Goal: Task Accomplishment & Management: Use online tool/utility

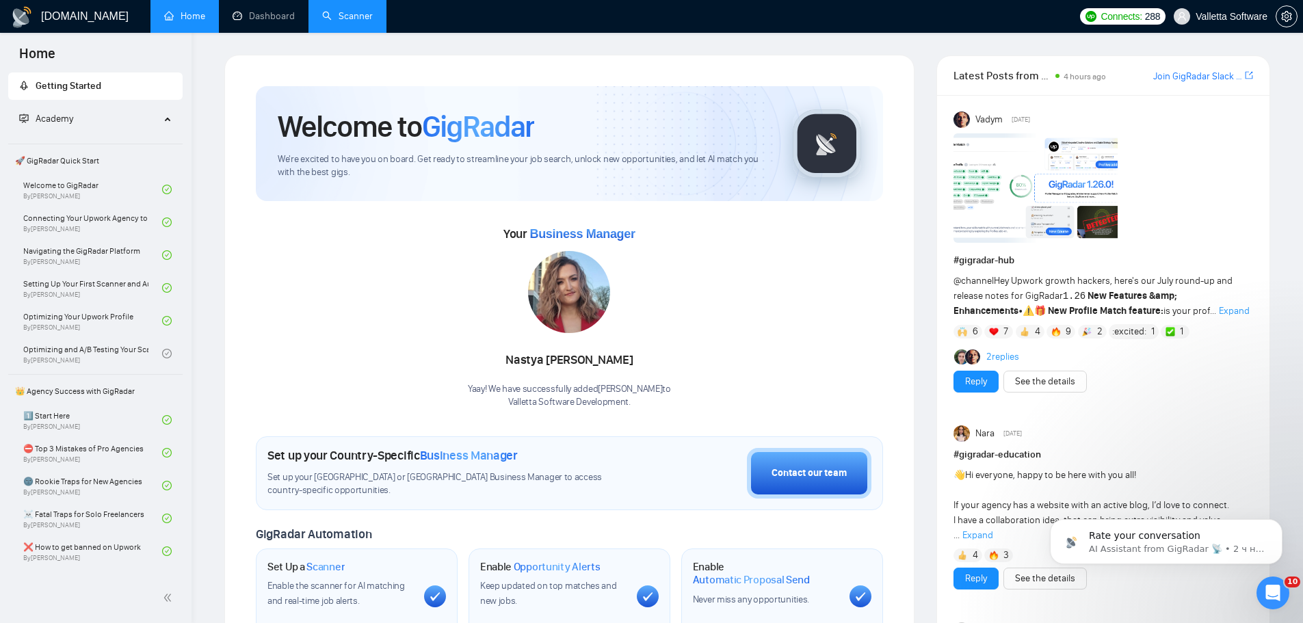
click at [347, 17] on link "Scanner" at bounding box center [347, 16] width 51 height 12
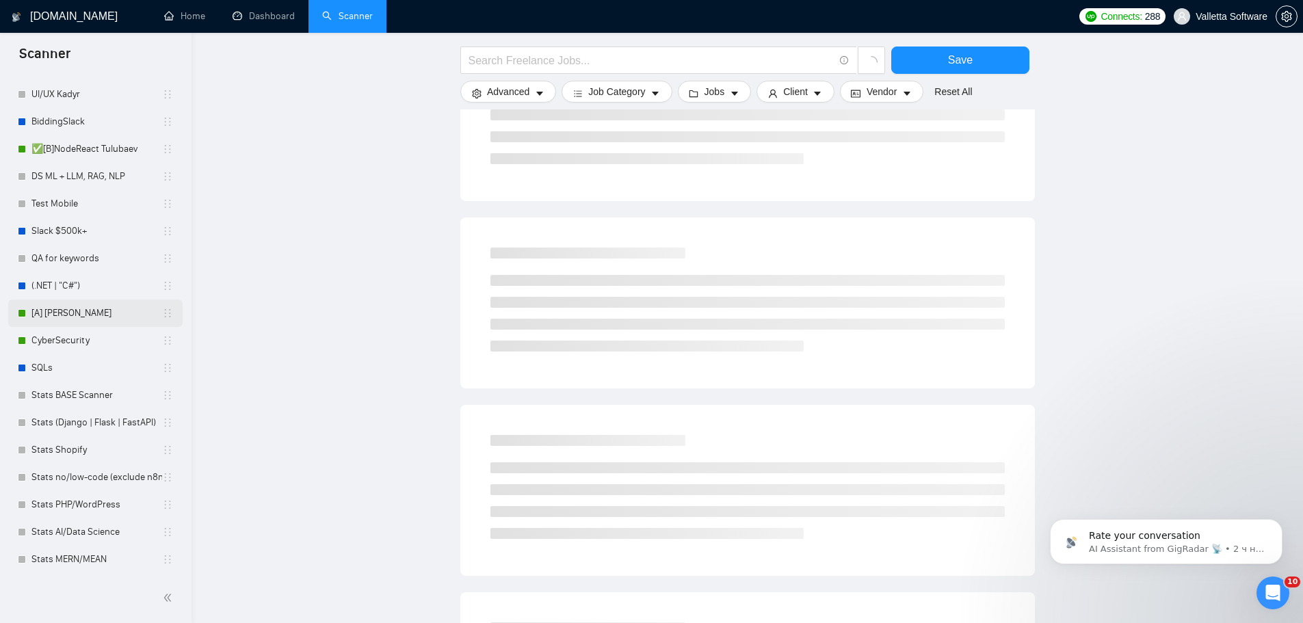
scroll to position [656, 0]
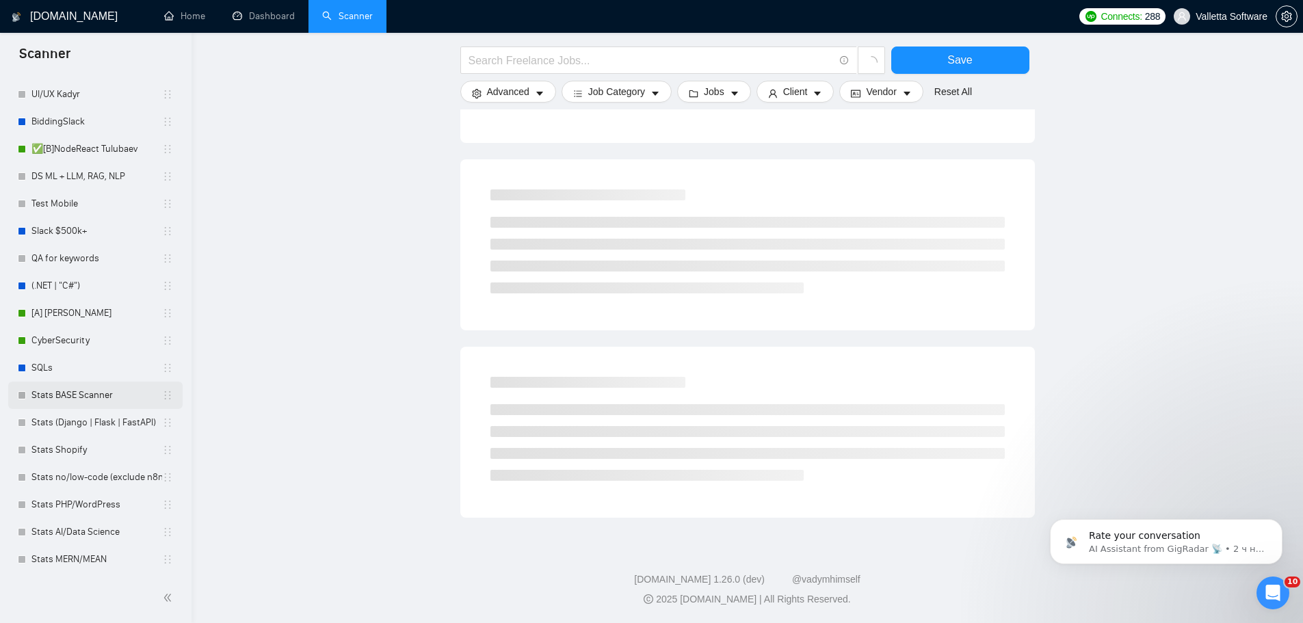
click at [96, 395] on link "Stats BASE Scanner" at bounding box center [96, 395] width 131 height 27
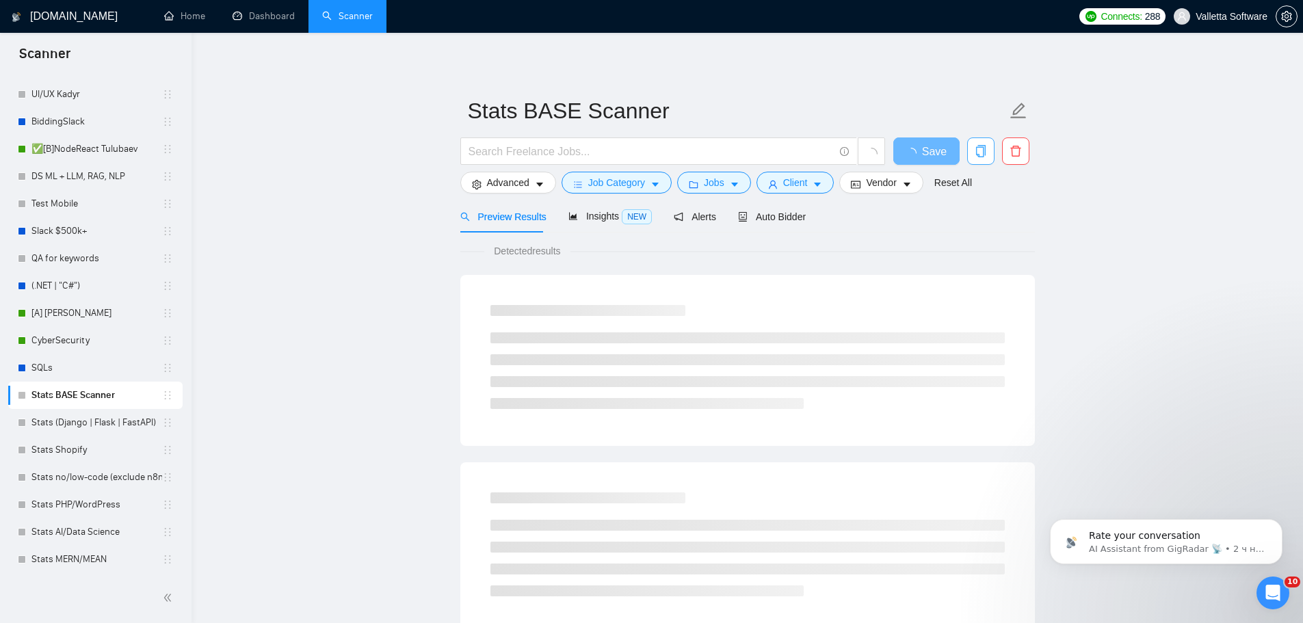
click at [985, 151] on icon "copy" at bounding box center [980, 151] width 10 height 12
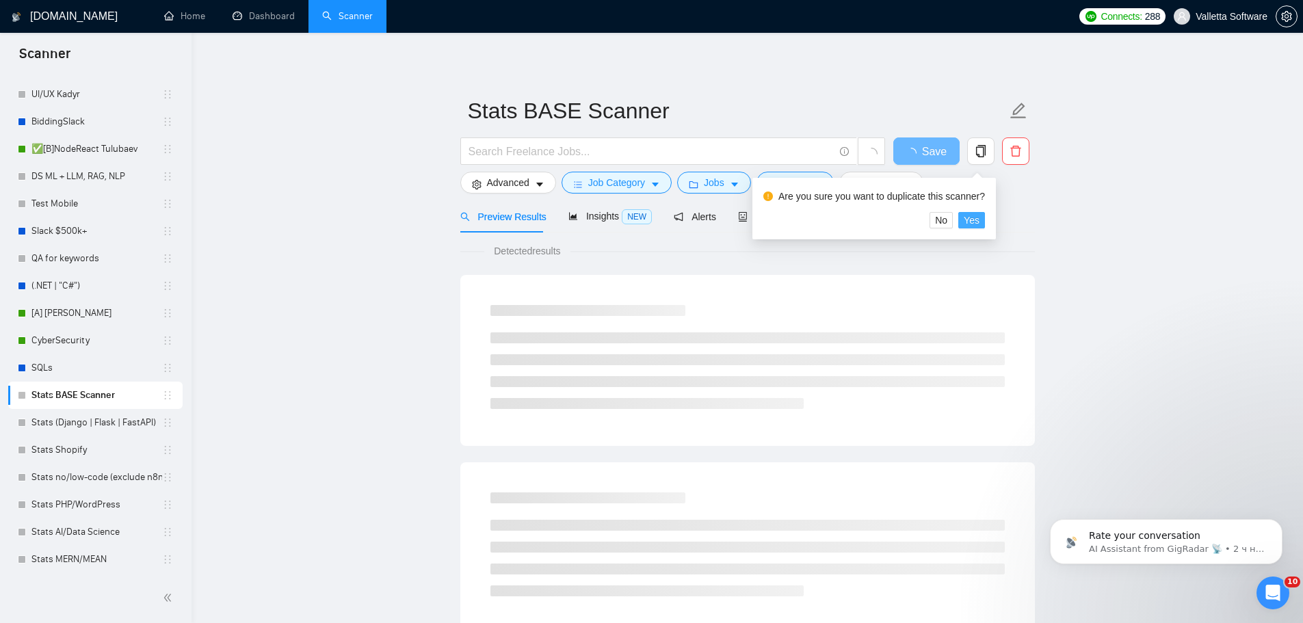
click at [975, 222] on span "Yes" at bounding box center [972, 220] width 16 height 15
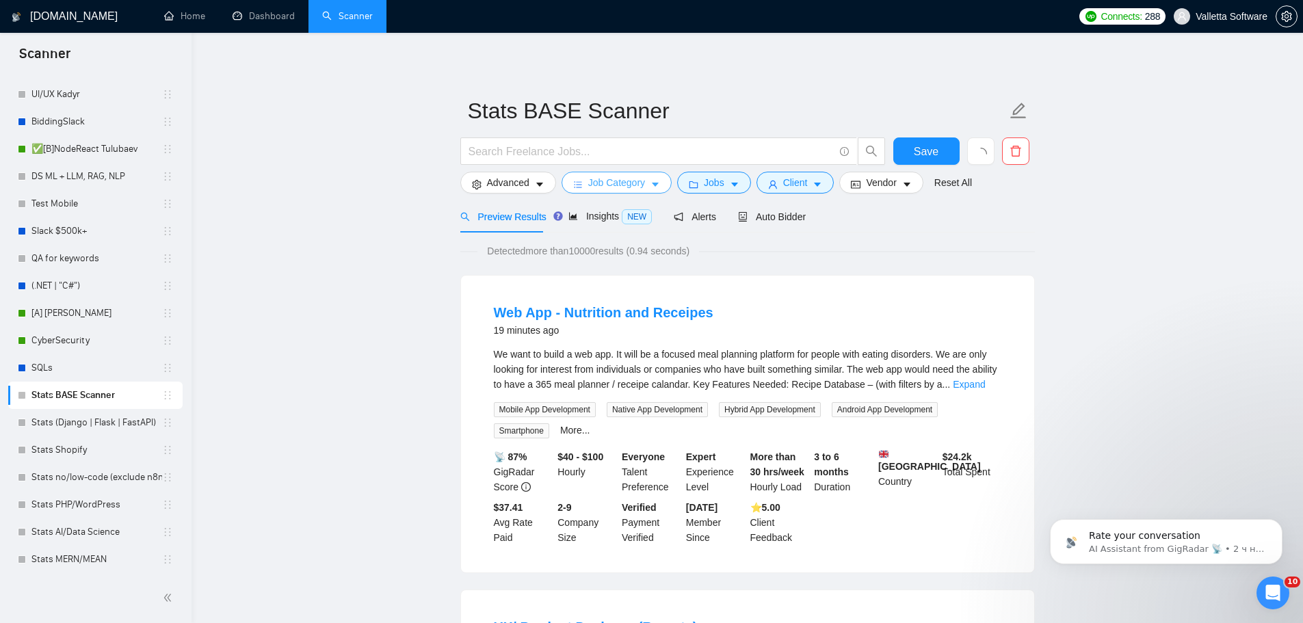
click at [634, 180] on span "Job Category" at bounding box center [616, 182] width 57 height 15
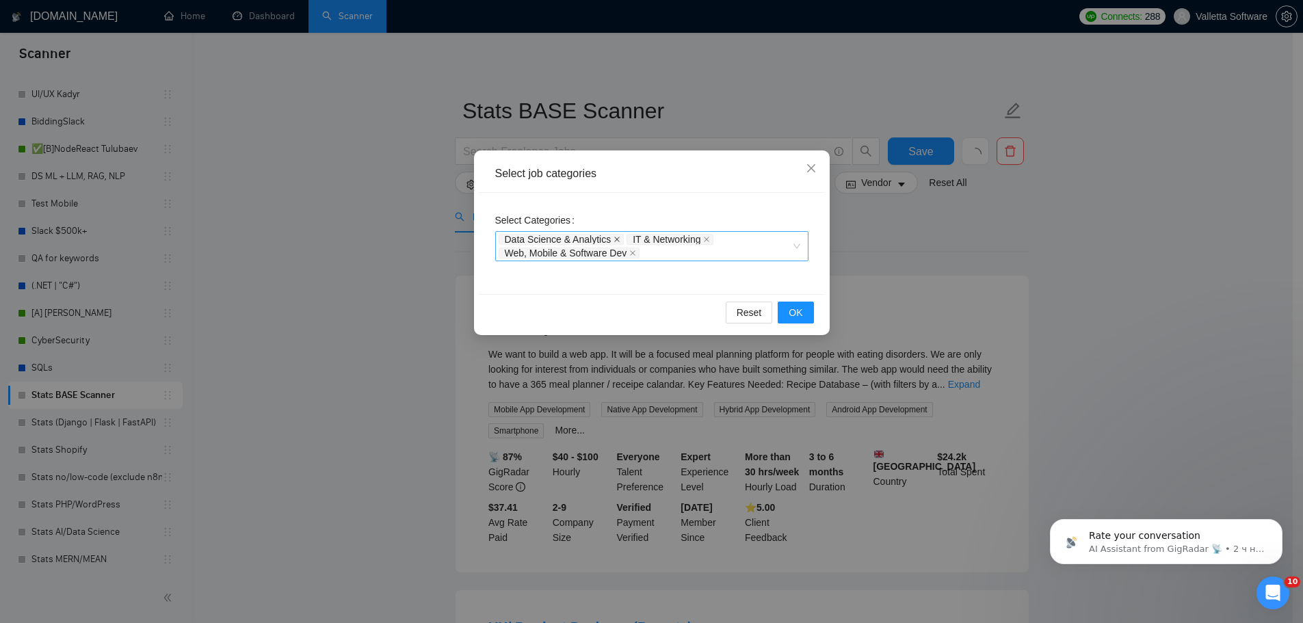
click at [618, 240] on span "Data Science & Analytics" at bounding box center [562, 239] width 126 height 11
click at [609, 238] on span "Data Science & Analytics" at bounding box center [562, 239] width 126 height 11
click at [613, 239] on icon "close" at bounding box center [616, 239] width 7 height 7
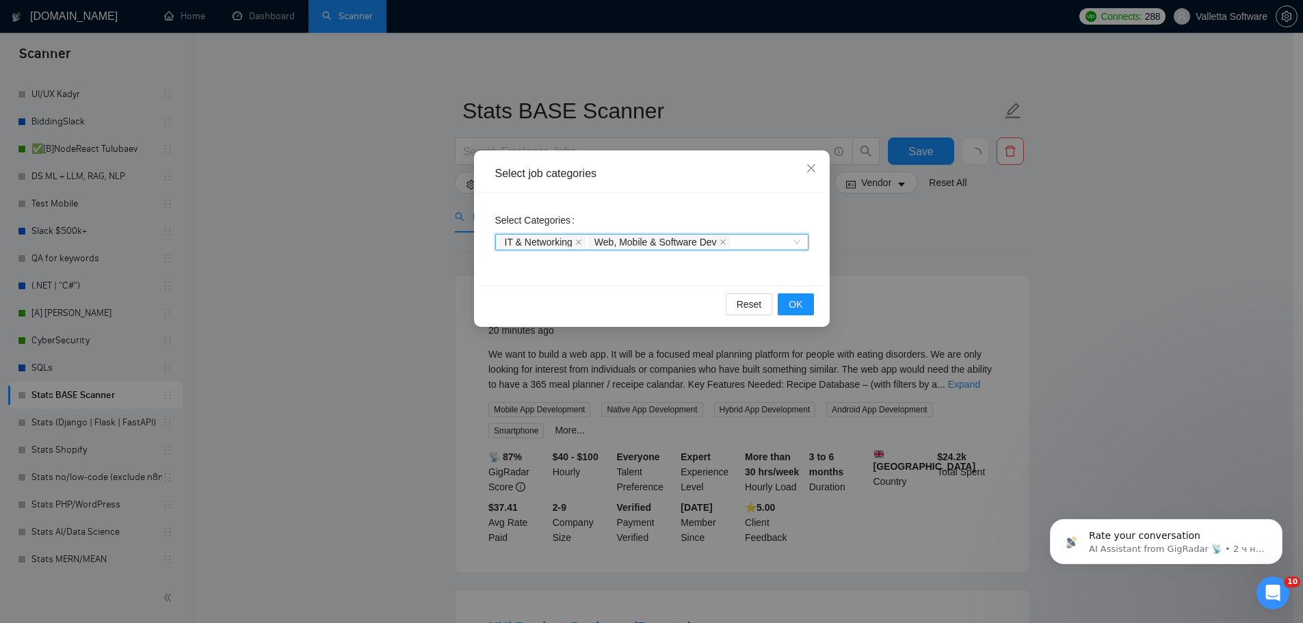
click at [613, 239] on span "Web, Mobile & Software Dev" at bounding box center [655, 242] width 122 height 10
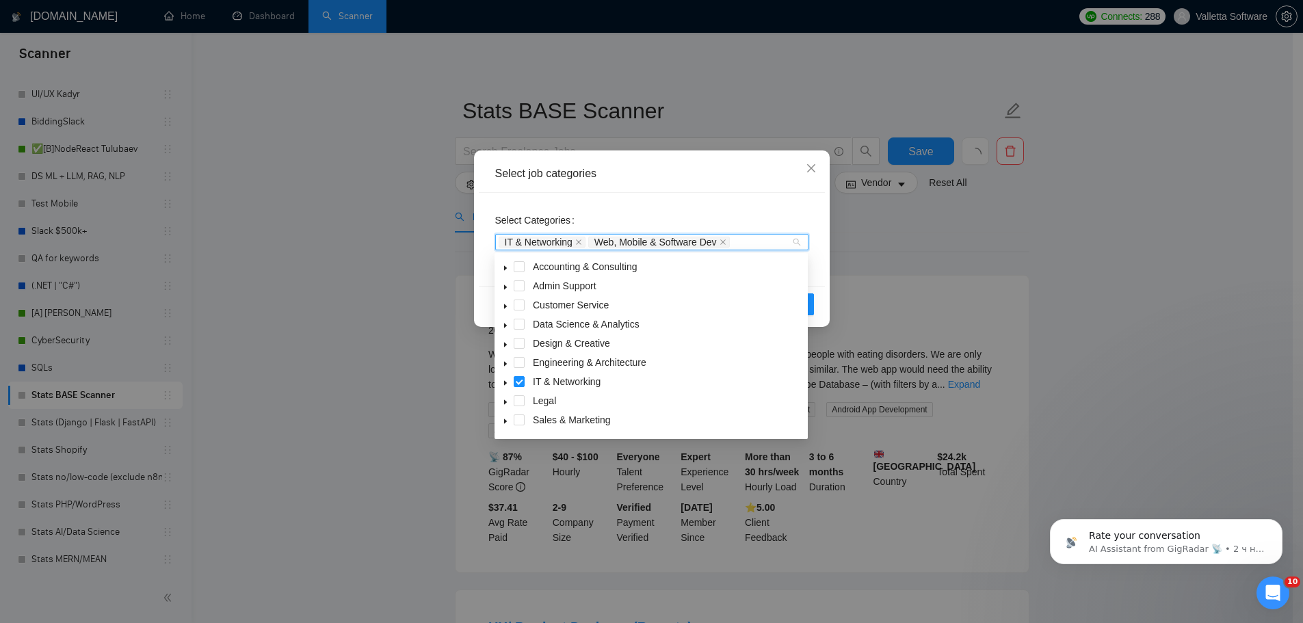
click at [578, 242] on icon "close" at bounding box center [578, 242] width 7 height 7
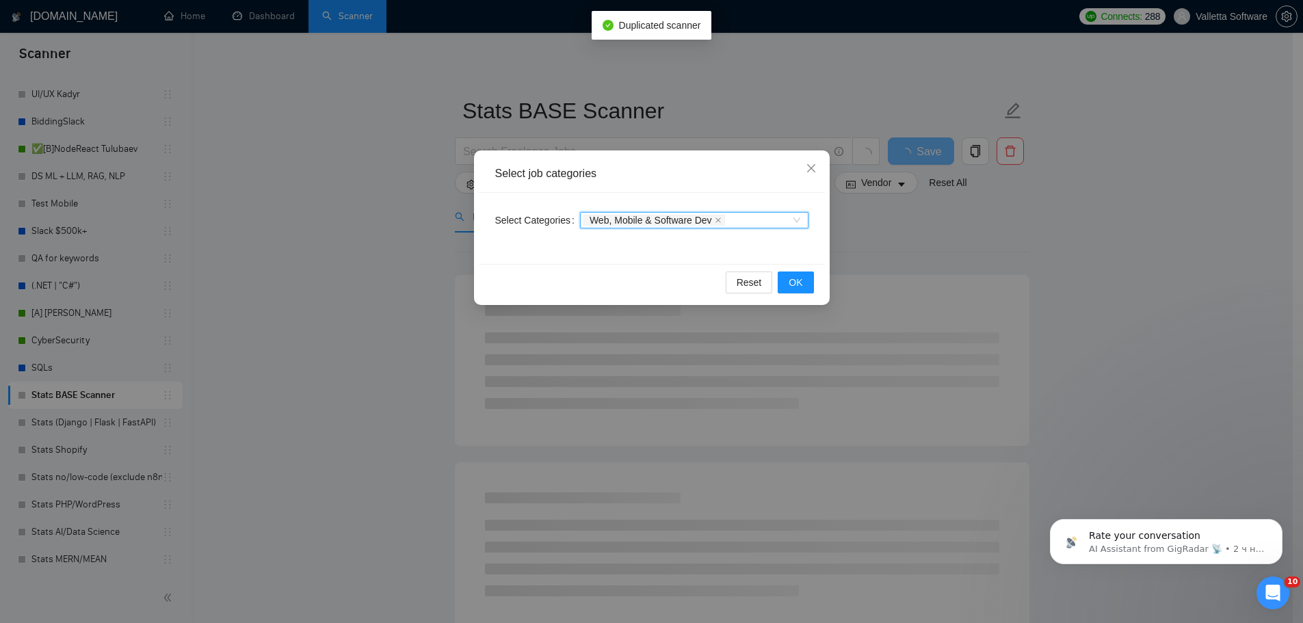
click at [718, 221] on span "Web, Mobile & Software Dev" at bounding box center [654, 220] width 142 height 11
click at [808, 166] on icon "close" at bounding box center [810, 168] width 8 height 8
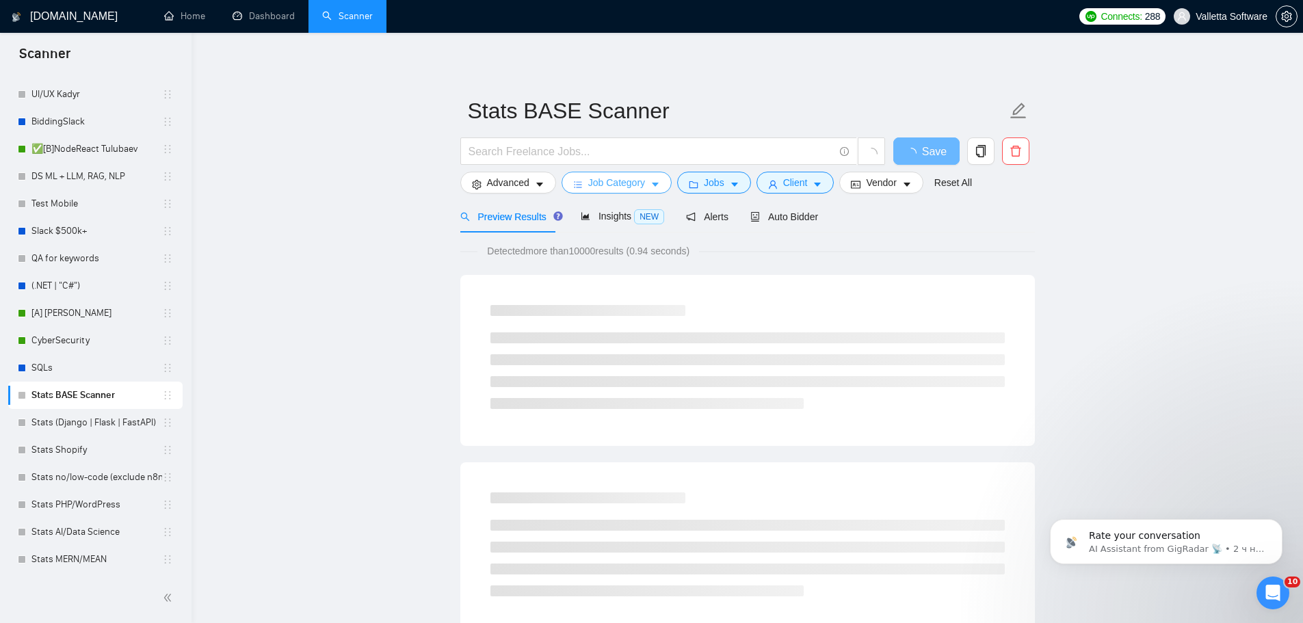
click at [656, 183] on icon "caret-down" at bounding box center [655, 185] width 10 height 10
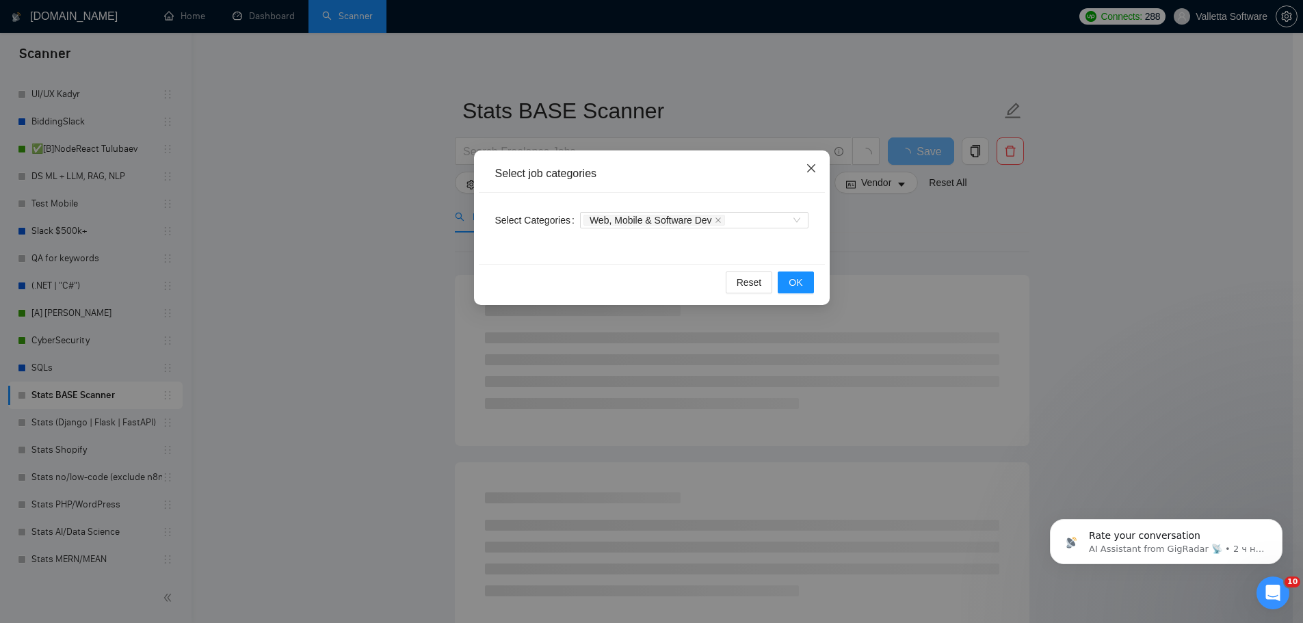
click at [819, 168] on span "Close" at bounding box center [811, 168] width 37 height 37
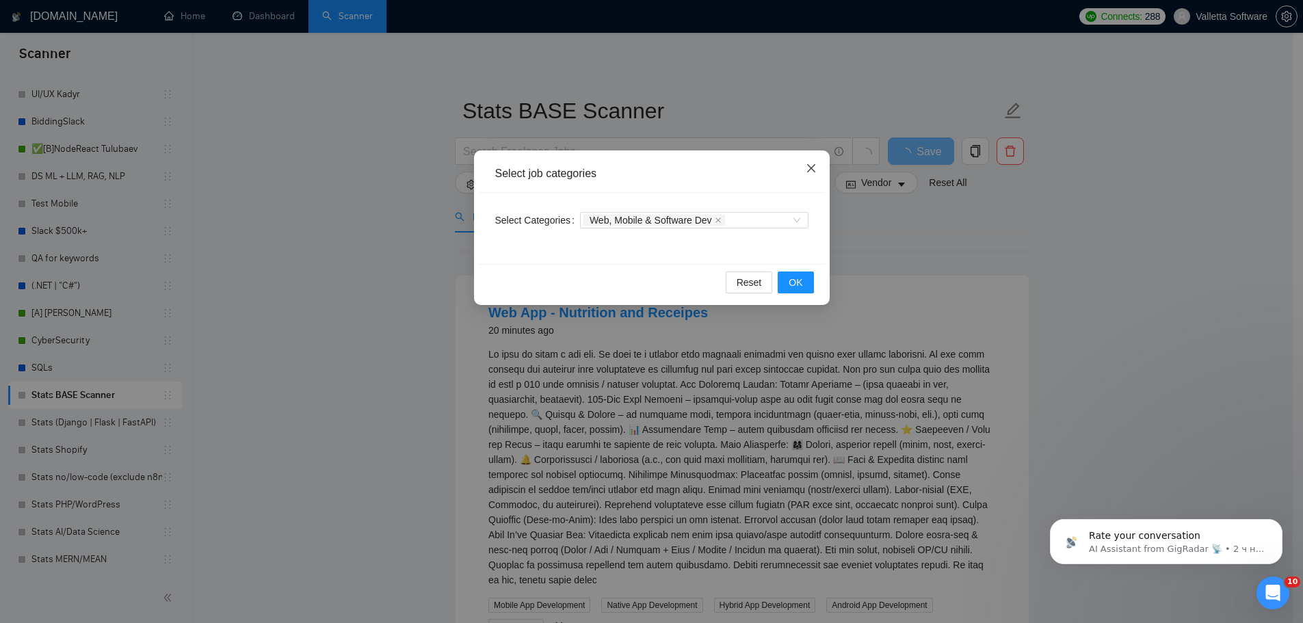
click at [806, 169] on icon "close" at bounding box center [811, 168] width 11 height 11
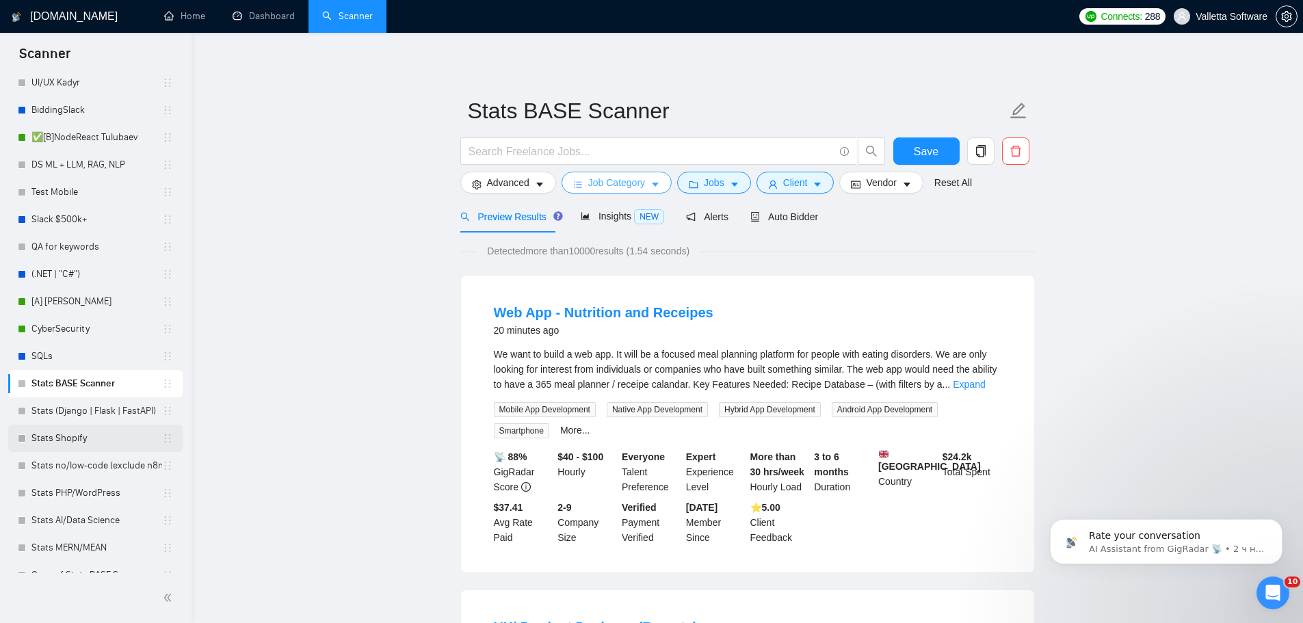
scroll to position [495, 0]
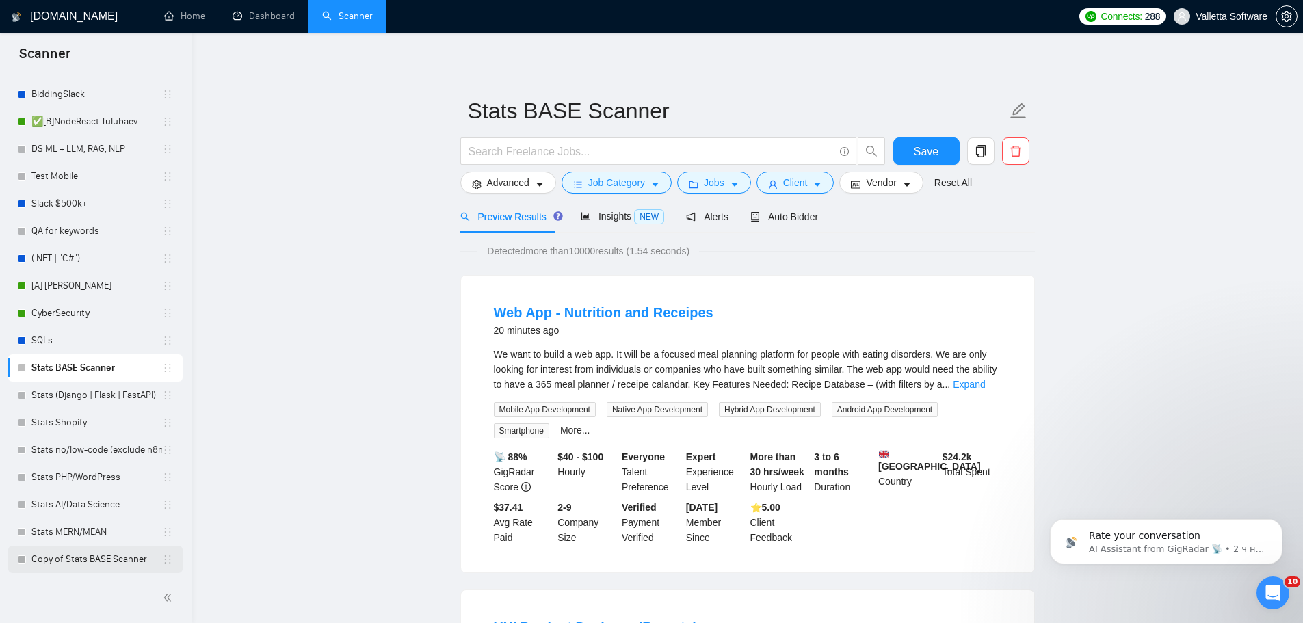
click at [114, 561] on link "Copy of Stats BASE Scanner" at bounding box center [96, 559] width 131 height 27
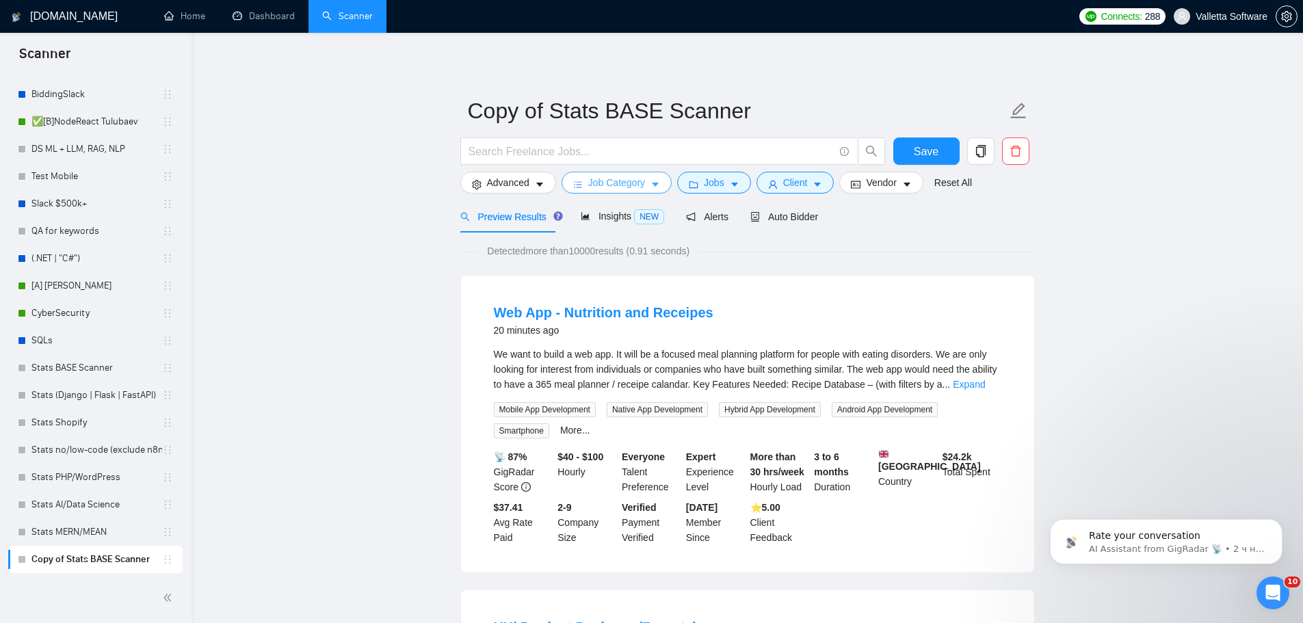
click at [664, 189] on button "Job Category" at bounding box center [616, 183] width 110 height 22
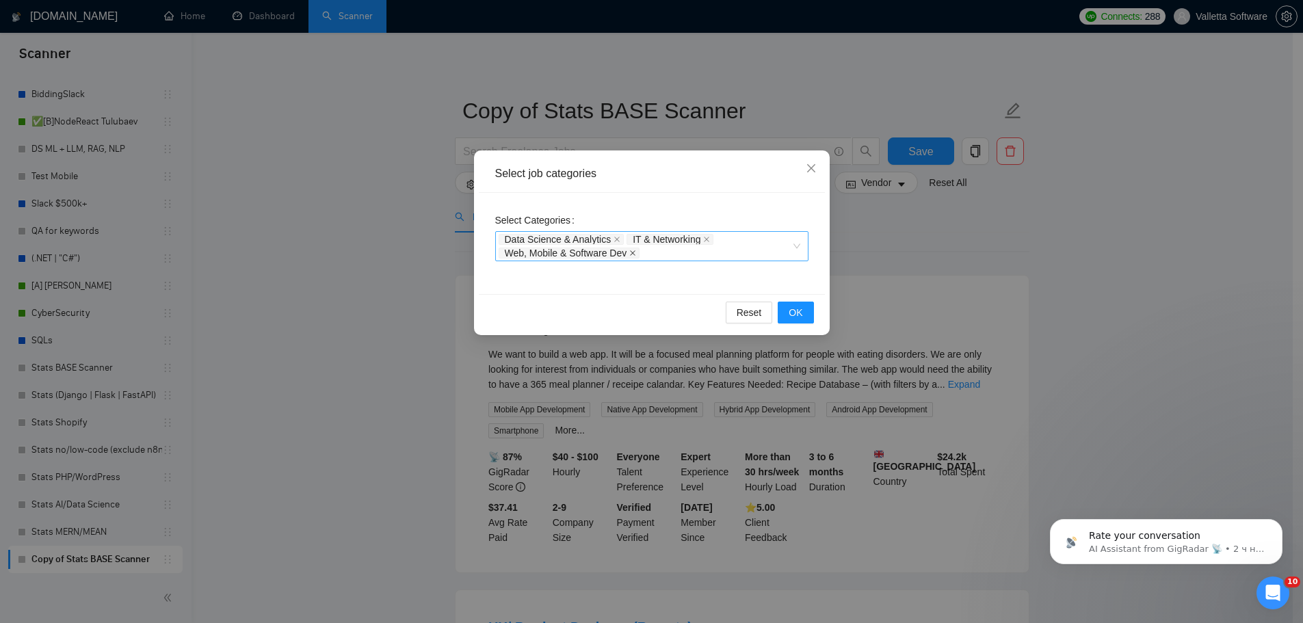
click at [635, 256] on icon "close" at bounding box center [632, 253] width 7 height 7
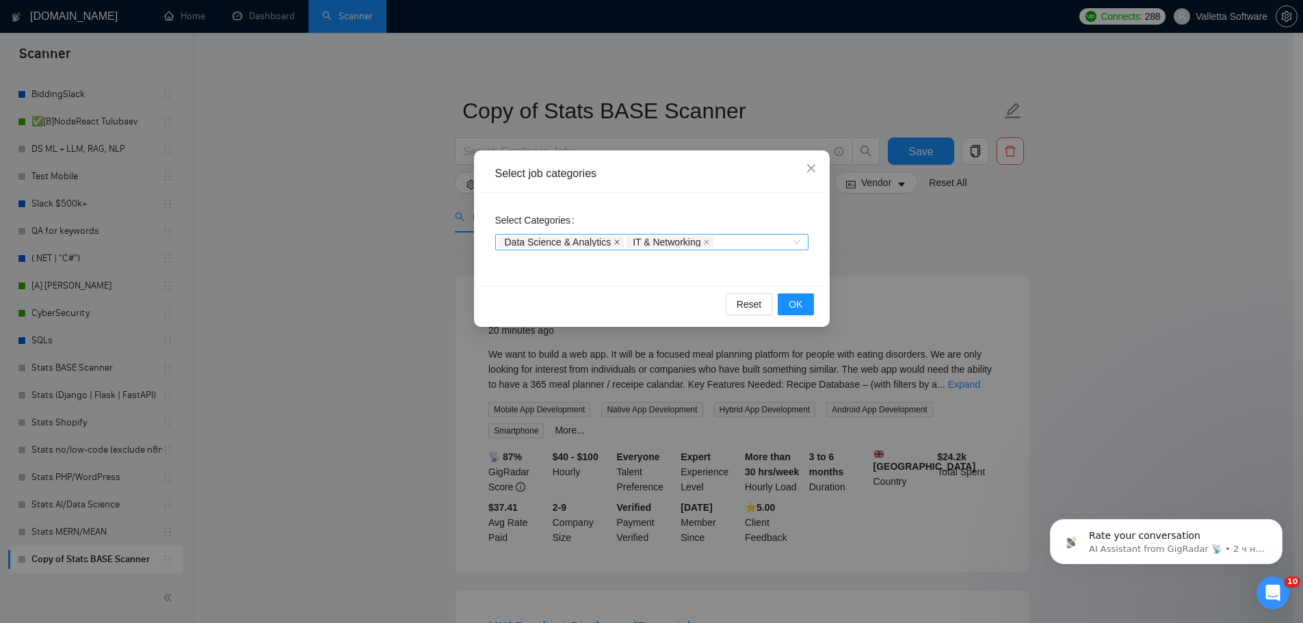
click at [617, 239] on icon "close" at bounding box center [616, 242] width 7 height 7
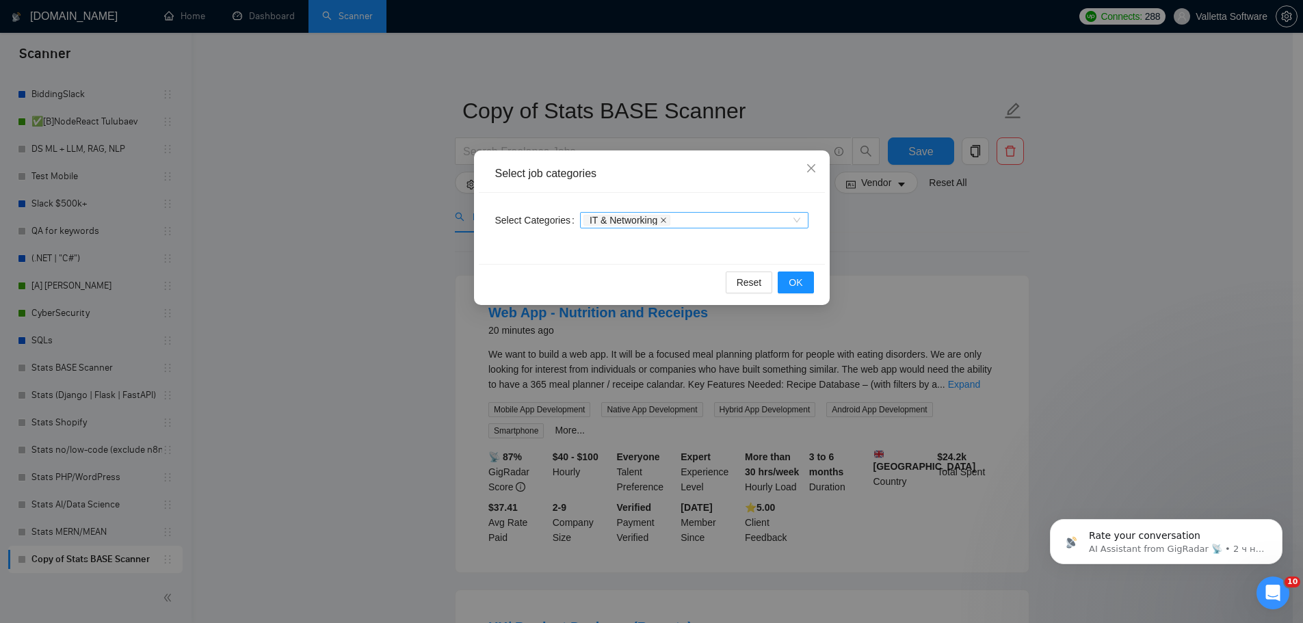
click at [662, 217] on icon "close" at bounding box center [663, 220] width 7 height 7
click at [662, 217] on div at bounding box center [687, 220] width 208 height 11
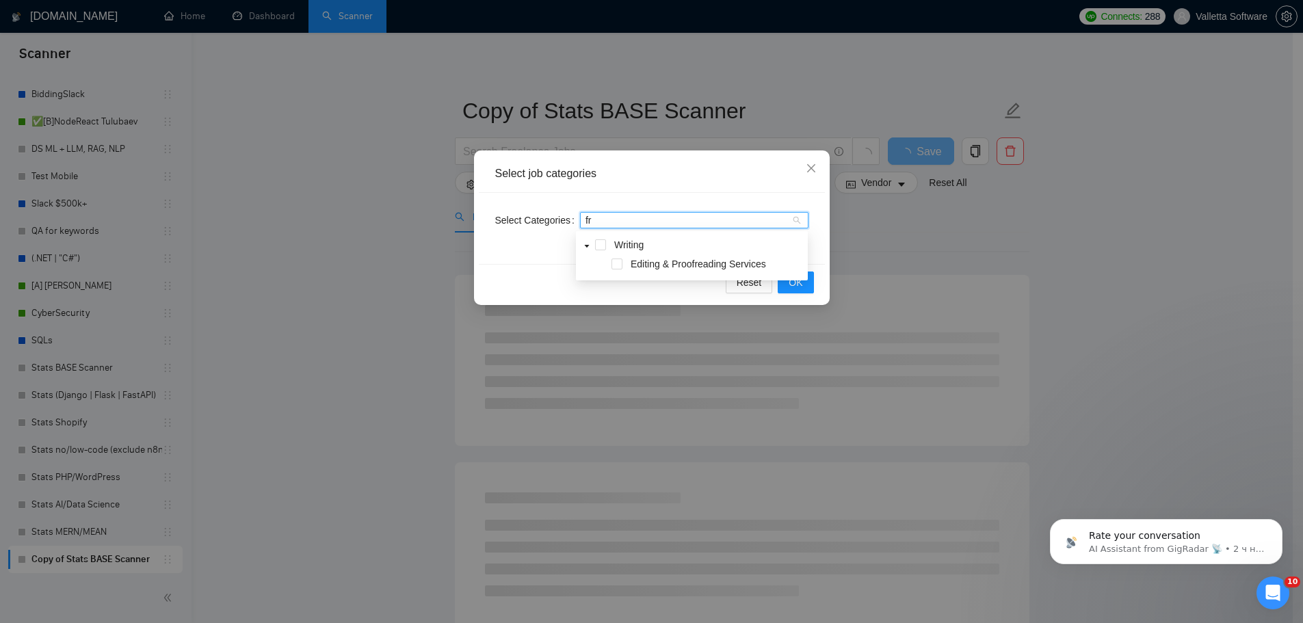
type input "f"
type input "devop"
click at [618, 270] on div "DevOps & Solution Architecture" at bounding box center [692, 265] width 226 height 19
click at [620, 263] on span at bounding box center [616, 264] width 11 height 11
type input "cloud"
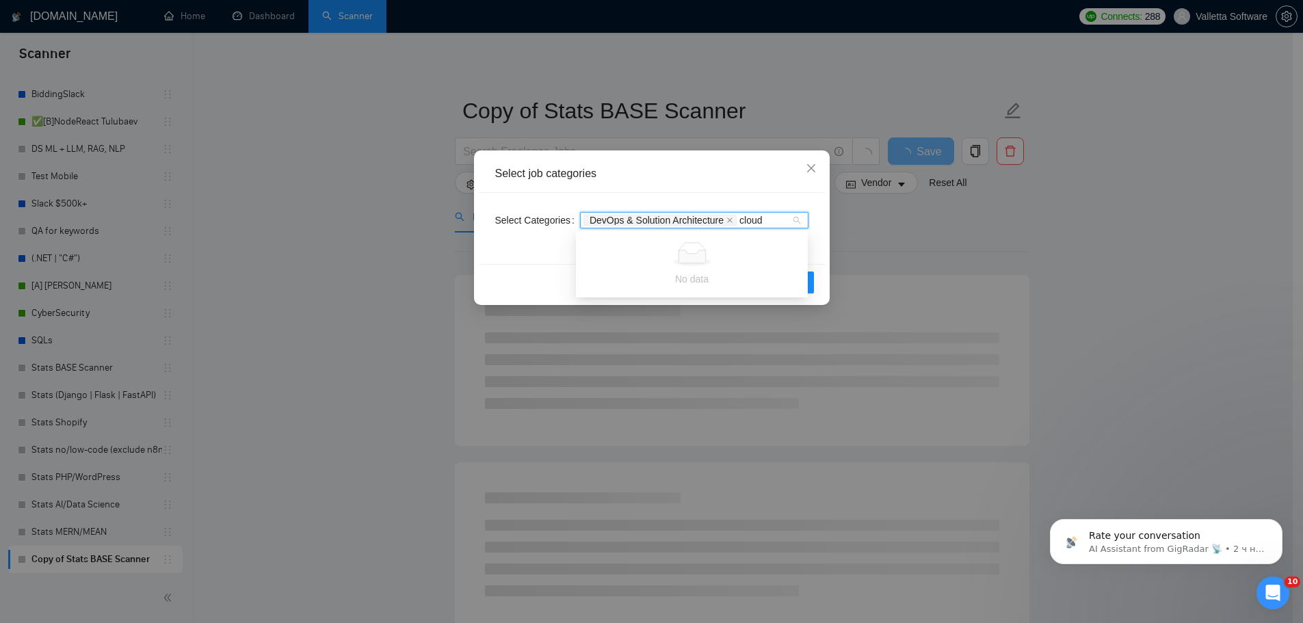
click at [743, 217] on input "cloud" at bounding box center [752, 220] width 26 height 11
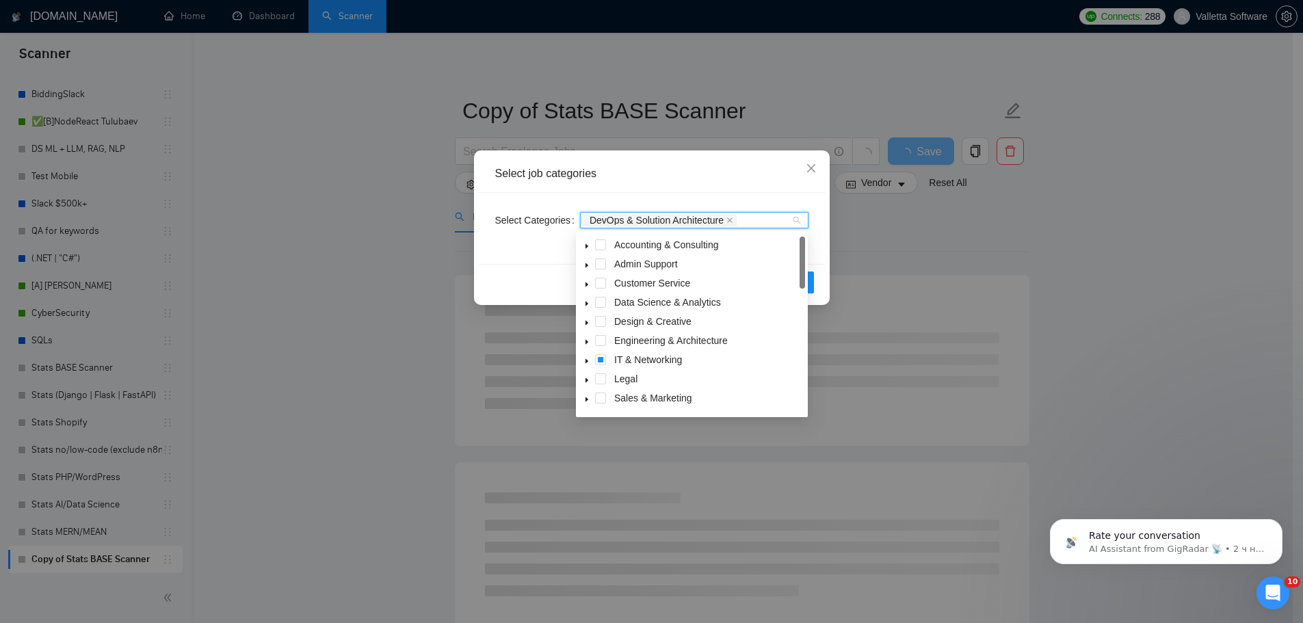
click at [748, 186] on div "Select job categories" at bounding box center [652, 174] width 346 height 38
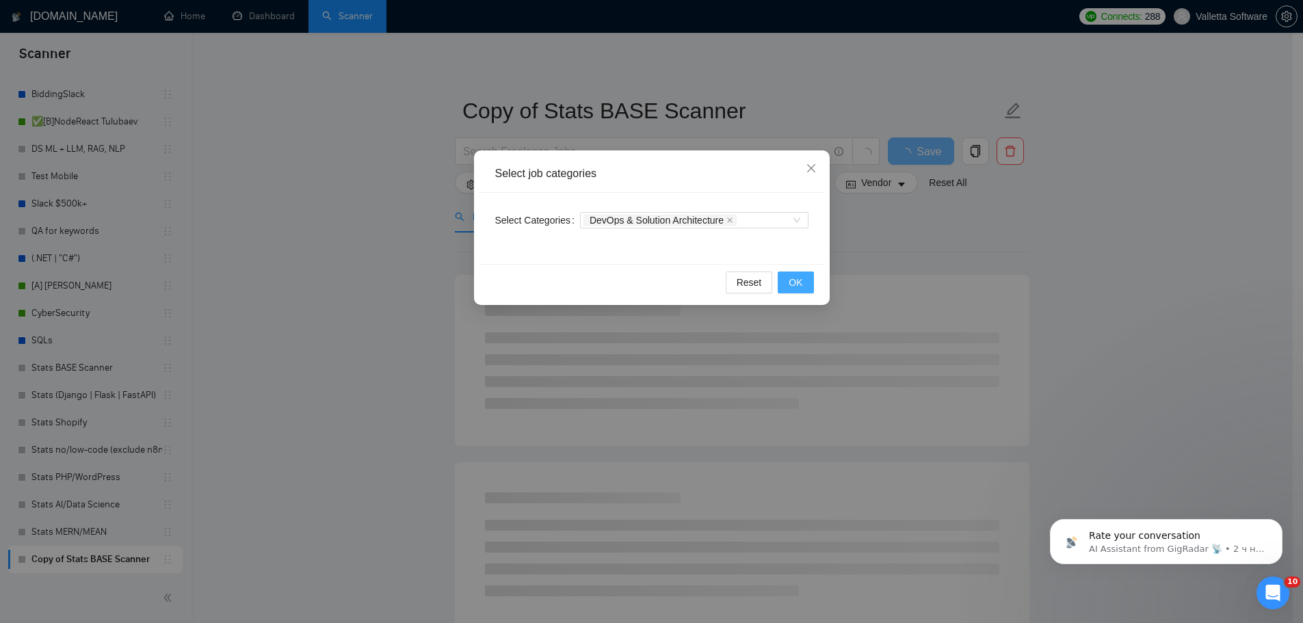
click at [799, 277] on span "OK" at bounding box center [796, 282] width 14 height 15
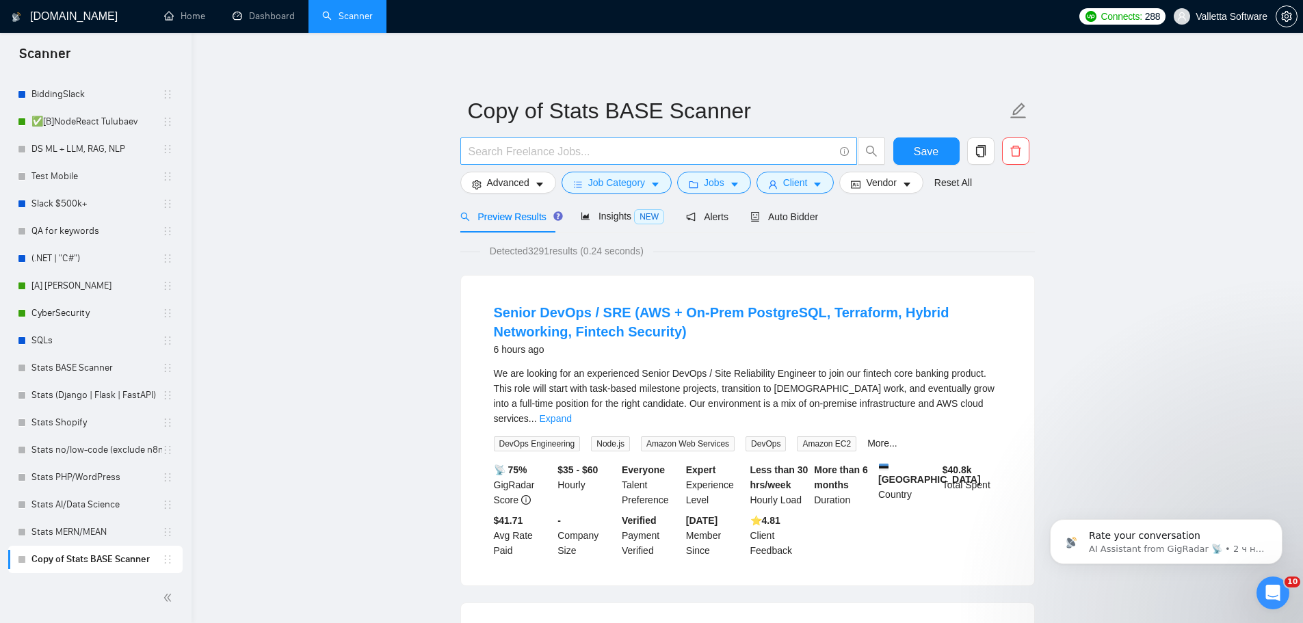
click at [522, 153] on input "text" at bounding box center [650, 151] width 365 height 17
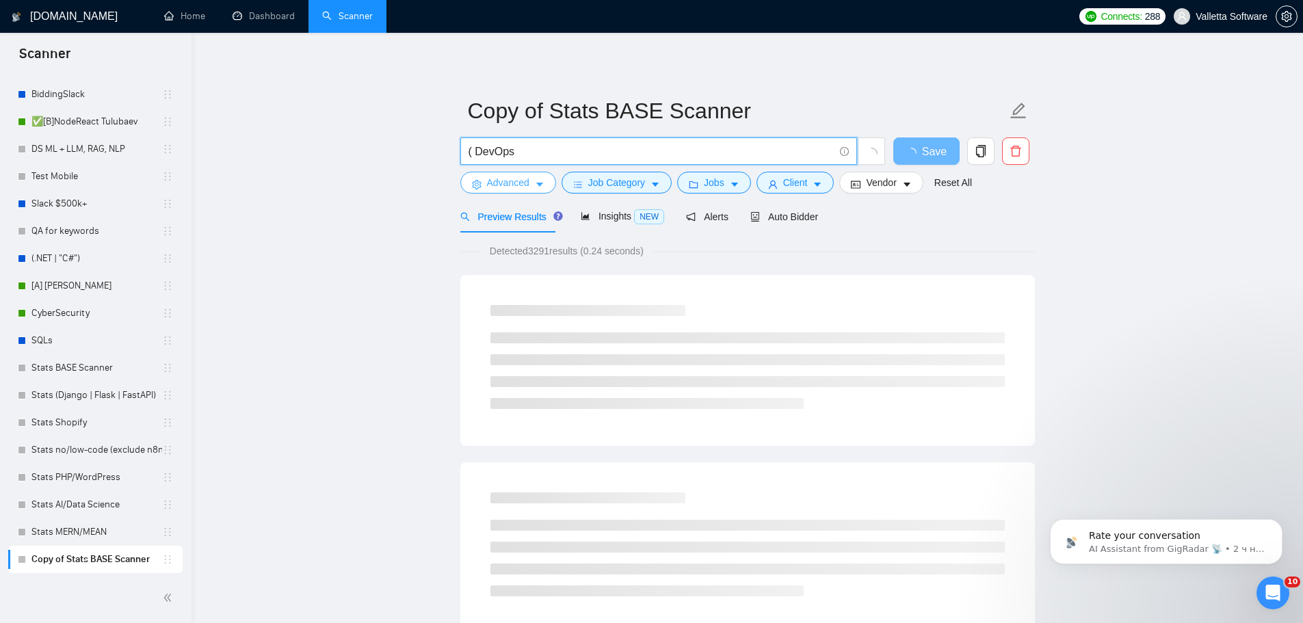
type input "("
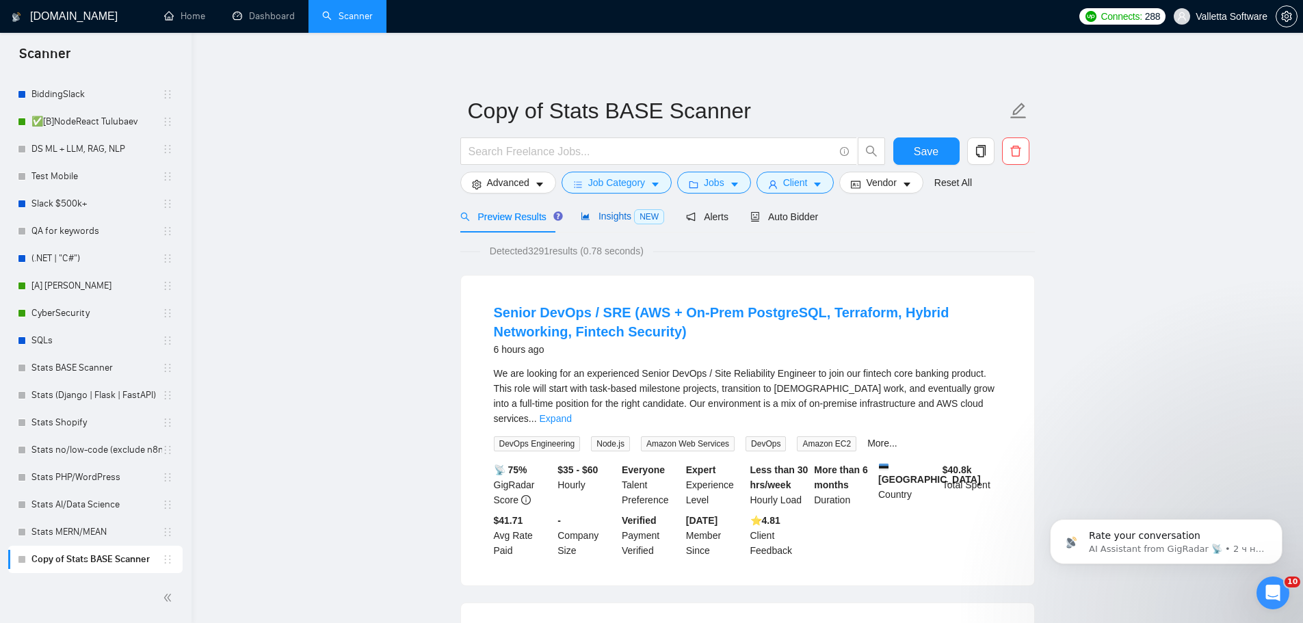
click at [602, 224] on div "Insights NEW" at bounding box center [622, 217] width 83 height 16
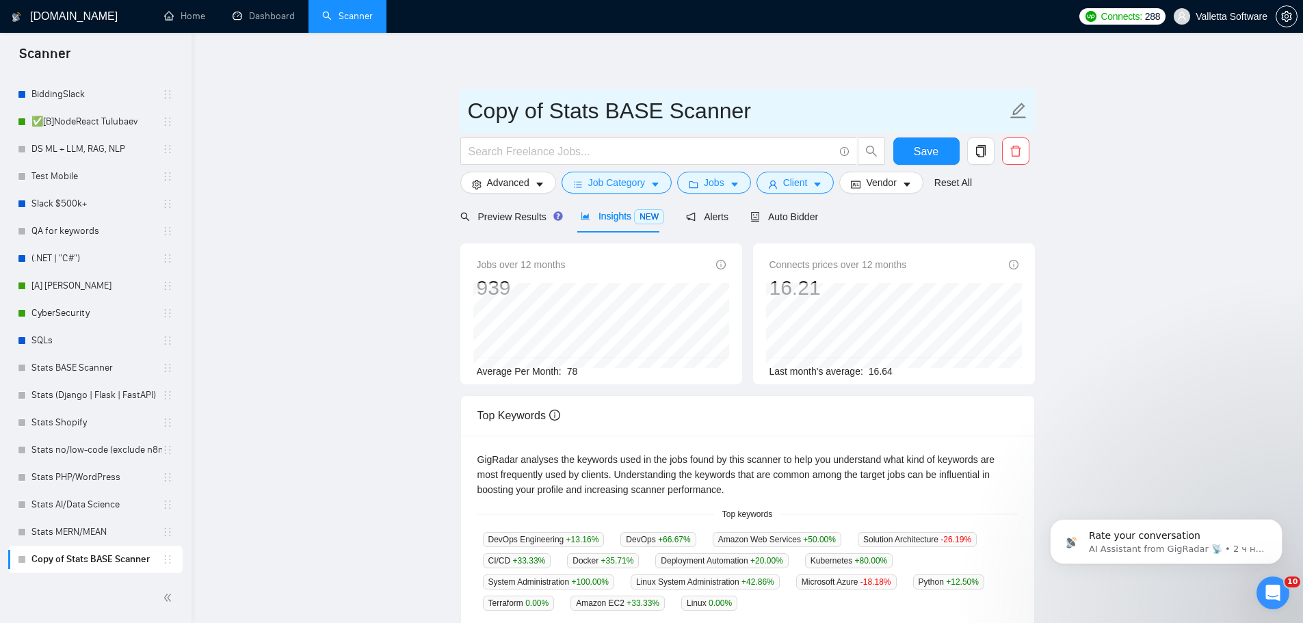
click at [637, 110] on input "Copy of Stats BASE Scanner" at bounding box center [737, 111] width 539 height 34
drag, startPoint x: 555, startPoint y: 113, endPoint x: 372, endPoint y: 105, distance: 182.8
click at [375, 105] on main "Copy of Stats BASE Scanner Save Advanced Job Category Jobs Client Vendor Reset …" at bounding box center [747, 524] width 1068 height 938
drag, startPoint x: 556, startPoint y: 106, endPoint x: 751, endPoint y: 100, distance: 195.0
click at [744, 100] on input "Stats BASE Scanner" at bounding box center [737, 111] width 539 height 34
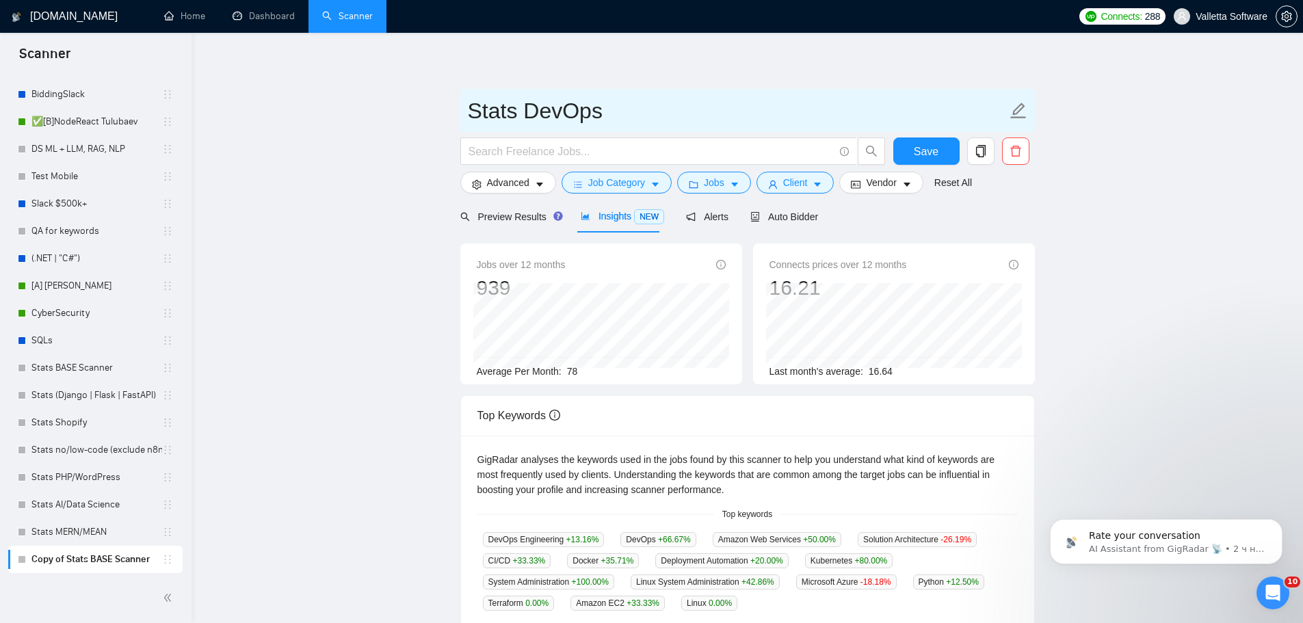
type input "Stats DevOps"
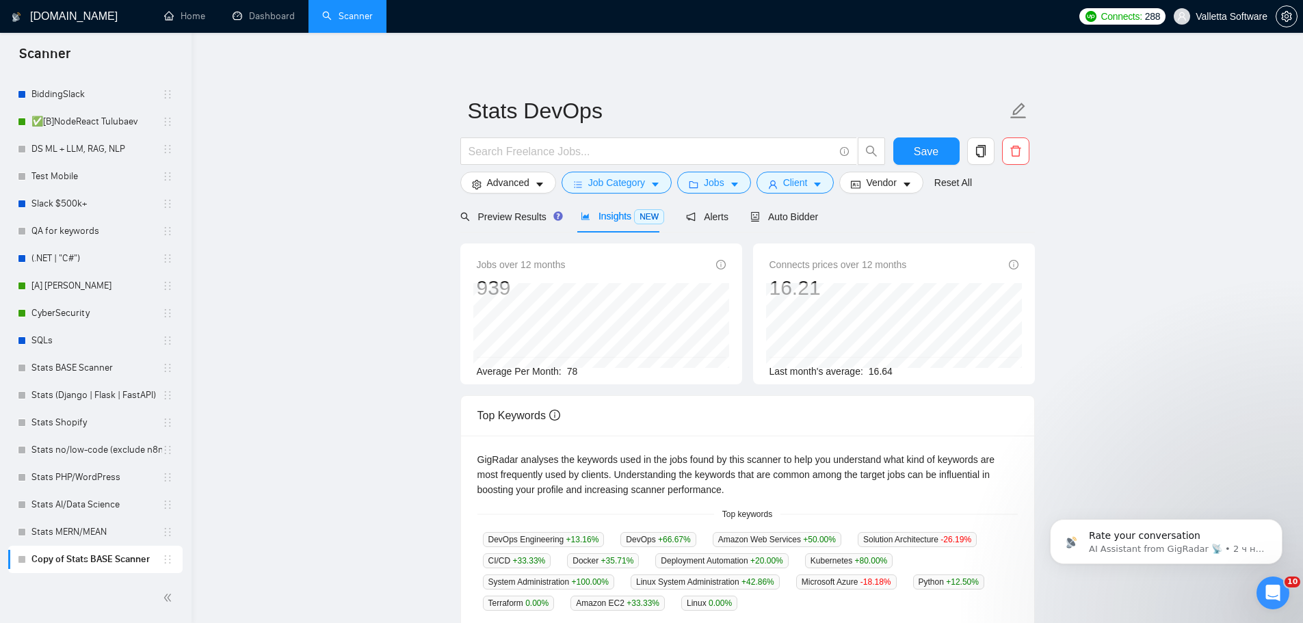
click at [1134, 176] on main "Stats DevOps Save Advanced Job Category Jobs Client Vendor Reset All Preview Re…" at bounding box center [747, 524] width 1068 height 938
drag, startPoint x: 912, startPoint y: 143, endPoint x: 922, endPoint y: 146, distance: 10.2
click at [912, 143] on button "Save" at bounding box center [926, 150] width 66 height 27
click at [799, 217] on span "Auto Bidder" at bounding box center [784, 216] width 68 height 11
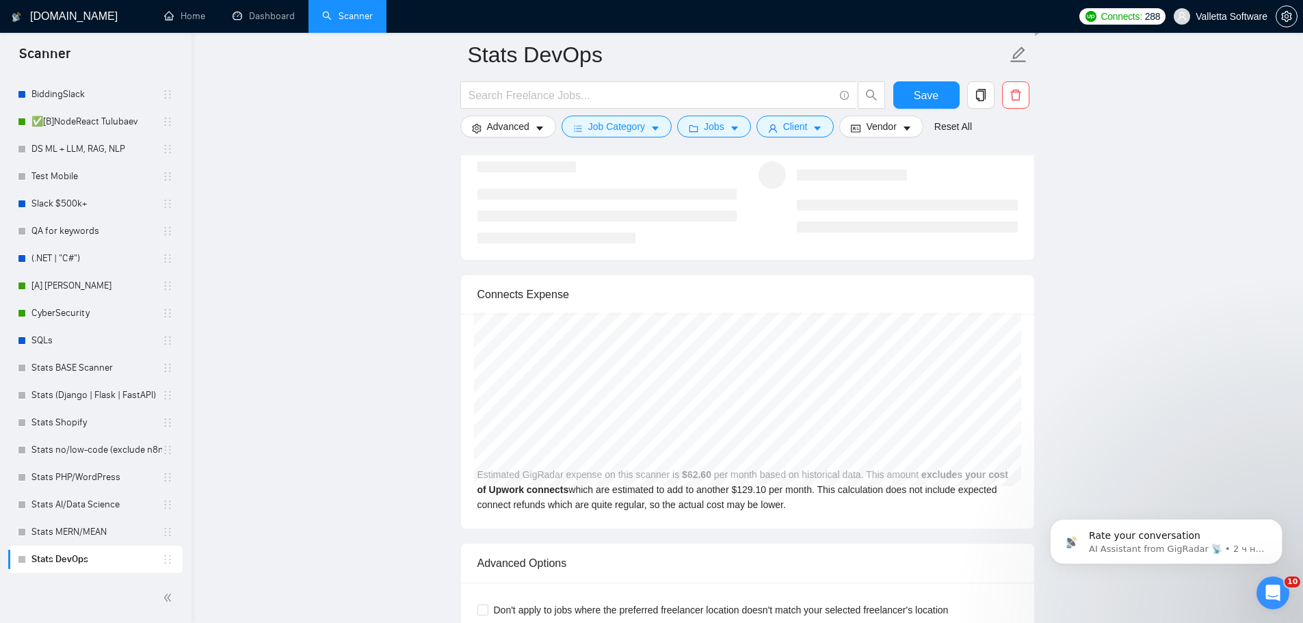
scroll to position [2667, 0]
click at [604, 129] on span "Job Category" at bounding box center [616, 126] width 57 height 15
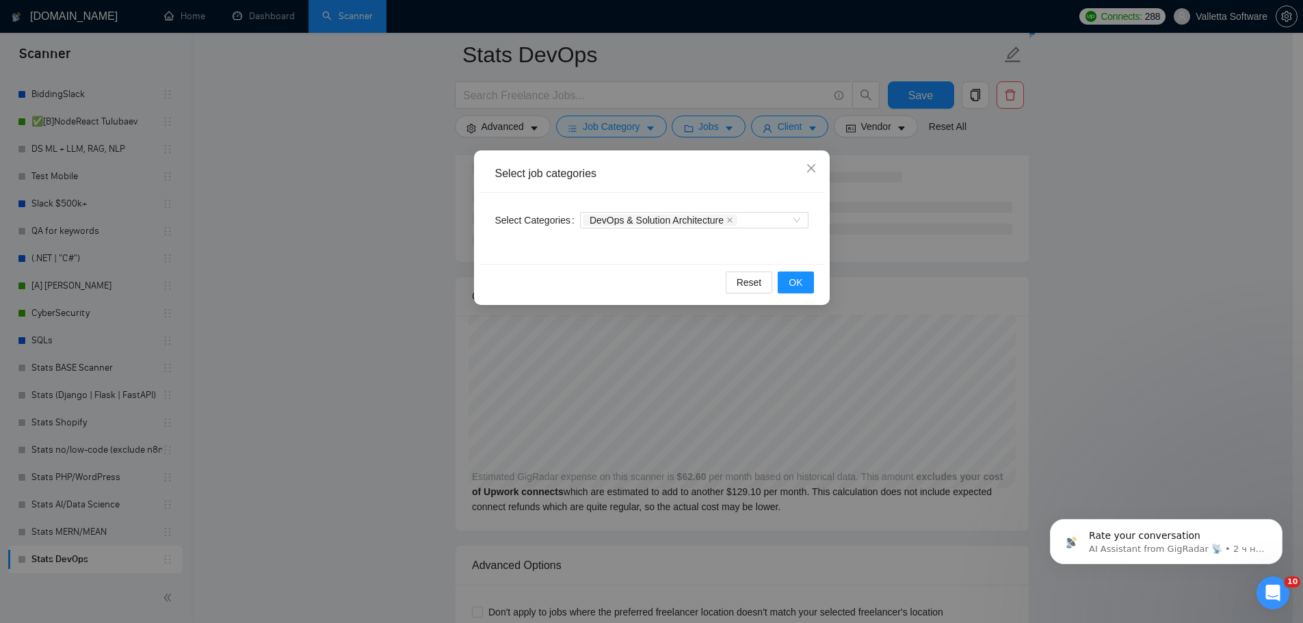
click at [375, 219] on div "Select job categories Select Categories DevOps & Solution Architecture Reset OK" at bounding box center [651, 311] width 1303 height 623
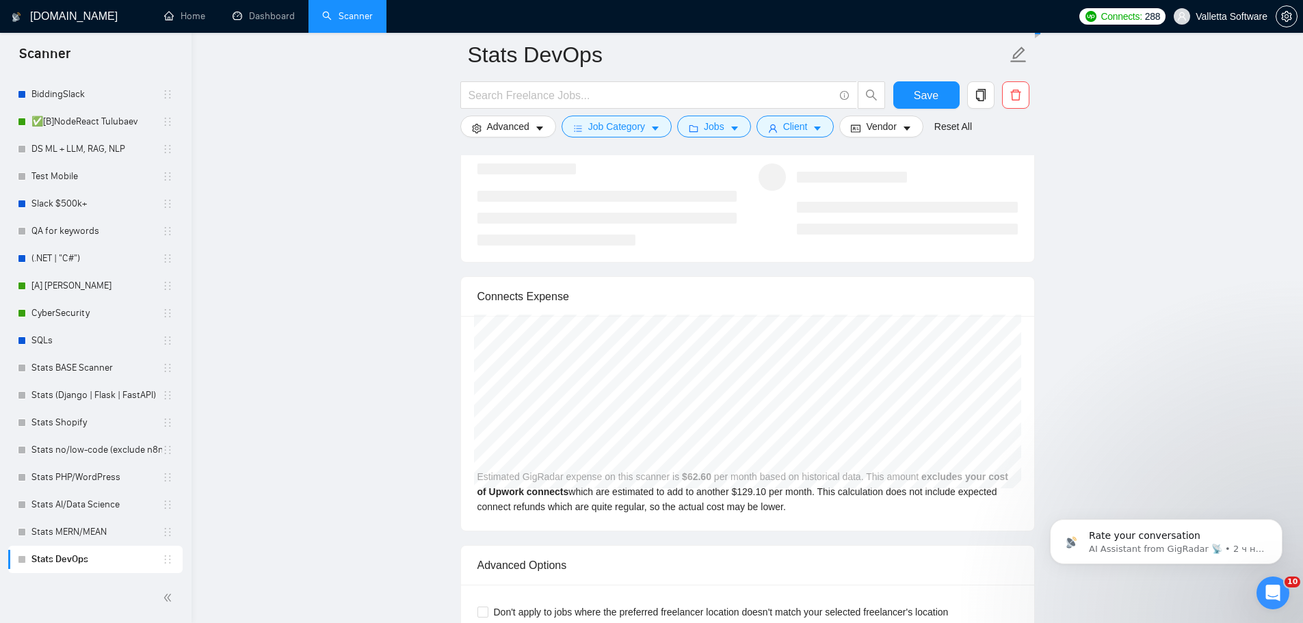
drag, startPoint x: 80, startPoint y: 370, endPoint x: 295, endPoint y: 307, distance: 223.8
click at [80, 370] on link "Stats BASE Scanner" at bounding box center [96, 367] width 131 height 27
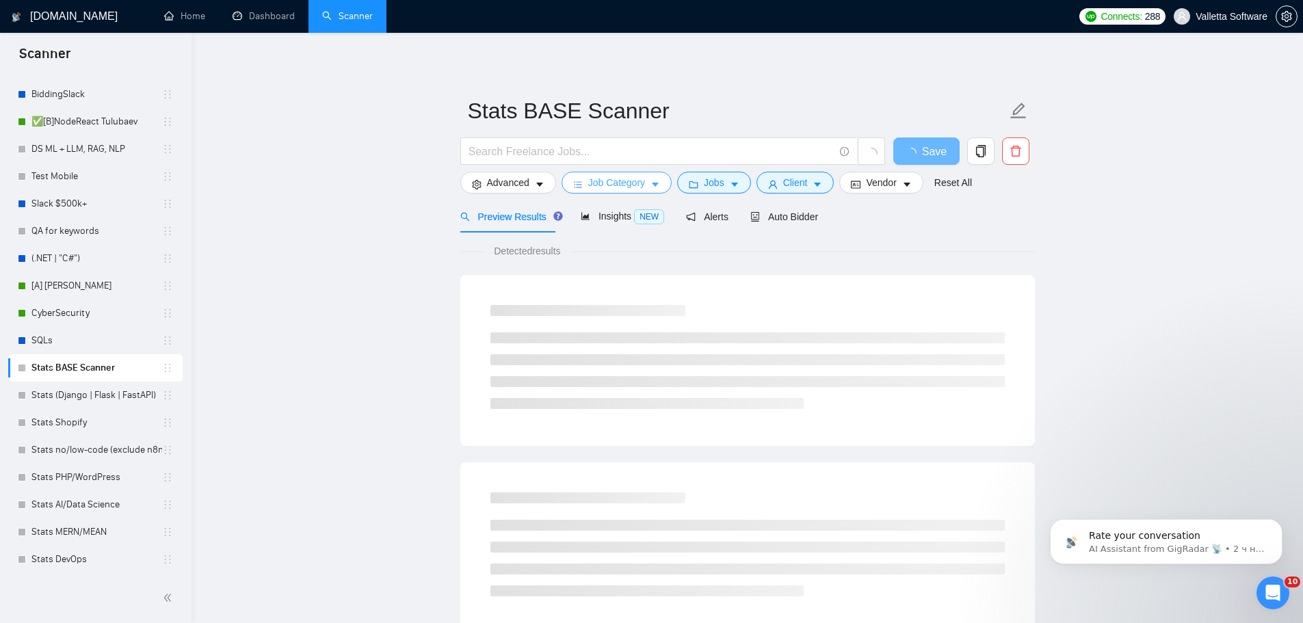
click at [623, 181] on span "Job Category" at bounding box center [616, 182] width 57 height 15
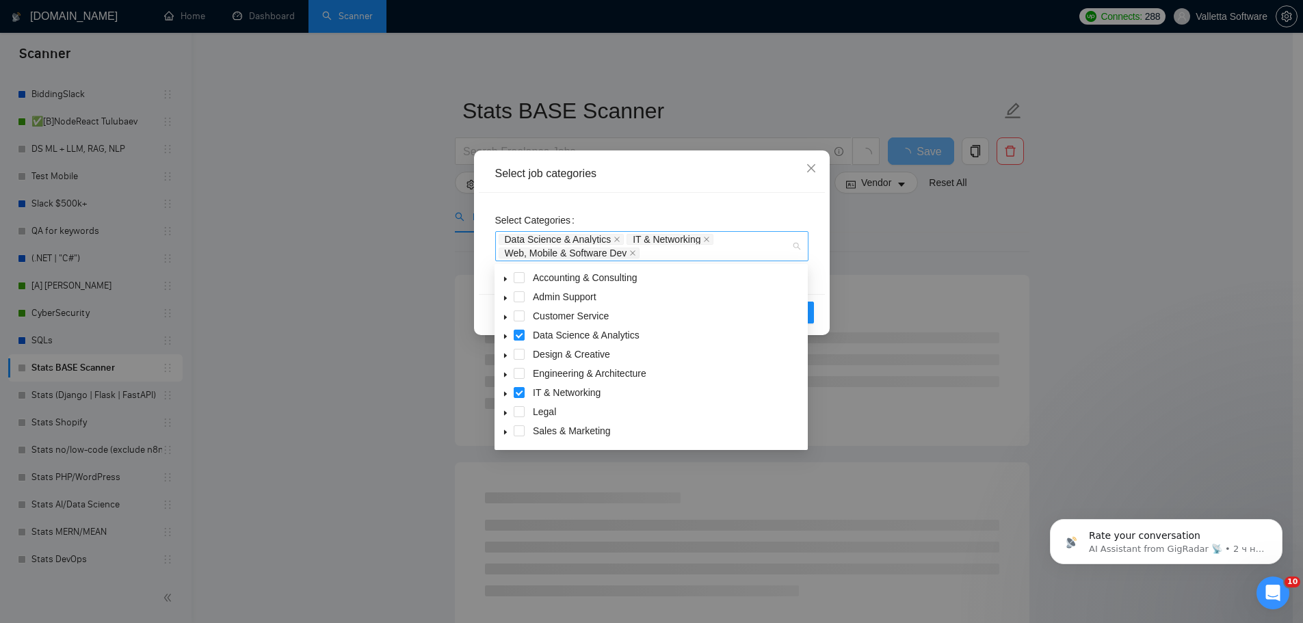
drag, startPoint x: 499, startPoint y: 231, endPoint x: 611, endPoint y: 254, distance: 115.1
click at [650, 258] on div "Data Science & Analytics IT & Networking Web, Mobile & Software Dev" at bounding box center [651, 246] width 313 height 30
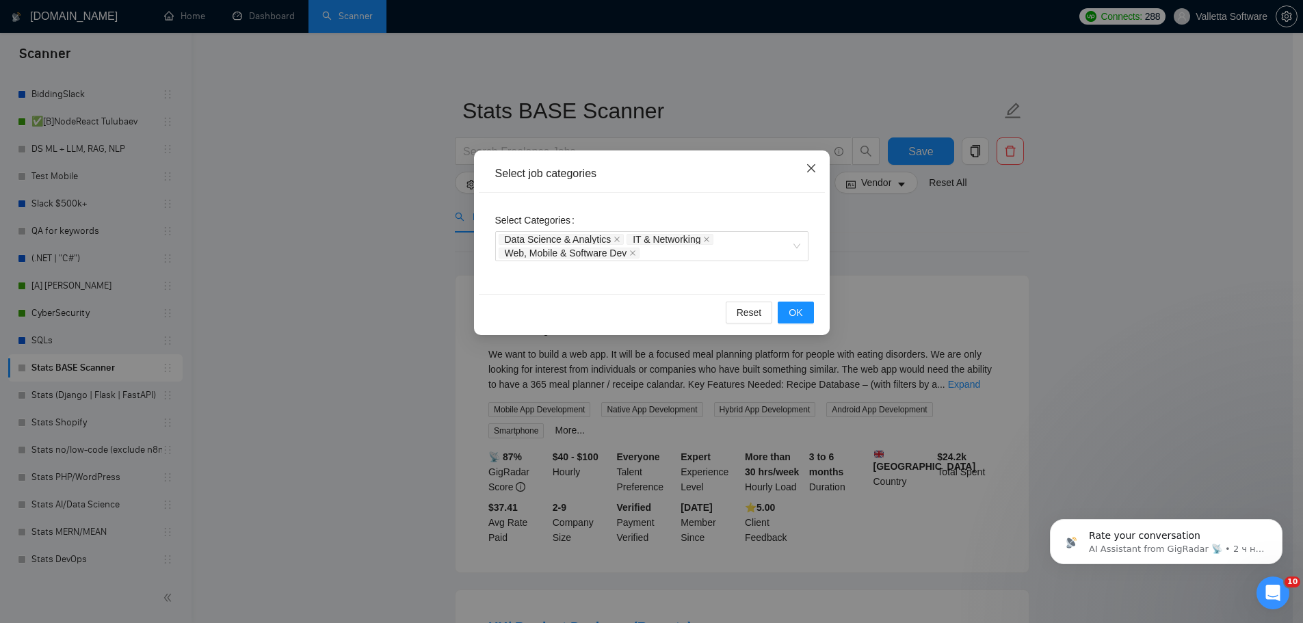
click at [804, 165] on span "Close" at bounding box center [811, 168] width 37 height 37
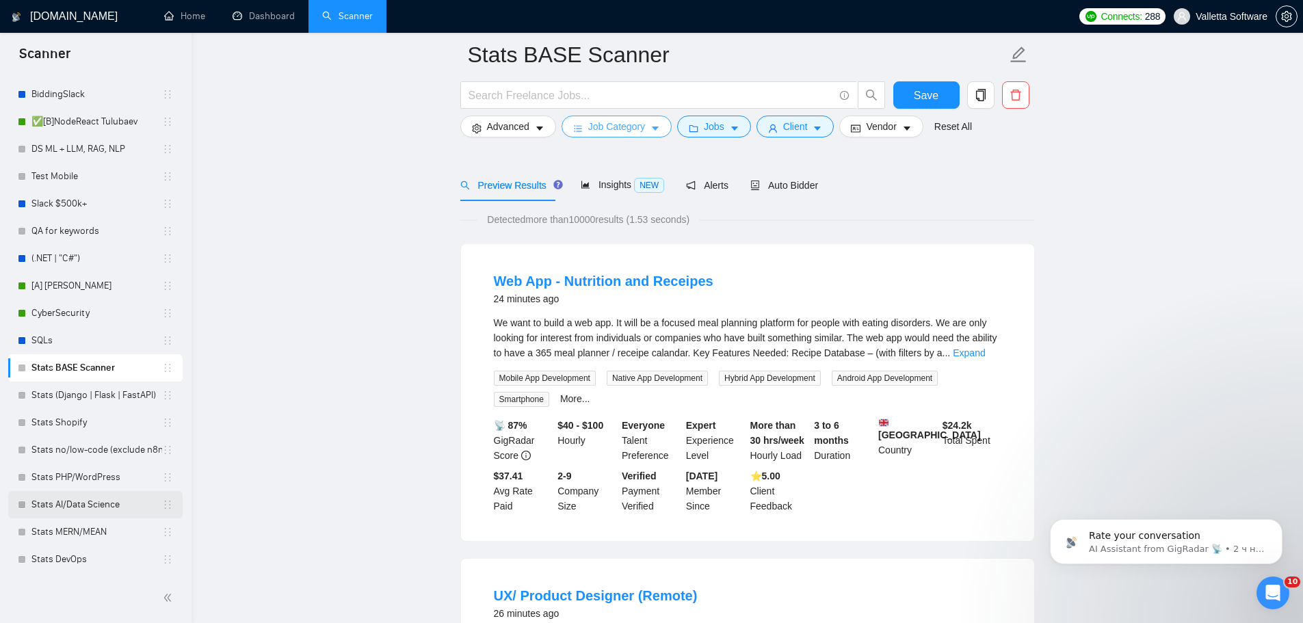
scroll to position [68, 0]
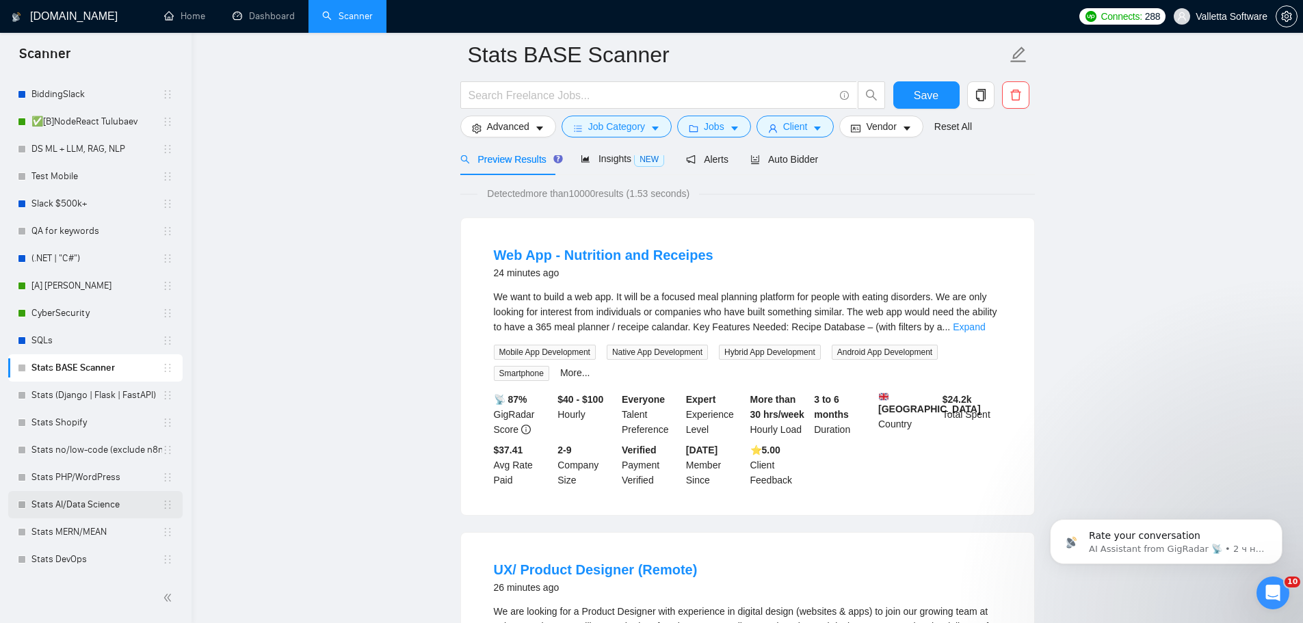
click at [70, 497] on link "Stats AI/Data Science" at bounding box center [96, 504] width 131 height 27
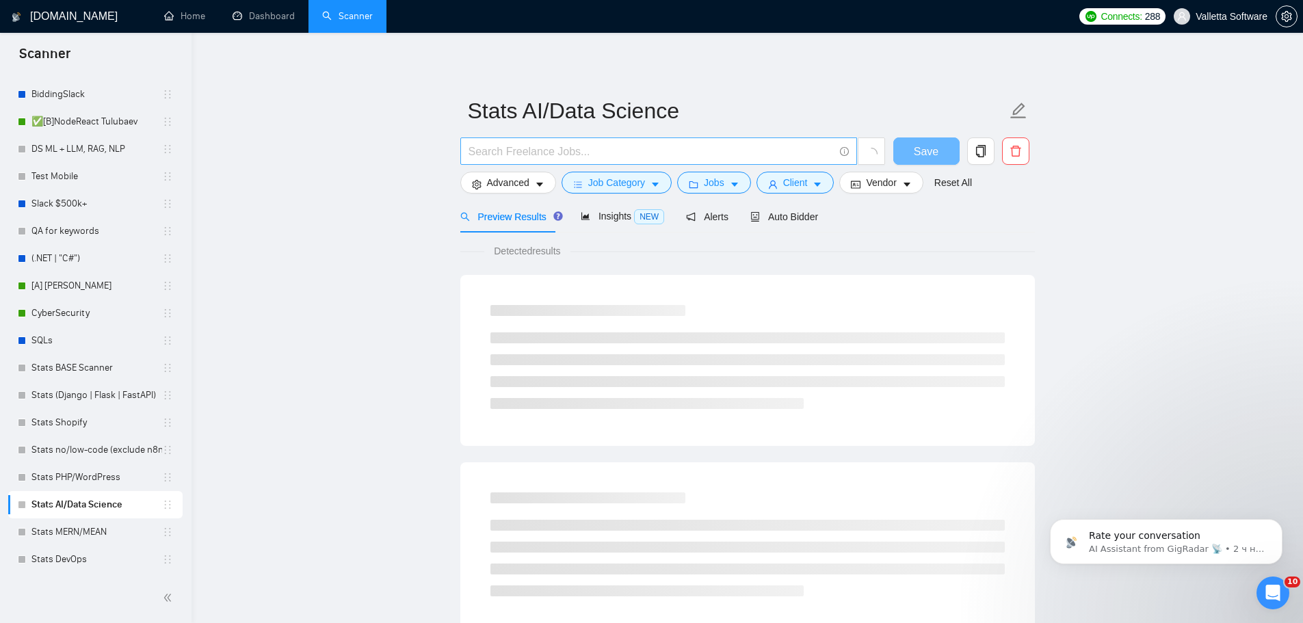
click at [638, 139] on span at bounding box center [658, 150] width 397 height 27
click at [610, 183] on span "Job Category" at bounding box center [616, 182] width 57 height 15
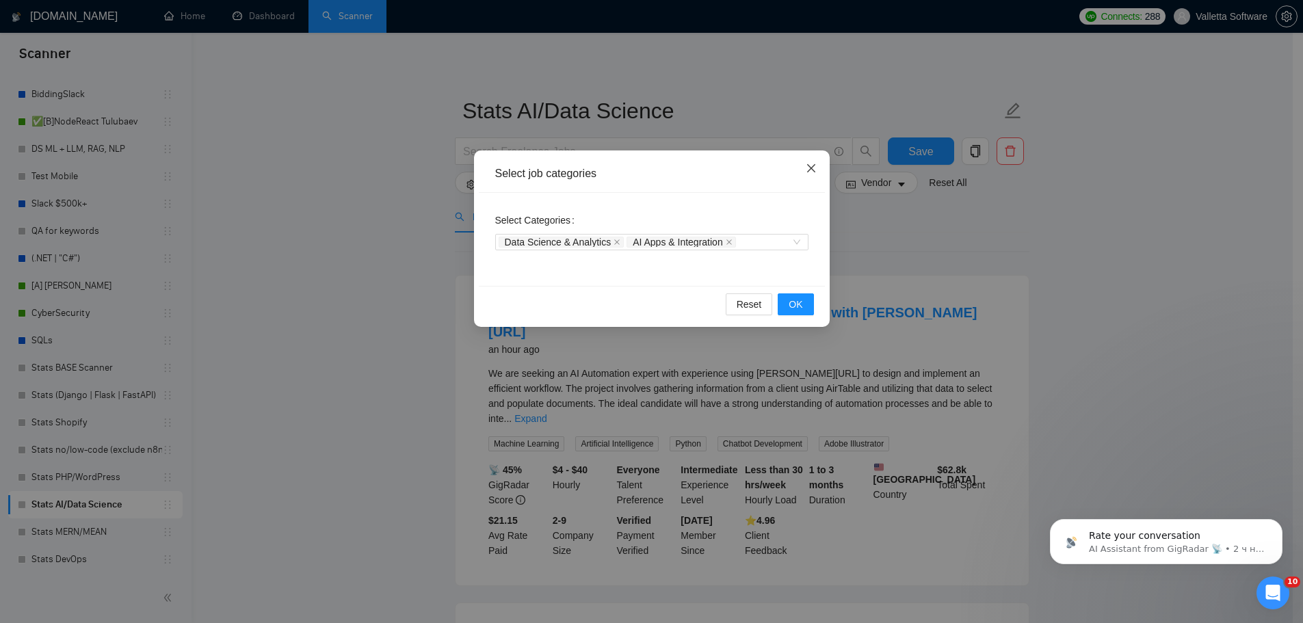
click at [804, 172] on span "Close" at bounding box center [811, 168] width 37 height 37
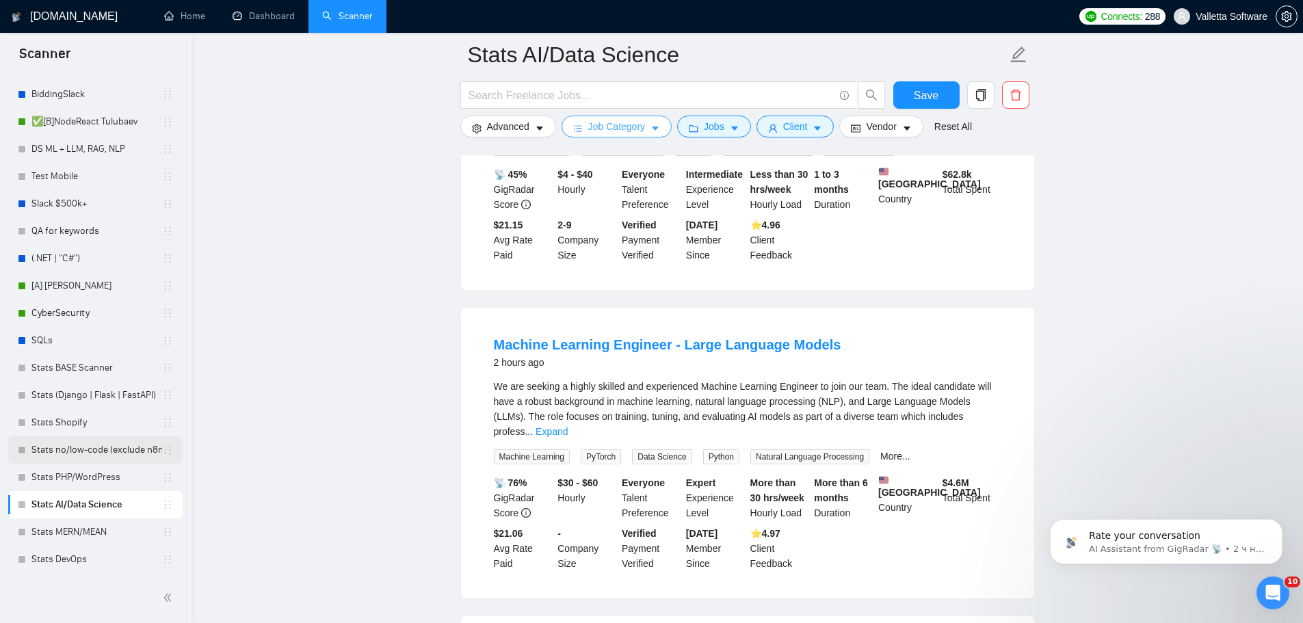
scroll to position [342, 0]
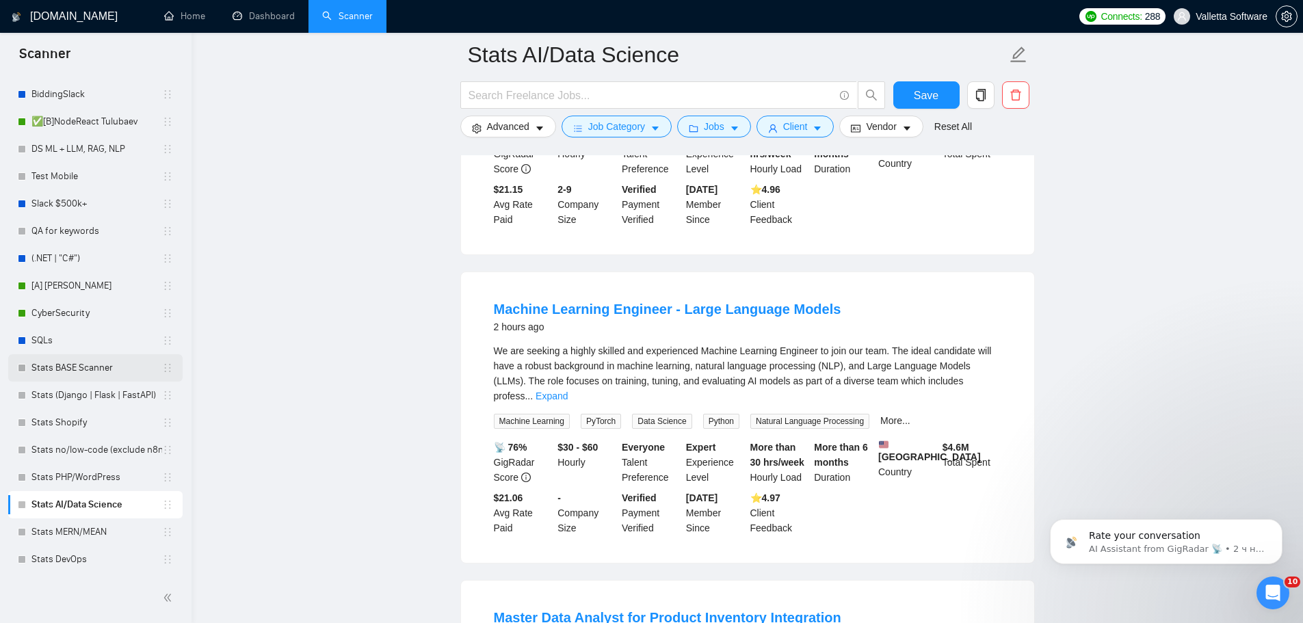
click at [85, 367] on link "Stats BASE Scanner" at bounding box center [96, 367] width 131 height 27
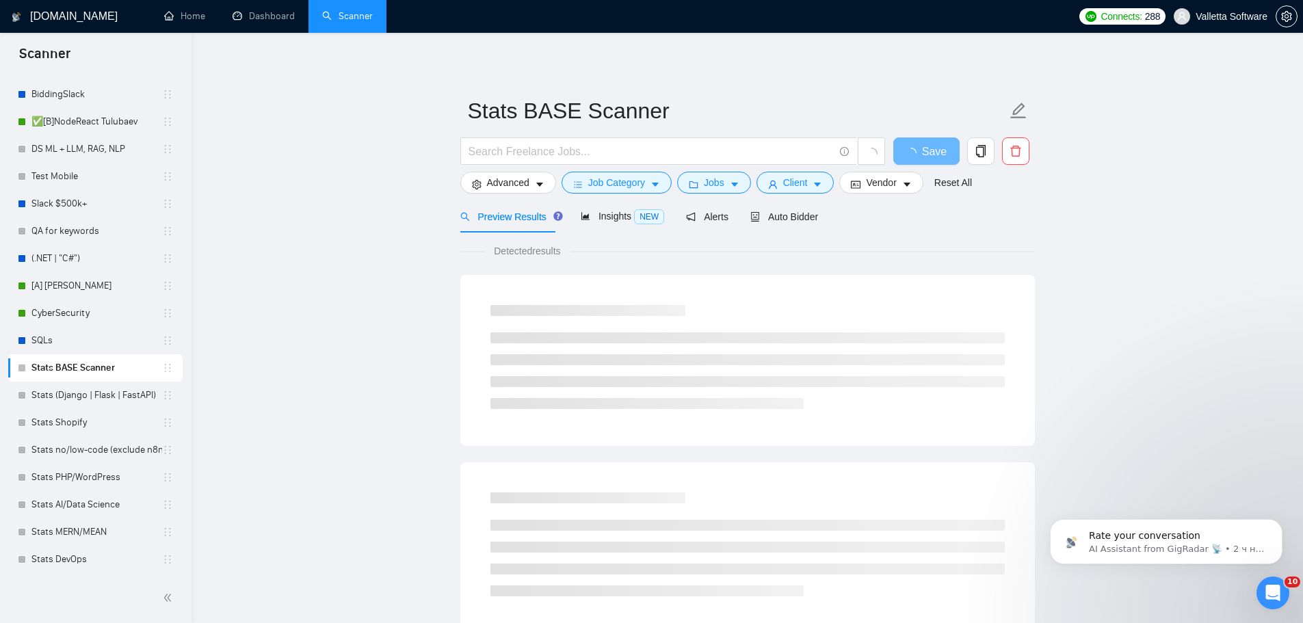
click at [632, 194] on form "Stats BASE Scanner Save Advanced Job Category Jobs Client Vendor Reset All" at bounding box center [747, 144] width 574 height 111
click at [626, 185] on span "Job Category" at bounding box center [616, 182] width 57 height 15
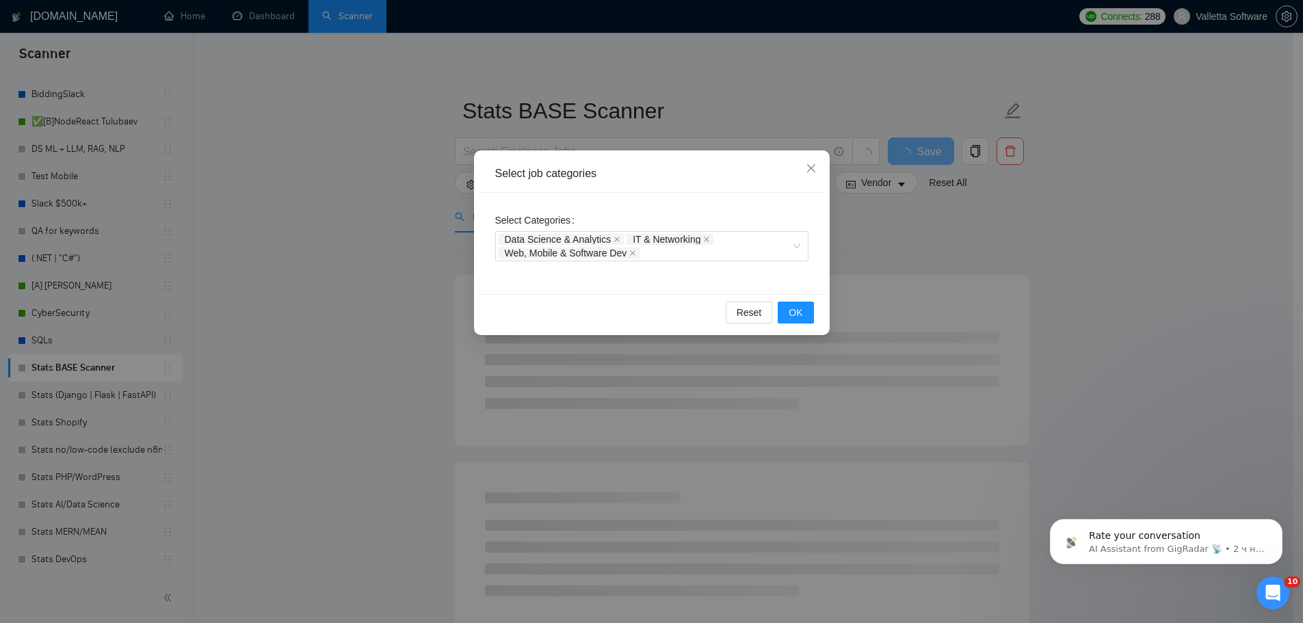
click at [1059, 295] on div "Select job categories Select Categories Data Science & Analytics IT & Networkin…" at bounding box center [651, 311] width 1303 height 623
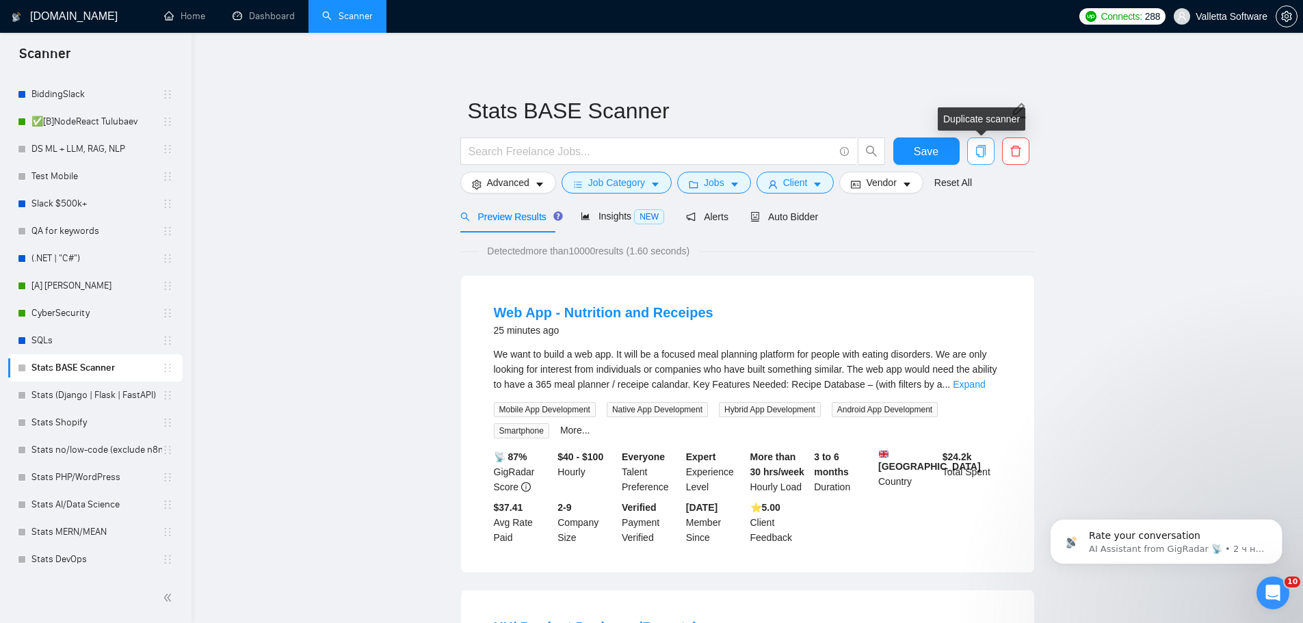
click at [988, 160] on button "button" at bounding box center [980, 150] width 27 height 27
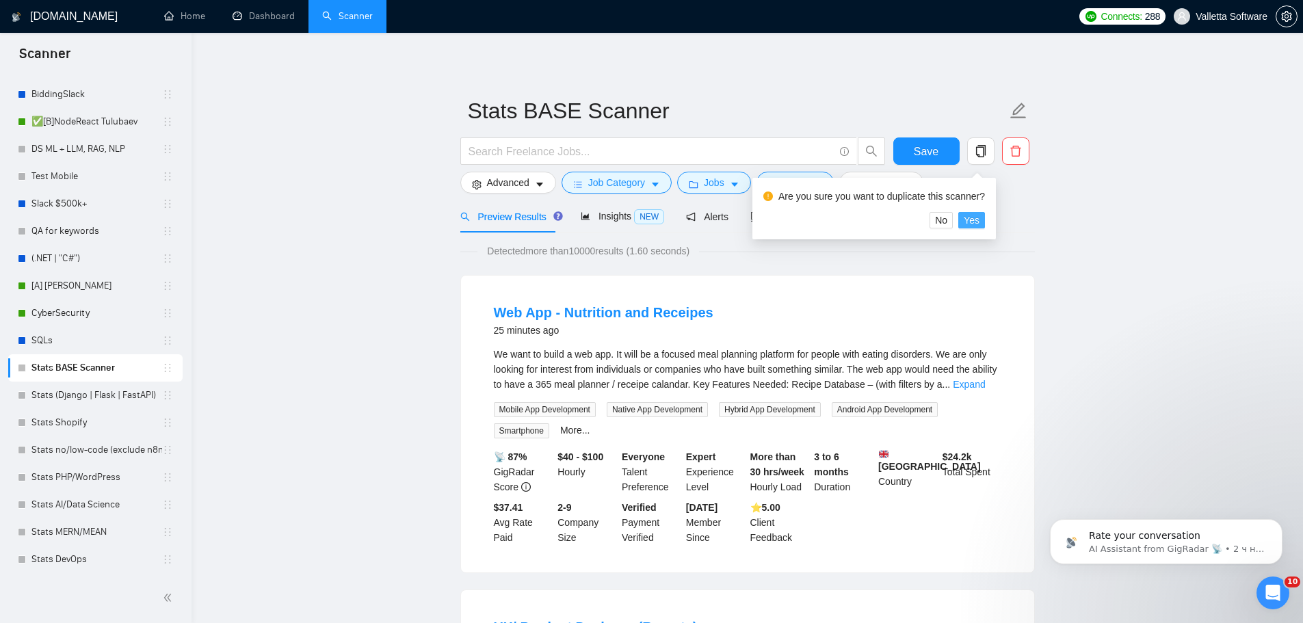
click at [978, 217] on button "Yes" at bounding box center [971, 220] width 27 height 16
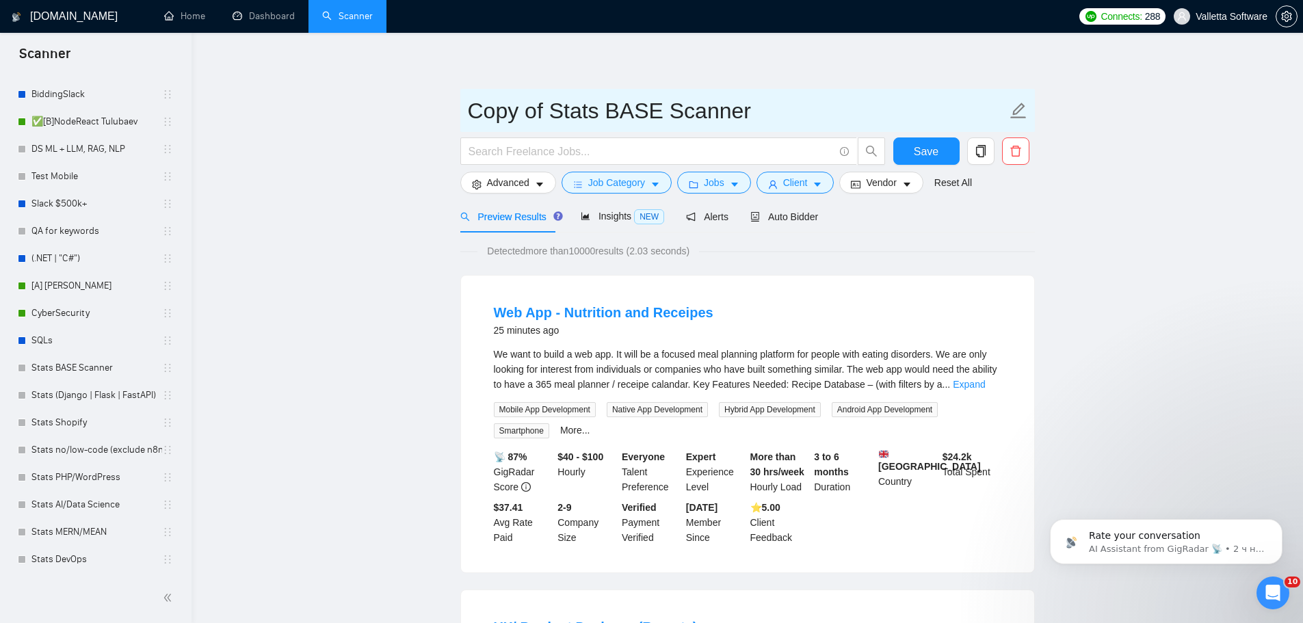
drag, startPoint x: 652, startPoint y: 111, endPoint x: 914, endPoint y: 109, distance: 262.6
click at [884, 109] on input "Copy of Stats BASE Scanner" at bounding box center [737, 111] width 539 height 34
drag, startPoint x: 557, startPoint y: 109, endPoint x: 458, endPoint y: 109, distance: 98.5
click at [585, 107] on input "Copy of Stats React Native" at bounding box center [737, 111] width 539 height 34
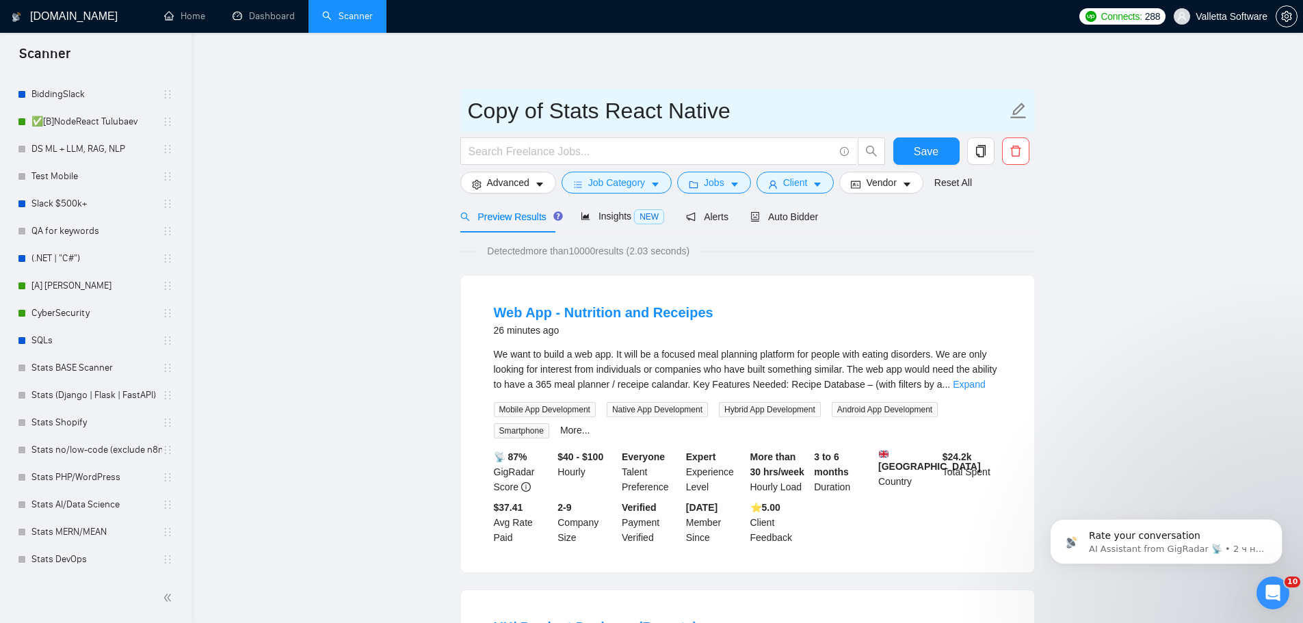
drag, startPoint x: 554, startPoint y: 111, endPoint x: 398, endPoint y: 107, distance: 156.0
type input "Stats React Native"
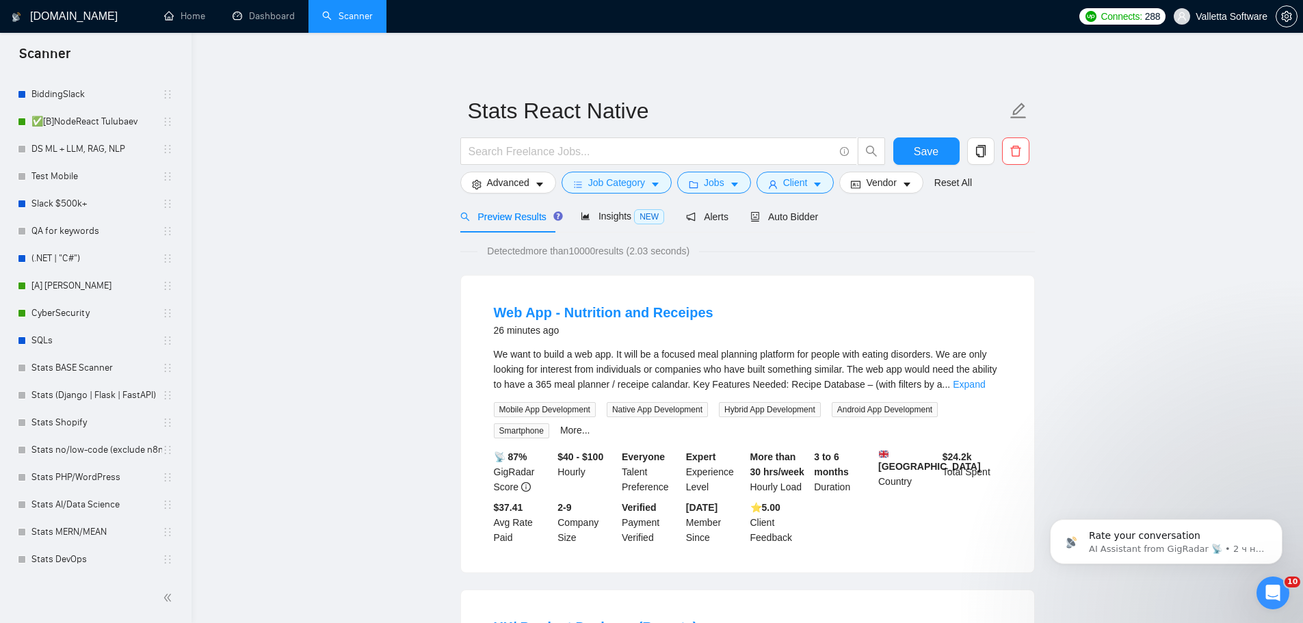
click at [629, 185] on span "Job Category" at bounding box center [616, 182] width 57 height 15
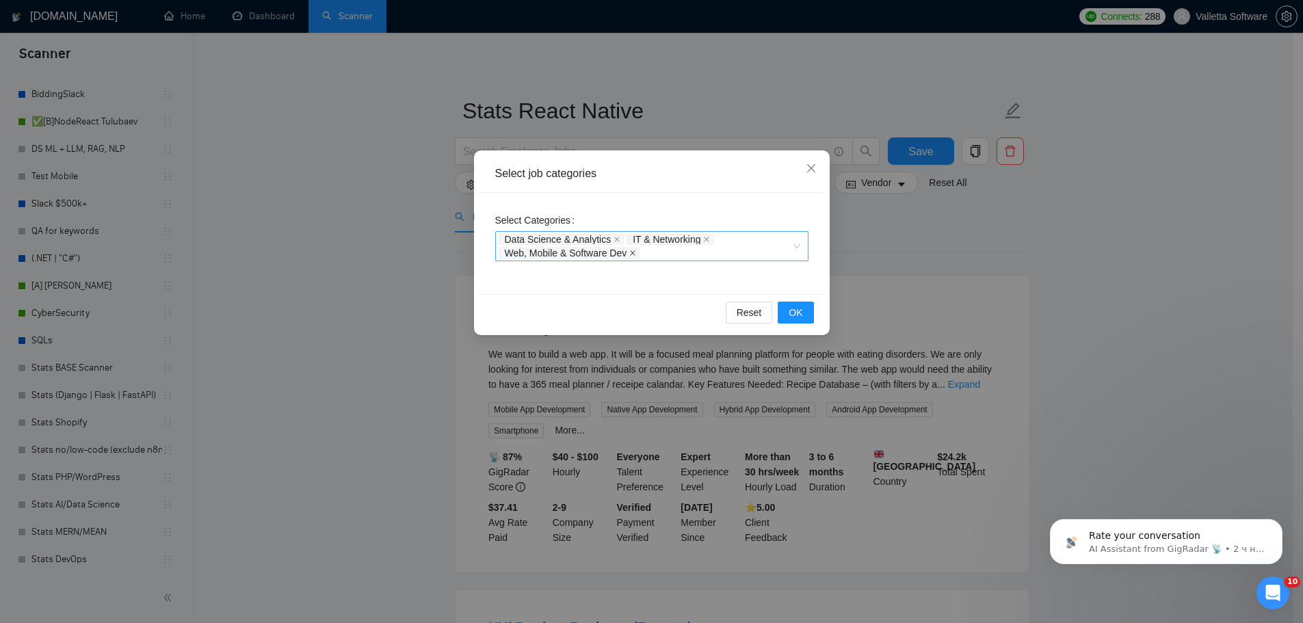
click at [634, 254] on icon "close" at bounding box center [632, 253] width 7 height 7
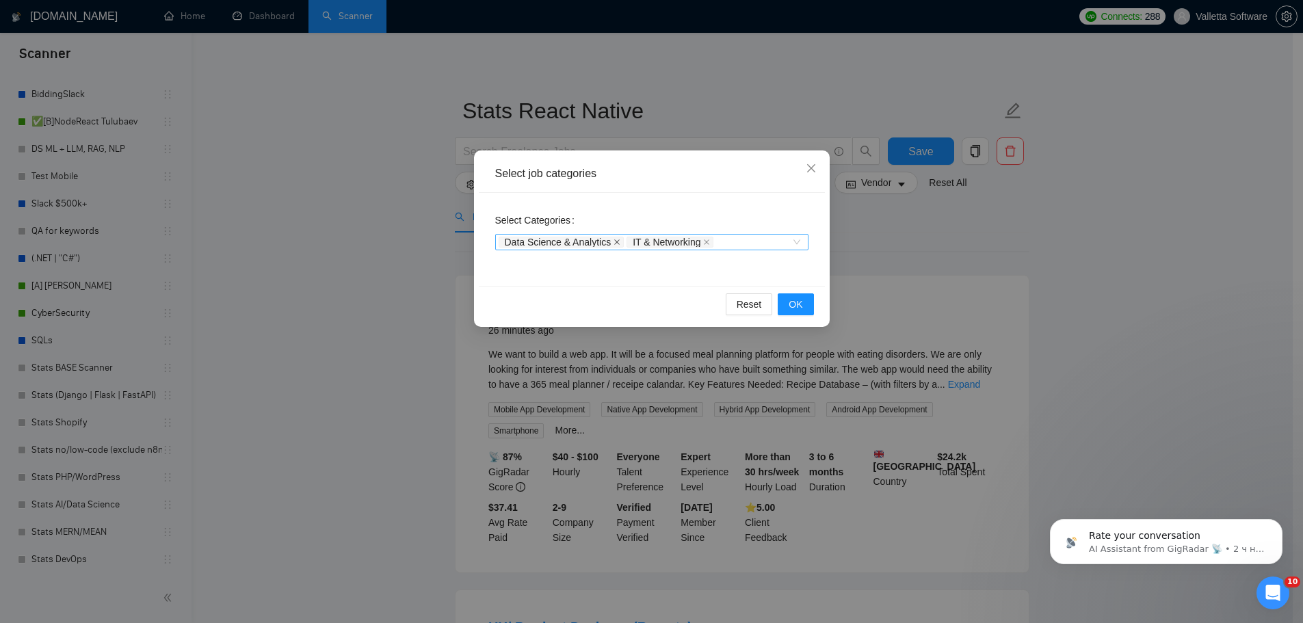
click at [613, 242] on icon "close" at bounding box center [616, 242] width 7 height 7
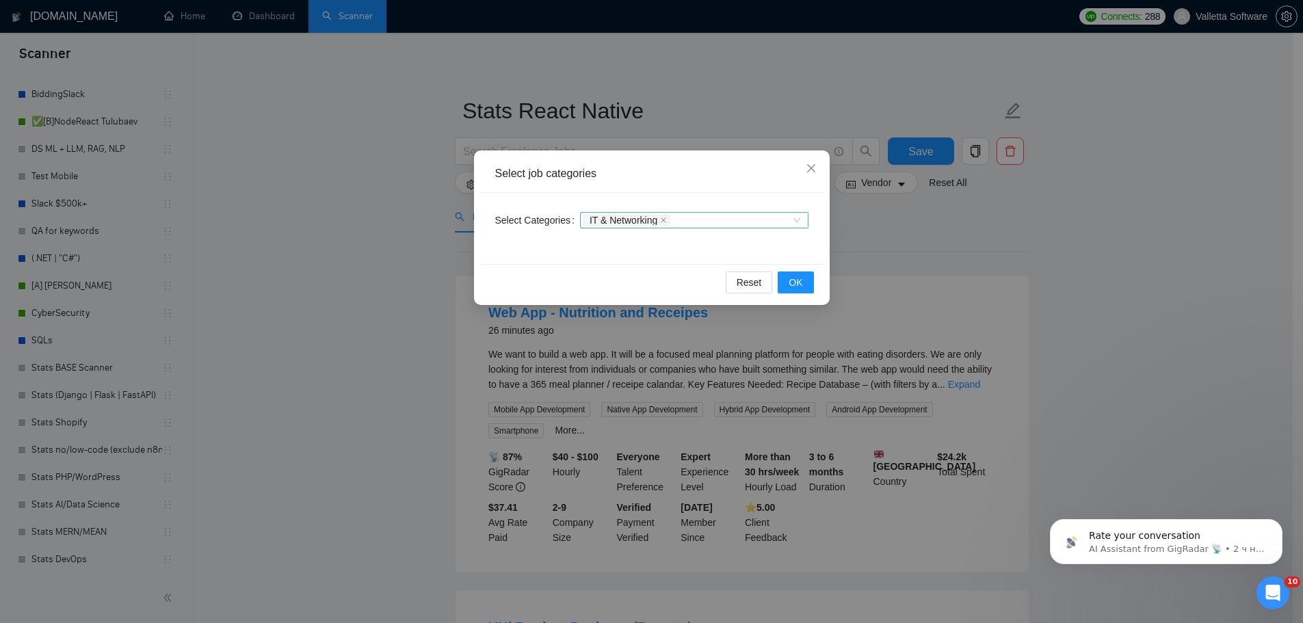
click at [659, 226] on div "IT & Networking" at bounding box center [628, 220] width 90 height 14
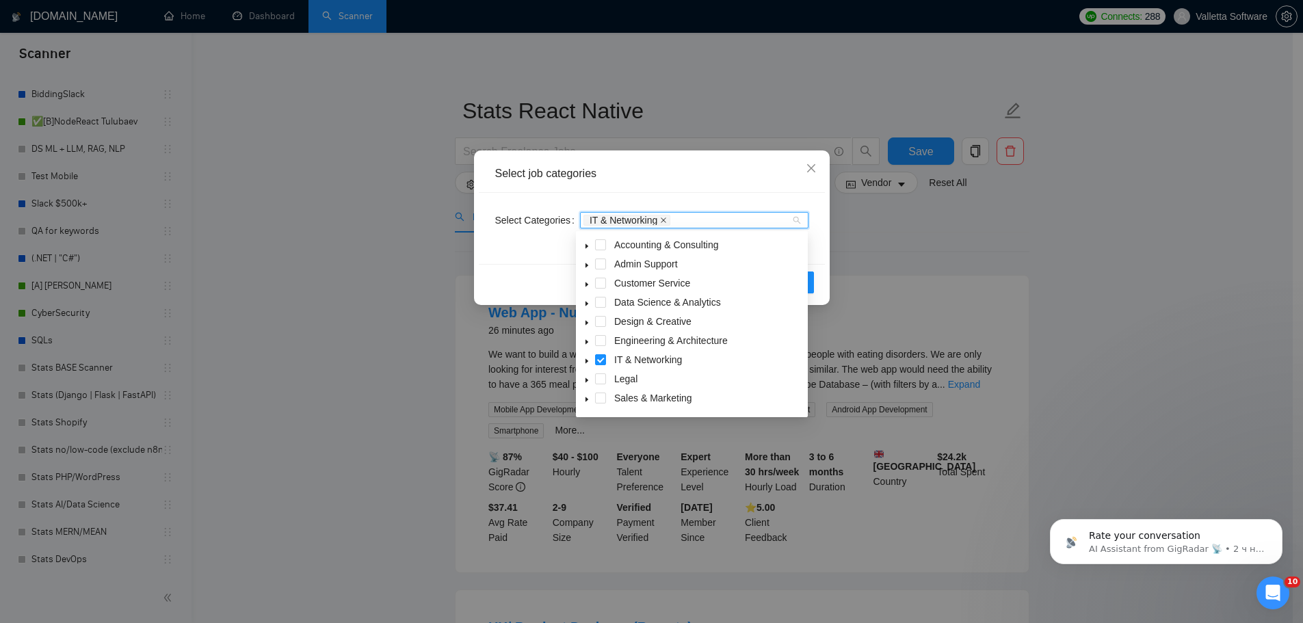
click at [663, 222] on icon "close" at bounding box center [663, 219] width 5 height 5
click at [672, 220] on div at bounding box center [687, 220] width 208 height 11
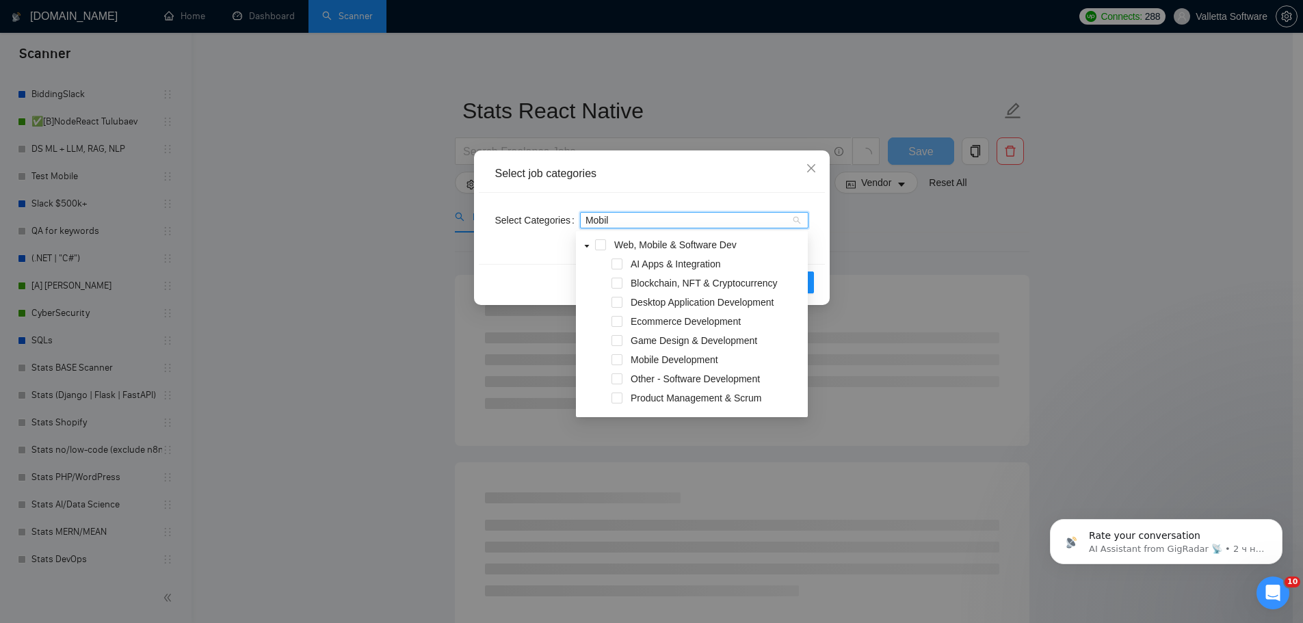
type input "Mobile"
click at [616, 359] on span at bounding box center [616, 359] width 11 height 11
type input "mobile"
click at [1054, 262] on div "Select job categories Select Categories Mobile Development mobile Reset OK" at bounding box center [651, 311] width 1303 height 623
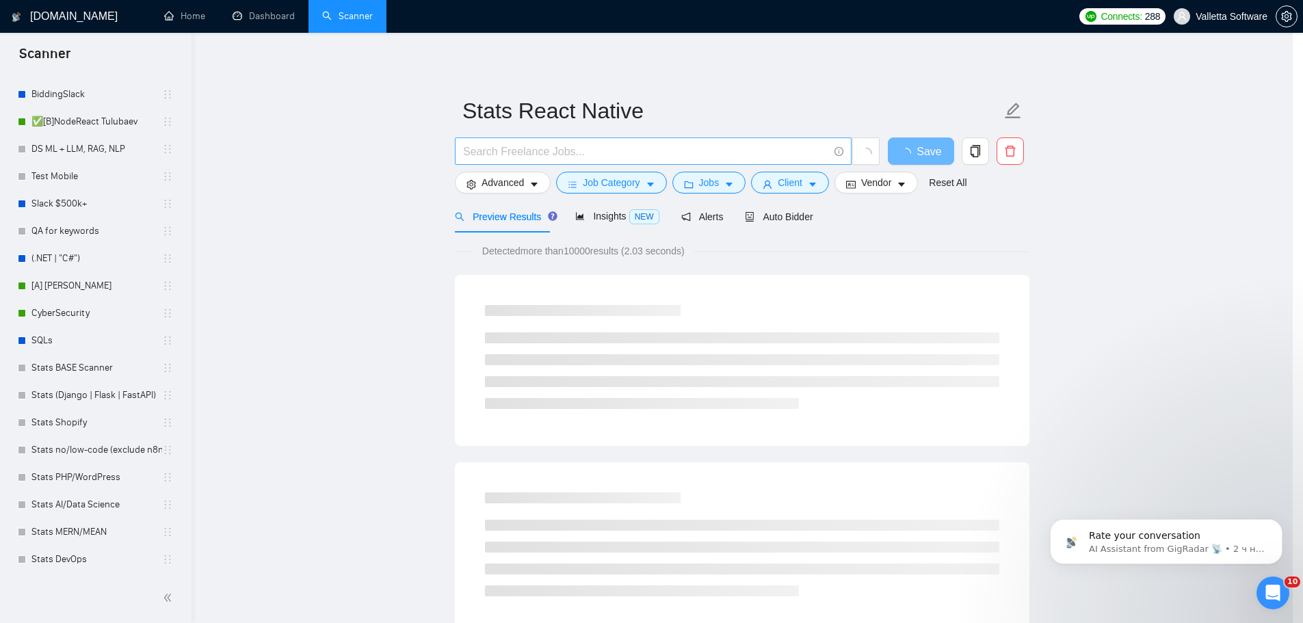
click at [725, 154] on input "text" at bounding box center [645, 151] width 365 height 17
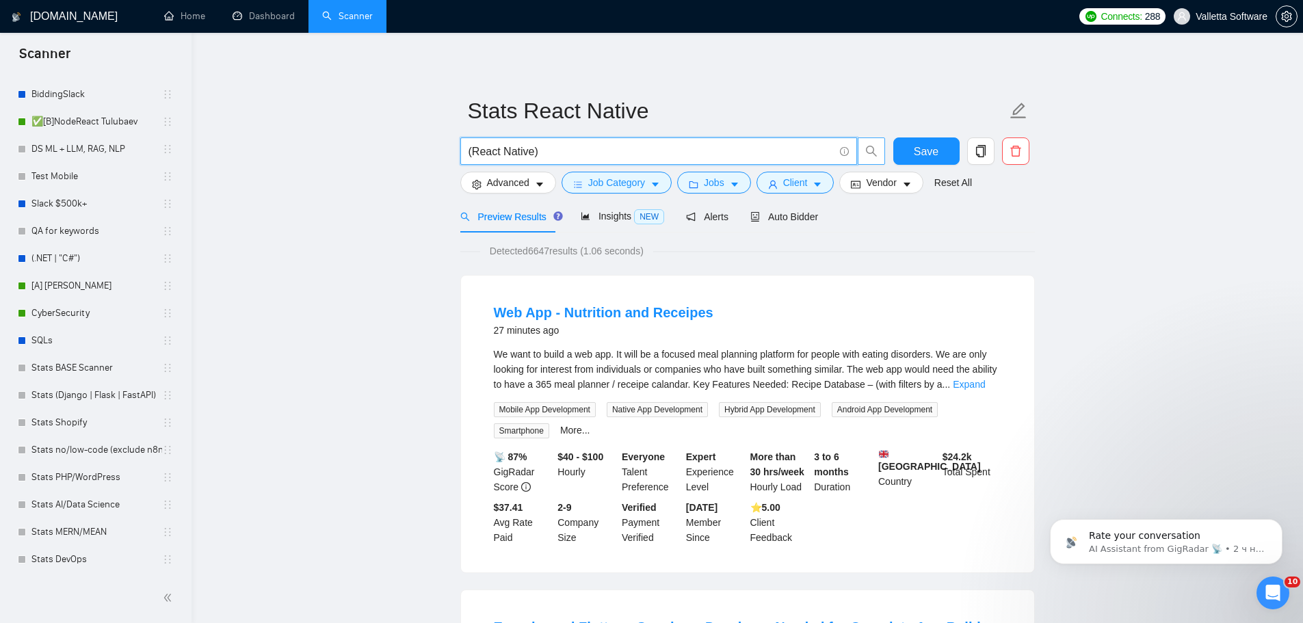
click at [861, 155] on span "search" at bounding box center [871, 151] width 26 height 12
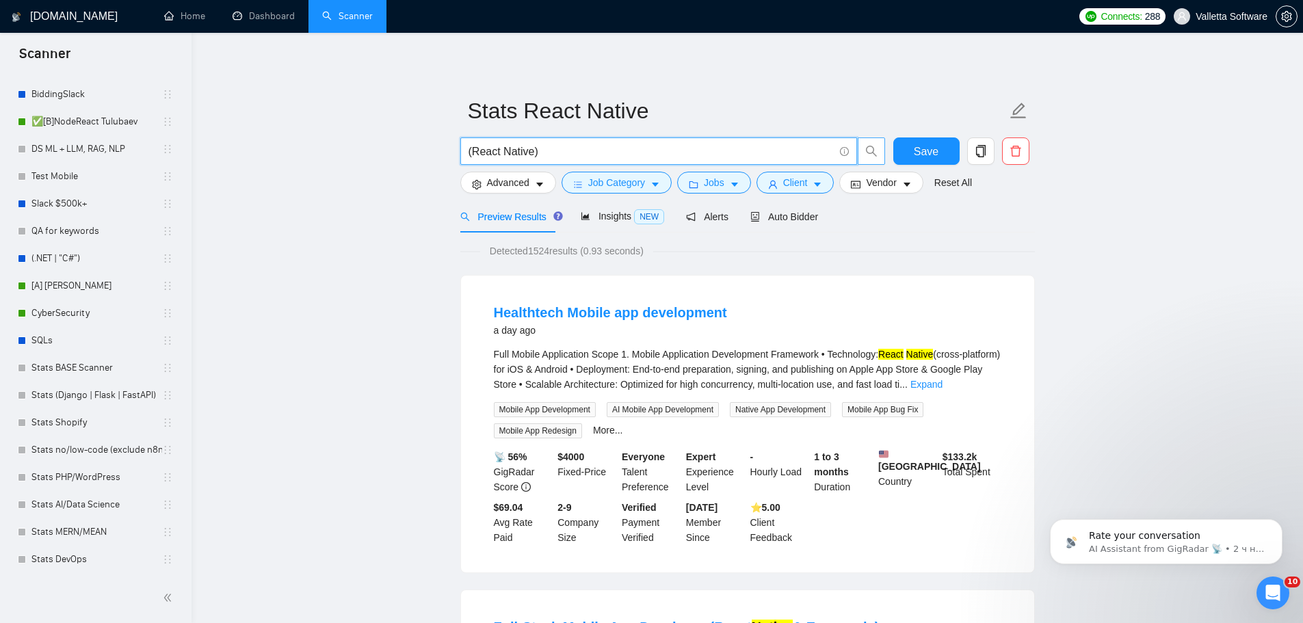
click at [533, 148] on input "(React Native)" at bounding box center [650, 151] width 365 height 17
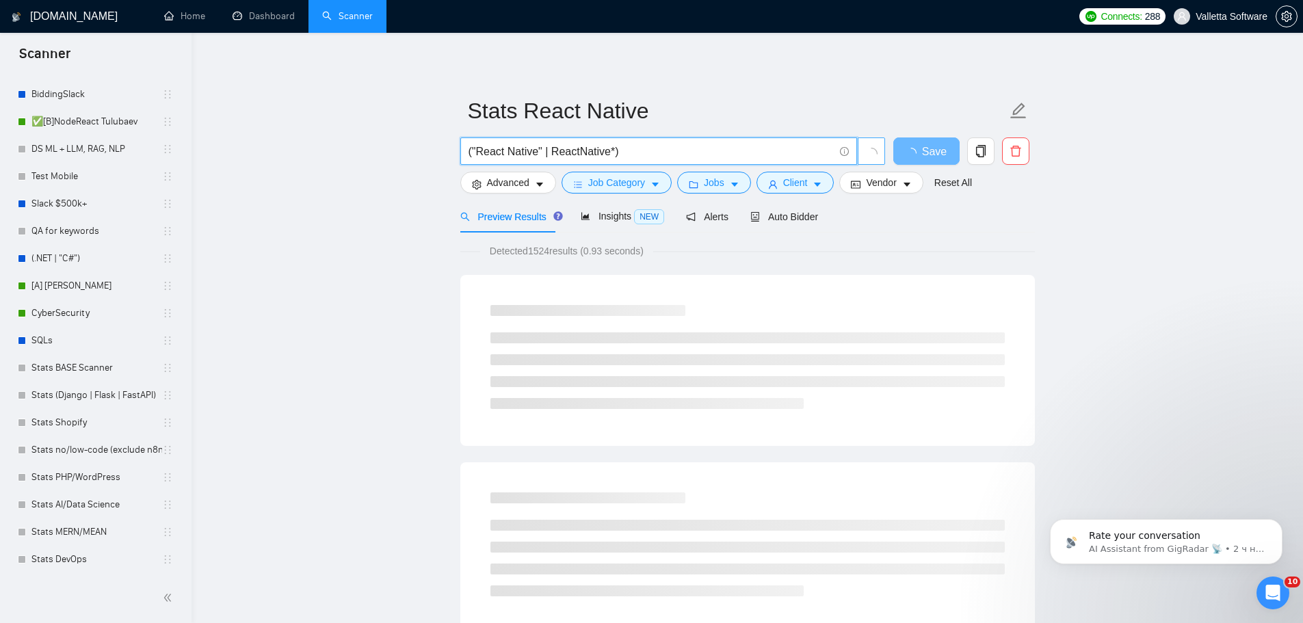
type input "("React Native" | ReactNative*)"
drag, startPoint x: 1143, startPoint y: 247, endPoint x: 1131, endPoint y: 248, distance: 11.6
click at [584, 154] on input "("React Native" | ReactNative*)" at bounding box center [650, 151] width 365 height 17
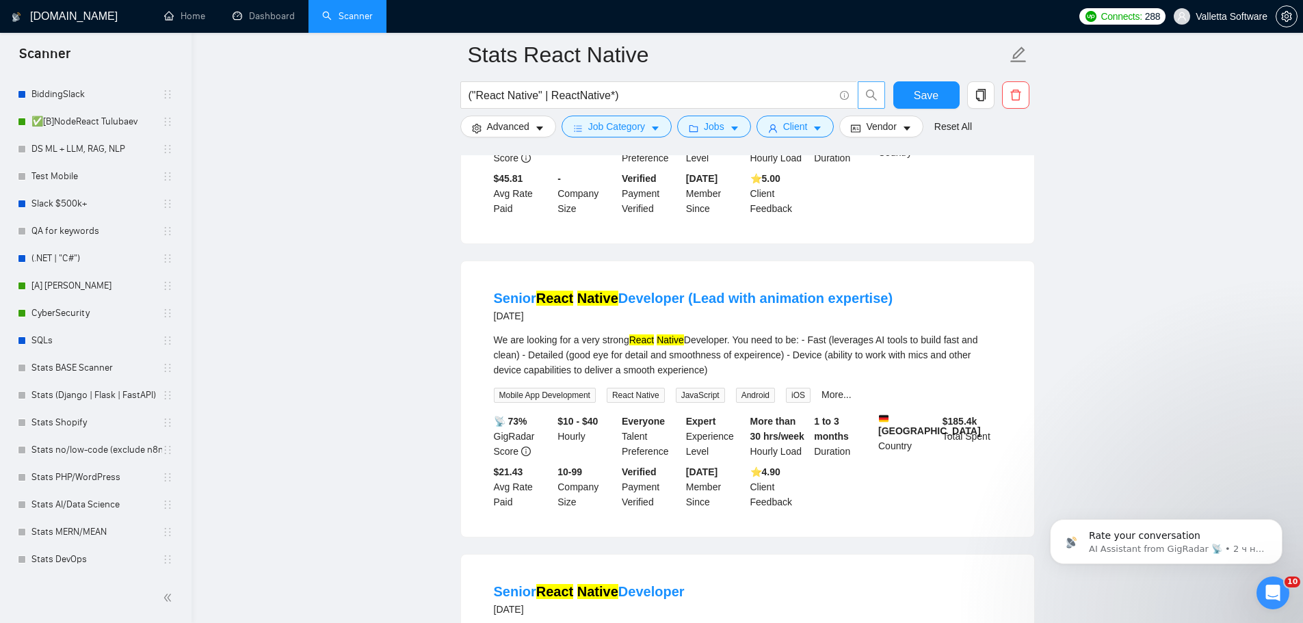
scroll to position [413, 0]
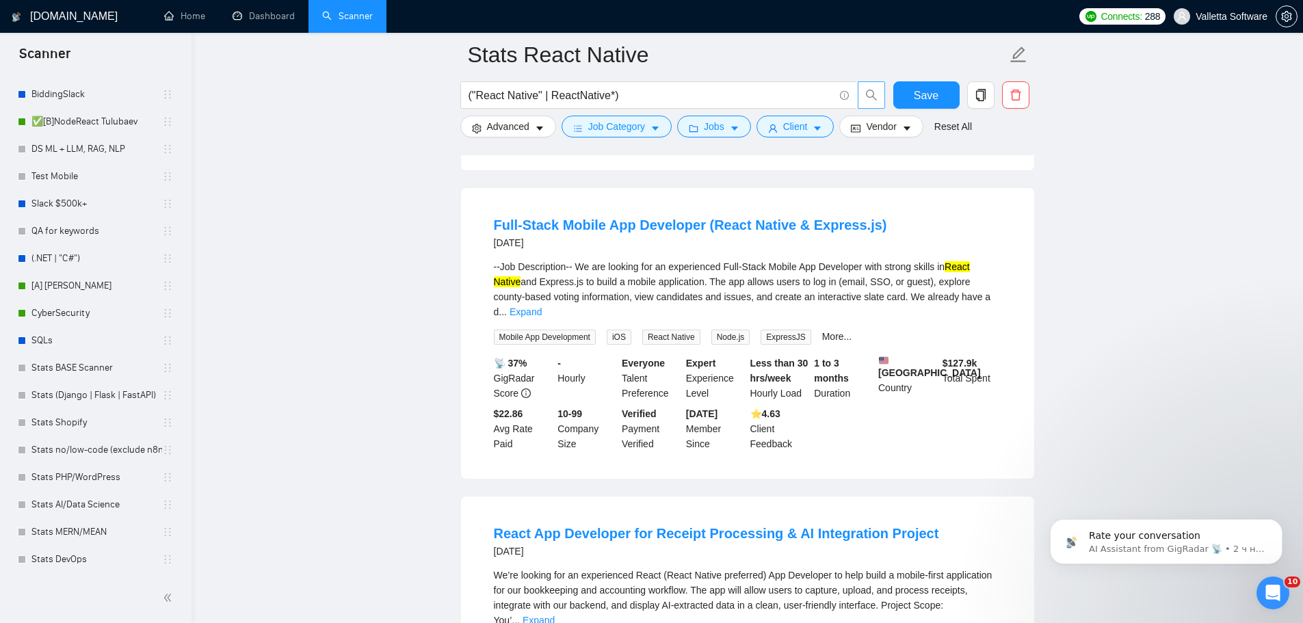
drag, startPoint x: 1147, startPoint y: 419, endPoint x: 1057, endPoint y: 181, distance: 254.5
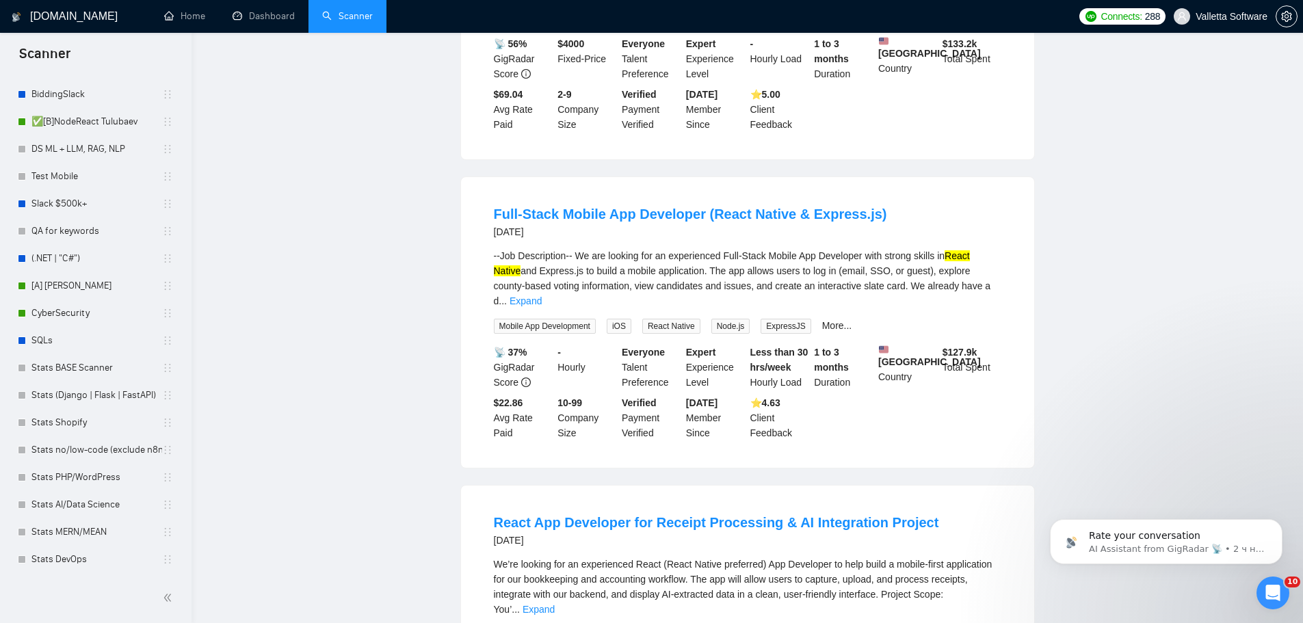
scroll to position [0, 0]
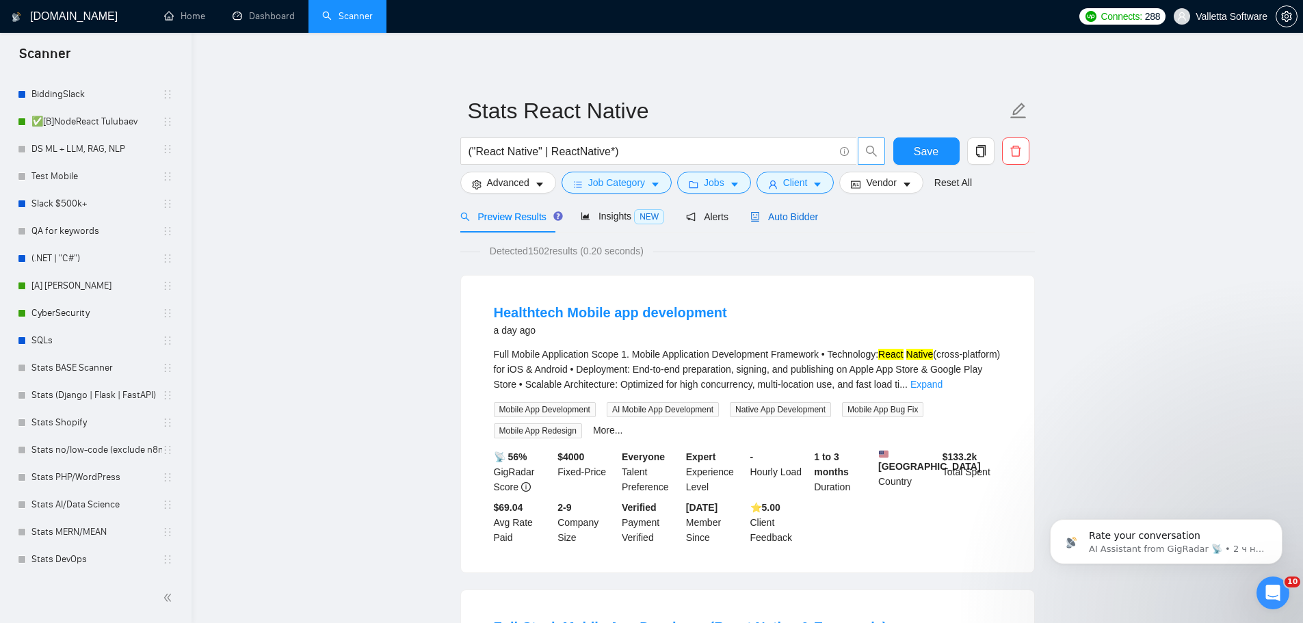
click at [776, 215] on span "Auto Bidder" at bounding box center [784, 216] width 68 height 11
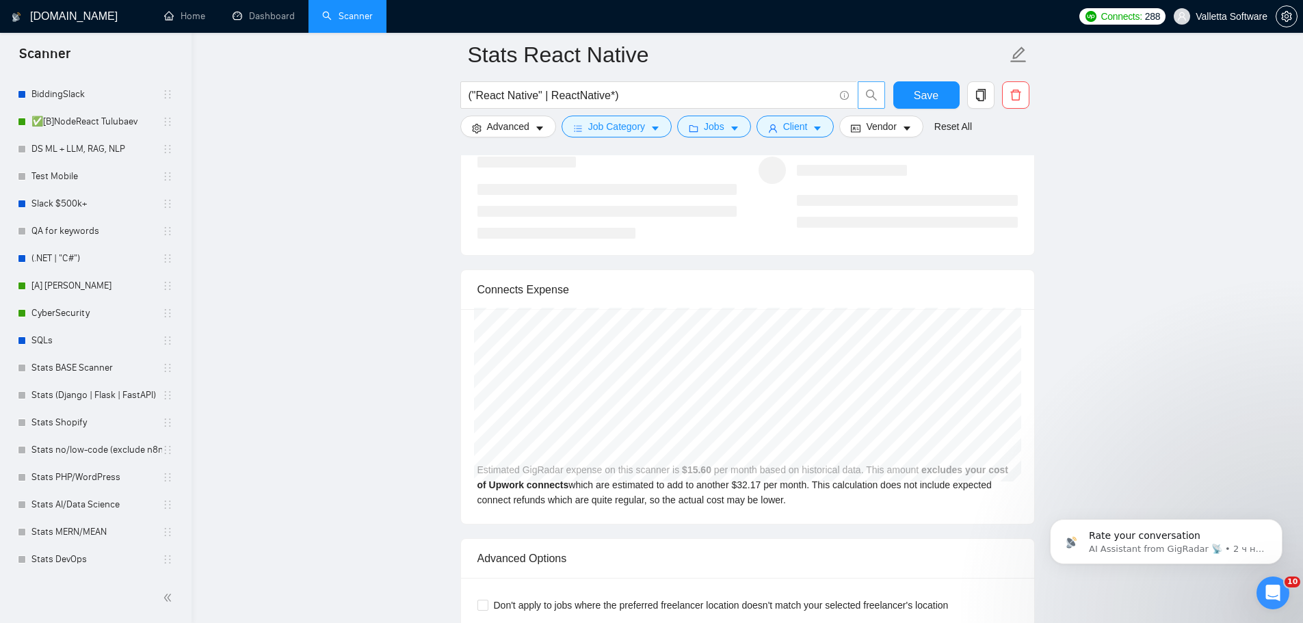
scroll to position [2667, 0]
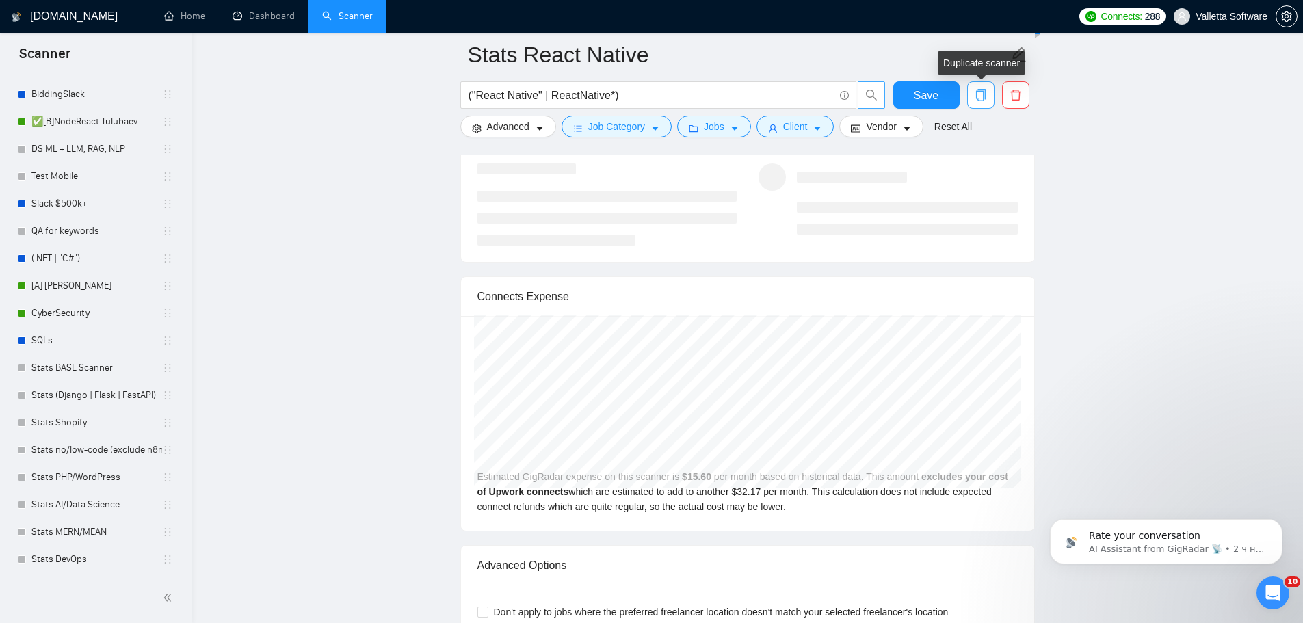
click at [980, 91] on icon "copy" at bounding box center [980, 95] width 10 height 12
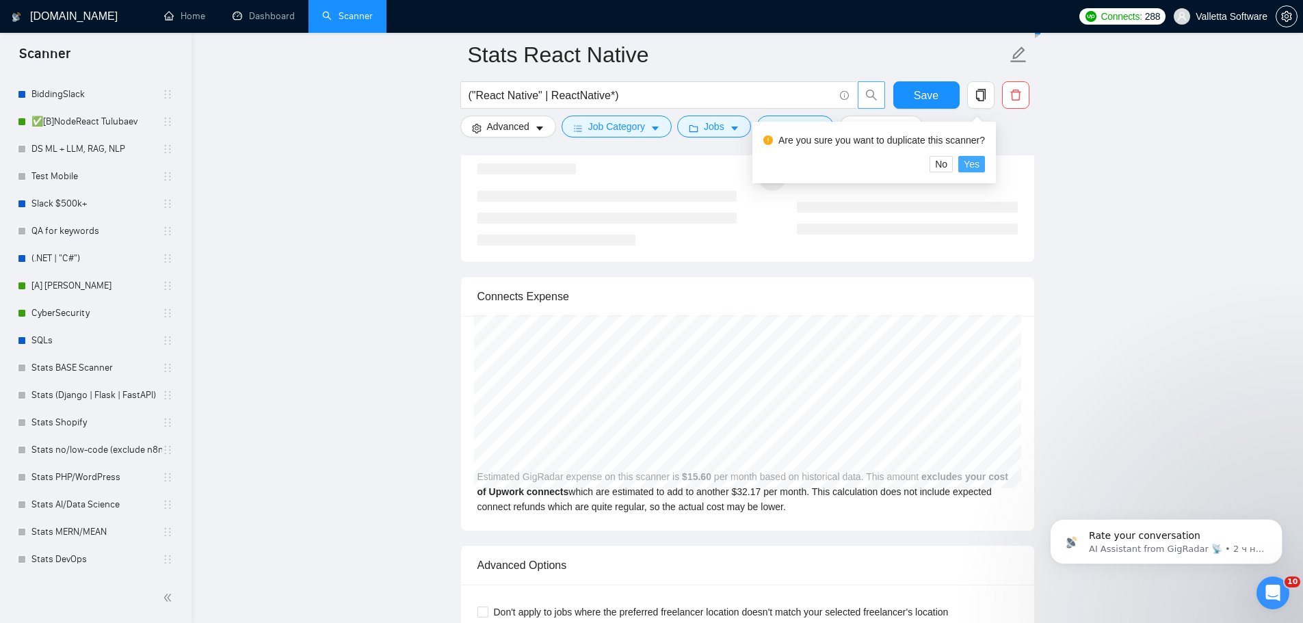
click at [968, 164] on span "Yes" at bounding box center [972, 164] width 16 height 15
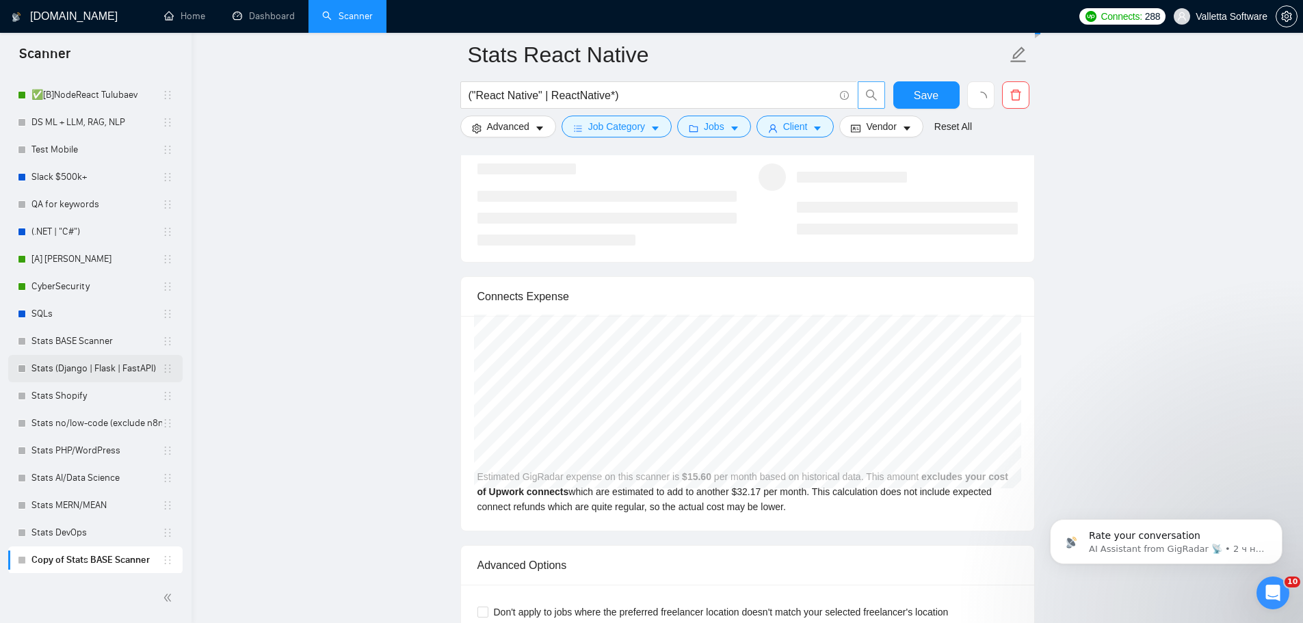
scroll to position [522, 0]
click at [913, 97] on button "Save" at bounding box center [926, 94] width 66 height 27
click at [915, 96] on span "Save" at bounding box center [926, 95] width 25 height 17
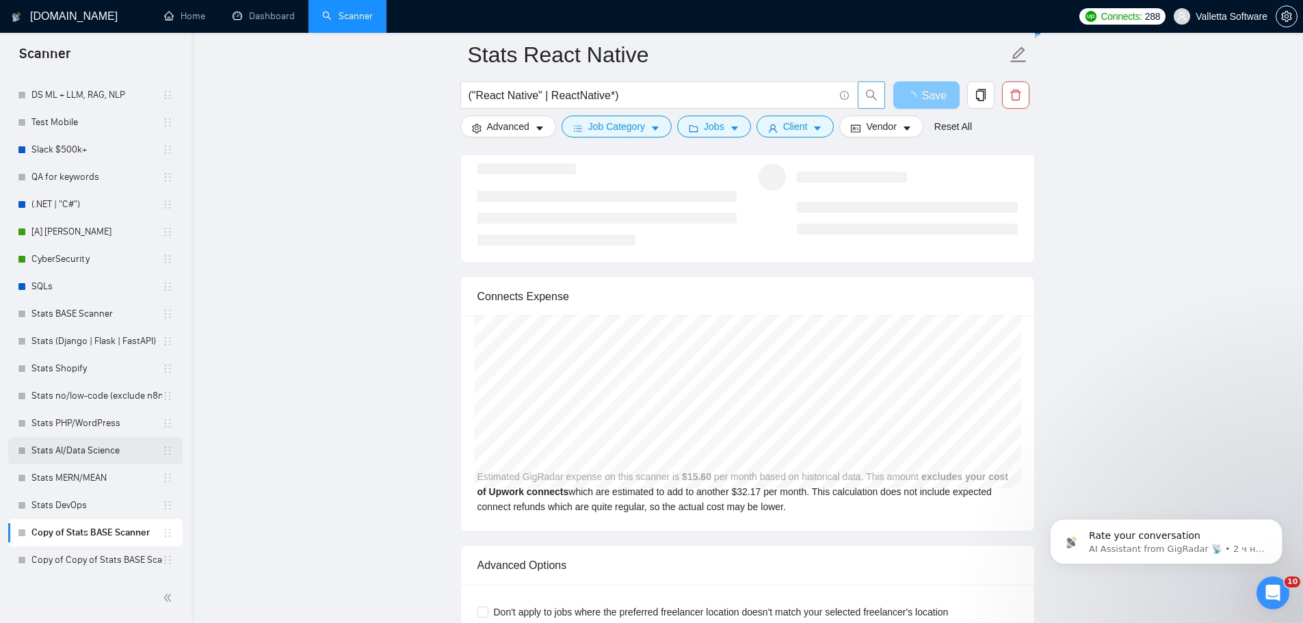
scroll to position [550, 0]
click at [69, 561] on link "Copy of Copy of Stats BASE Scanner" at bounding box center [96, 559] width 131 height 27
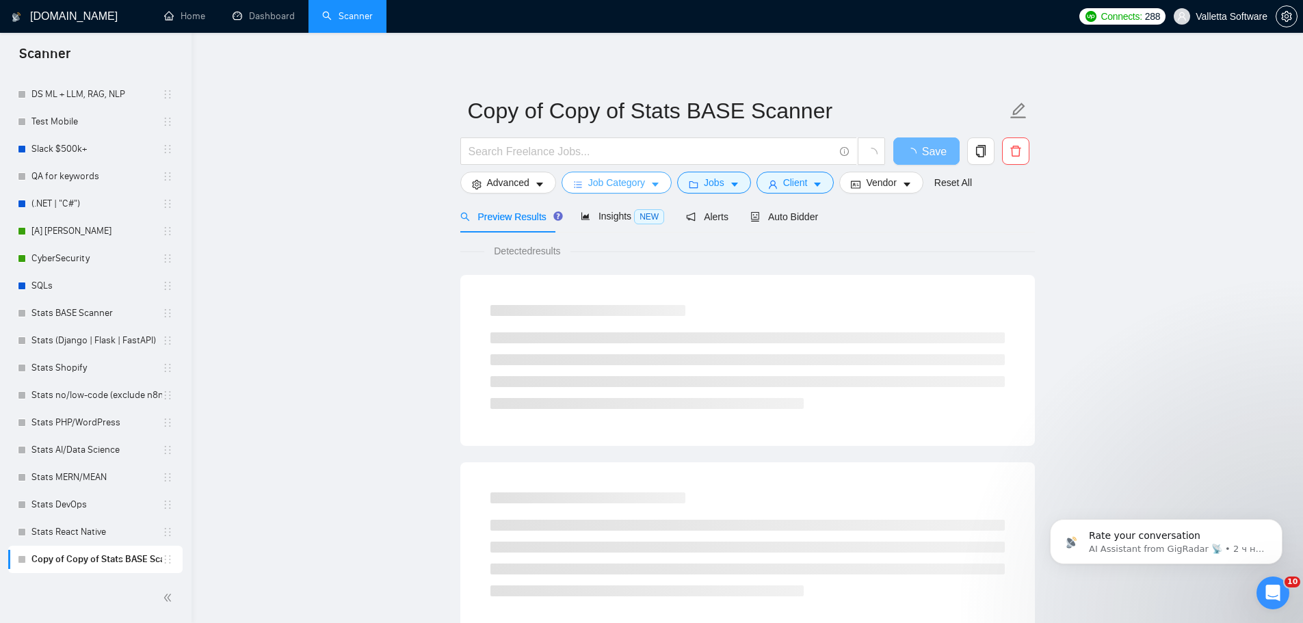
click at [651, 181] on icon "caret-down" at bounding box center [655, 185] width 10 height 10
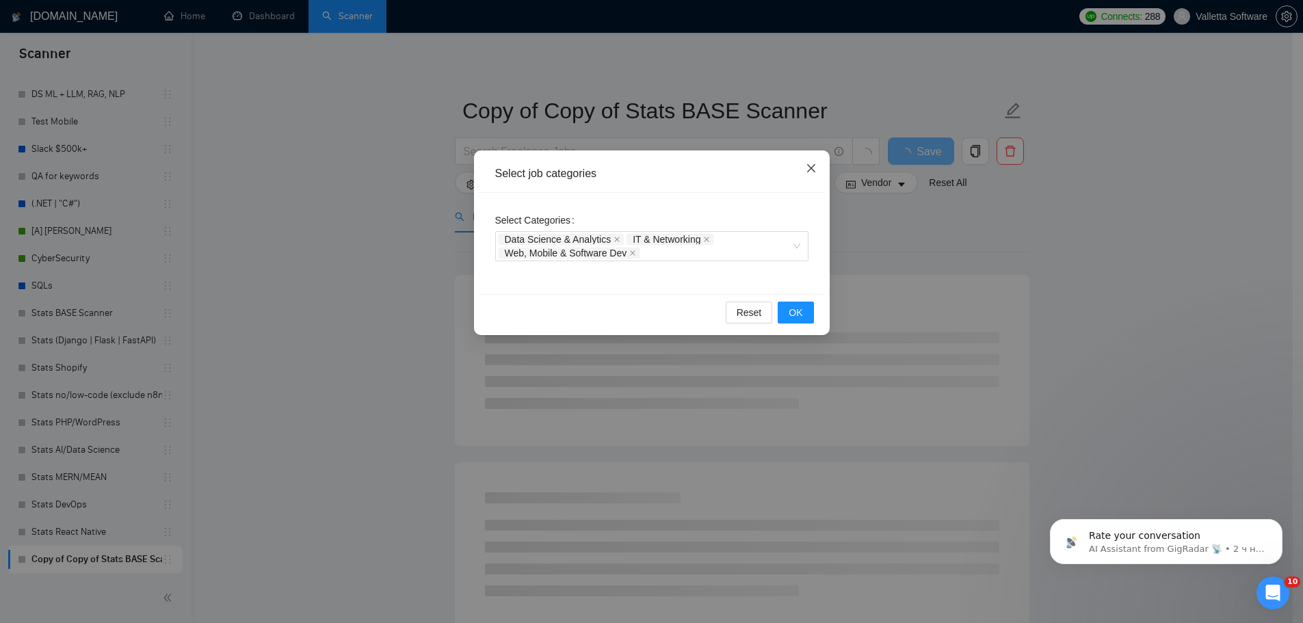
click at [808, 163] on span "Close" at bounding box center [811, 168] width 37 height 37
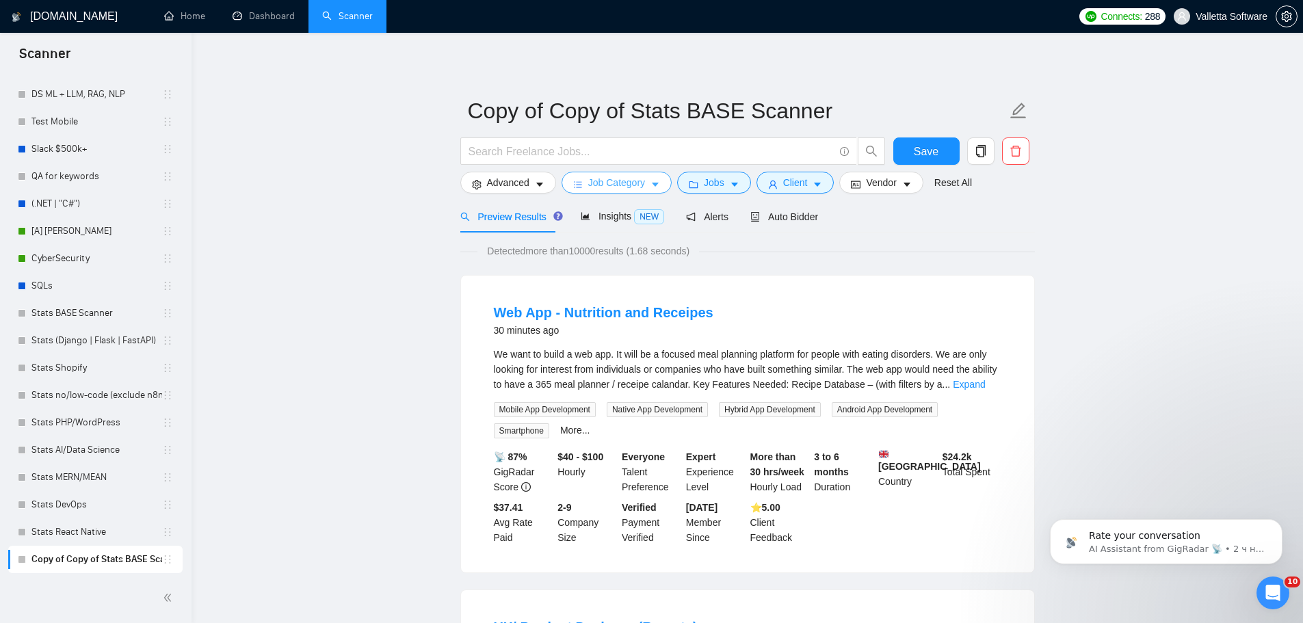
click at [644, 182] on button "Job Category" at bounding box center [616, 183] width 110 height 22
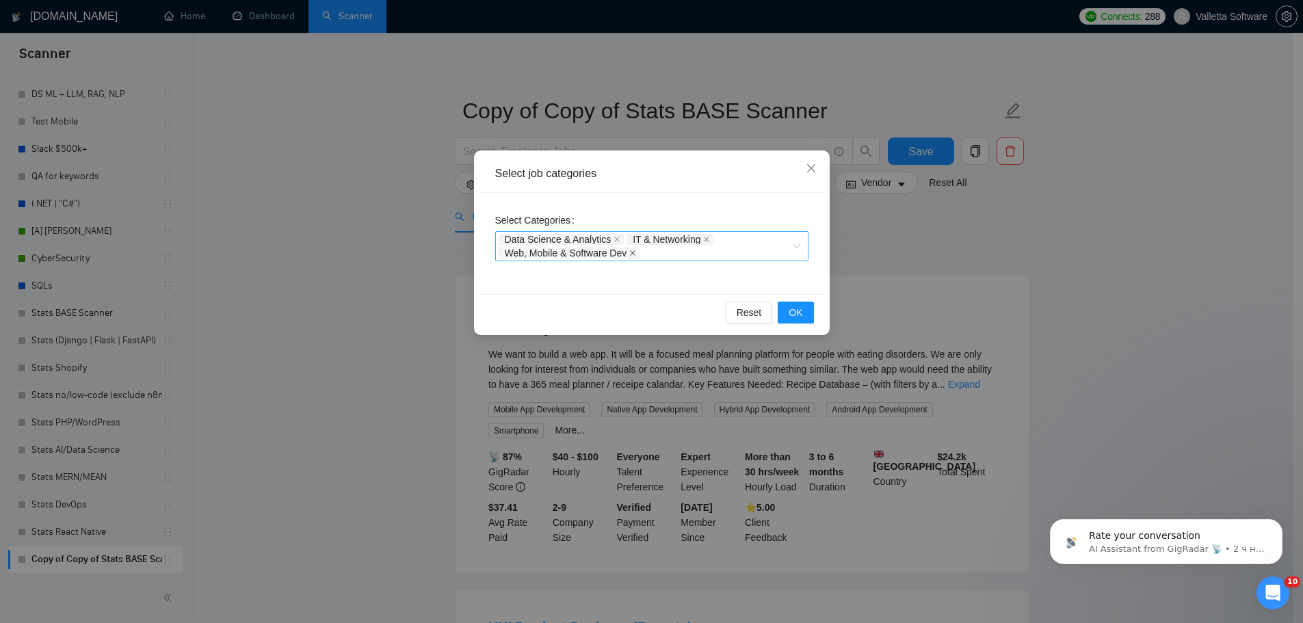
click at [634, 255] on icon "close" at bounding box center [632, 253] width 7 height 7
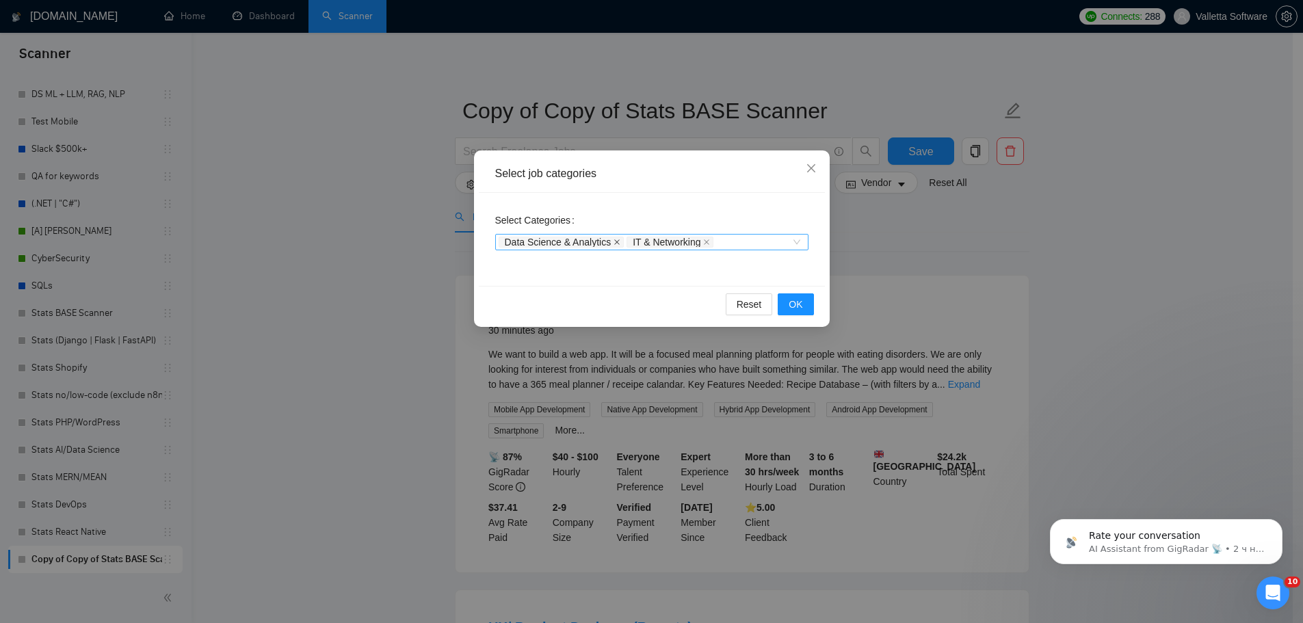
click at [616, 238] on span at bounding box center [616, 242] width 7 height 10
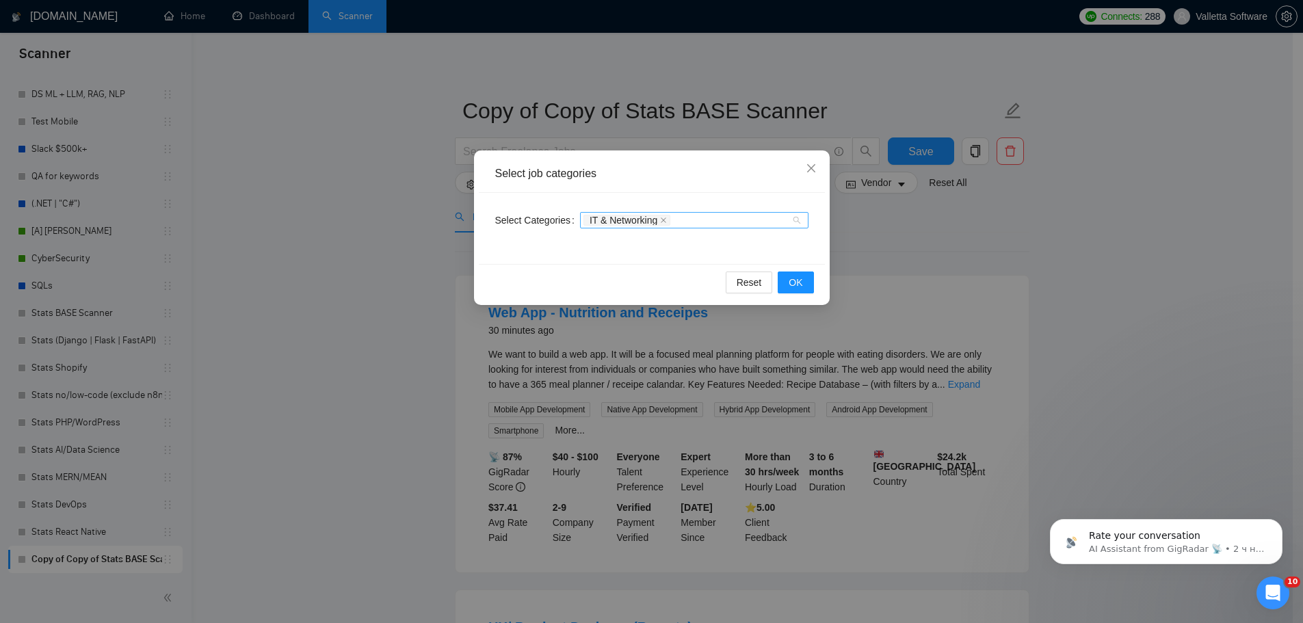
click at [652, 221] on span "IT & Networking" at bounding box center [624, 220] width 68 height 10
click at [660, 218] on icon "close" at bounding box center [663, 220] width 7 height 7
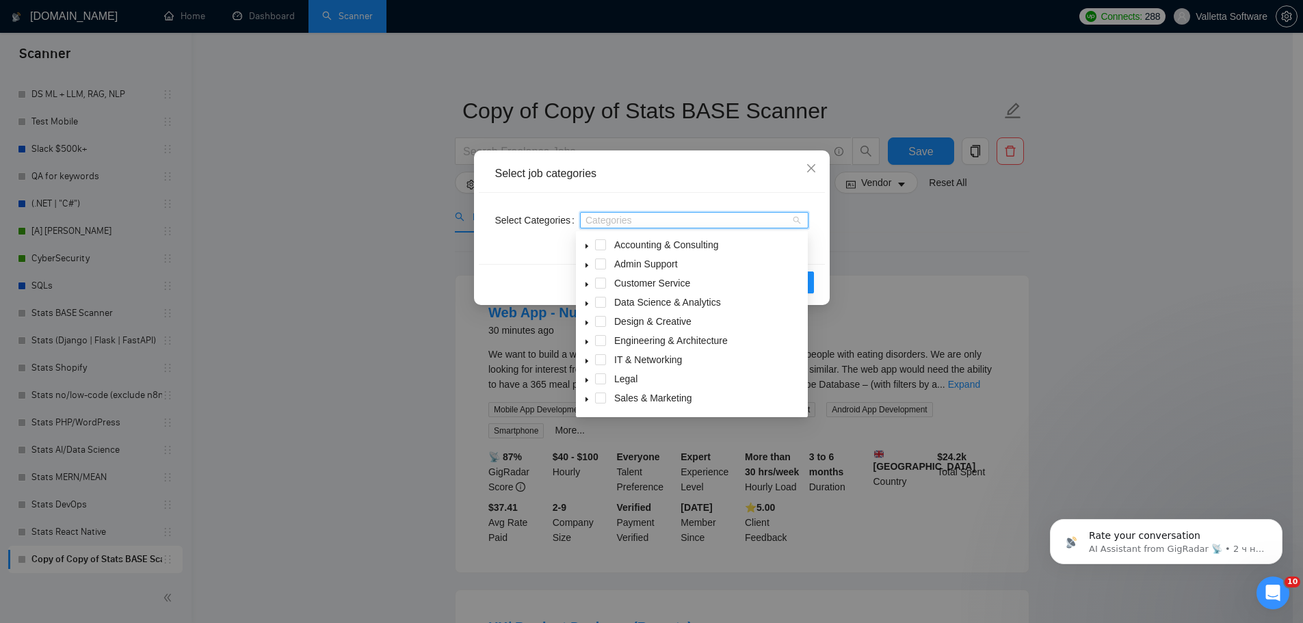
click at [673, 219] on div at bounding box center [687, 220] width 208 height 11
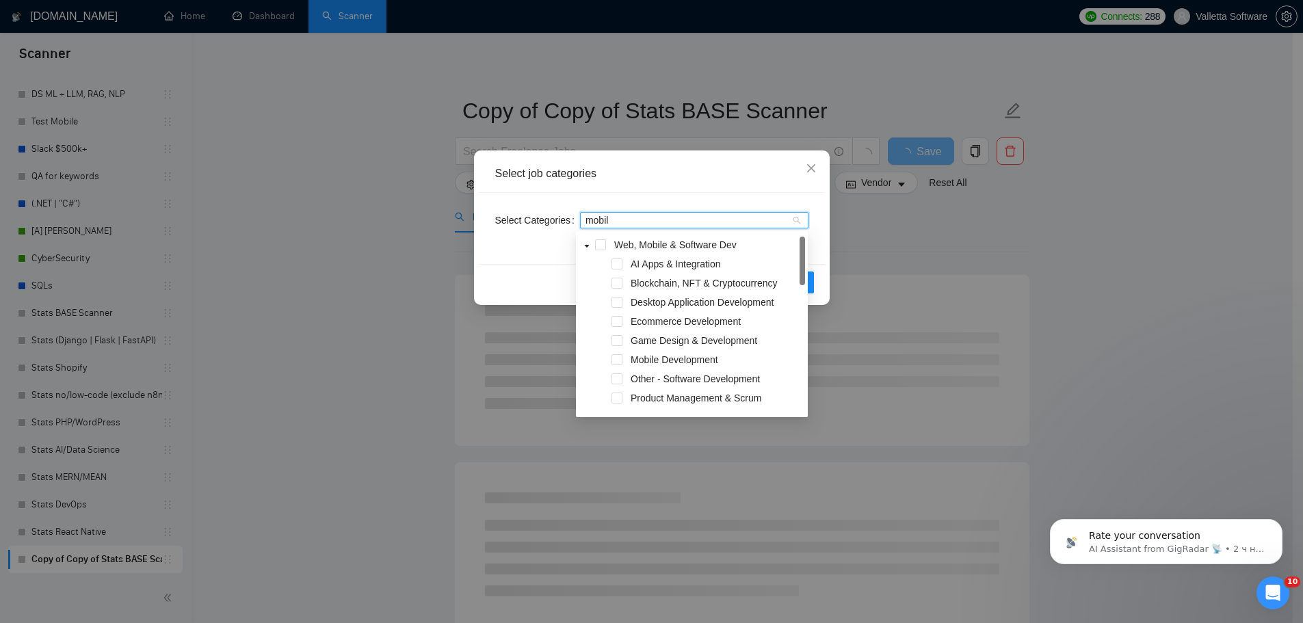
type input "mobile"
click at [624, 359] on div "Mobile Development" at bounding box center [692, 361] width 226 height 19
click at [620, 359] on span at bounding box center [616, 359] width 11 height 11
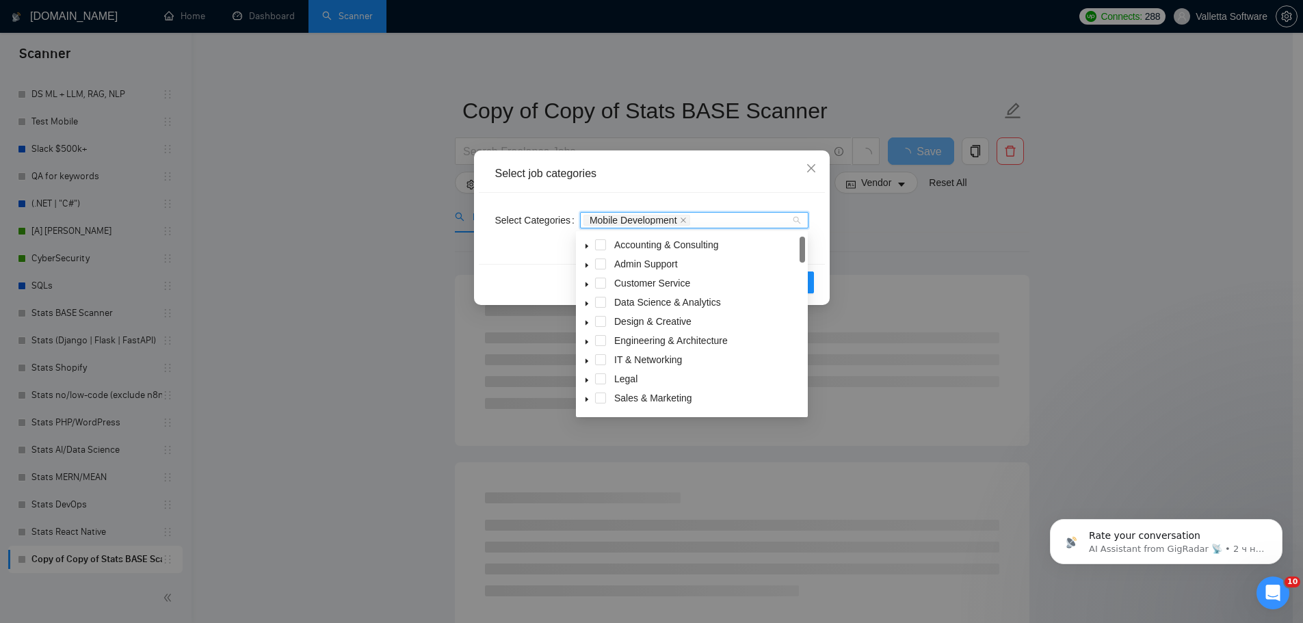
click at [1053, 319] on div "Select job categories Select Categories Mobile Development Reset OK" at bounding box center [651, 311] width 1303 height 623
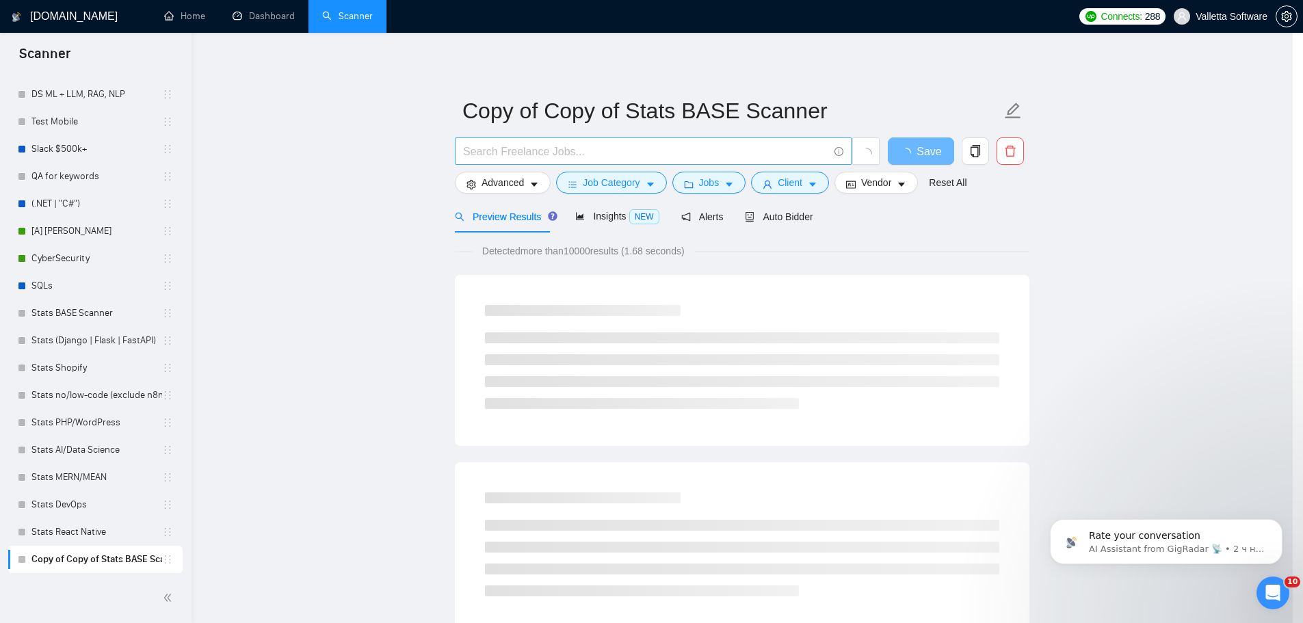
click at [759, 157] on input "text" at bounding box center [645, 151] width 365 height 17
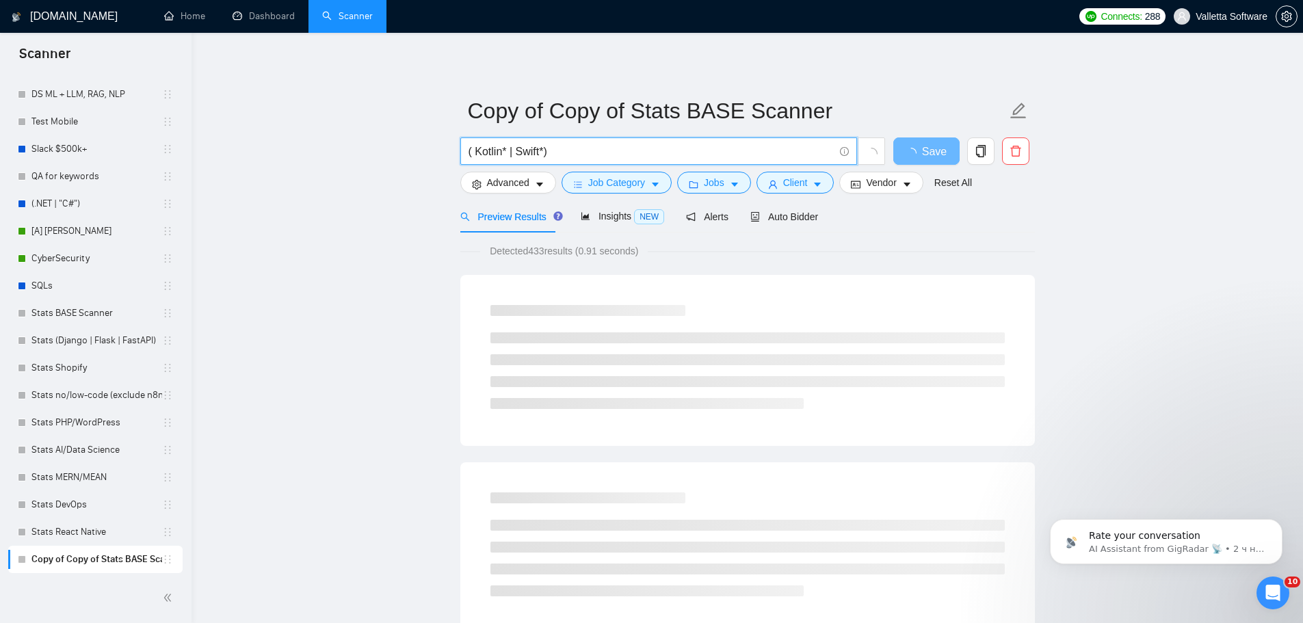
click at [475, 147] on input "( Kotlin* | Swift*)" at bounding box center [650, 151] width 365 height 17
click at [544, 150] on input "( Kotlin* | Swift*)" at bounding box center [650, 151] width 365 height 17
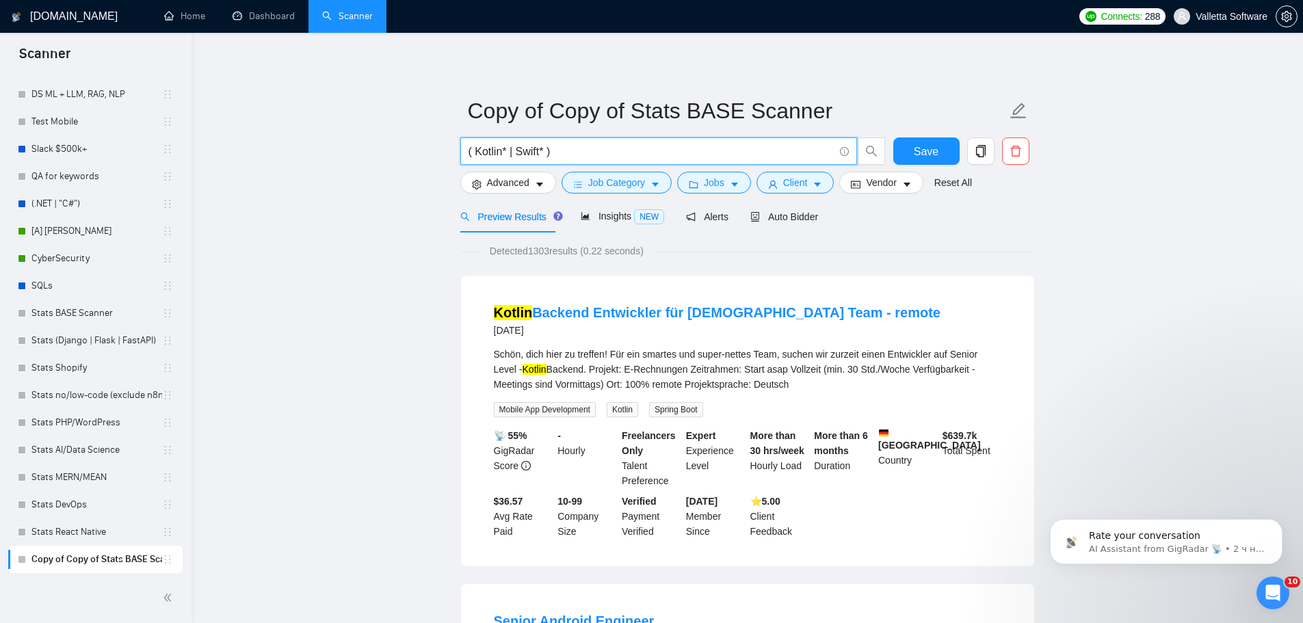
type input "( Kotlin* | Swift* )"
click at [933, 148] on span "Save" at bounding box center [926, 151] width 25 height 17
click at [605, 219] on span "Insights NEW" at bounding box center [622, 216] width 83 height 11
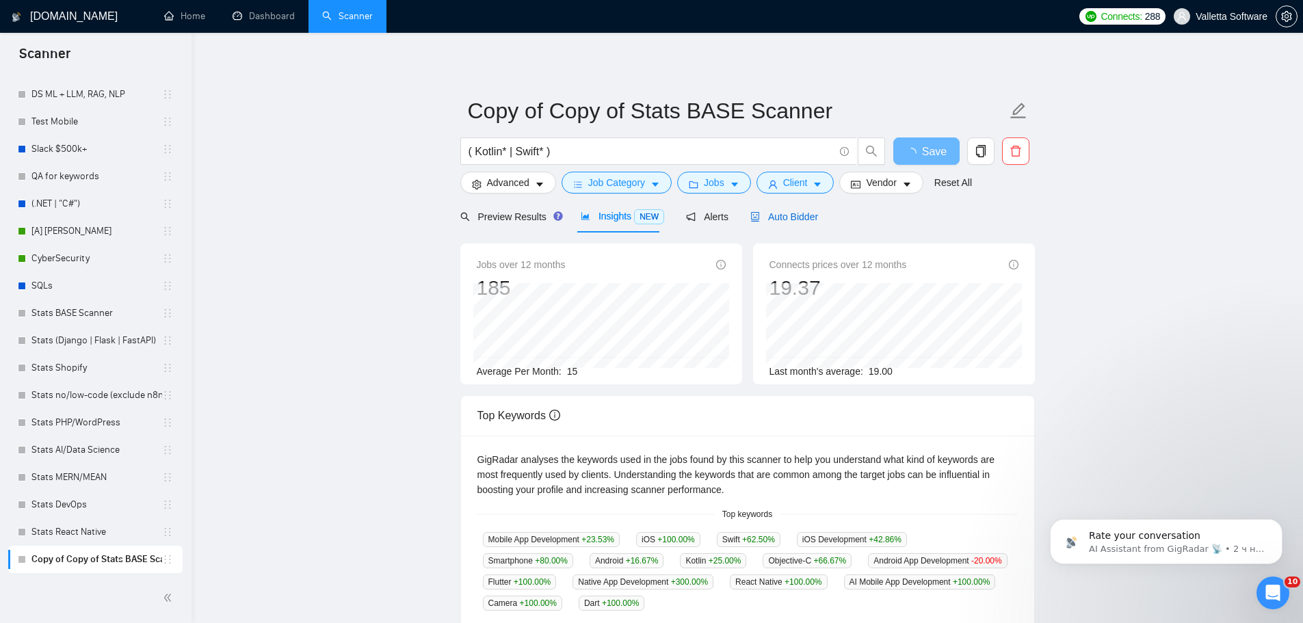
click at [780, 211] on span "Auto Bidder" at bounding box center [784, 216] width 68 height 11
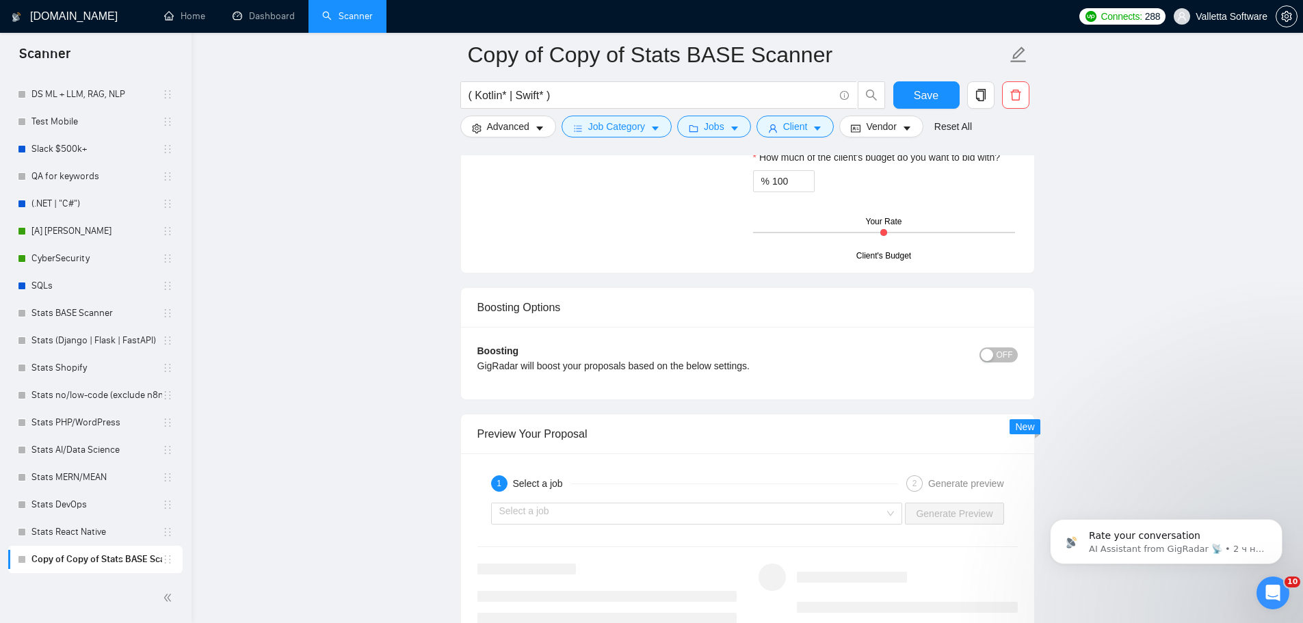
scroll to position [2052, 0]
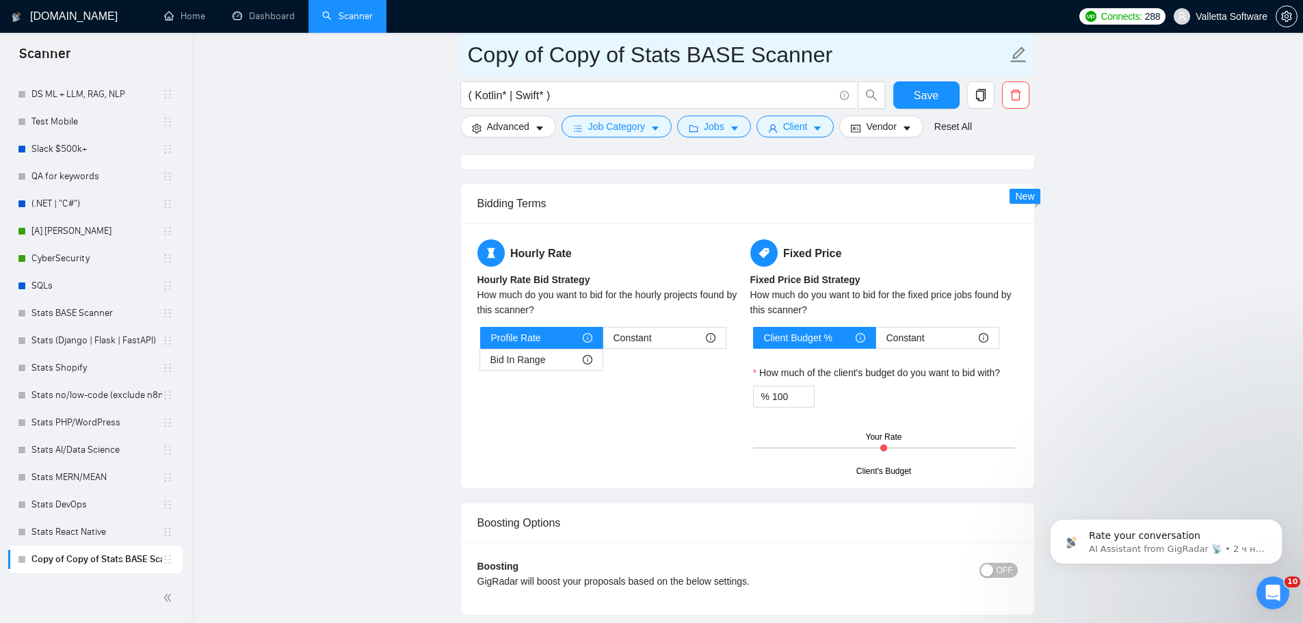
drag, startPoint x: 640, startPoint y: 55, endPoint x: 475, endPoint y: 46, distance: 165.1
click at [629, 55] on input "Copy of Copy of Stats BASE Scanner" at bounding box center [737, 55] width 539 height 34
drag, startPoint x: 638, startPoint y: 54, endPoint x: 613, endPoint y: 53, distance: 25.3
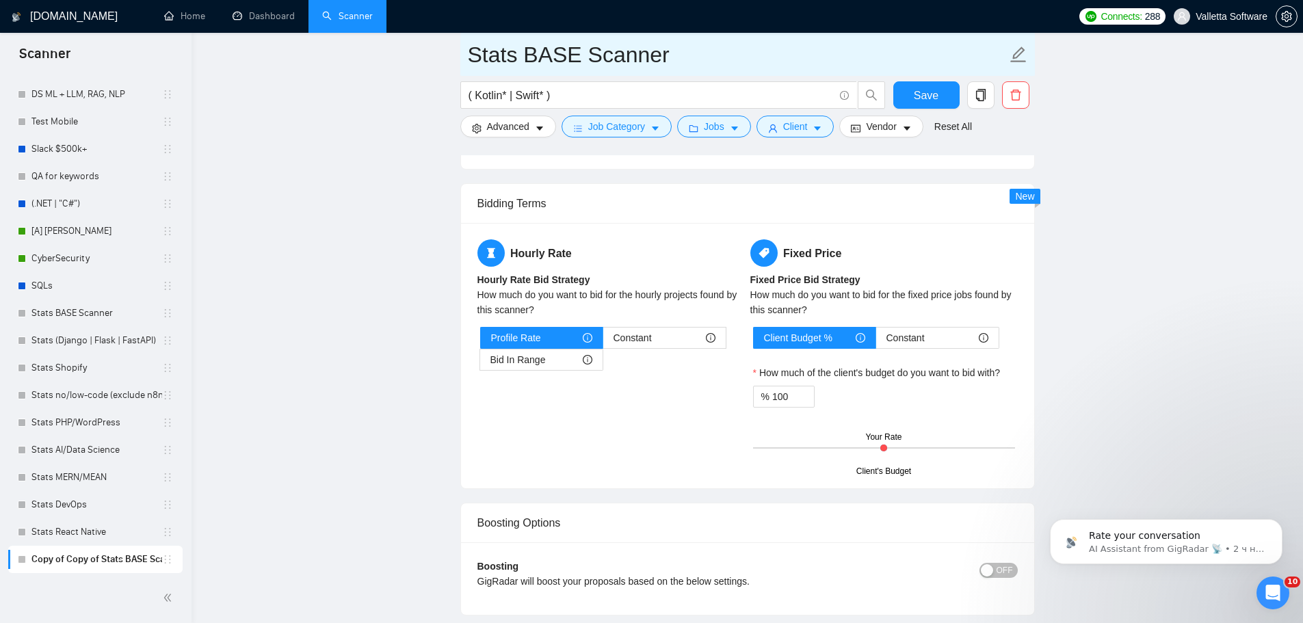
drag, startPoint x: 515, startPoint y: 50, endPoint x: 695, endPoint y: 62, distance: 180.3
click at [693, 62] on input "Stats BASE Scanner" at bounding box center [737, 55] width 539 height 34
type input "Stats .NET/C#"
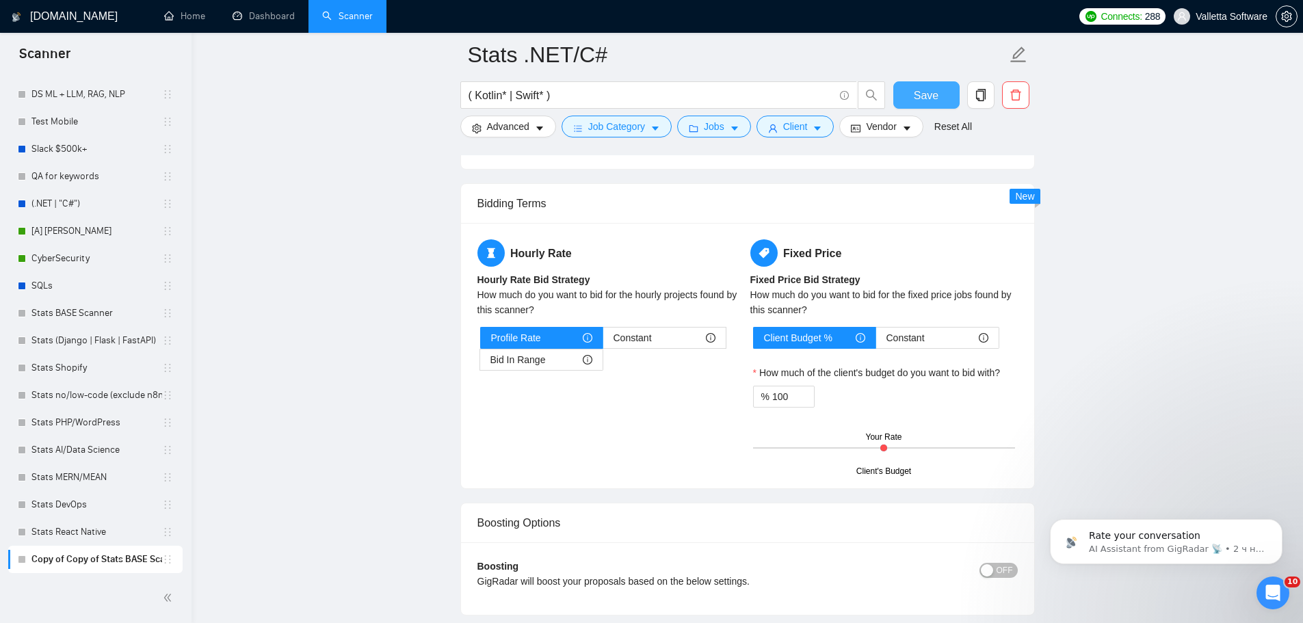
drag, startPoint x: 927, startPoint y: 98, endPoint x: 690, endPoint y: 618, distance: 571.7
click at [926, 98] on span "Save" at bounding box center [926, 95] width 25 height 17
drag, startPoint x: 1113, startPoint y: 283, endPoint x: 888, endPoint y: 341, distance: 233.1
click at [89, 404] on link "Stats no/low-code (exclude n8n)" at bounding box center [96, 395] width 131 height 27
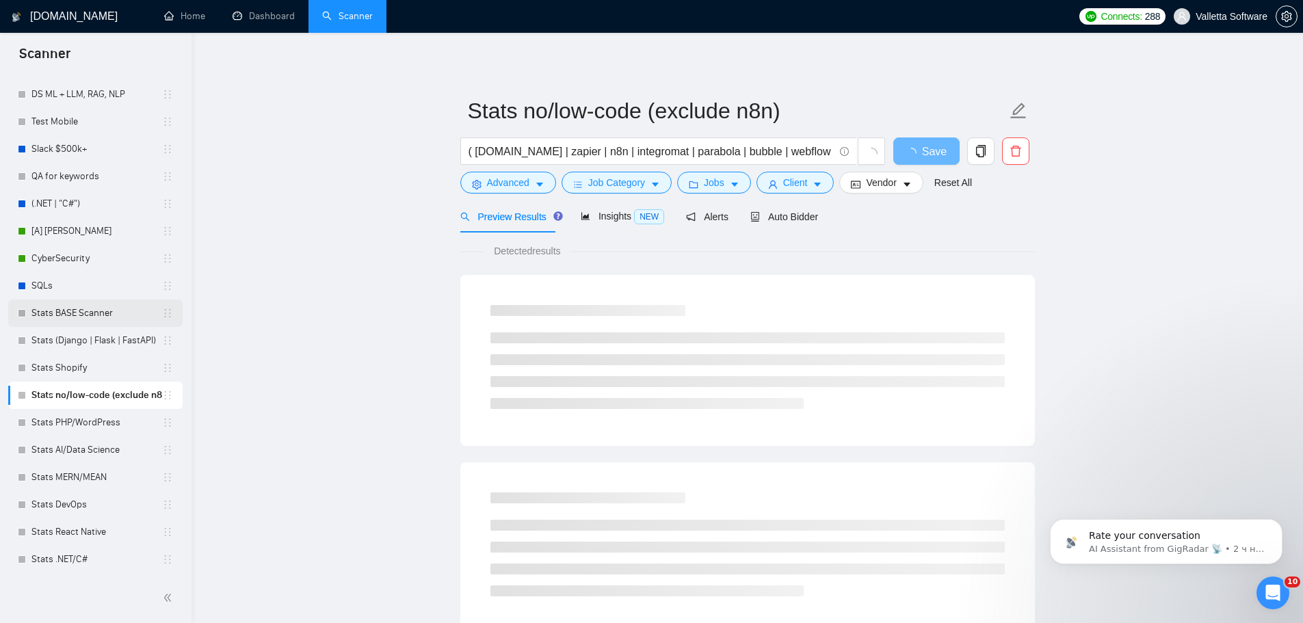
click at [65, 321] on link "Stats BASE Scanner" at bounding box center [96, 313] width 131 height 27
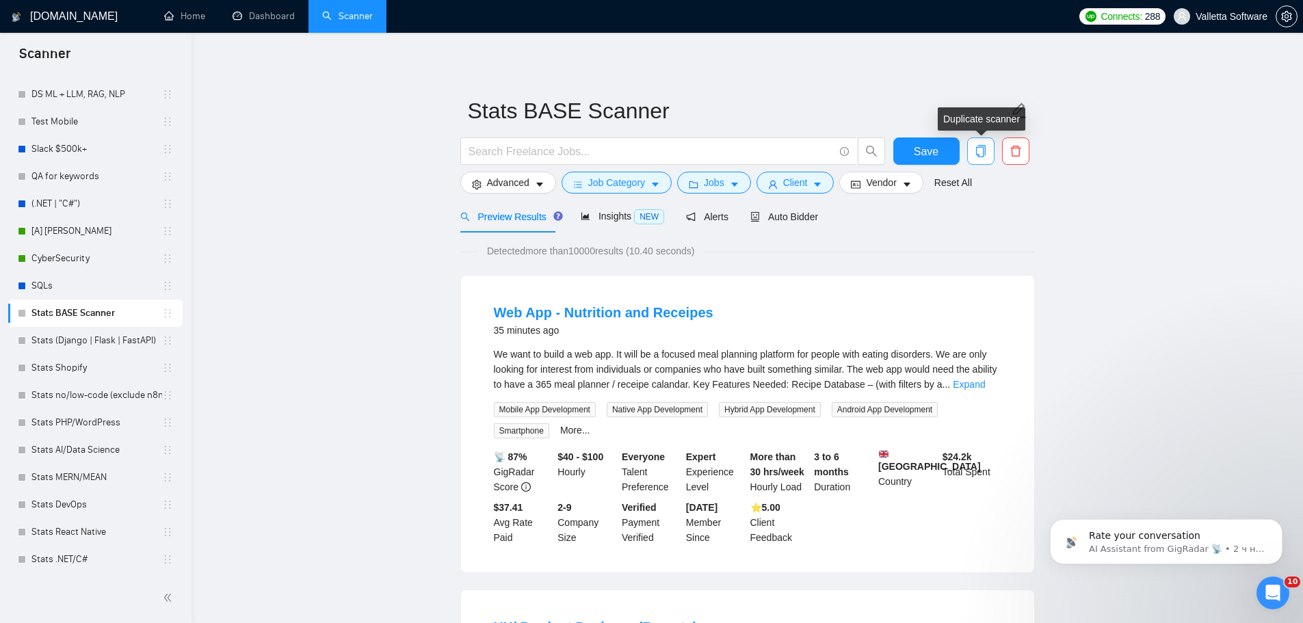
drag, startPoint x: 984, startPoint y: 143, endPoint x: 994, endPoint y: 147, distance: 11.0
click at [984, 143] on button "button" at bounding box center [980, 150] width 27 height 27
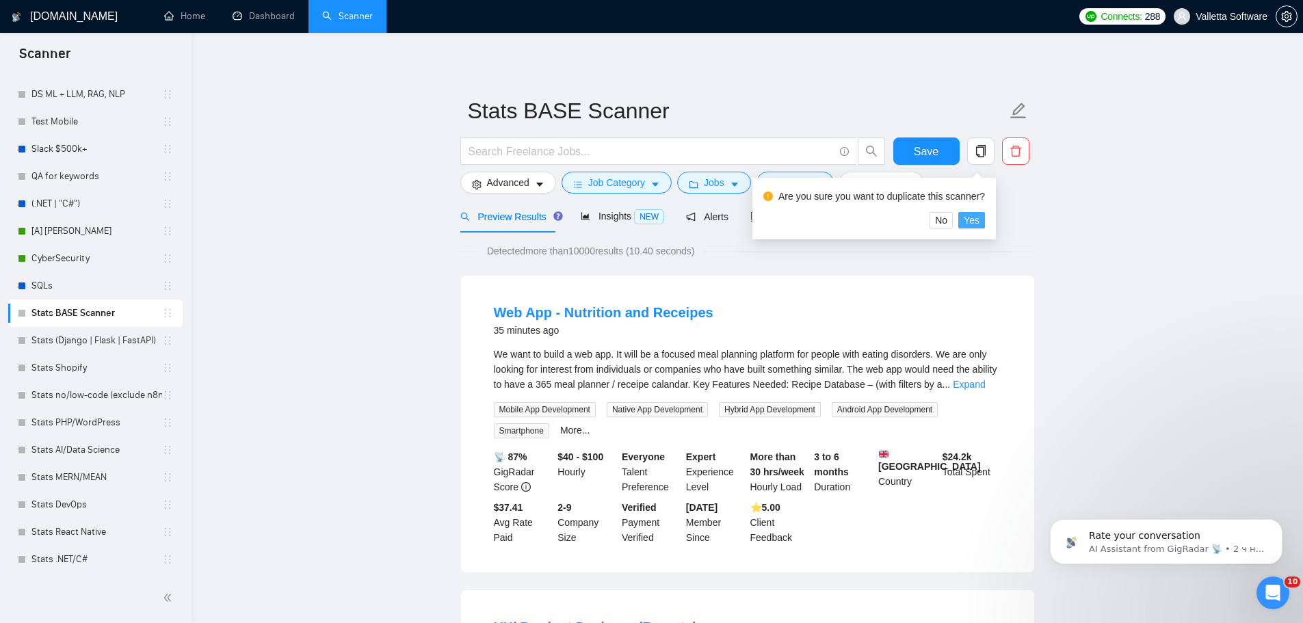
click at [966, 220] on span "Yes" at bounding box center [972, 220] width 16 height 15
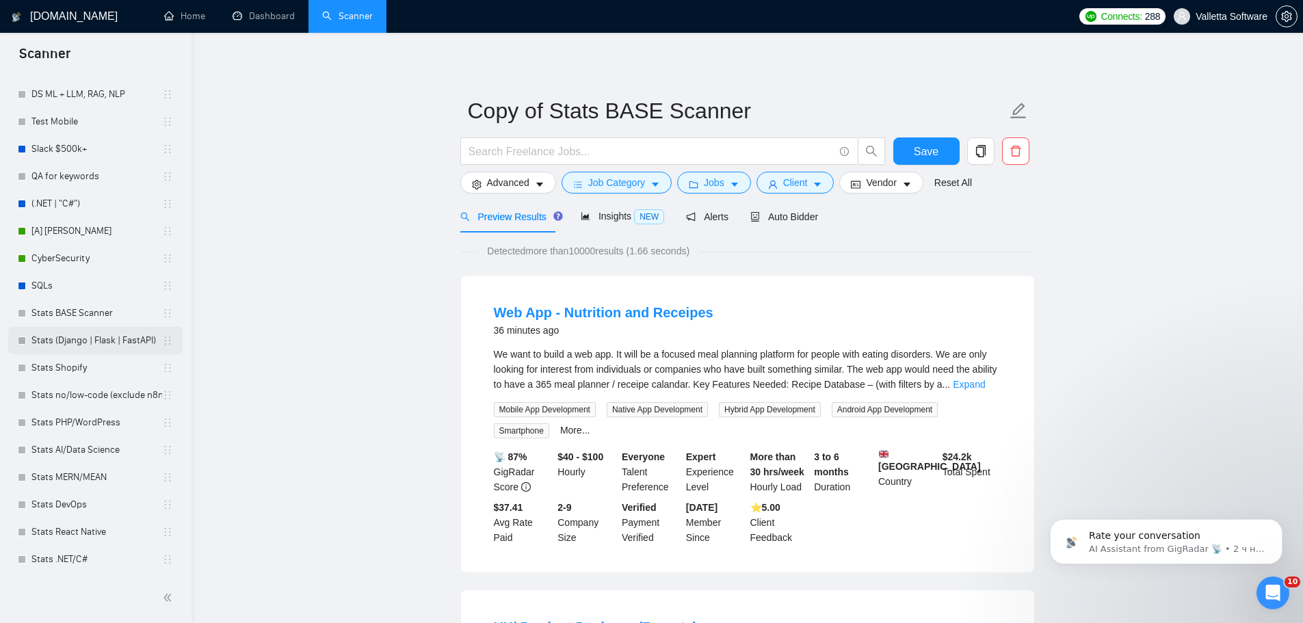
scroll to position [577, 0]
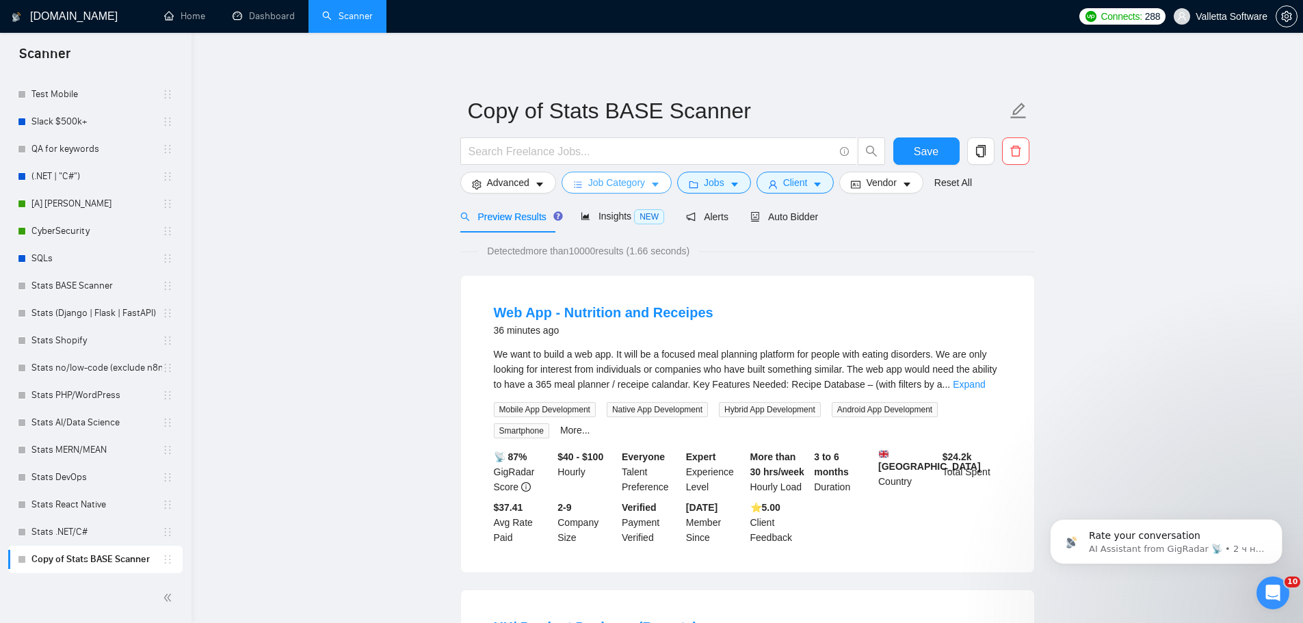
click at [606, 176] on span "Job Category" at bounding box center [616, 182] width 57 height 15
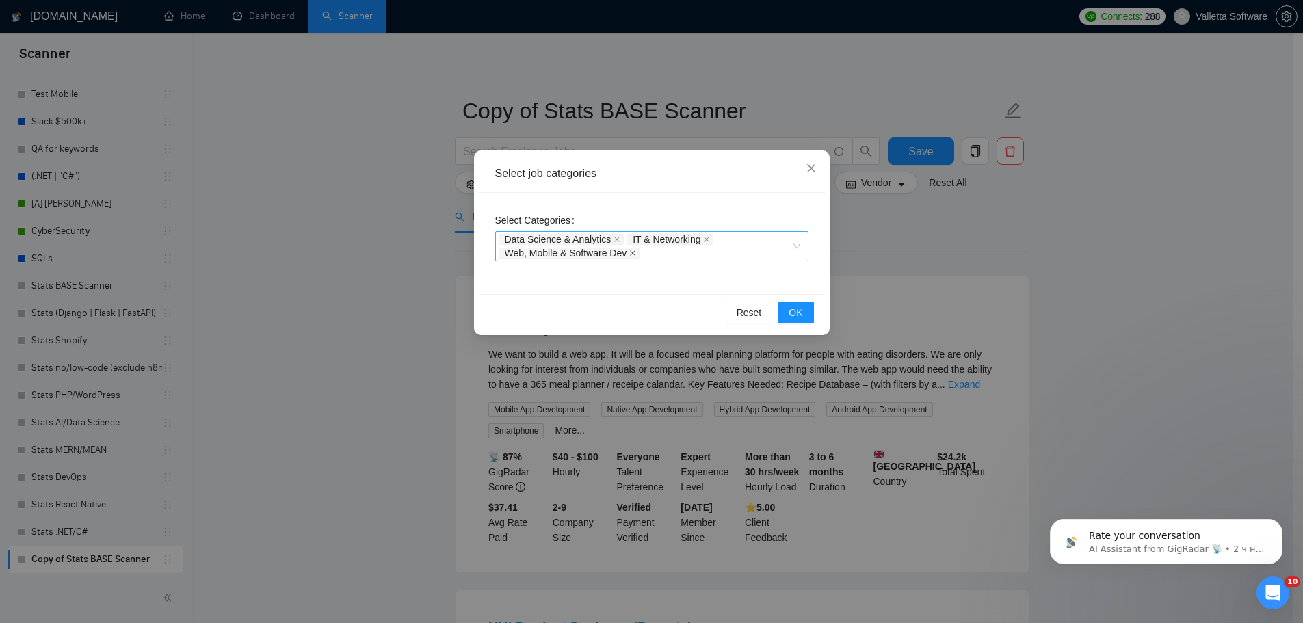
click at [637, 251] on span "Web, Mobile & Software Dev" at bounding box center [570, 253] width 142 height 11
drag, startPoint x: 631, startPoint y: 251, endPoint x: 614, endPoint y: 239, distance: 20.7
click at [630, 251] on icon "close" at bounding box center [632, 253] width 7 height 7
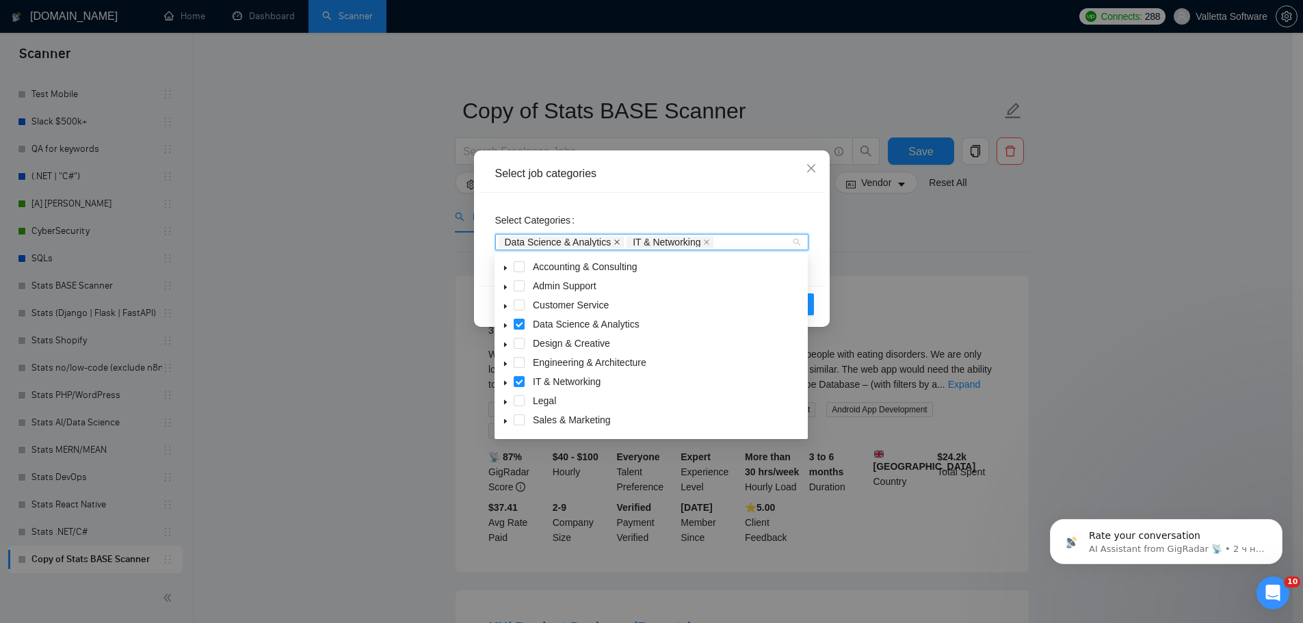
click at [614, 239] on icon "close" at bounding box center [616, 242] width 7 height 7
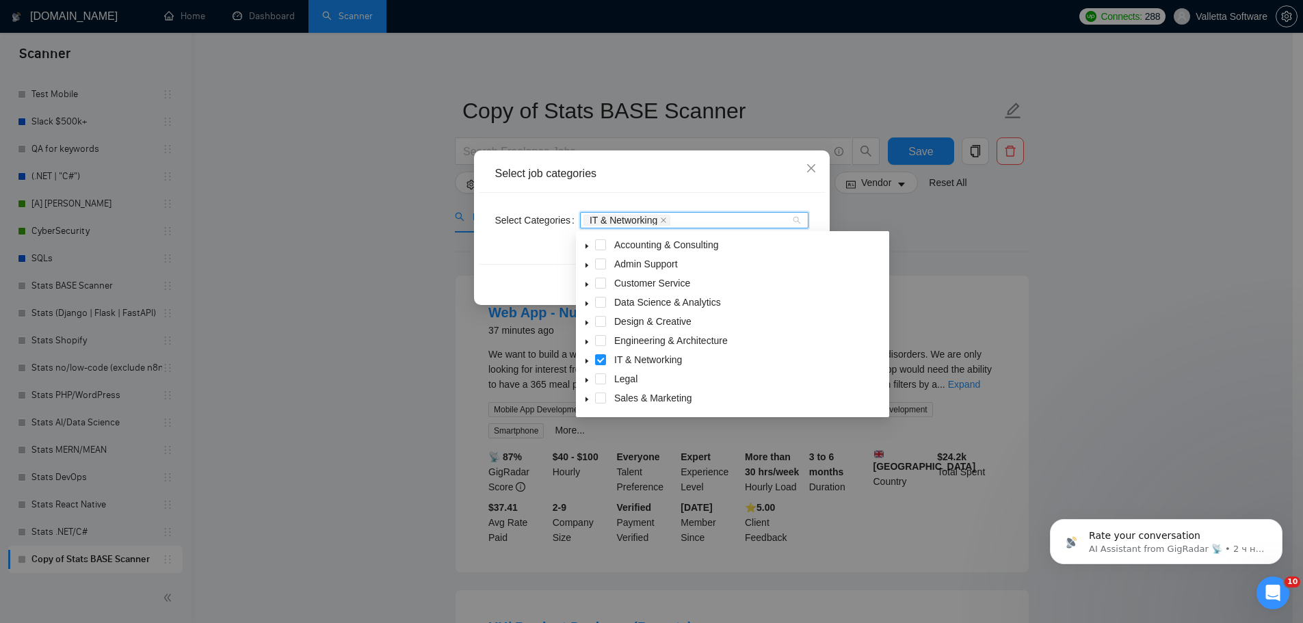
click at [663, 217] on icon "close" at bounding box center [663, 220] width 7 height 7
click at [663, 219] on div at bounding box center [687, 220] width 208 height 11
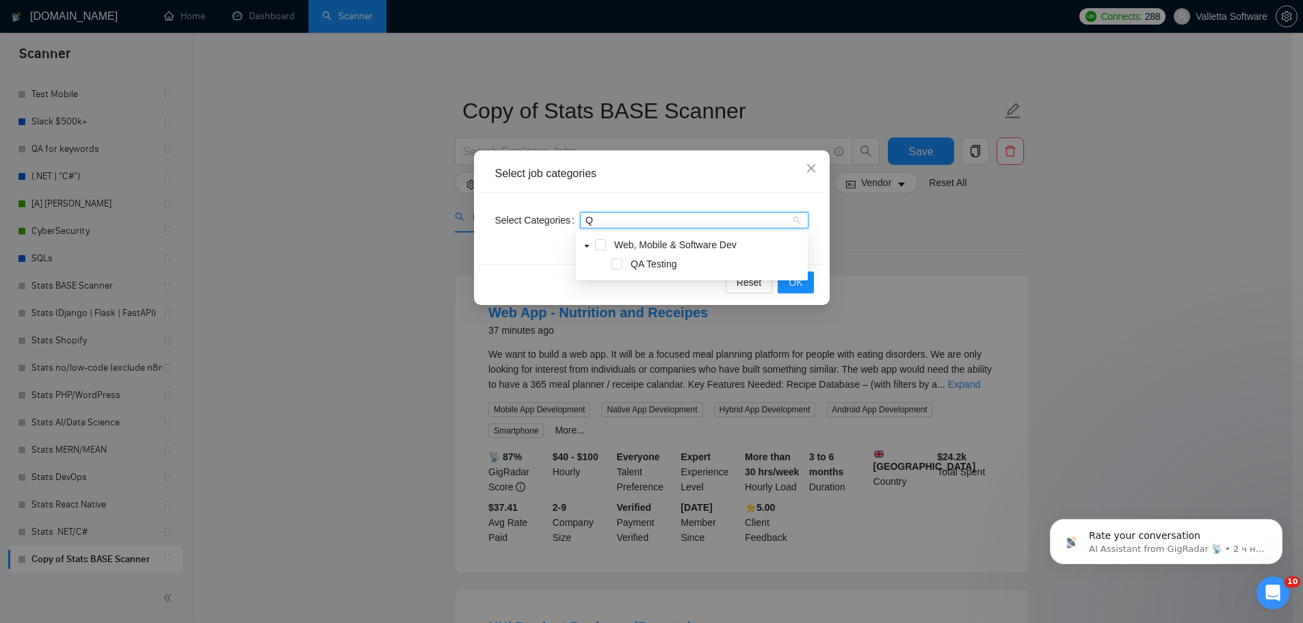
type input "QA"
click at [622, 267] on div "QA Testing" at bounding box center [692, 265] width 226 height 19
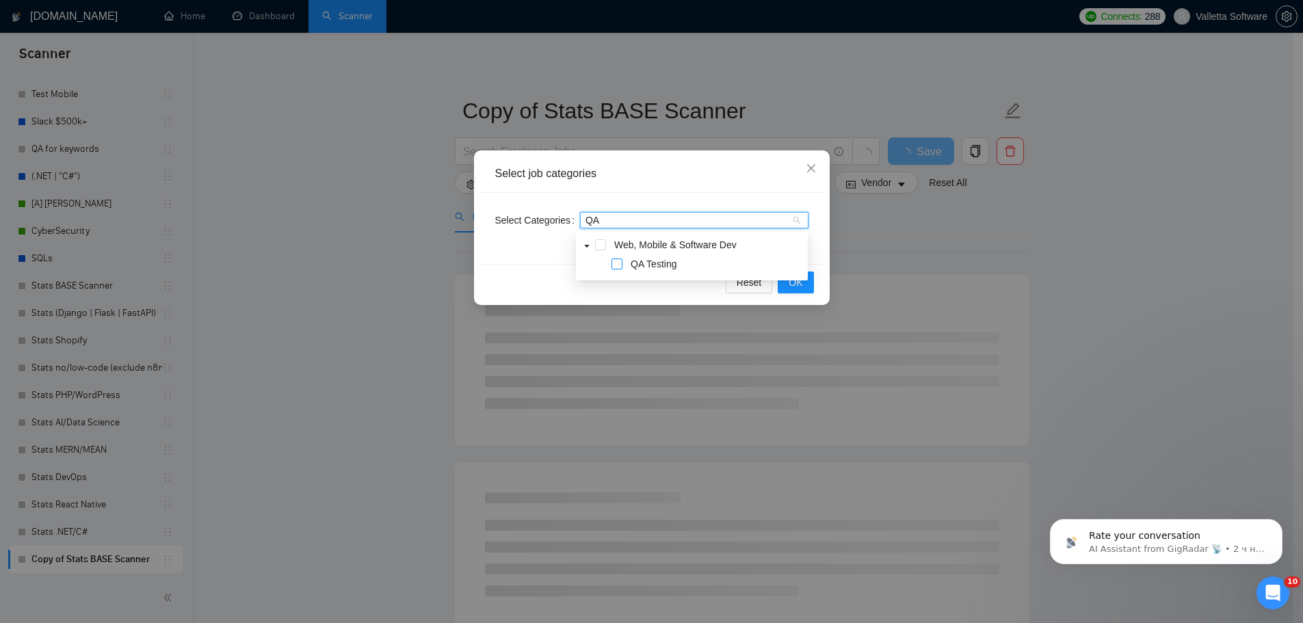
click at [616, 265] on span at bounding box center [616, 264] width 11 height 11
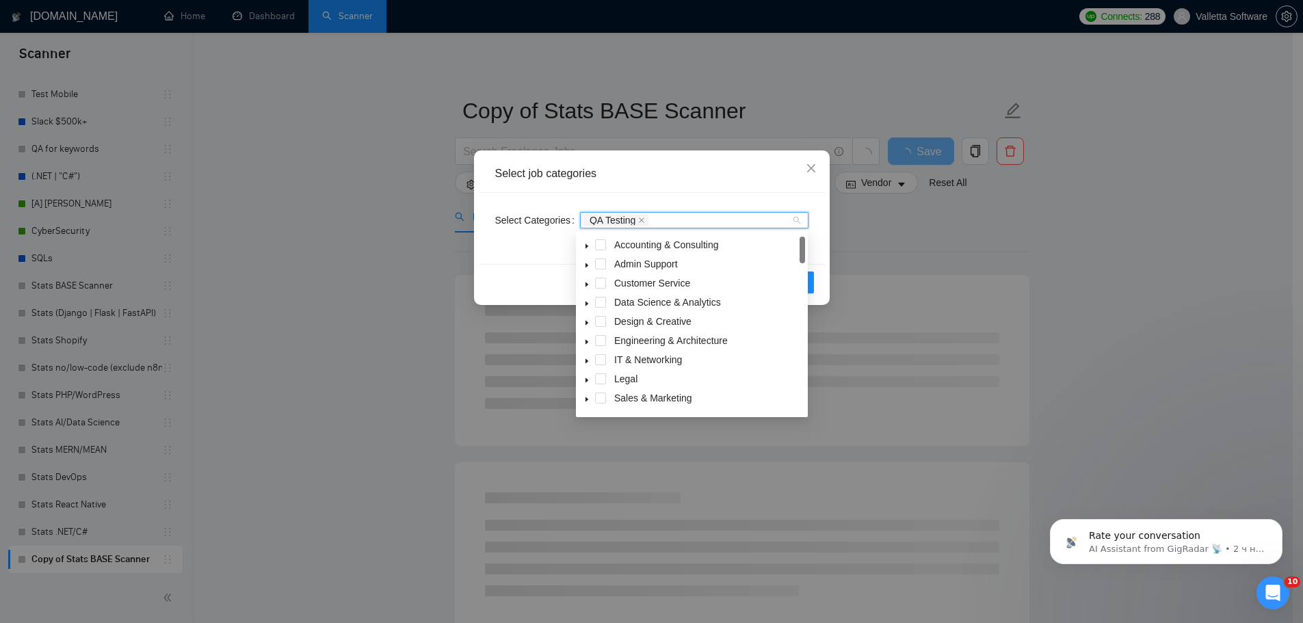
click at [778, 178] on div "Select job categories" at bounding box center [651, 173] width 313 height 15
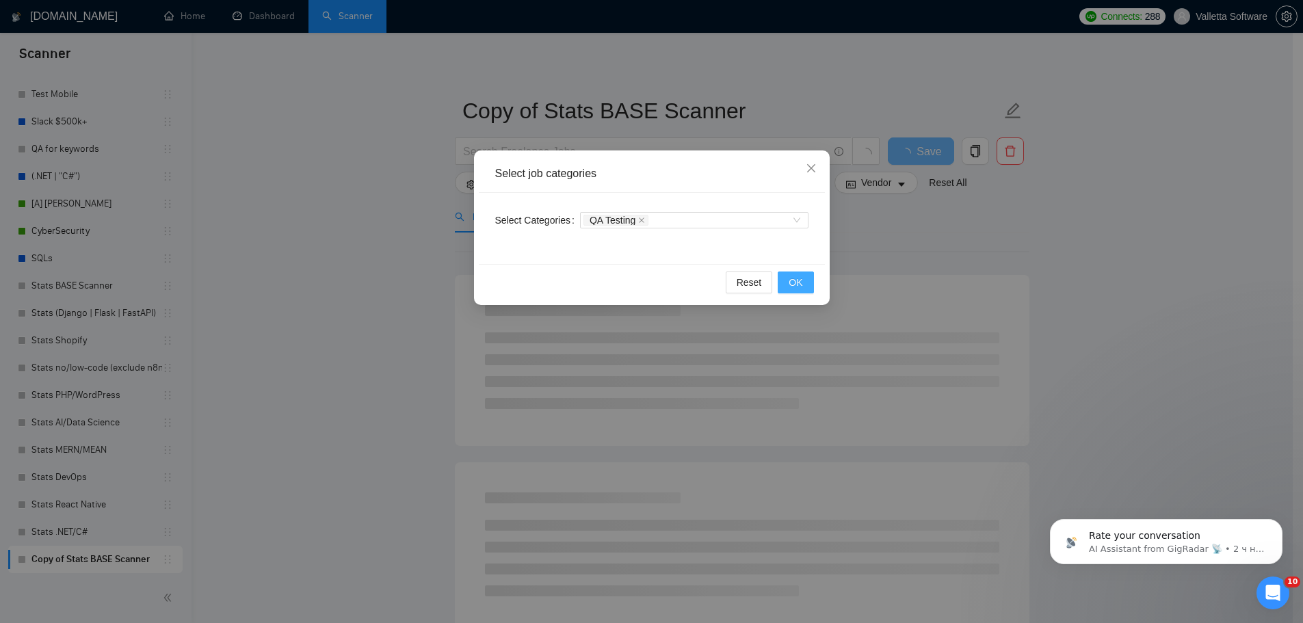
click at [799, 280] on span "OK" at bounding box center [796, 282] width 14 height 15
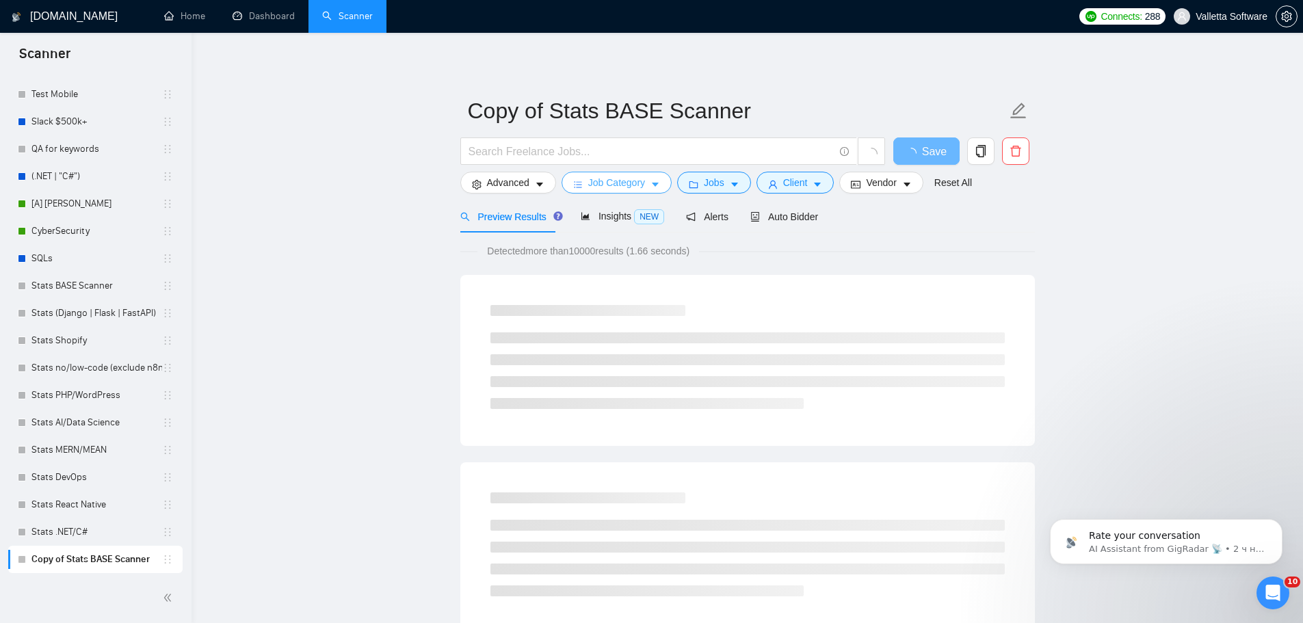
click at [618, 185] on span "Job Category" at bounding box center [616, 182] width 57 height 15
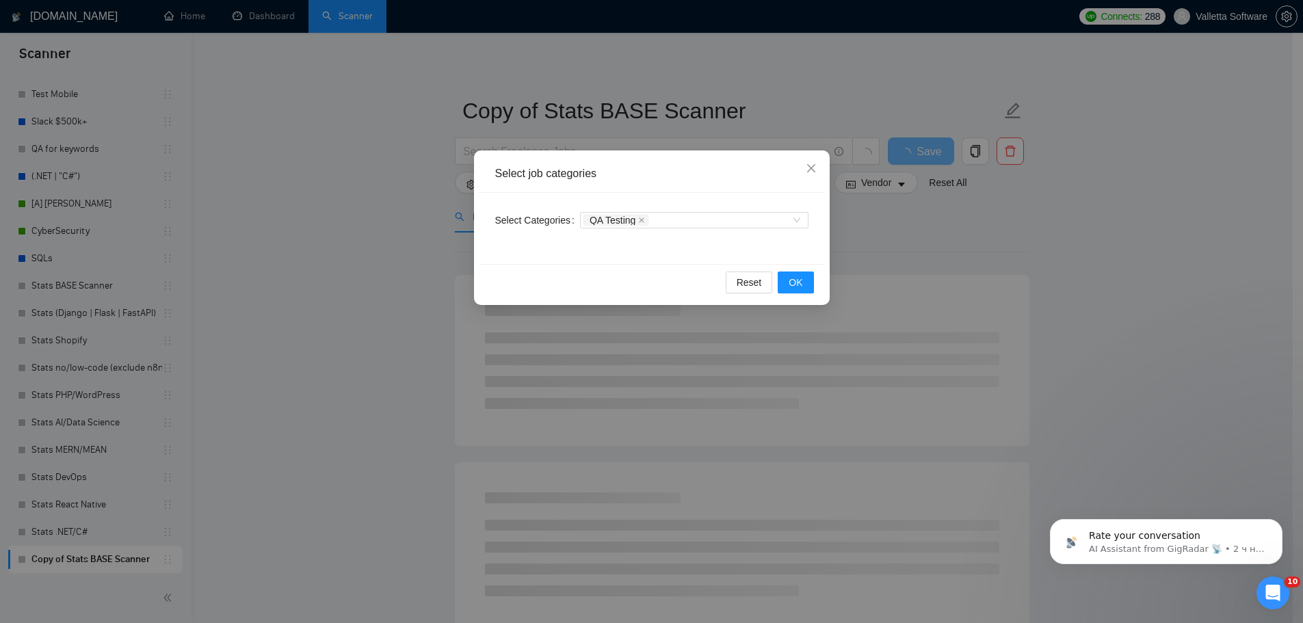
click at [977, 284] on div "Select job categories Select Categories QA Testing Reset OK" at bounding box center [651, 311] width 1303 height 623
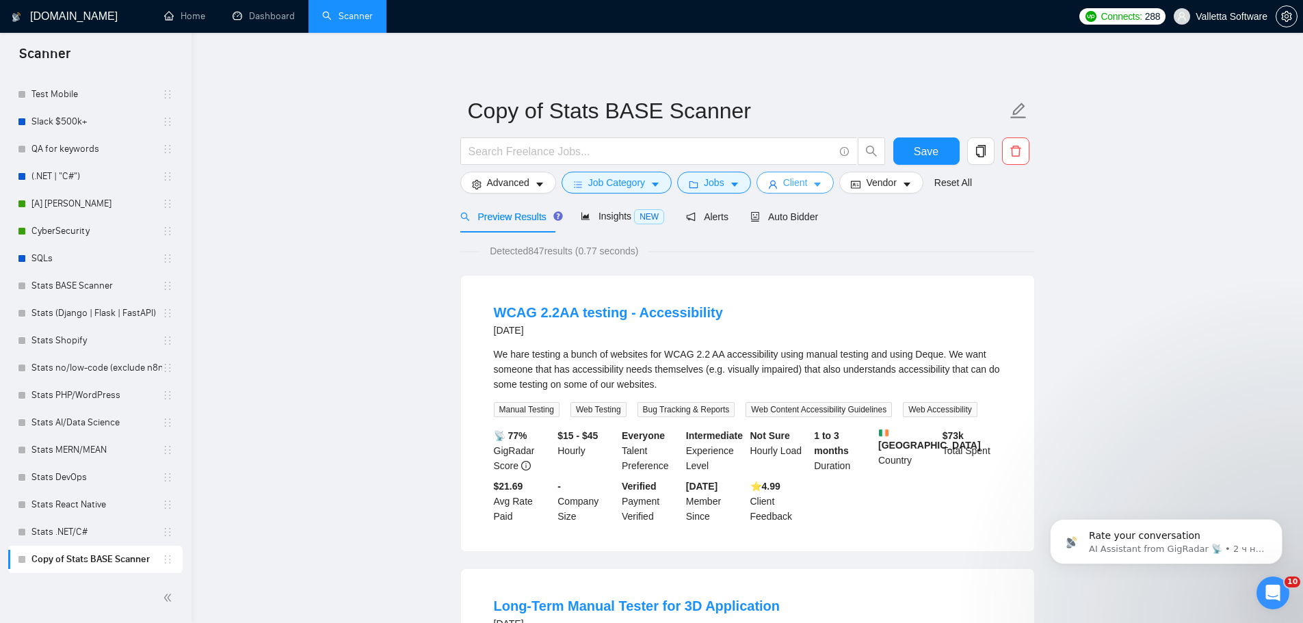
click at [784, 181] on span "Client" at bounding box center [795, 182] width 25 height 15
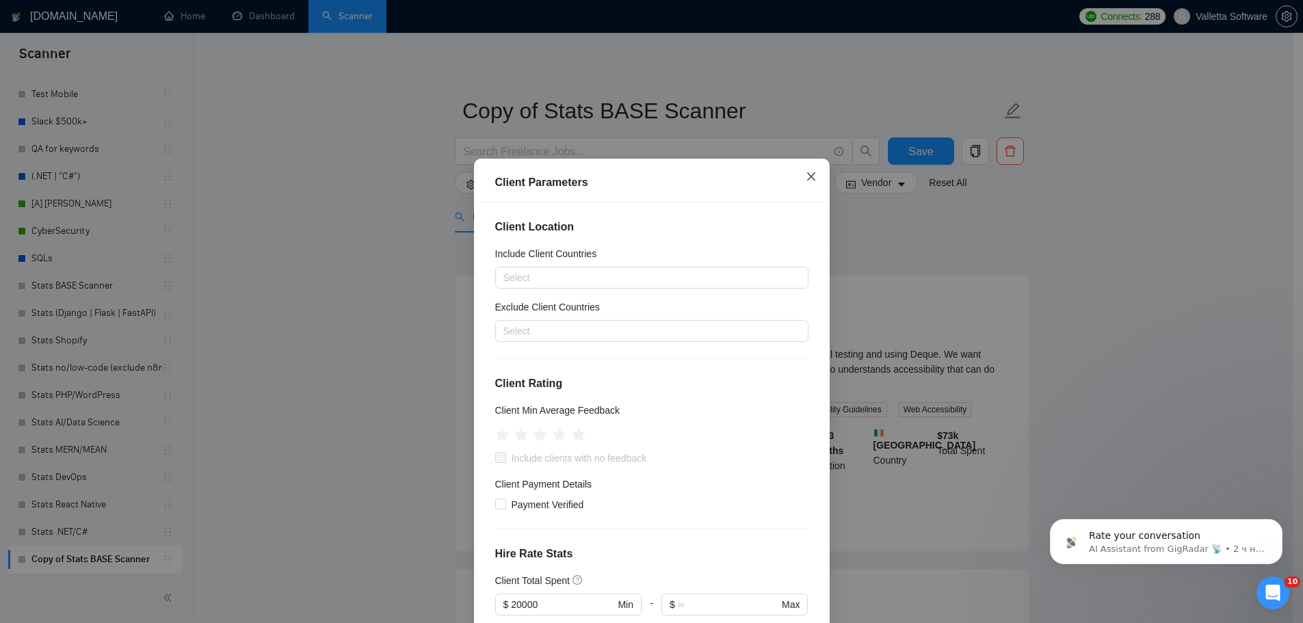
click at [806, 179] on icon "close" at bounding box center [811, 176] width 11 height 11
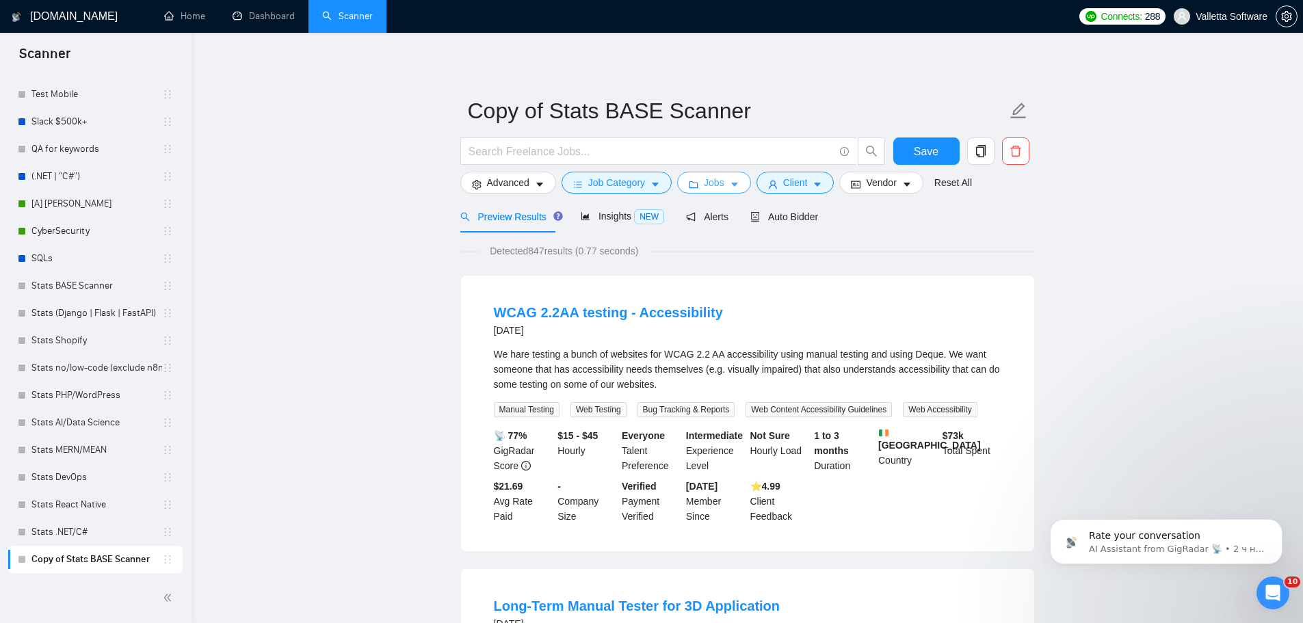
click at [730, 179] on span "caret-down" at bounding box center [735, 184] width 10 height 10
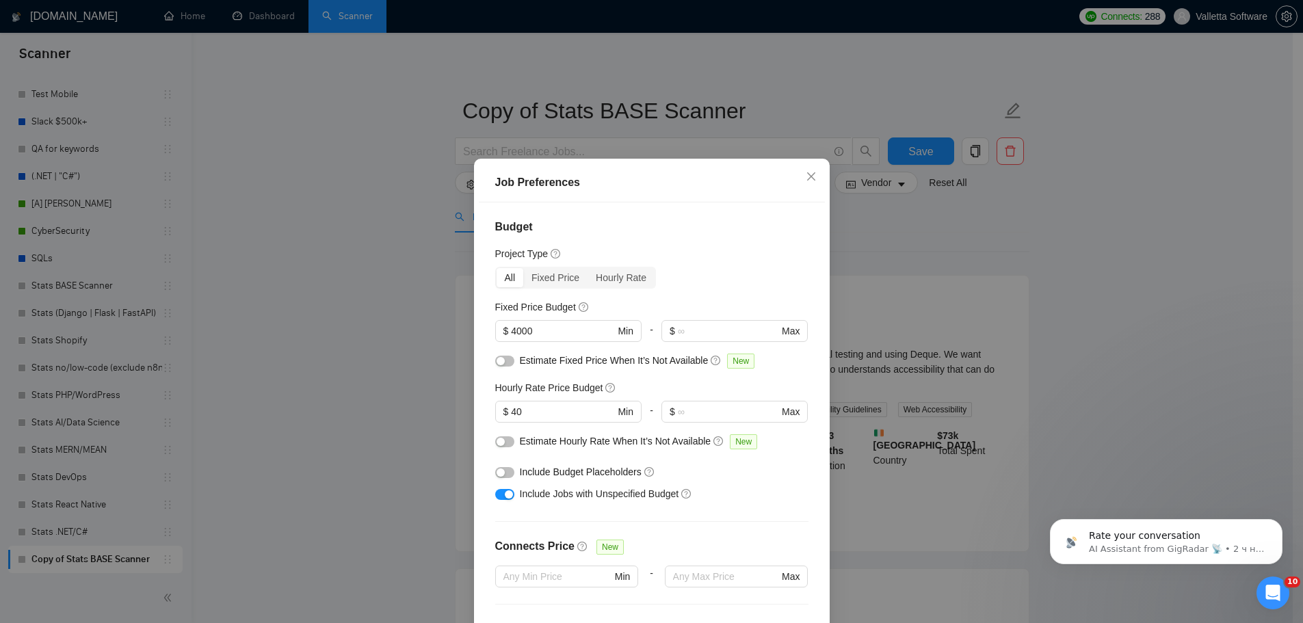
drag, startPoint x: 465, startPoint y: 414, endPoint x: 452, endPoint y: 414, distance: 13.0
click at [460, 414] on div "Job Preferences Budget Project Type All Fixed Price Hourly Rate Fixed Price Bud…" at bounding box center [651, 311] width 1303 height 623
type input "25"
click at [727, 367] on span "New" at bounding box center [740, 361] width 27 height 15
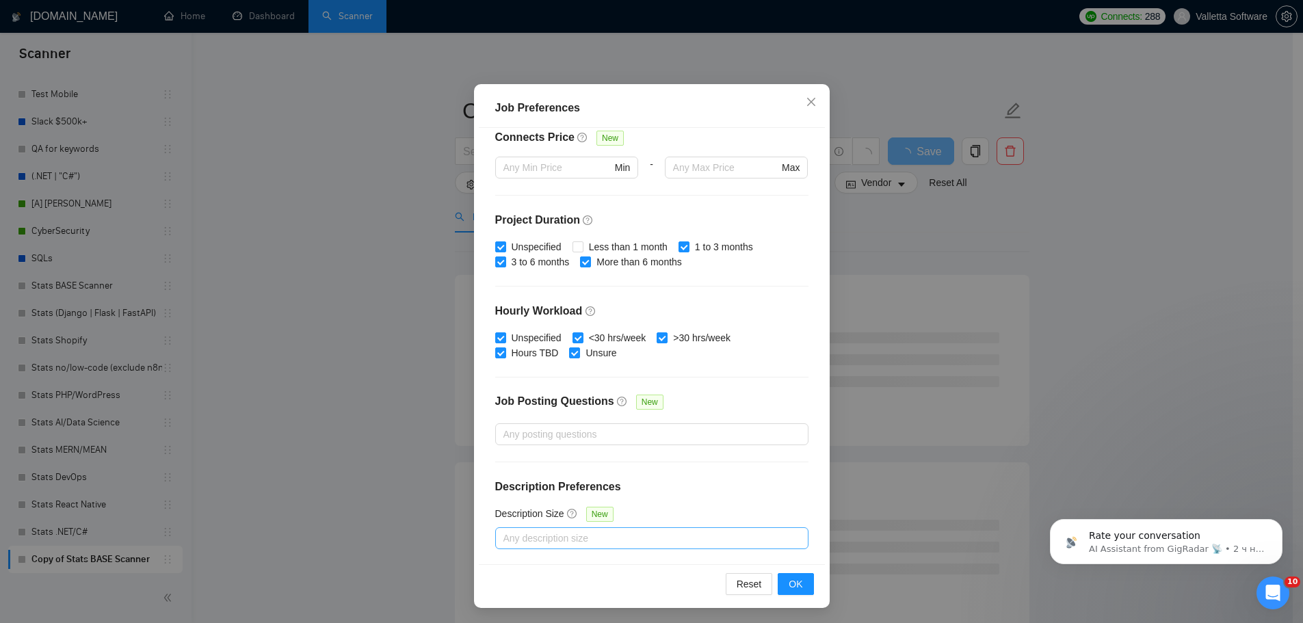
scroll to position [76, 0]
click at [802, 578] on button "OK" at bounding box center [796, 583] width 36 height 22
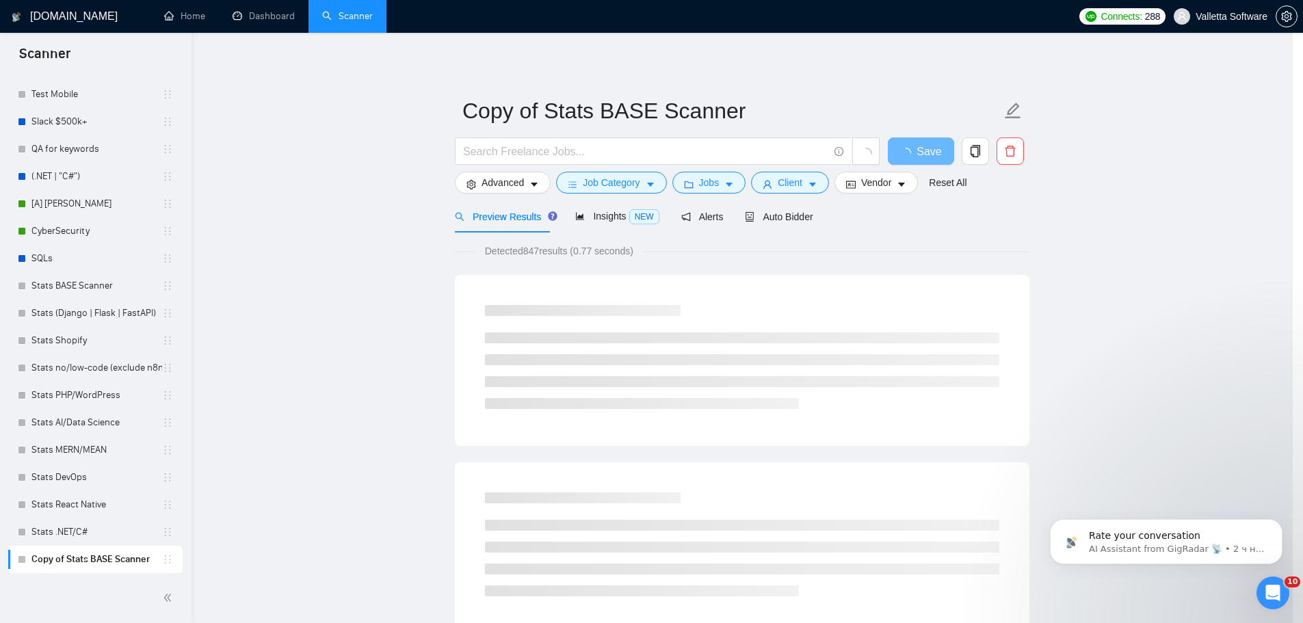
scroll to position [0, 0]
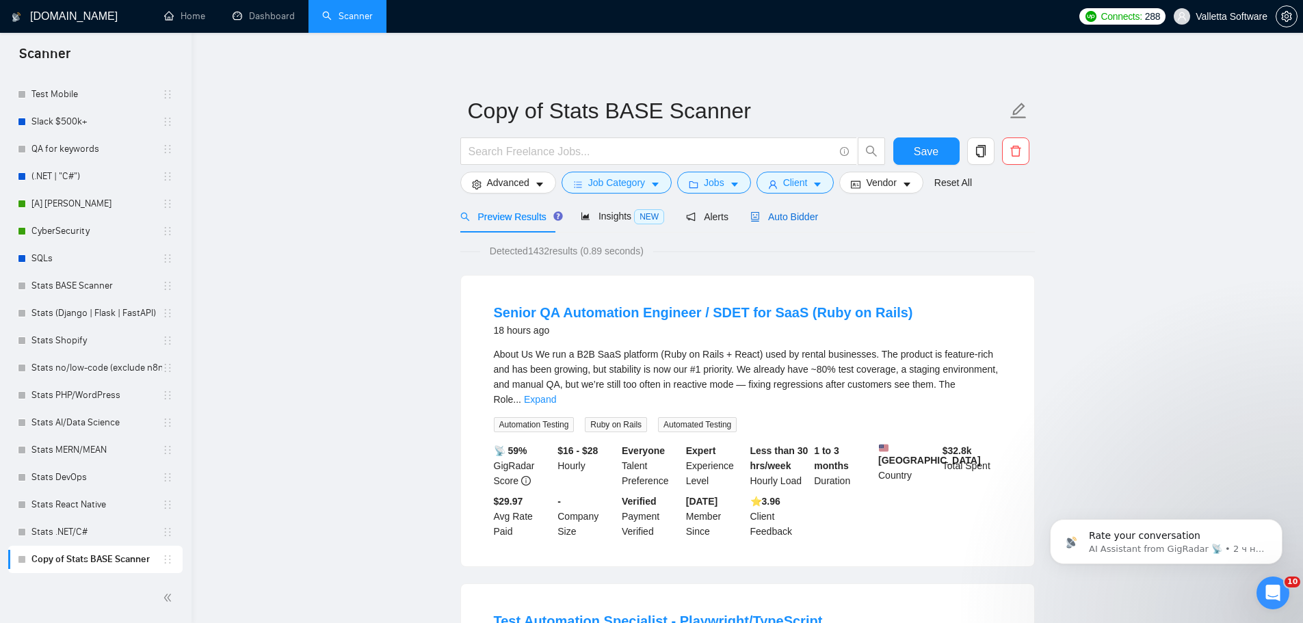
click at [797, 217] on span "Auto Bidder" at bounding box center [784, 216] width 68 height 11
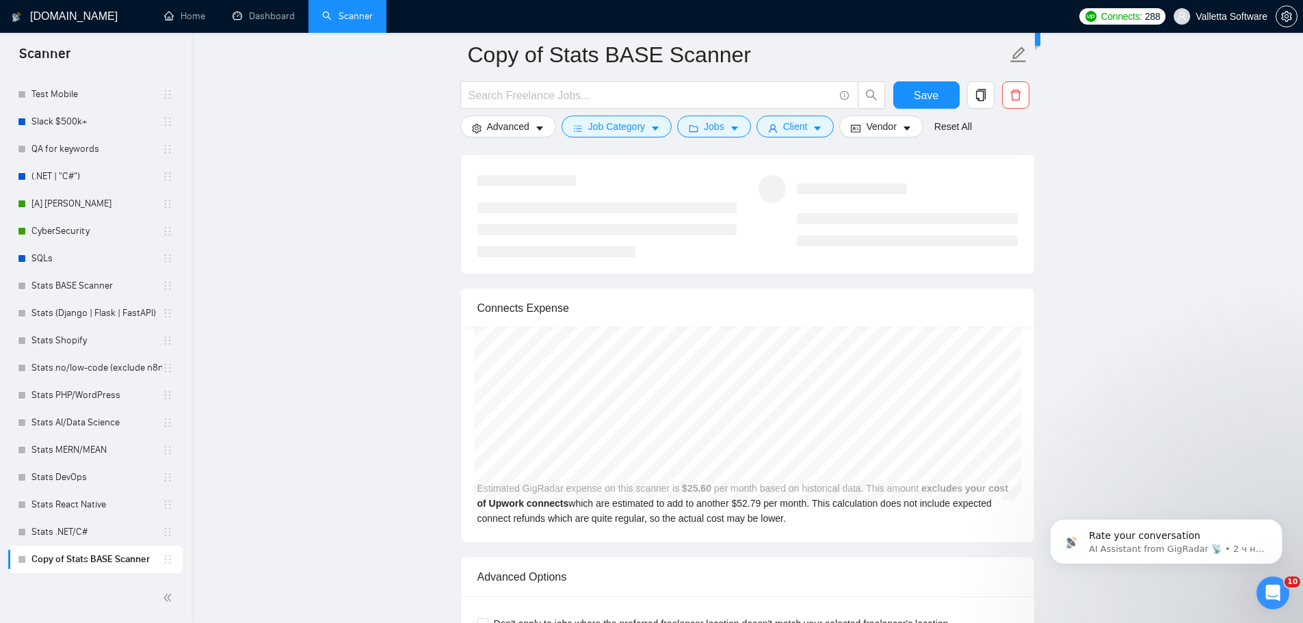
scroll to position [2667, 0]
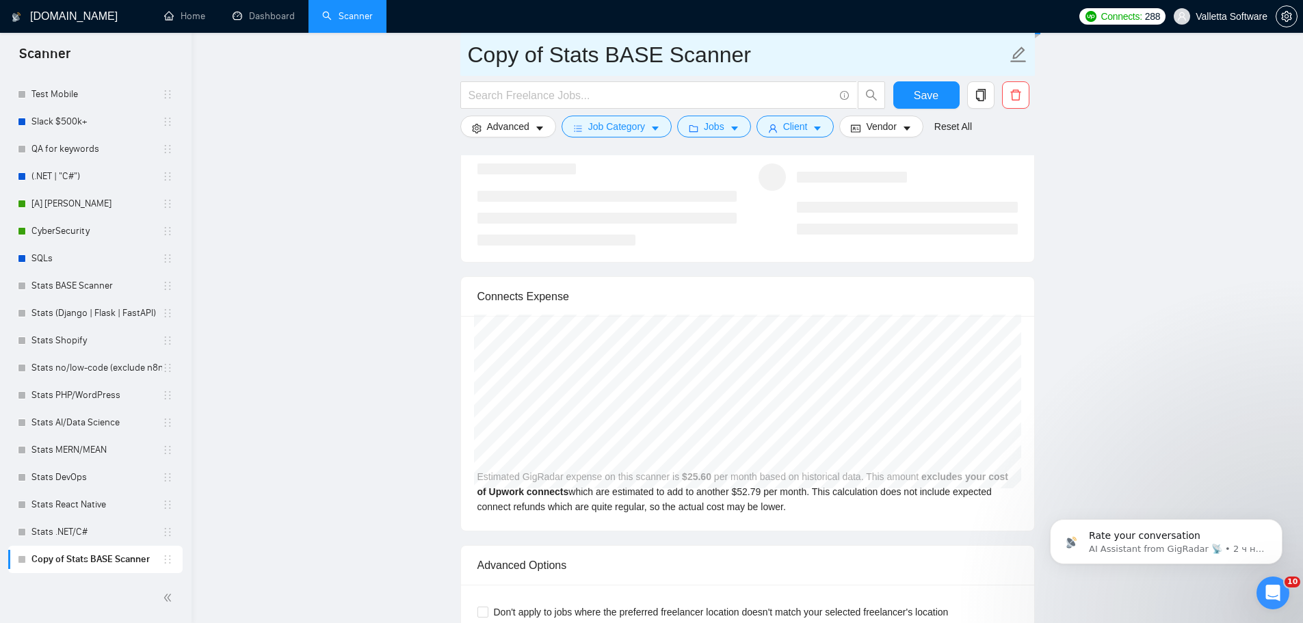
drag, startPoint x: 764, startPoint y: 58, endPoint x: 611, endPoint y: 51, distance: 153.4
click at [611, 51] on input "Copy of Stats BASE Scanner" at bounding box center [737, 55] width 539 height 34
drag, startPoint x: 554, startPoint y: 50, endPoint x: 438, endPoint y: 52, distance: 116.3
type input "Stats QA"
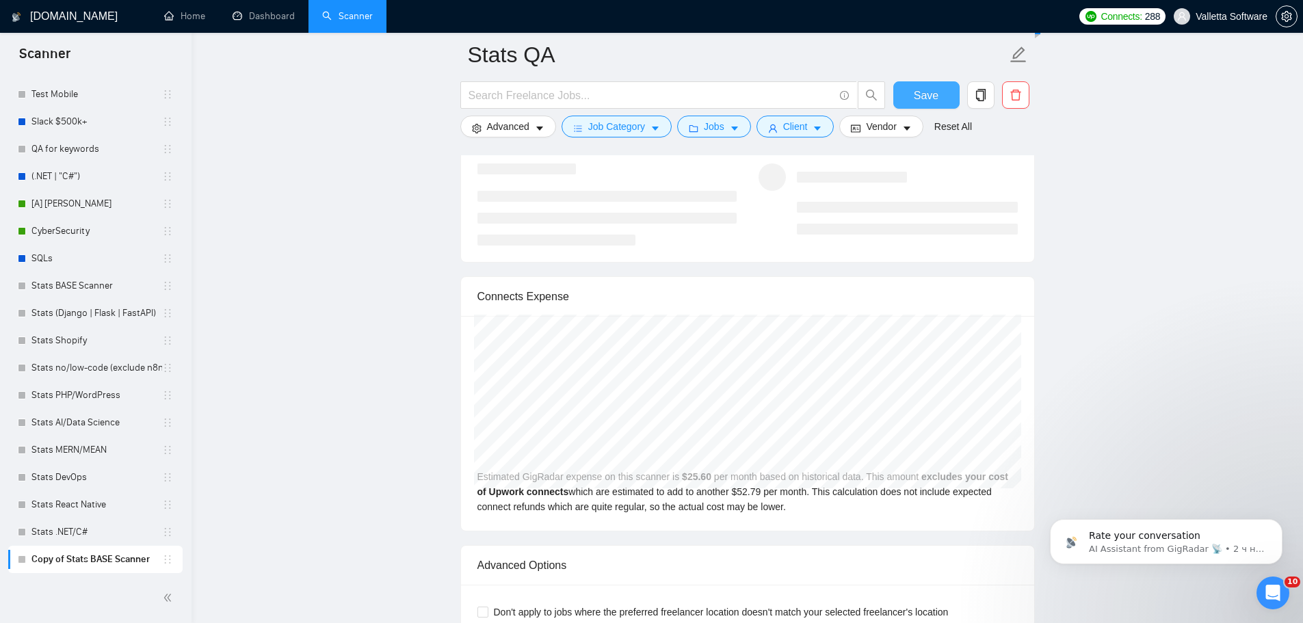
click at [902, 98] on button "Save" at bounding box center [926, 94] width 66 height 27
drag, startPoint x: 98, startPoint y: 529, endPoint x: 406, endPoint y: 322, distance: 370.6
click at [98, 529] on link "Stats .NET/C#" at bounding box center [96, 531] width 131 height 27
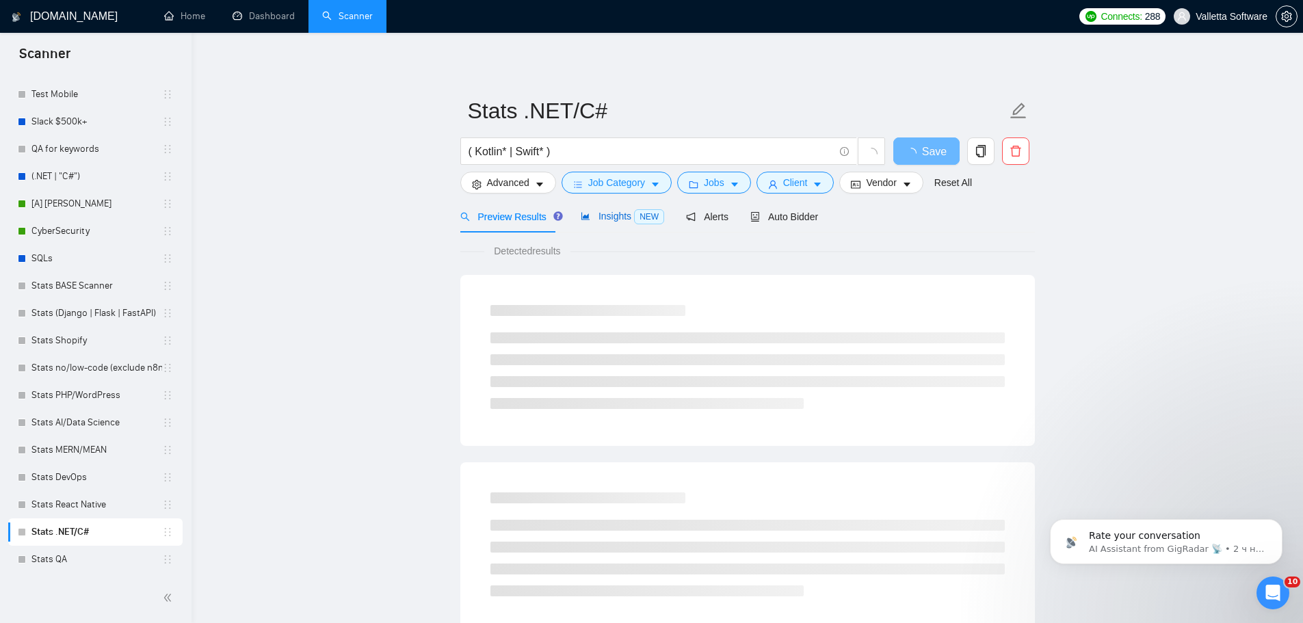
click at [605, 222] on span "Insights NEW" at bounding box center [622, 216] width 83 height 11
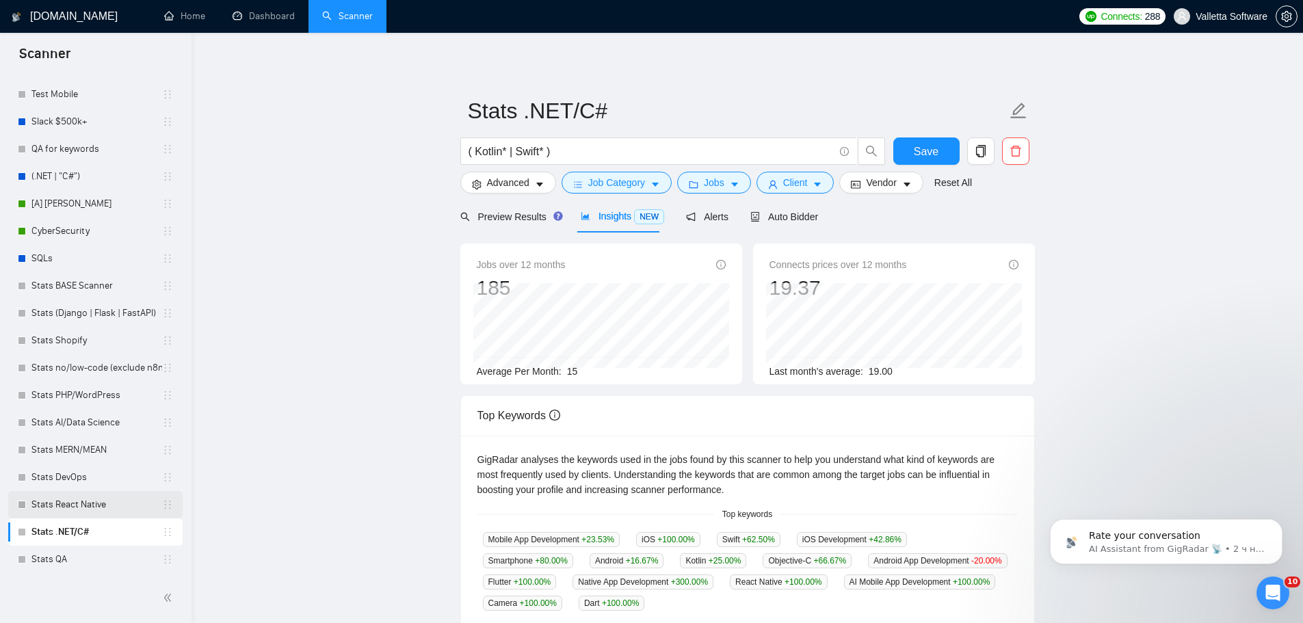
click at [97, 499] on link "Stats React Native" at bounding box center [96, 504] width 131 height 27
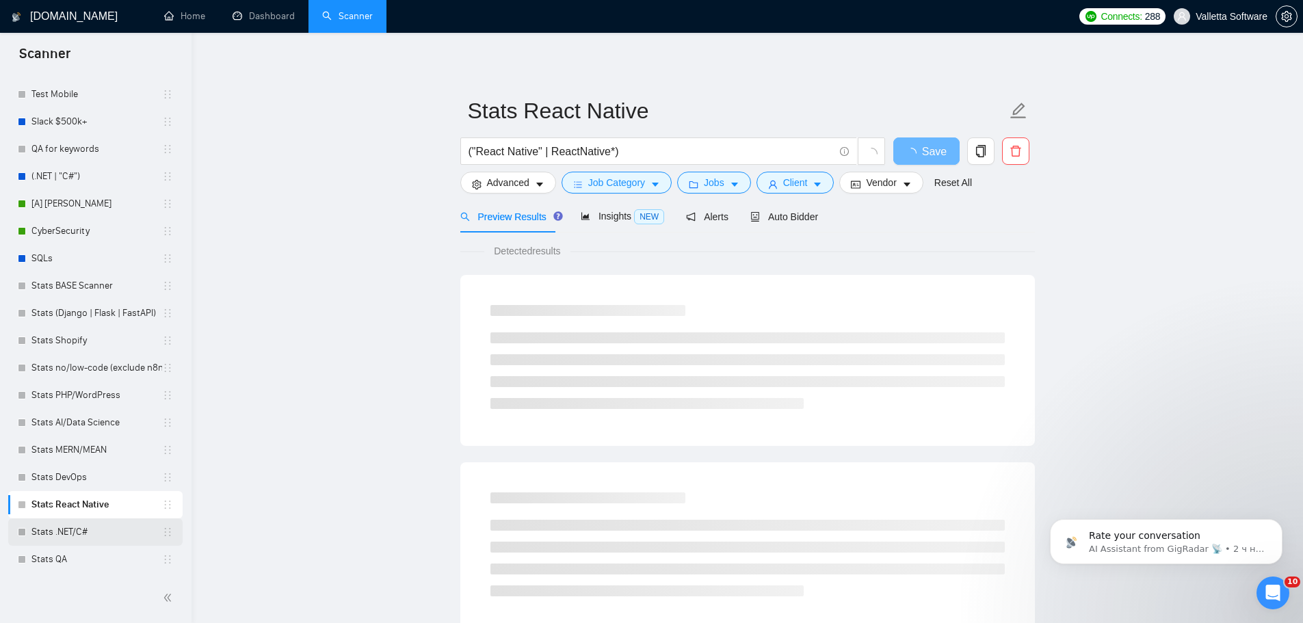
click at [92, 524] on link "Stats .NET/C#" at bounding box center [96, 531] width 131 height 27
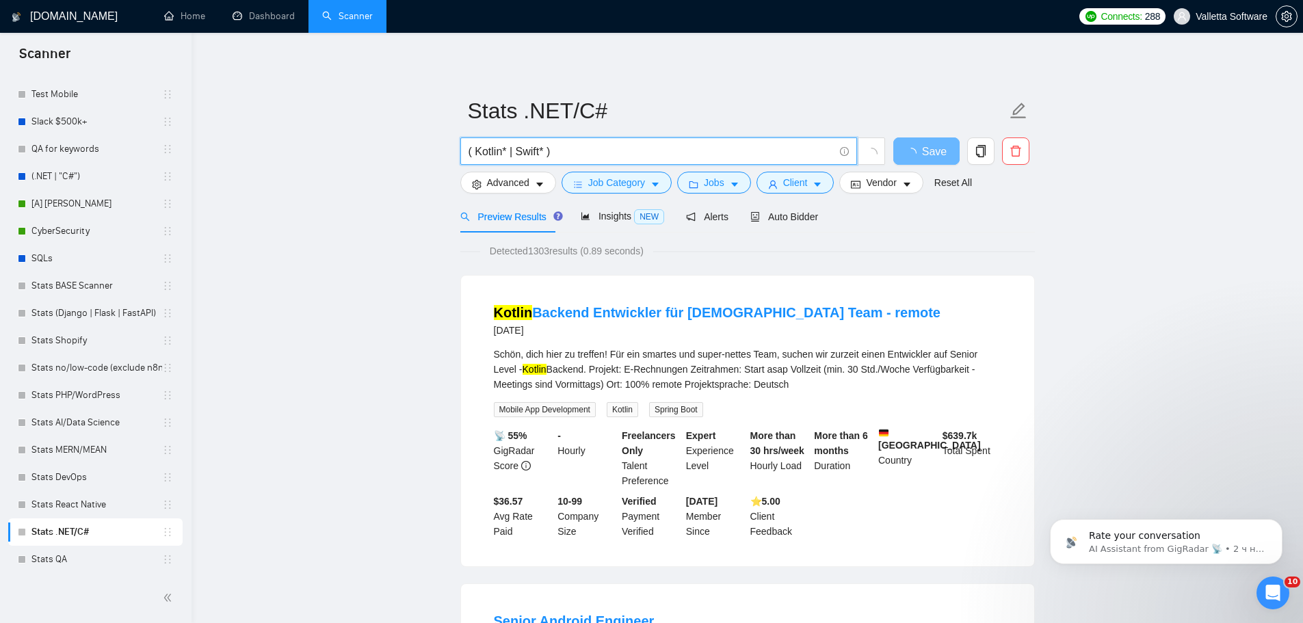
click at [574, 144] on input "( Kotlin* | Swift* )" at bounding box center [650, 151] width 365 height 17
drag, startPoint x: 542, startPoint y: 149, endPoint x: 475, endPoint y: 151, distance: 67.7
click at [475, 151] on input "( Kotlin* | Swift* )" at bounding box center [650, 151] width 365 height 17
paste input ".NET | .NET Core | .NET Framework | [DOMAIN_NAME] | [DOMAIN_NAME] Core | C# | E…"
drag, startPoint x: 439, startPoint y: 150, endPoint x: 431, endPoint y: 150, distance: 8.2
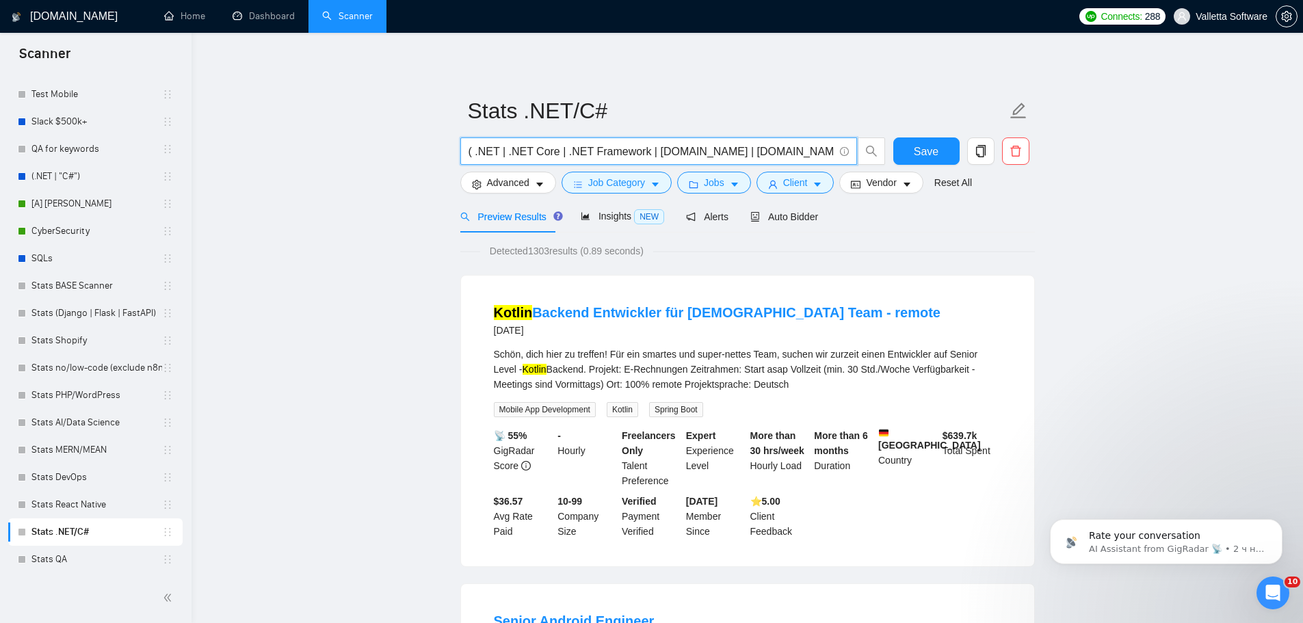
click at [518, 144] on input "( .NET | .NET Core | .NET Framework | [DOMAIN_NAME] | [DOMAIN_NAME] Core | C# |…" at bounding box center [650, 151] width 365 height 17
click at [493, 147] on input "( .NET | .NET Core | .NET Framework | [DOMAIN_NAME] | [DOMAIN_NAME] Core | C# |…" at bounding box center [650, 151] width 365 height 17
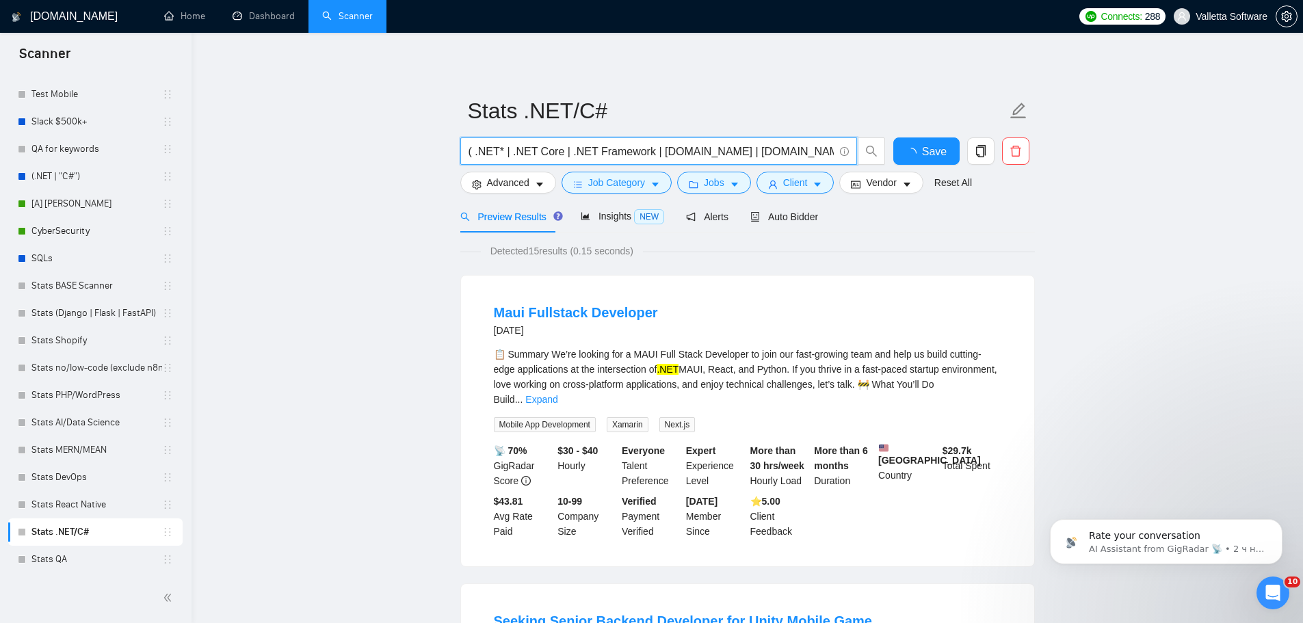
click at [555, 149] on input "( .NET* | .NET Core | .NET Framework | [DOMAIN_NAME] | [DOMAIN_NAME] Core | C# …" at bounding box center [650, 151] width 365 height 17
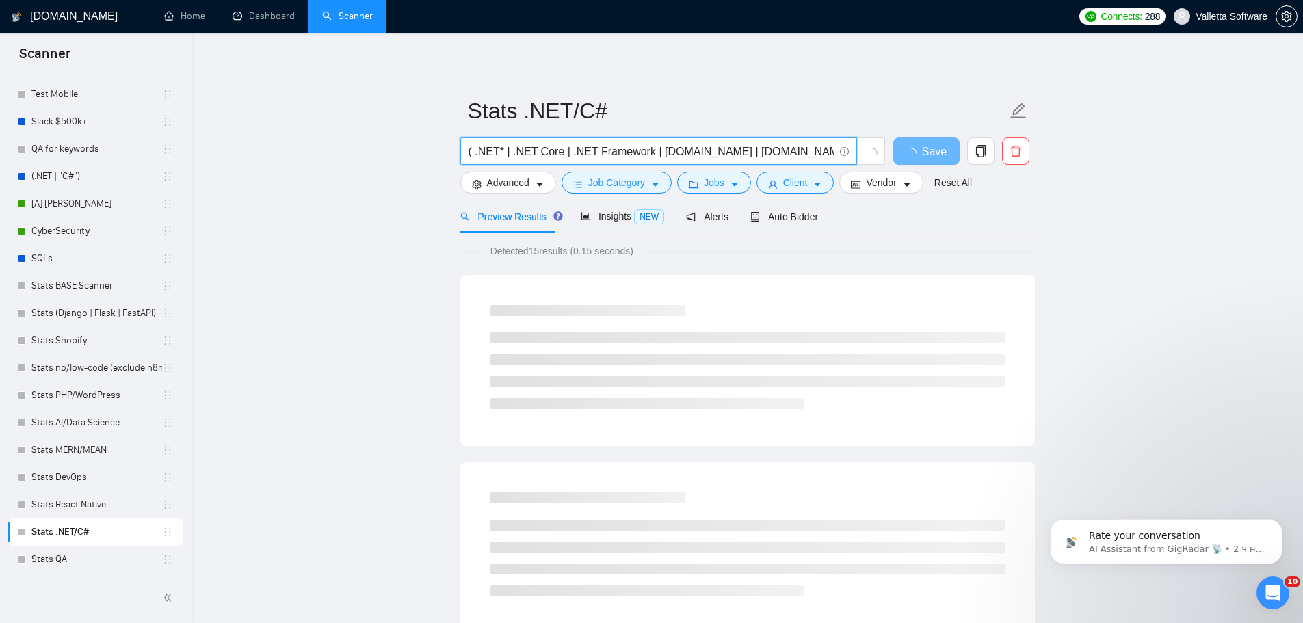
click at [643, 153] on input "( .NET* | .NET Core | .NET Framework | [DOMAIN_NAME] | [DOMAIN_NAME] Core | C# …" at bounding box center [650, 151] width 365 height 17
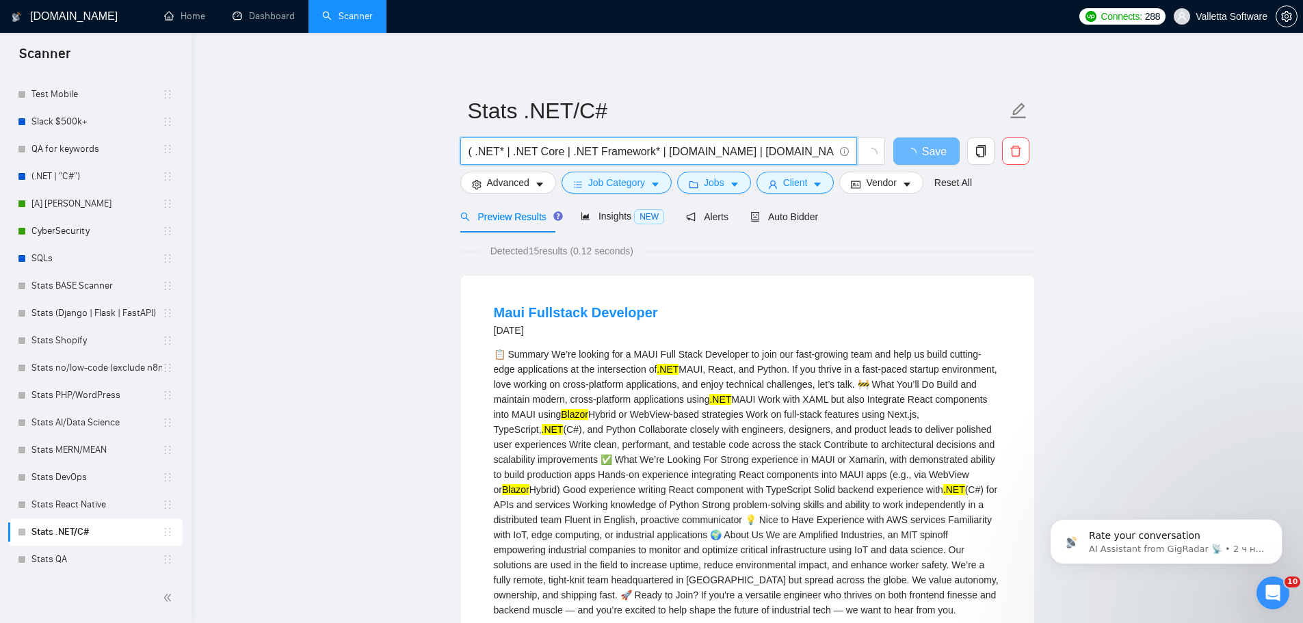
click at [693, 148] on input "( .NET* | .NET Core | .NET Framework* | [DOMAIN_NAME] | [DOMAIN_NAME] Core | C#…" at bounding box center [650, 151] width 365 height 17
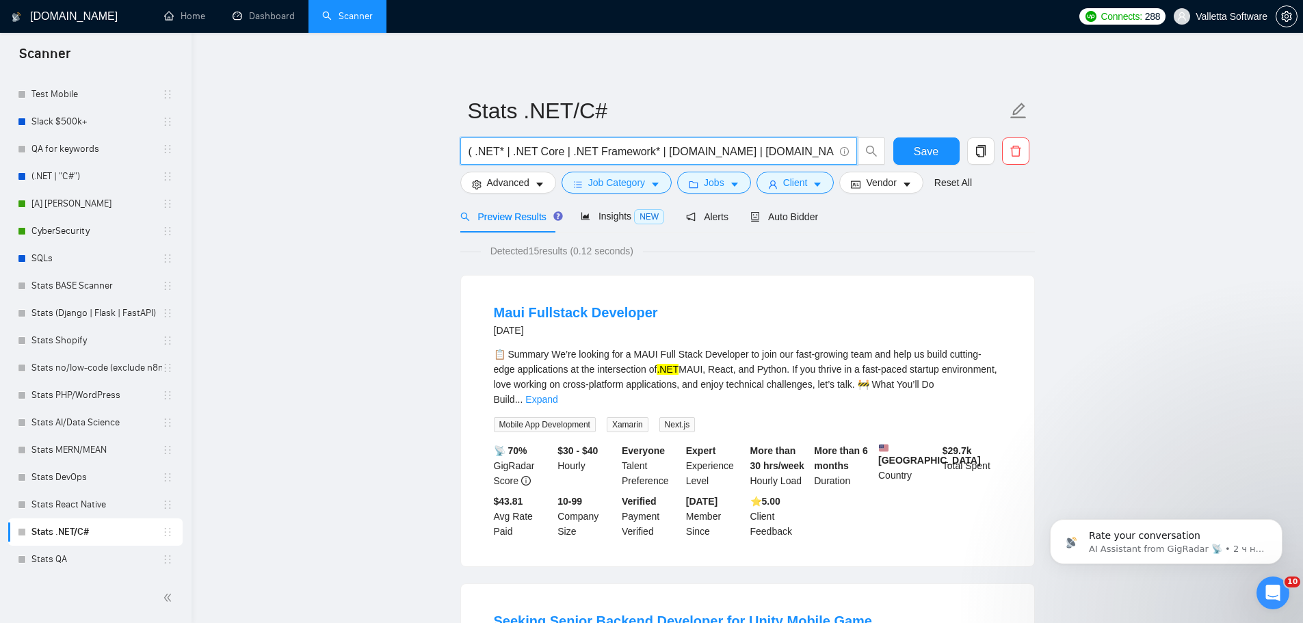
click at [693, 150] on input "( .NET* | .NET Core | .NET Framework* | [DOMAIN_NAME] | [DOMAIN_NAME] Core | C#…" at bounding box center [650, 151] width 365 height 17
click at [700, 150] on input "( .NET* | .NET Core | .NET Framework* | [DOMAIN_NAME] | [DOMAIN_NAME] Core | C#…" at bounding box center [650, 151] width 365 height 17
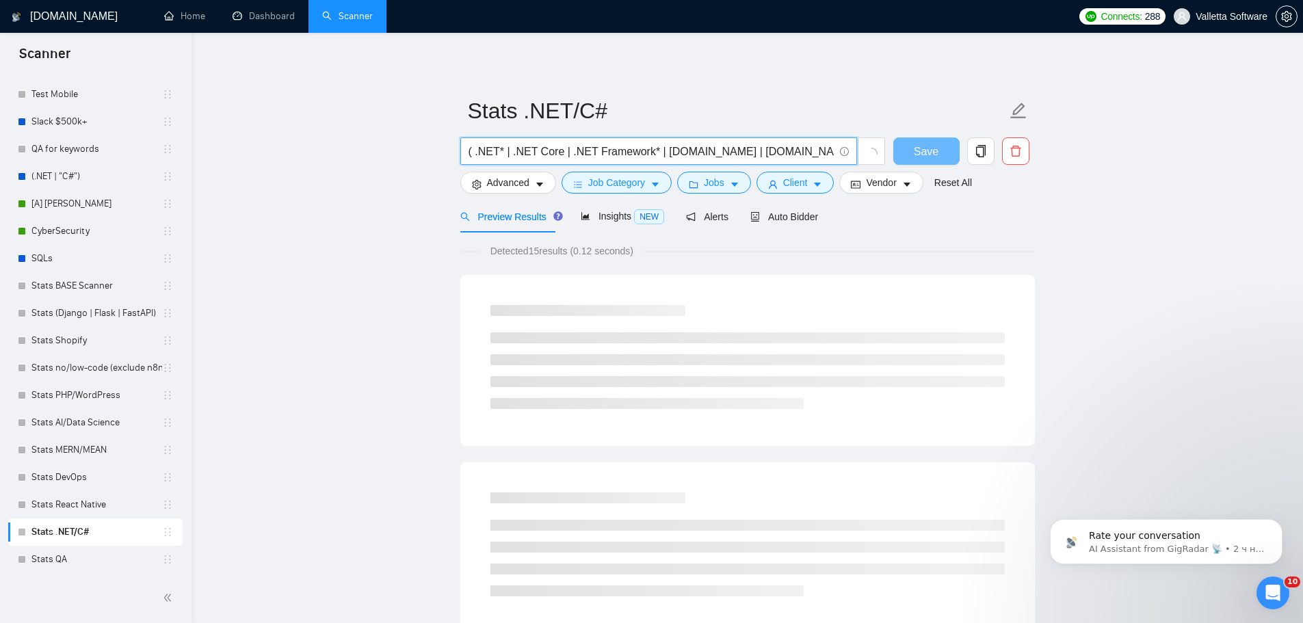
click at [698, 152] on input "( .NET* | .NET Core | .NET Framework* | [DOMAIN_NAME] | [DOMAIN_NAME] Core | C#…" at bounding box center [650, 151] width 365 height 17
click at [557, 148] on input "( .NET* | .NET Core | .NET Framework* | [DOMAIN_NAME]* | [DOMAIN_NAME] Core | C…" at bounding box center [650, 151] width 365 height 17
click at [650, 152] on input "( .NET* | ".NET Core" | .NET Framework* | [DOMAIN_NAME]* | [DOMAIN_NAME] Core |…" at bounding box center [650, 151] width 365 height 17
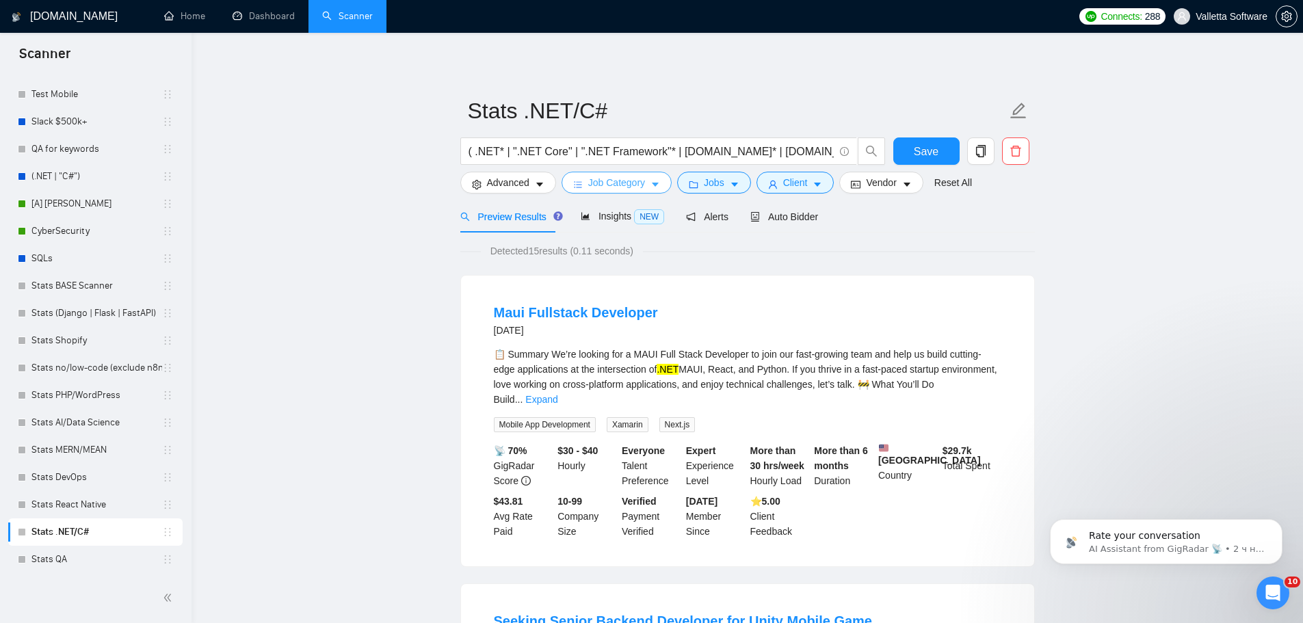
click at [646, 181] on button "Job Category" at bounding box center [616, 183] width 110 height 22
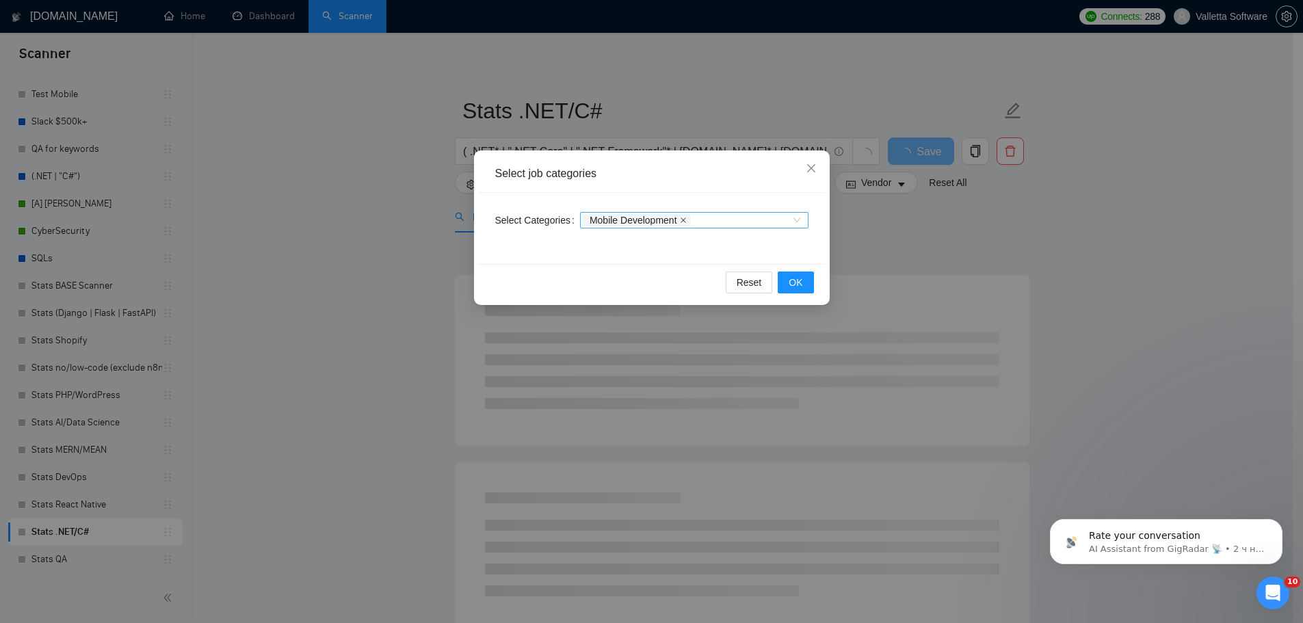
click at [682, 222] on icon "close" at bounding box center [683, 220] width 7 height 7
click at [691, 221] on div at bounding box center [687, 220] width 208 height 11
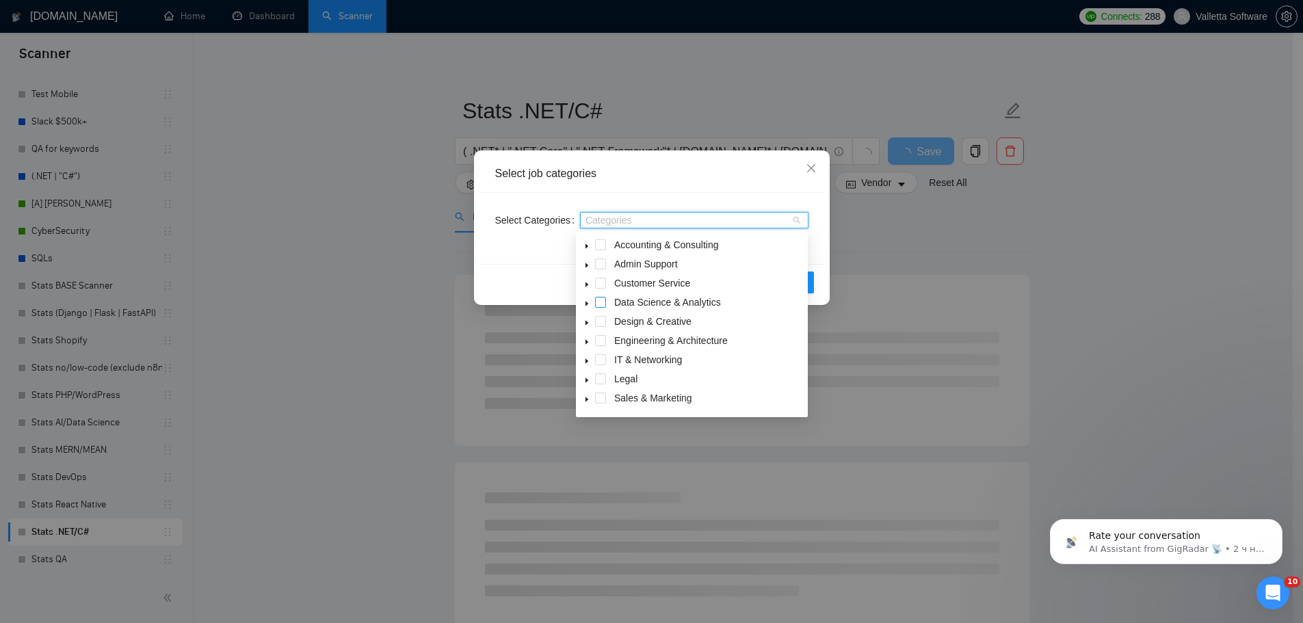
click at [604, 306] on span at bounding box center [600, 302] width 11 height 11
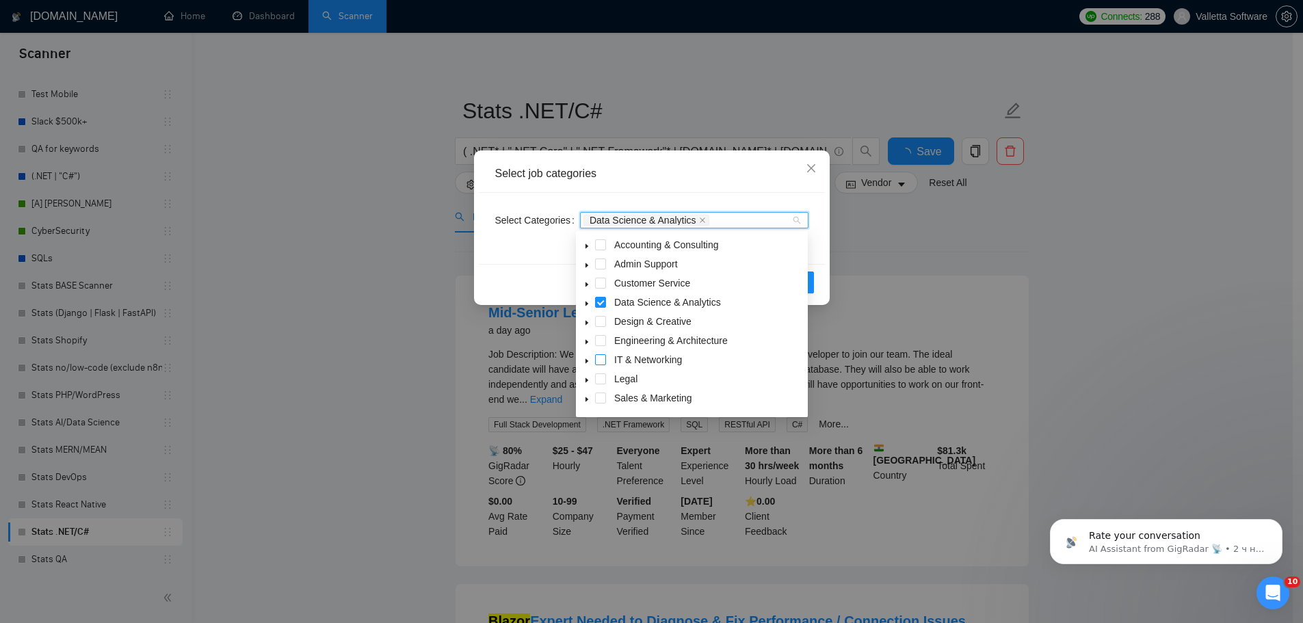
click at [604, 360] on span at bounding box center [600, 359] width 11 height 11
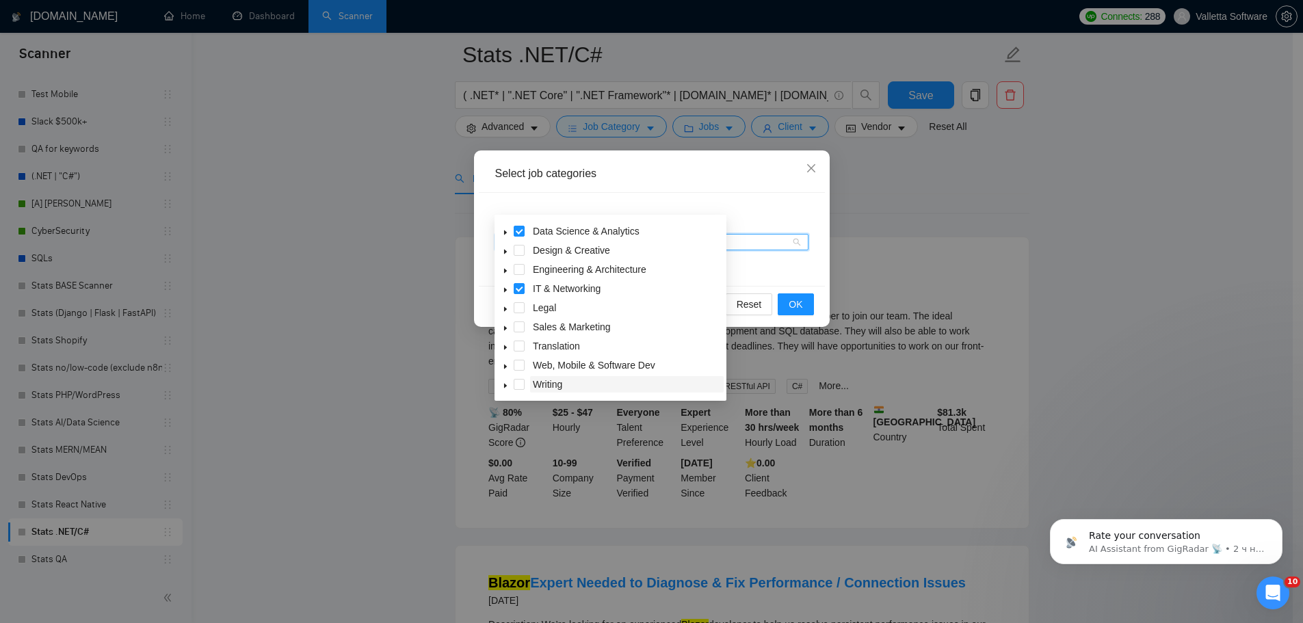
scroll to position [137, 0]
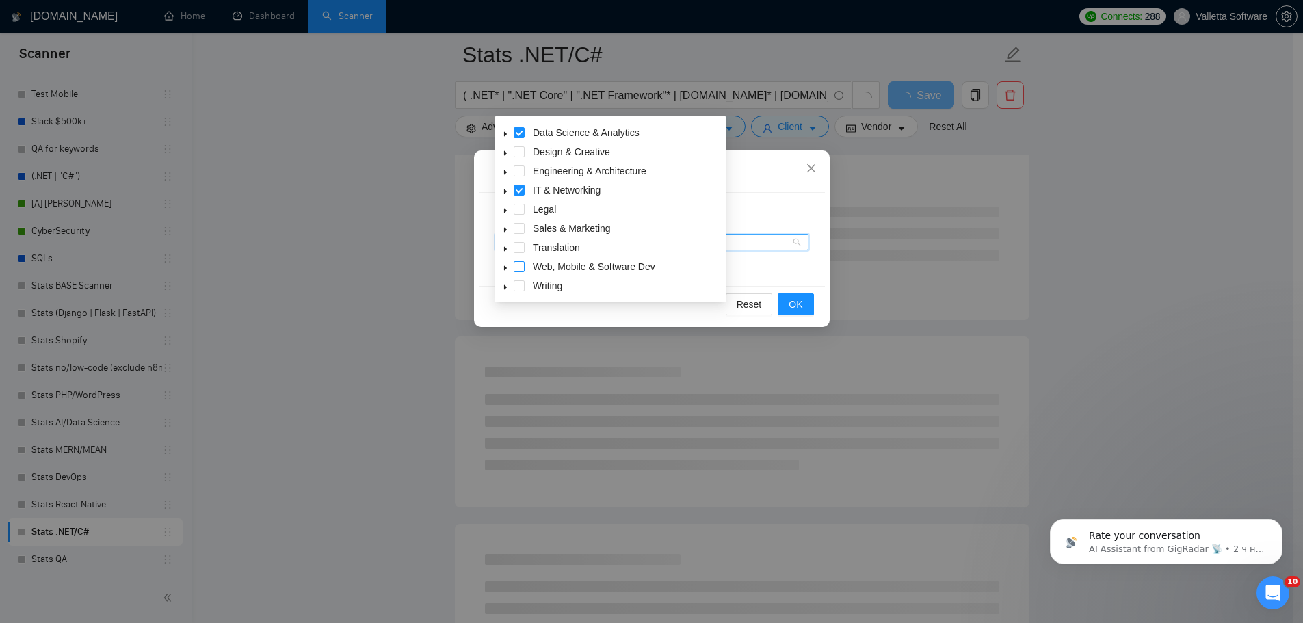
click at [521, 267] on span at bounding box center [519, 266] width 11 height 11
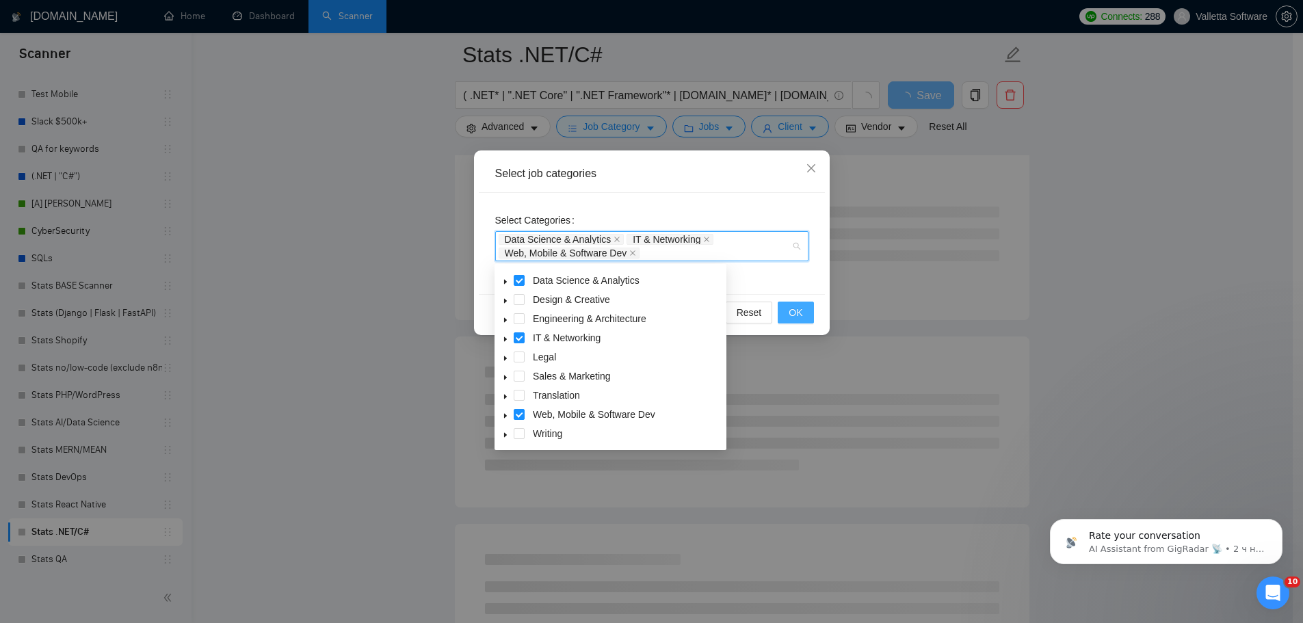
click at [798, 310] on span "OK" at bounding box center [796, 312] width 14 height 15
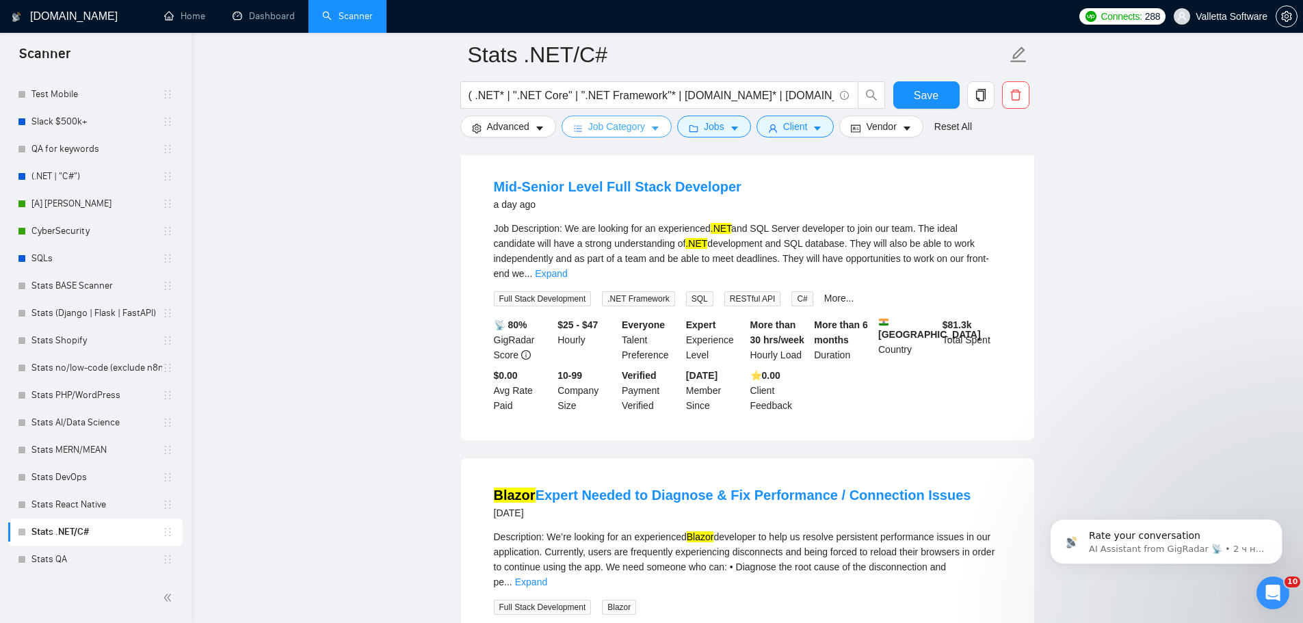
click at [625, 125] on span "Job Category" at bounding box center [616, 126] width 57 height 15
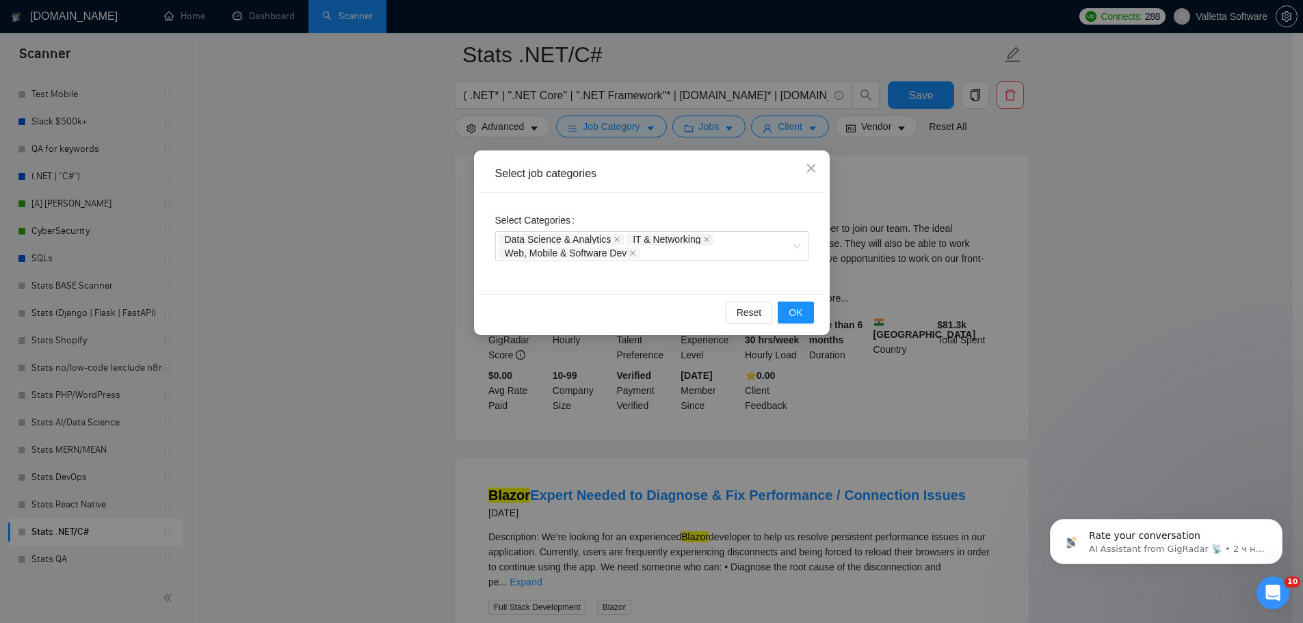
click at [990, 251] on div "Select job categories Select Categories Data Science & Analytics IT & Networkin…" at bounding box center [651, 311] width 1303 height 623
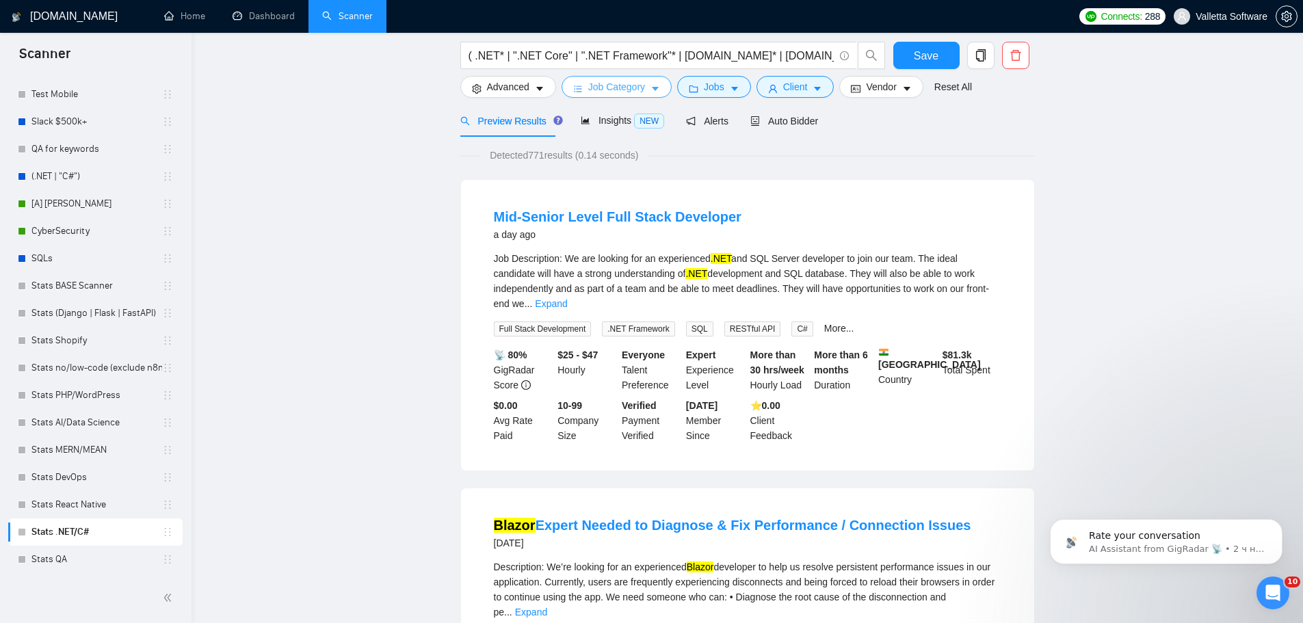
scroll to position [0, 0]
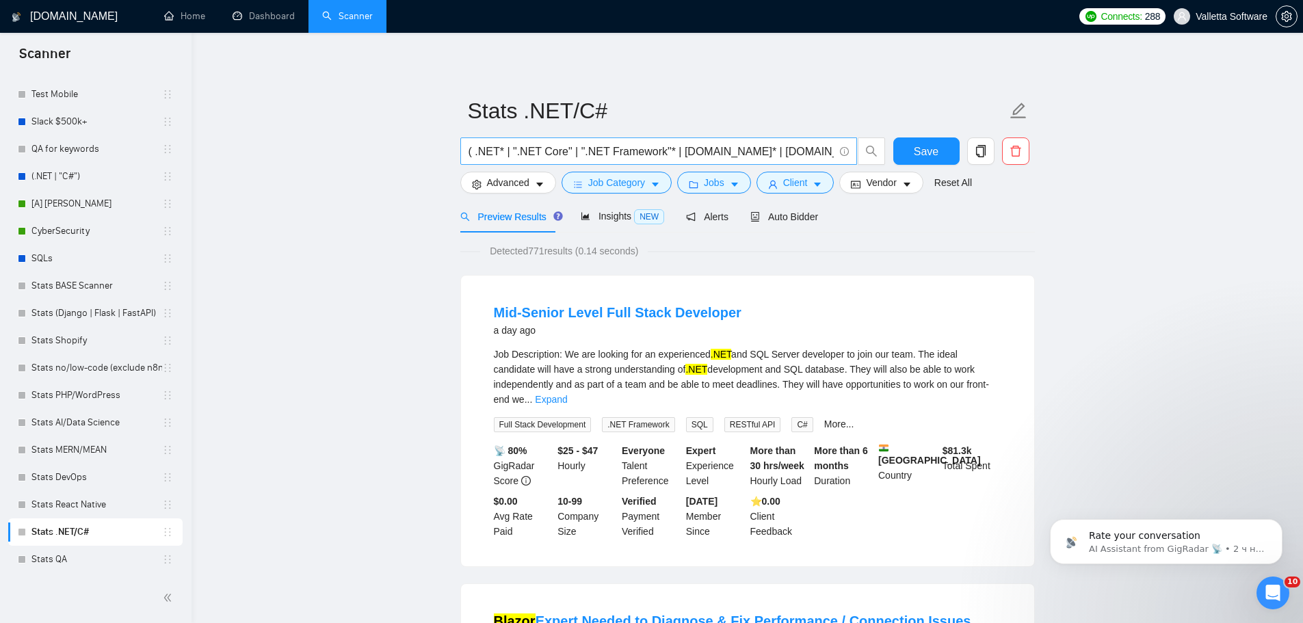
click at [714, 153] on input "( .NET* | ".NET Core" | ".NET Framework"* | [DOMAIN_NAME]* | [DOMAIN_NAME] Core…" at bounding box center [650, 151] width 365 height 17
drag, startPoint x: 802, startPoint y: 147, endPoint x: 728, endPoint y: 149, distance: 74.6
click at [728, 149] on input "( .NET* | ".NET Core" | ".NET Framework"* | [DOMAIN_NAME]* | "[DOMAIN_NAME] Cor…" at bounding box center [650, 151] width 365 height 17
click at [739, 151] on input "( .NET* | ".NET Core" | ".NET Framework"* | [DOMAIN_NAME]* | C# | Entity Framew…" at bounding box center [650, 151] width 365 height 17
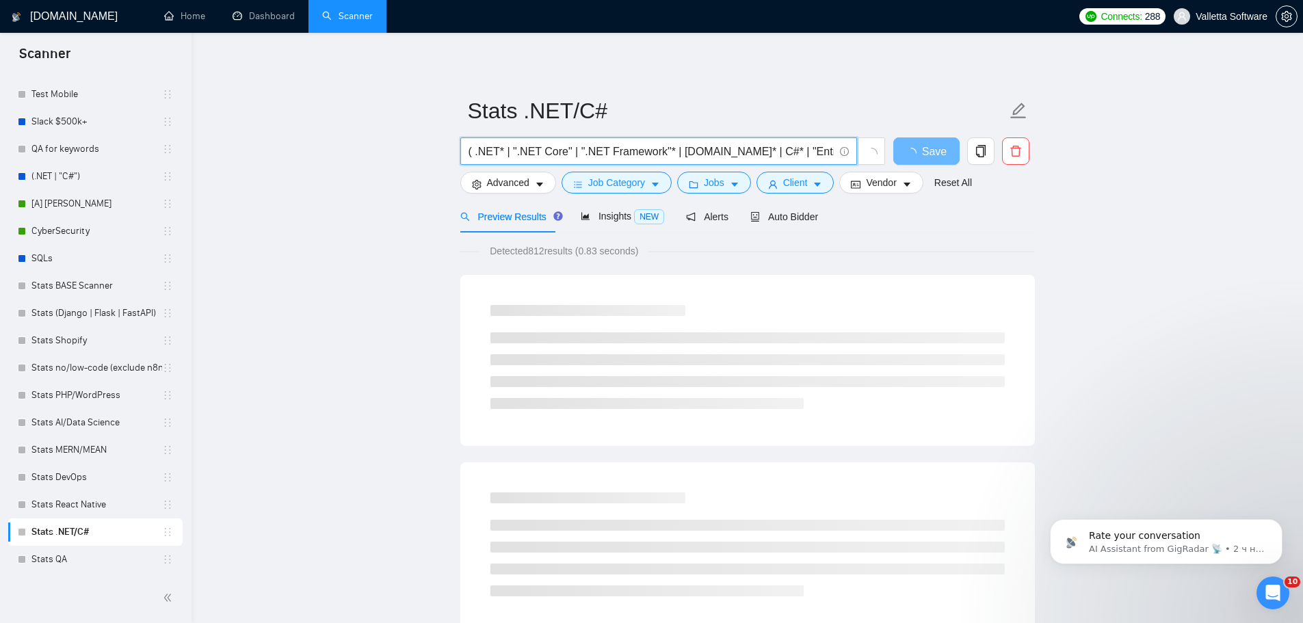
drag, startPoint x: 729, startPoint y: 153, endPoint x: 511, endPoint y: 199, distance: 222.9
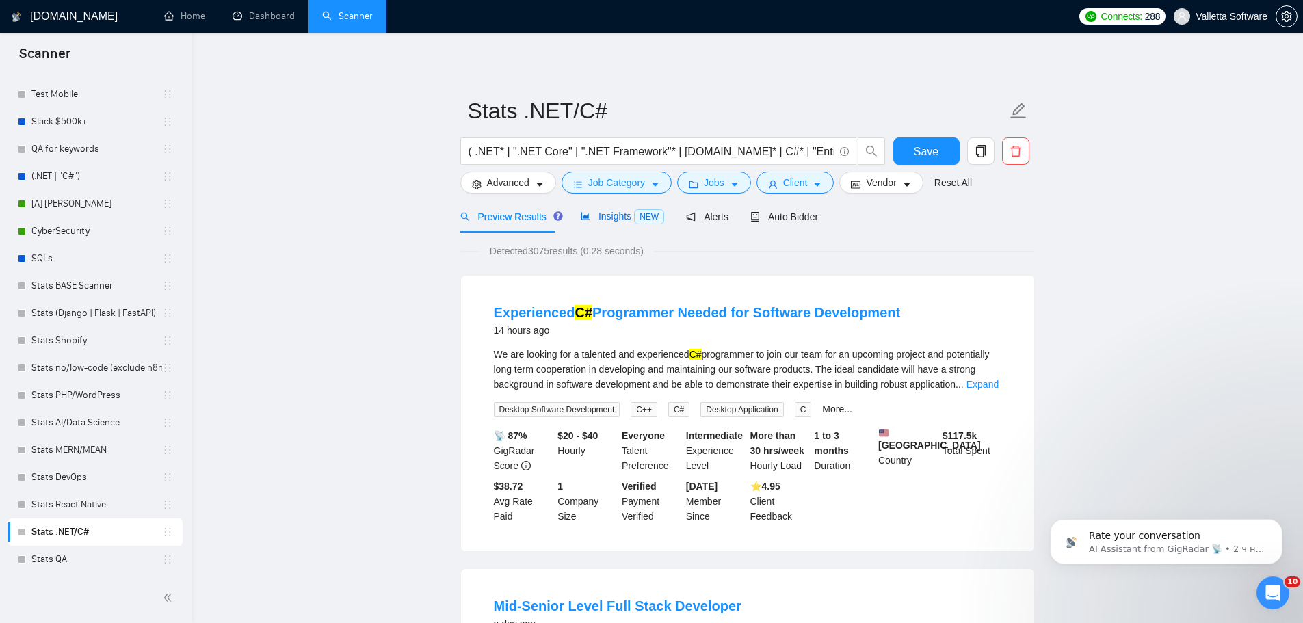
click at [639, 218] on span "NEW" at bounding box center [649, 216] width 30 height 15
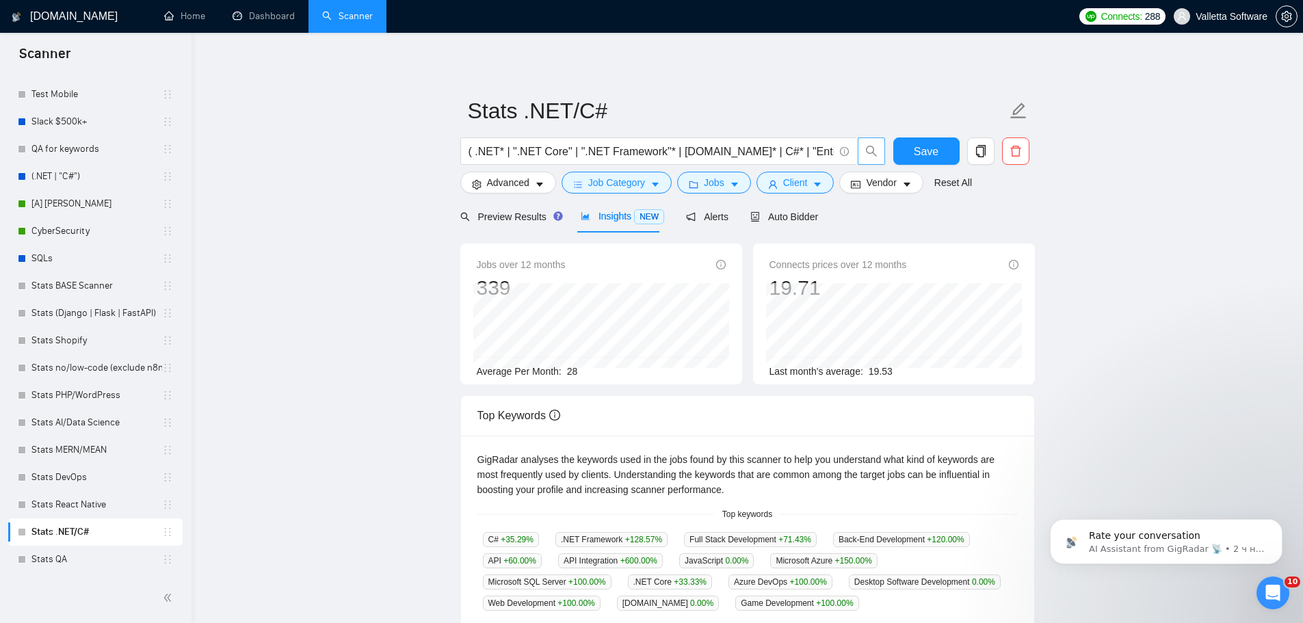
click at [873, 155] on icon "search" at bounding box center [871, 151] width 12 height 12
drag, startPoint x: 527, startPoint y: 153, endPoint x: 938, endPoint y: 156, distance: 410.4
click at [938, 157] on div "( .NET* | ".NET Core" | ".NET Framework"* | [DOMAIN_NAME]* | C#* | "Entity Fram…" at bounding box center [745, 154] width 574 height 34
click at [799, 153] on input "( .NET* | ".NET Core" | ".NET Framework"* | [DOMAIN_NAME]* | C#* | "Entity Fram…" at bounding box center [650, 151] width 365 height 17
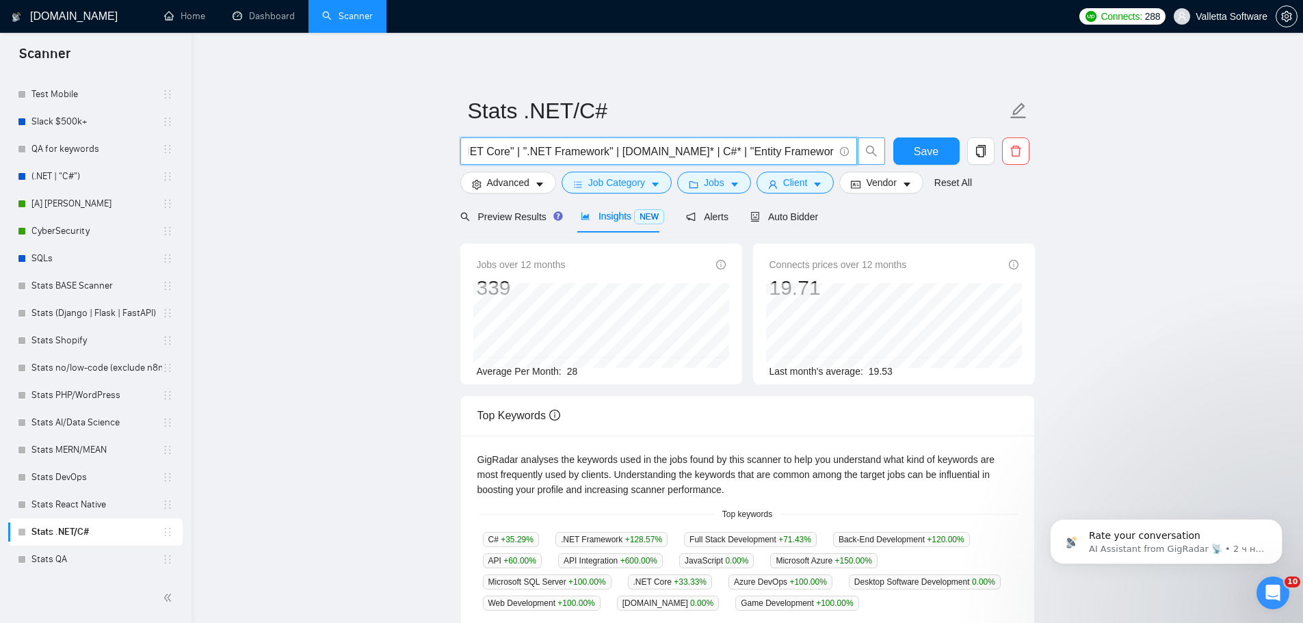
scroll to position [0, 53]
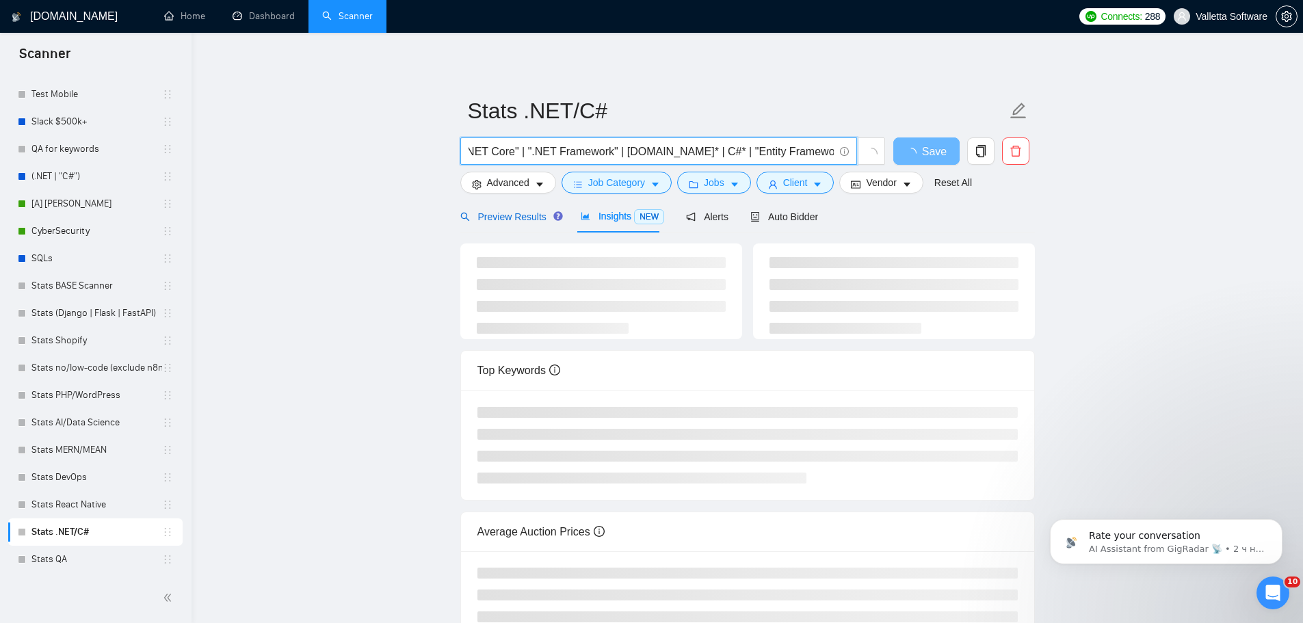
click at [503, 215] on span "Preview Results" at bounding box center [509, 216] width 98 height 11
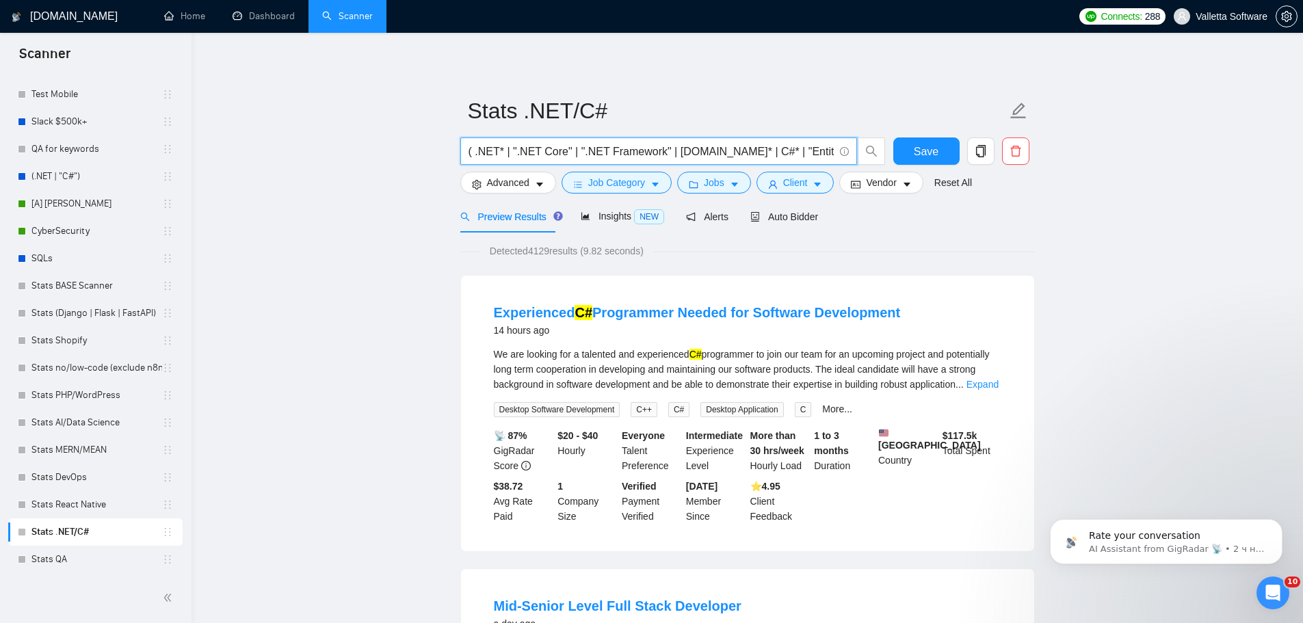
drag, startPoint x: 624, startPoint y: 148, endPoint x: 391, endPoint y: 157, distance: 234.1
click at [561, 152] on input "( .NET* | ".NET Core" | ".NET Framework" | [DOMAIN_NAME]* | C#* | "Entity Frame…" at bounding box center [650, 151] width 365 height 17
click at [505, 150] on input "( .NET* | ".NET Core" | ".NET Framework" | [DOMAIN_NAME]* | C#* | "Entity Frame…" at bounding box center [650, 151] width 365 height 17
click at [501, 150] on input "( .NET* | ".NET Core" | ".NET Framework" | [DOMAIN_NAME]* | C#* | "Entity Frame…" at bounding box center [650, 151] width 365 height 17
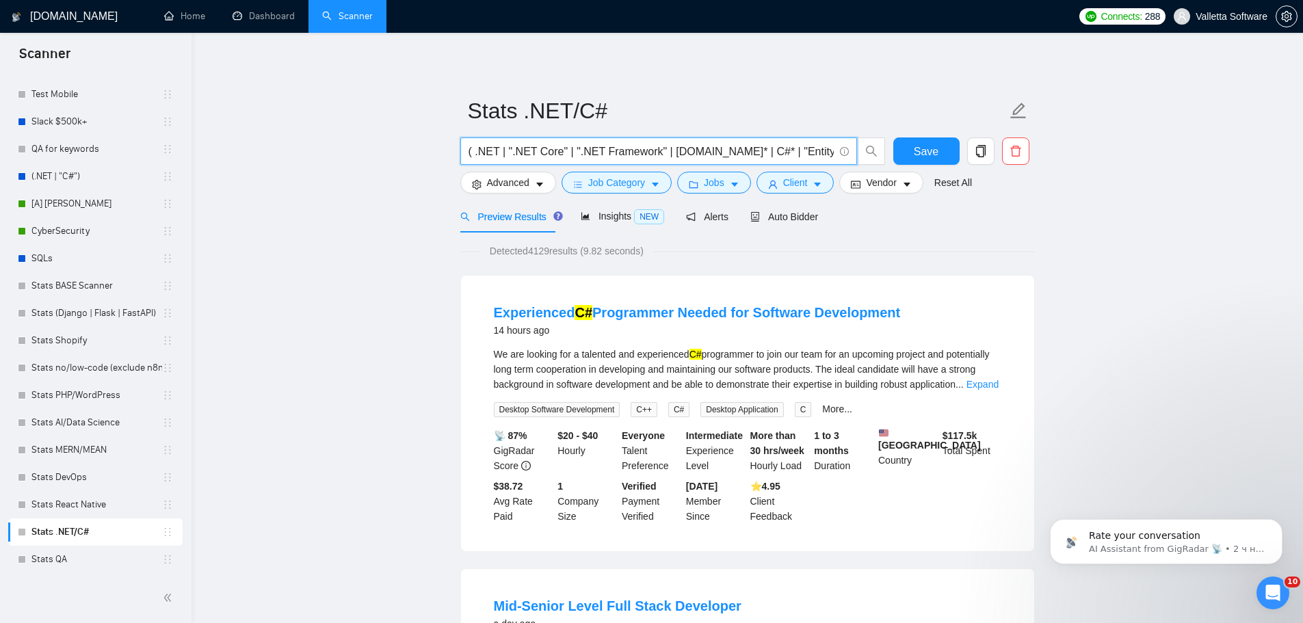
click at [497, 153] on input "( .NET | ".NET Core" | ".NET Framework" | [DOMAIN_NAME]* | C#* | "Entity Framew…" at bounding box center [650, 151] width 365 height 17
drag, startPoint x: 682, startPoint y: 148, endPoint x: 1137, endPoint y: 202, distance: 458.6
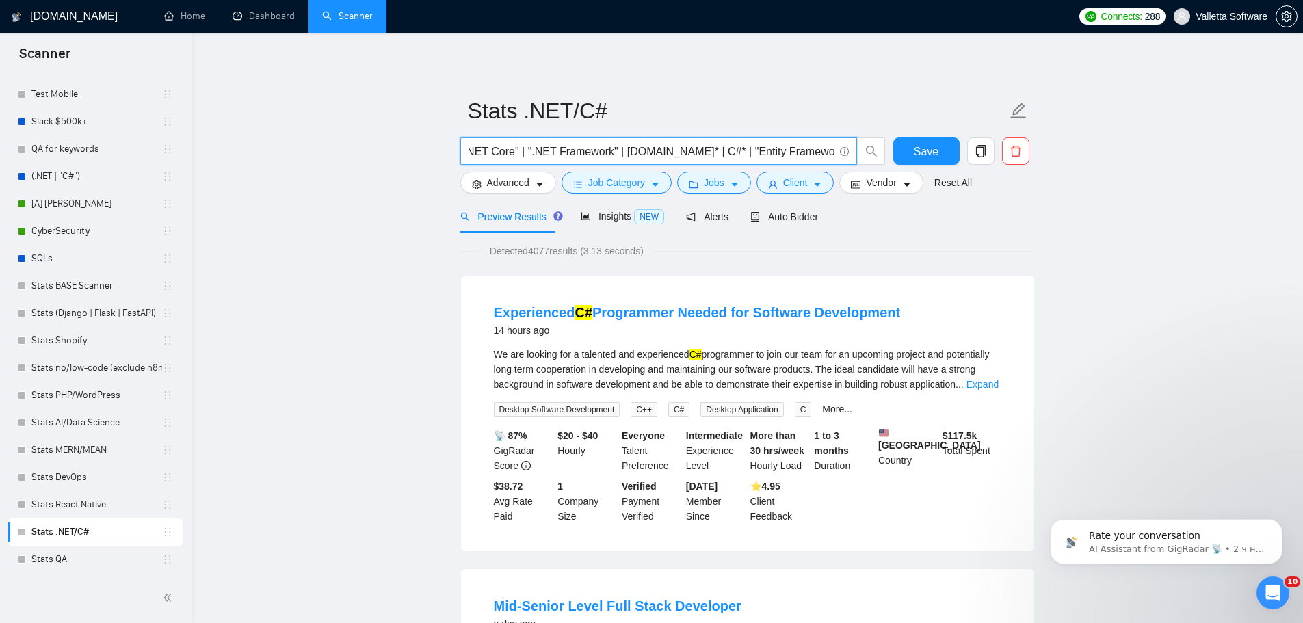
type input "( .NET* | ".NET Core" | ".NET Framework" | [DOMAIN_NAME]* | C#* | "Entity Frame…"
click at [914, 152] on button "Save" at bounding box center [926, 150] width 66 height 27
click at [617, 217] on span "Insights NEW" at bounding box center [622, 216] width 83 height 11
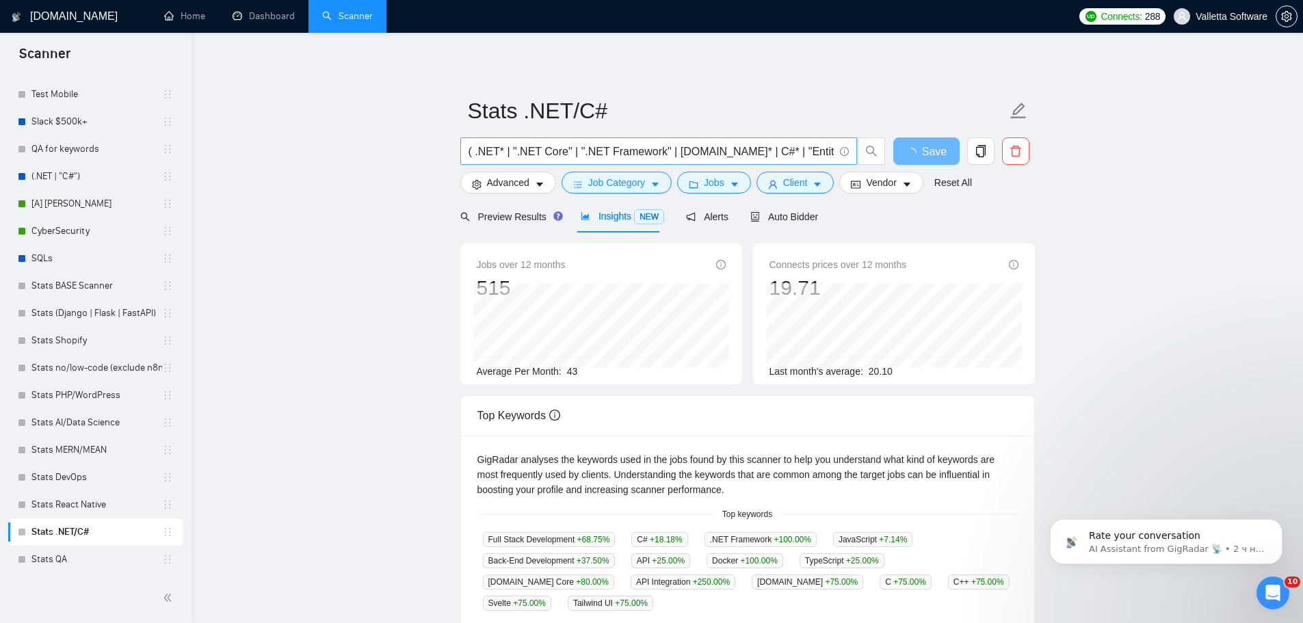
click at [734, 153] on input "( .NET* | ".NET Core" | ".NET Framework" | [DOMAIN_NAME]* | C#* | "Entity Frame…" at bounding box center [650, 151] width 365 height 17
click at [794, 214] on span "Auto Bidder" at bounding box center [784, 216] width 68 height 11
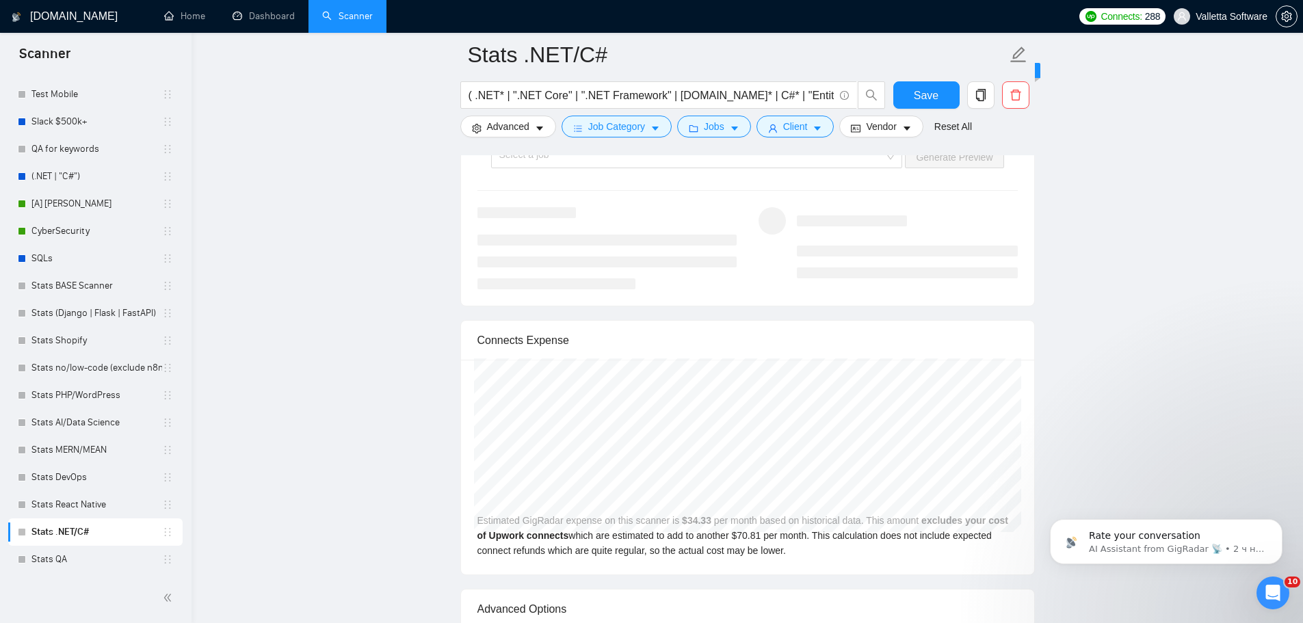
scroll to position [2462, 0]
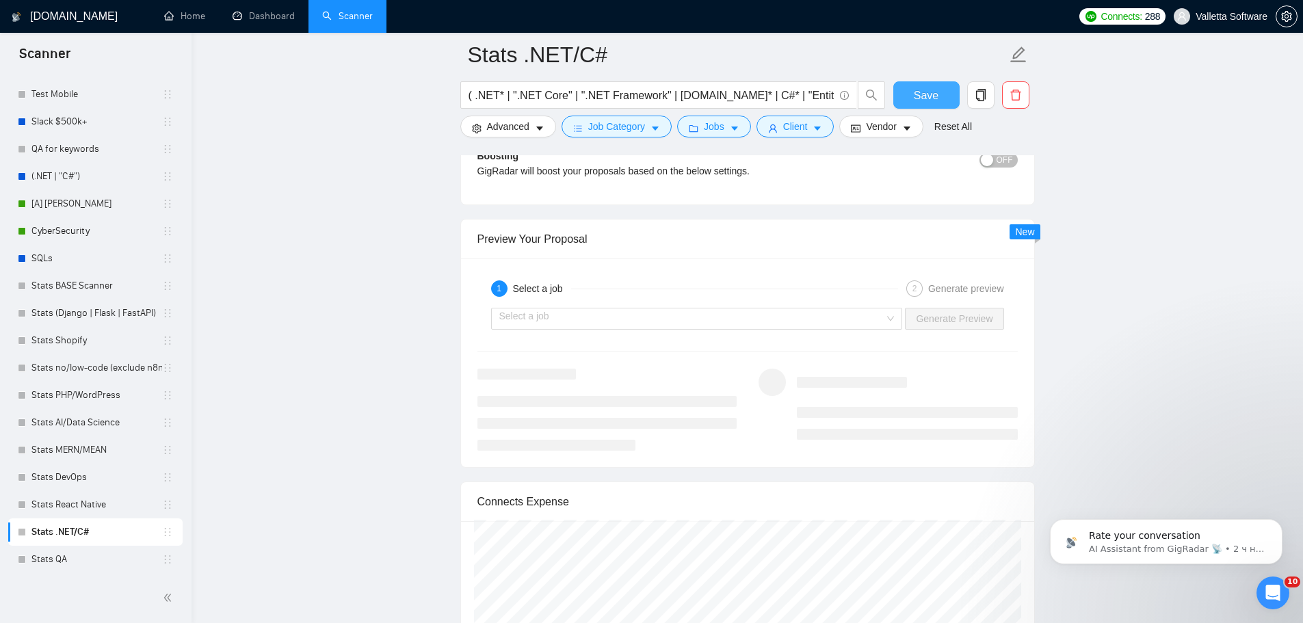
click at [924, 87] on span "Save" at bounding box center [926, 95] width 25 height 17
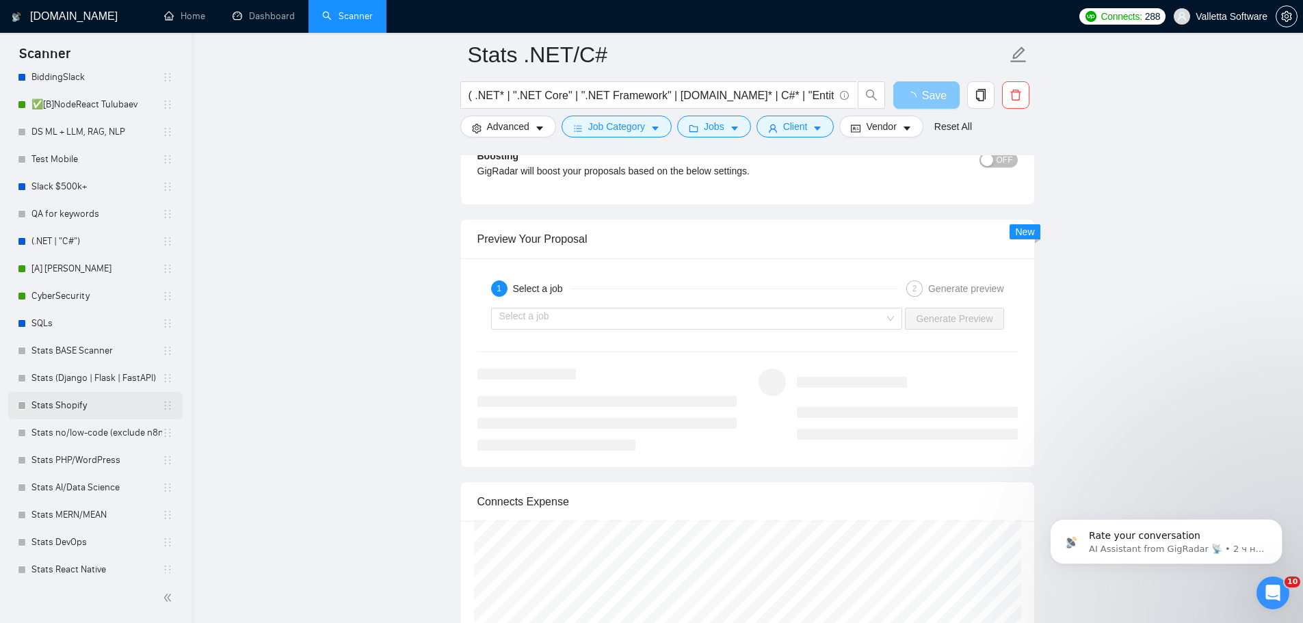
scroll to position [509, 0]
click at [81, 354] on link "Stats BASE Scanner" at bounding box center [96, 354] width 131 height 27
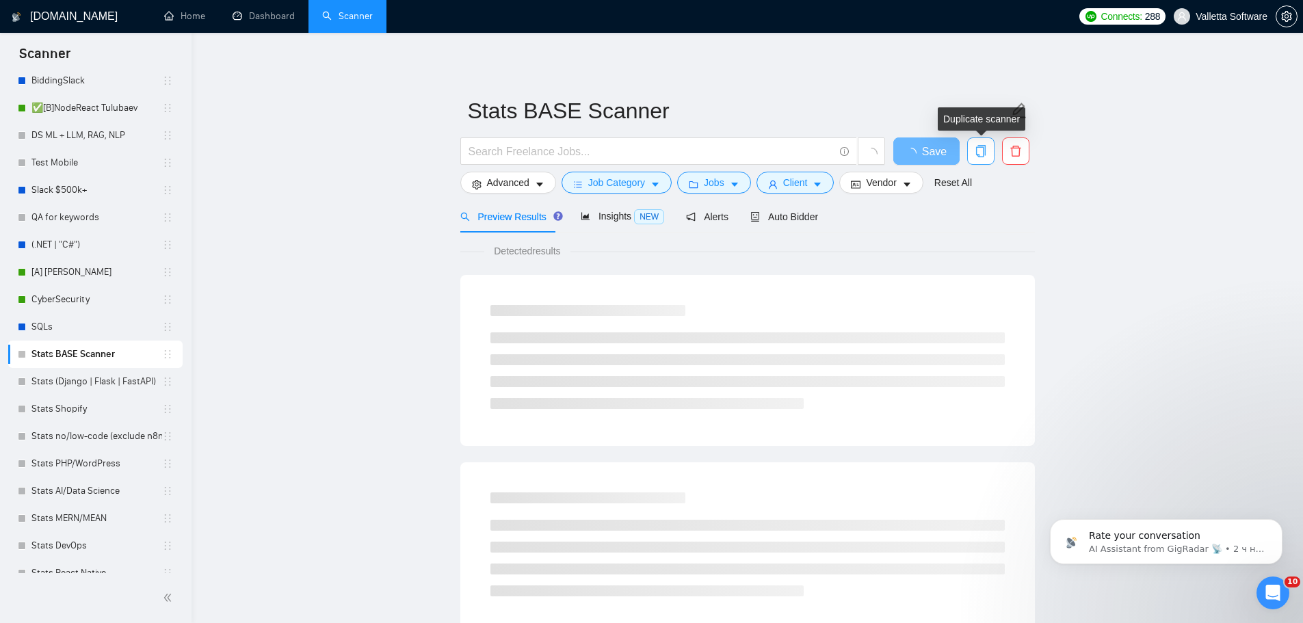
click at [981, 150] on icon "copy" at bounding box center [981, 151] width 12 height 12
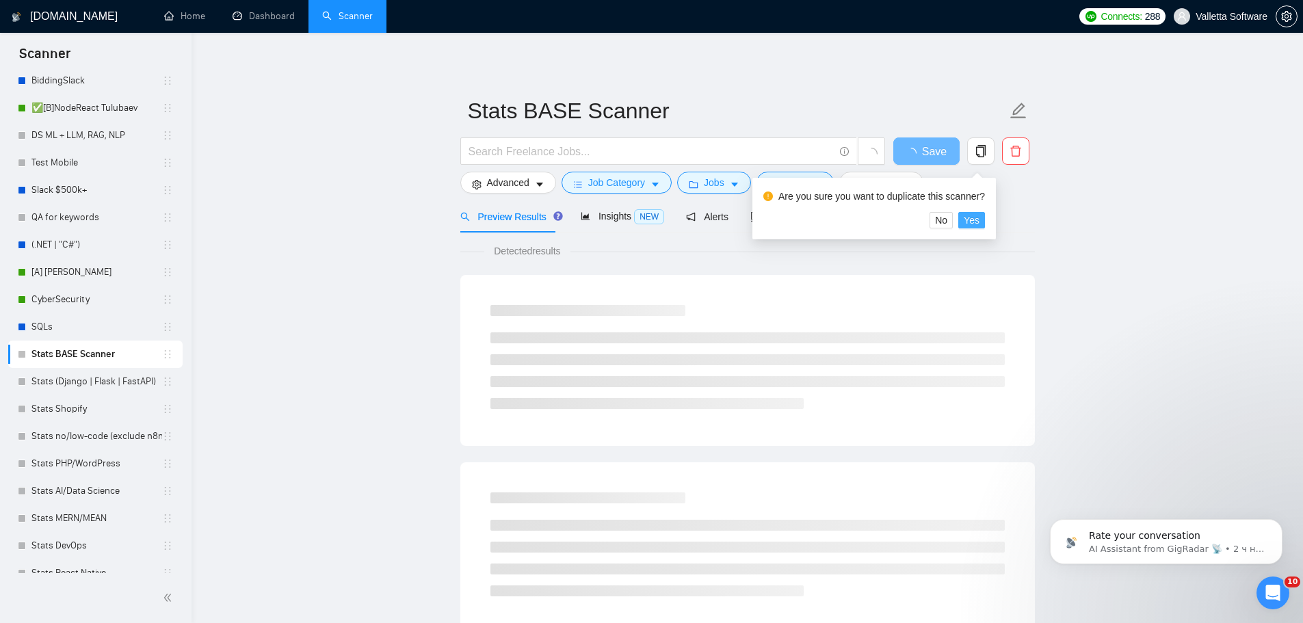
click at [973, 221] on span "Yes" at bounding box center [972, 220] width 16 height 15
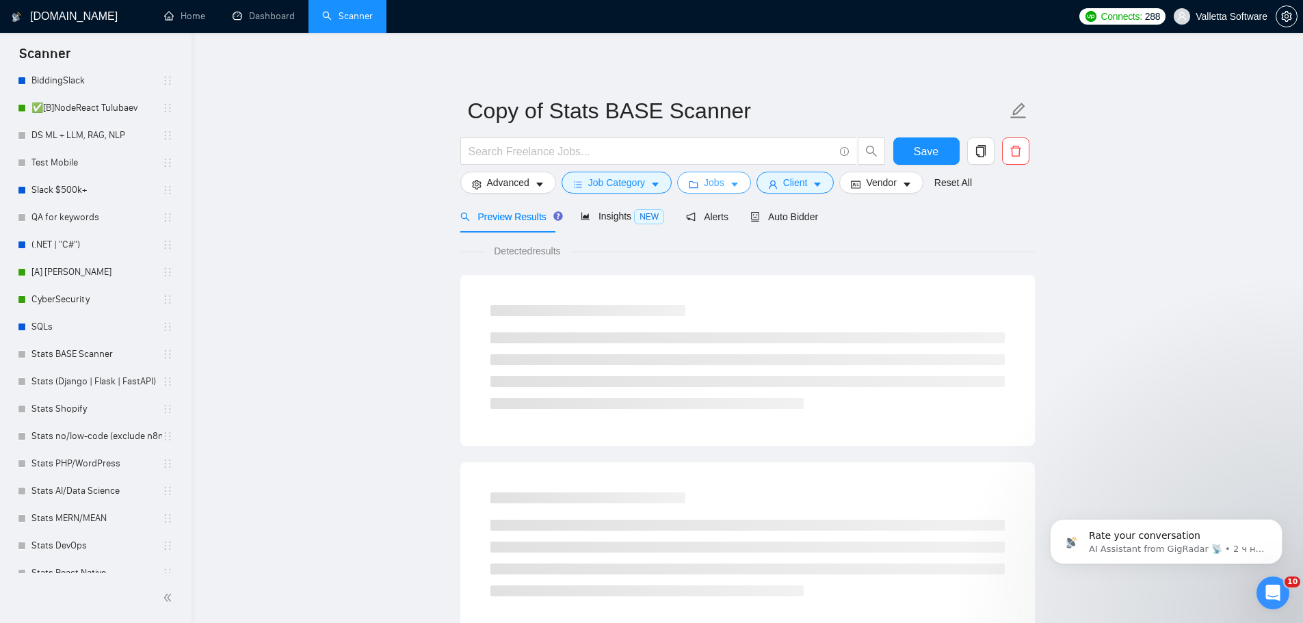
click at [722, 182] on button "Jobs" at bounding box center [714, 183] width 74 height 22
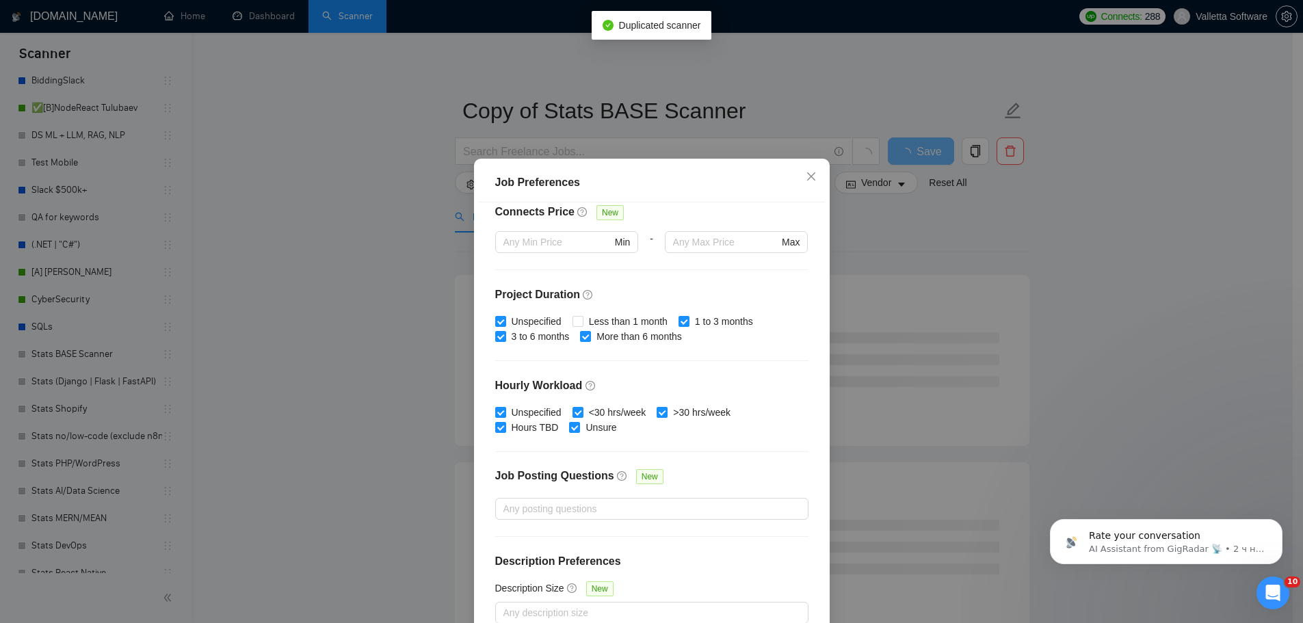
click at [871, 290] on div "Job Preferences Budget Project Type All Fixed Price Hourly Rate Fixed Price Bud…" at bounding box center [651, 311] width 1303 height 623
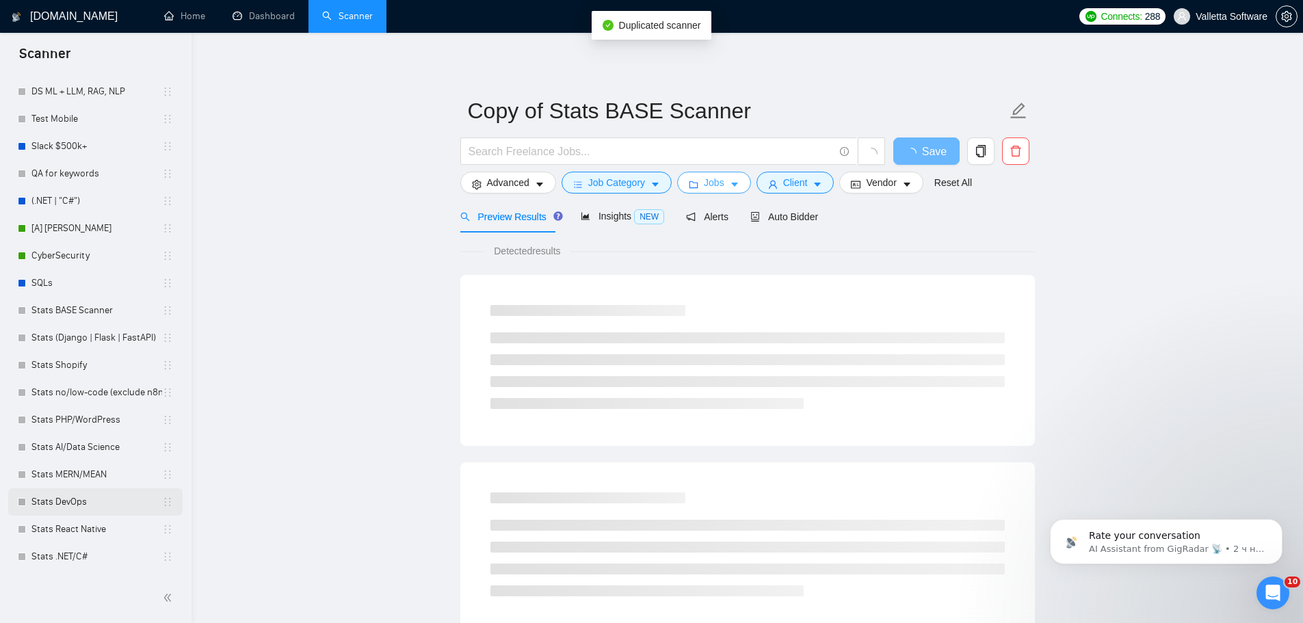
scroll to position [605, 0]
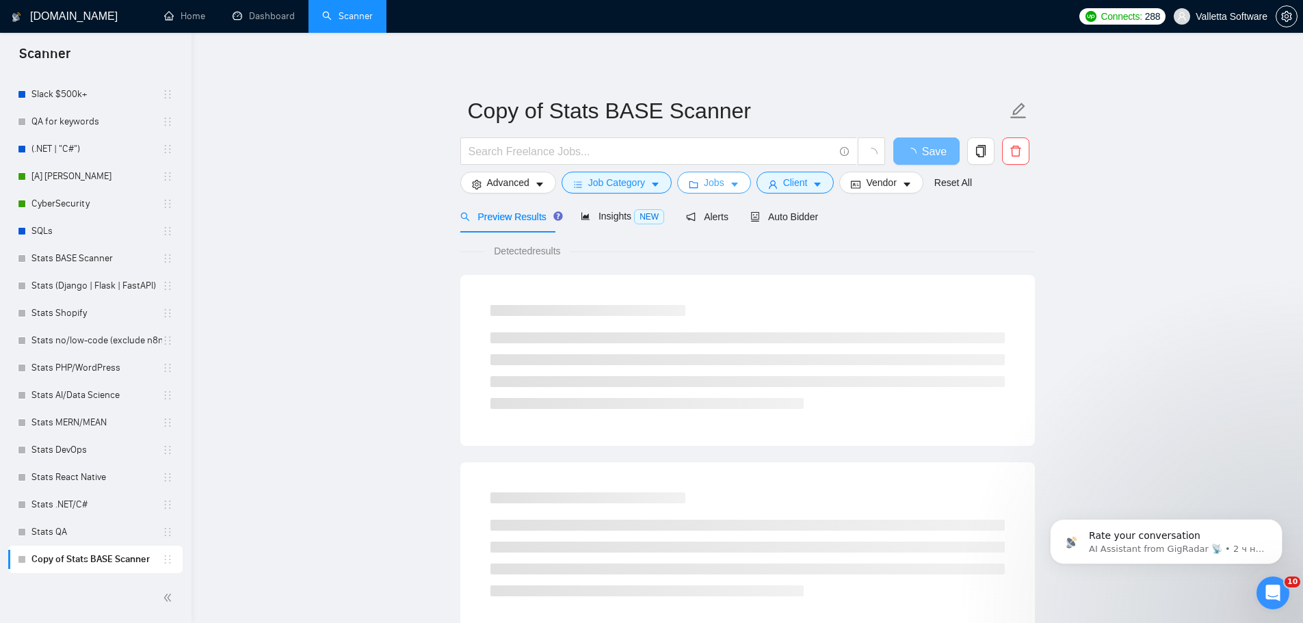
click at [730, 182] on icon "caret-down" at bounding box center [735, 185] width 10 height 10
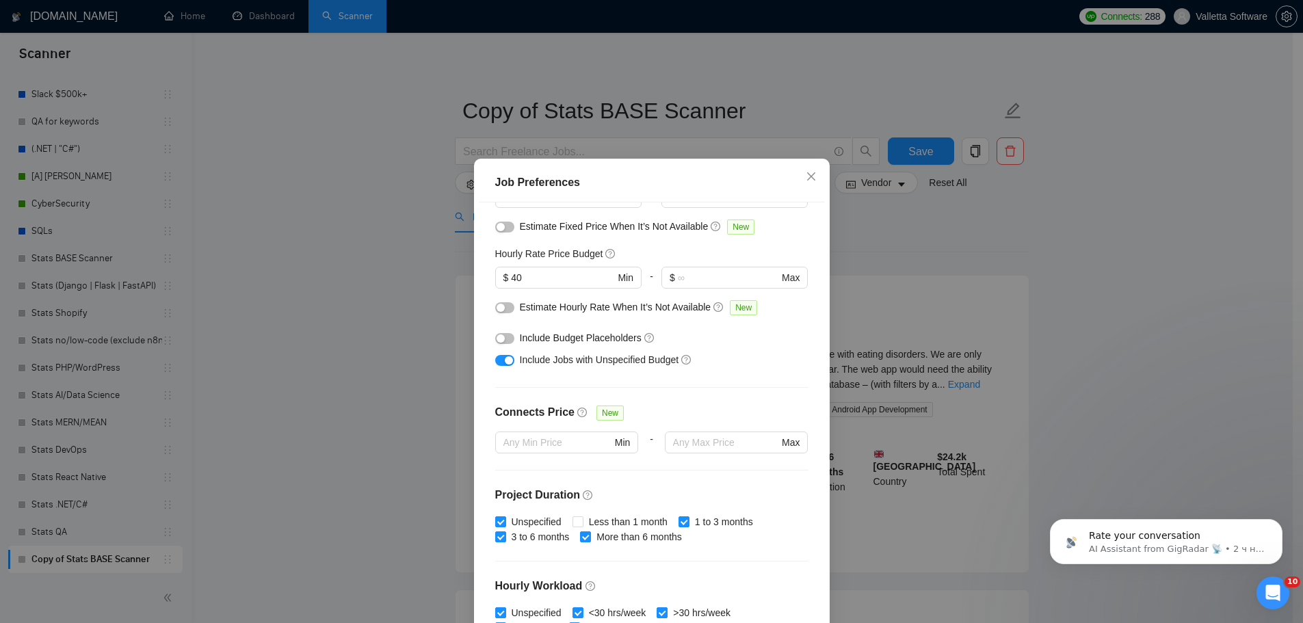
scroll to position [129, 0]
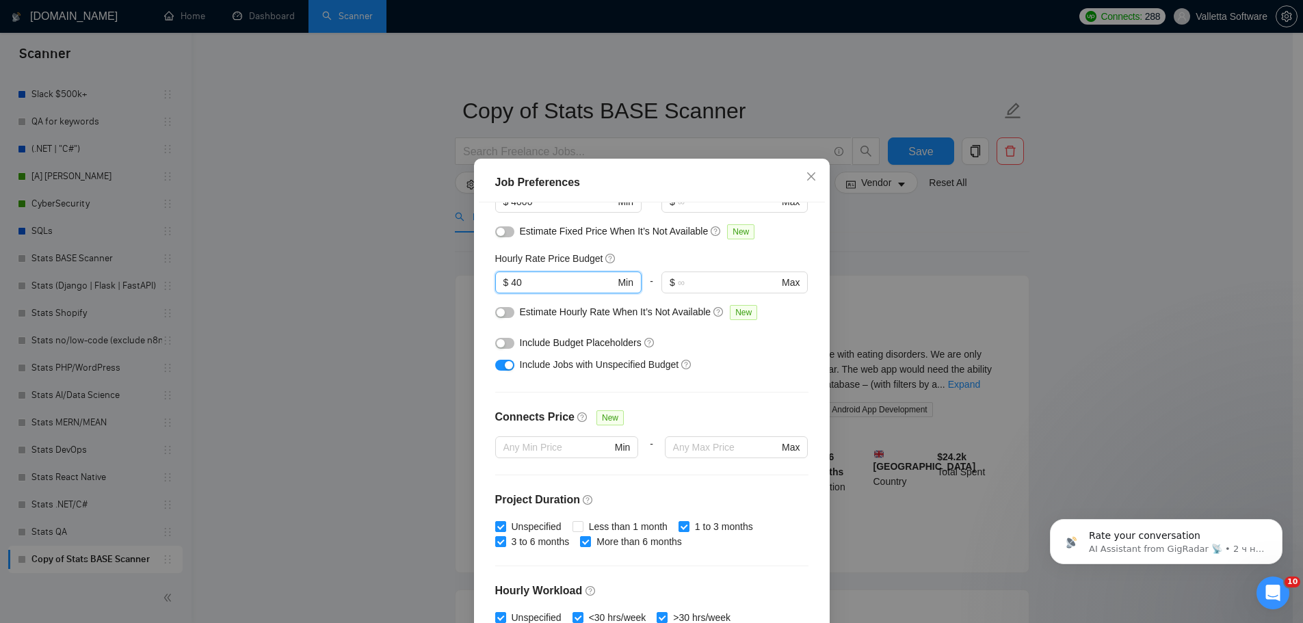
drag, startPoint x: 520, startPoint y: 286, endPoint x: 457, endPoint y: 286, distance: 63.6
click at [468, 287] on div "Job Preferences Budget Project Type All Fixed Price Hourly Rate Fixed Price Bud…" at bounding box center [651, 311] width 1303 height 623
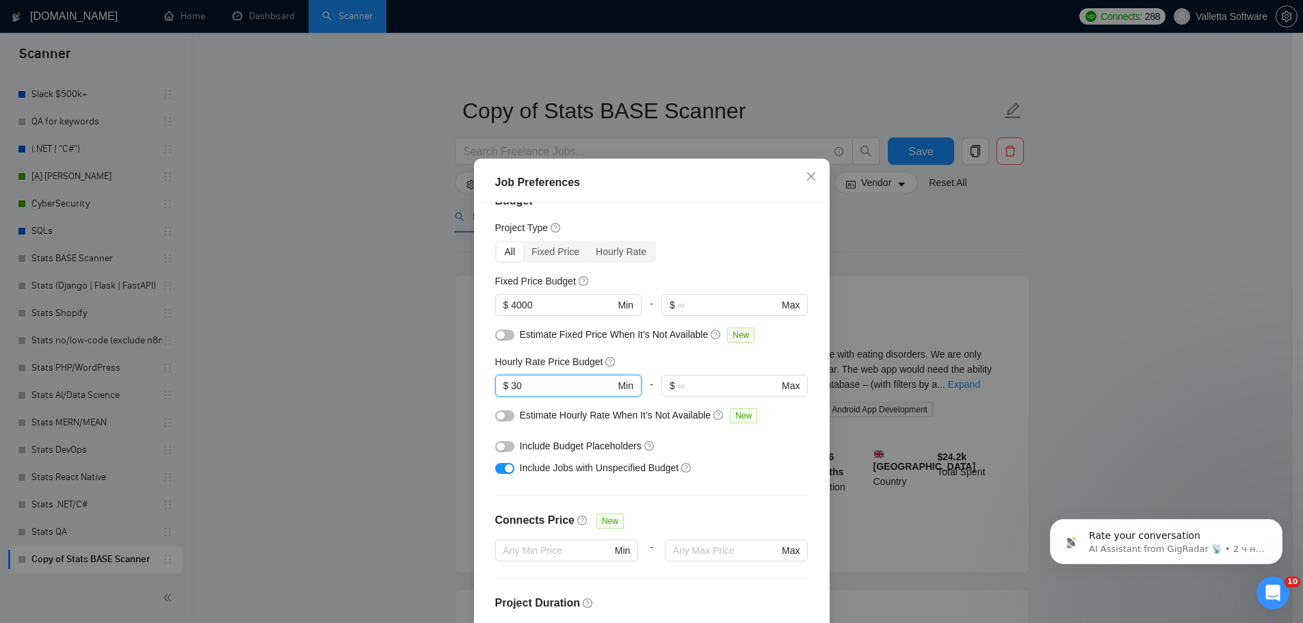
scroll to position [0, 0]
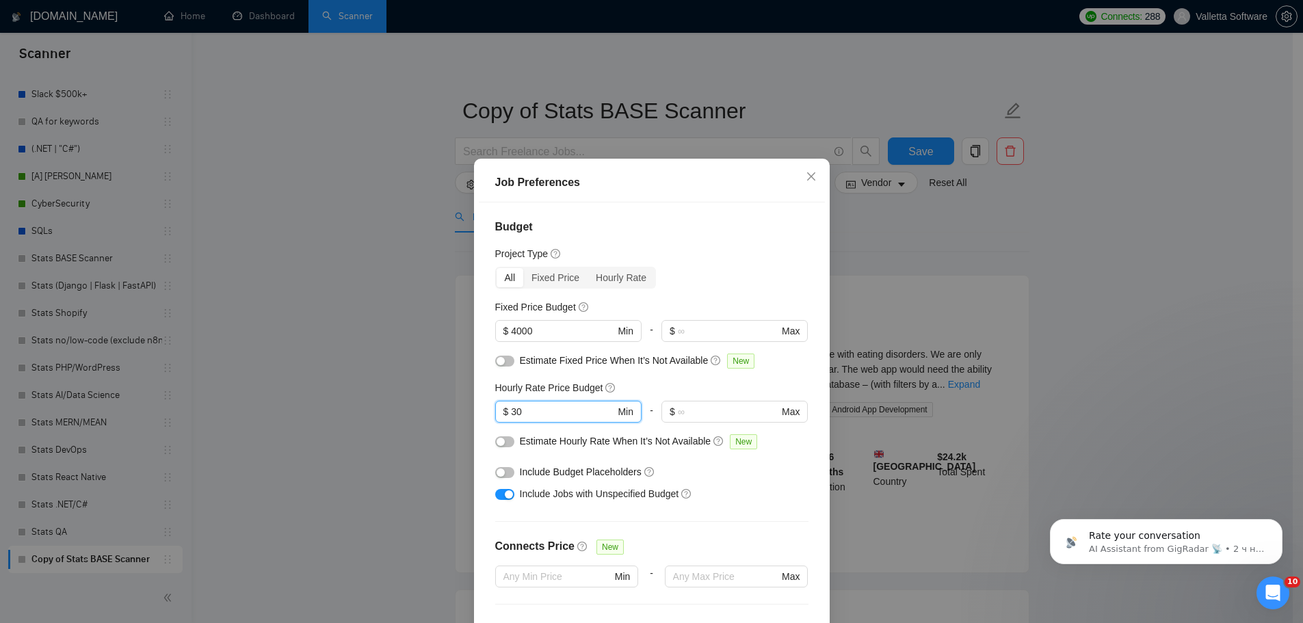
type input "30"
click at [931, 376] on div "Job Preferences Budget Project Type All Fixed Price Hourly Rate Fixed Price Bud…" at bounding box center [651, 311] width 1303 height 623
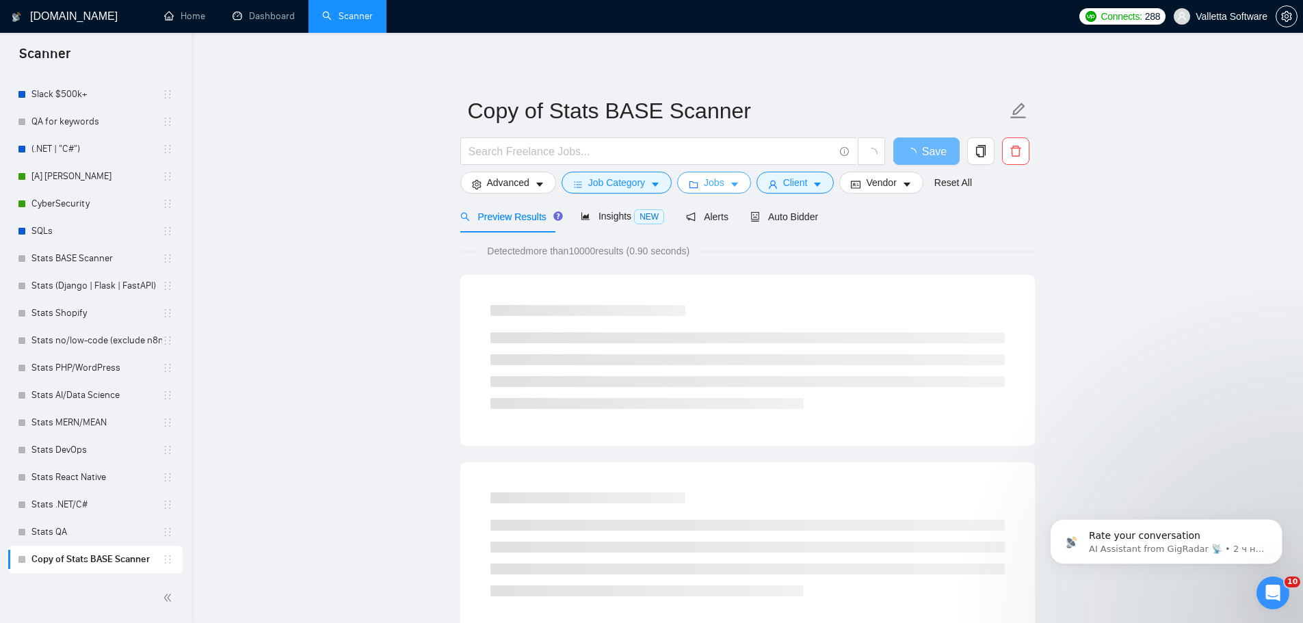
click at [685, 174] on button "Jobs" at bounding box center [714, 183] width 74 height 22
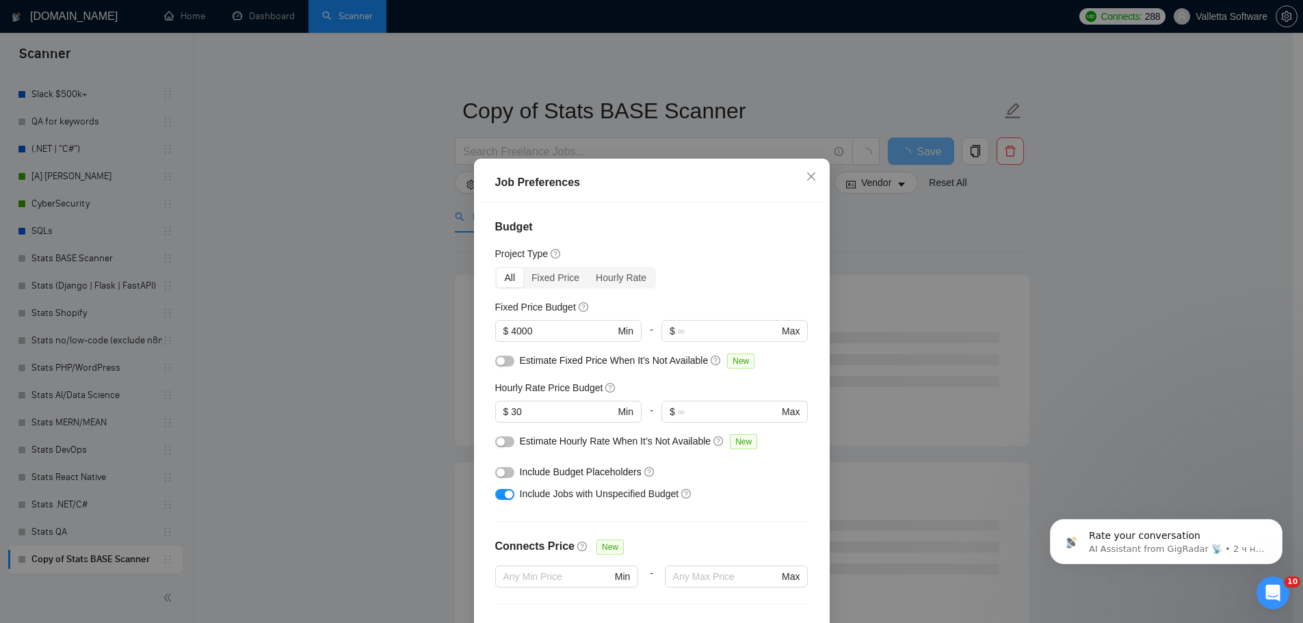
click at [957, 346] on div "Job Preferences Budget Project Type All Fixed Price Hourly Rate Fixed Price Bud…" at bounding box center [651, 311] width 1303 height 623
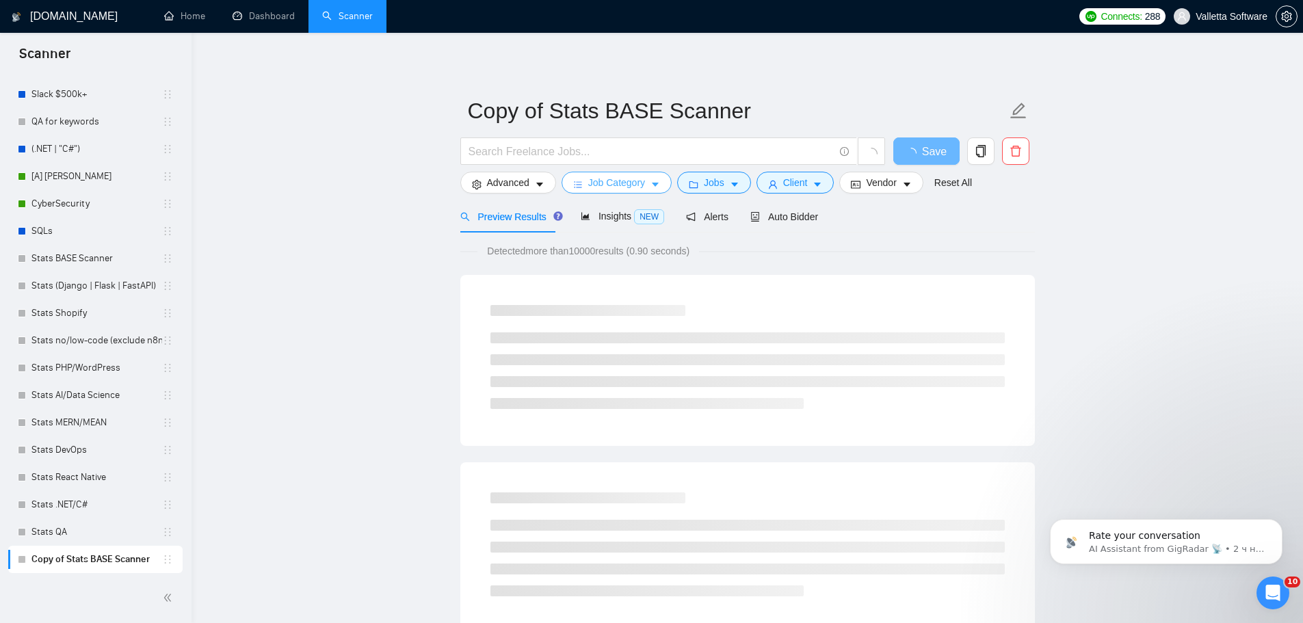
click at [636, 187] on span "Job Category" at bounding box center [616, 182] width 57 height 15
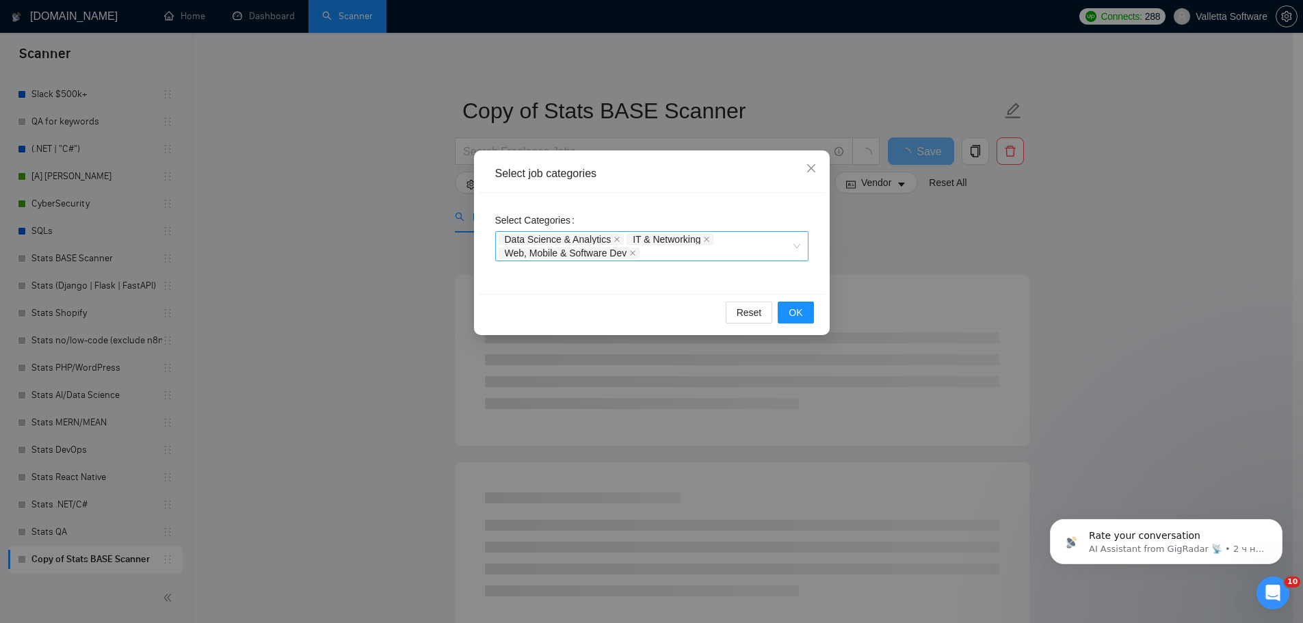
click at [626, 252] on span "Web, Mobile & Software Dev" at bounding box center [566, 253] width 122 height 10
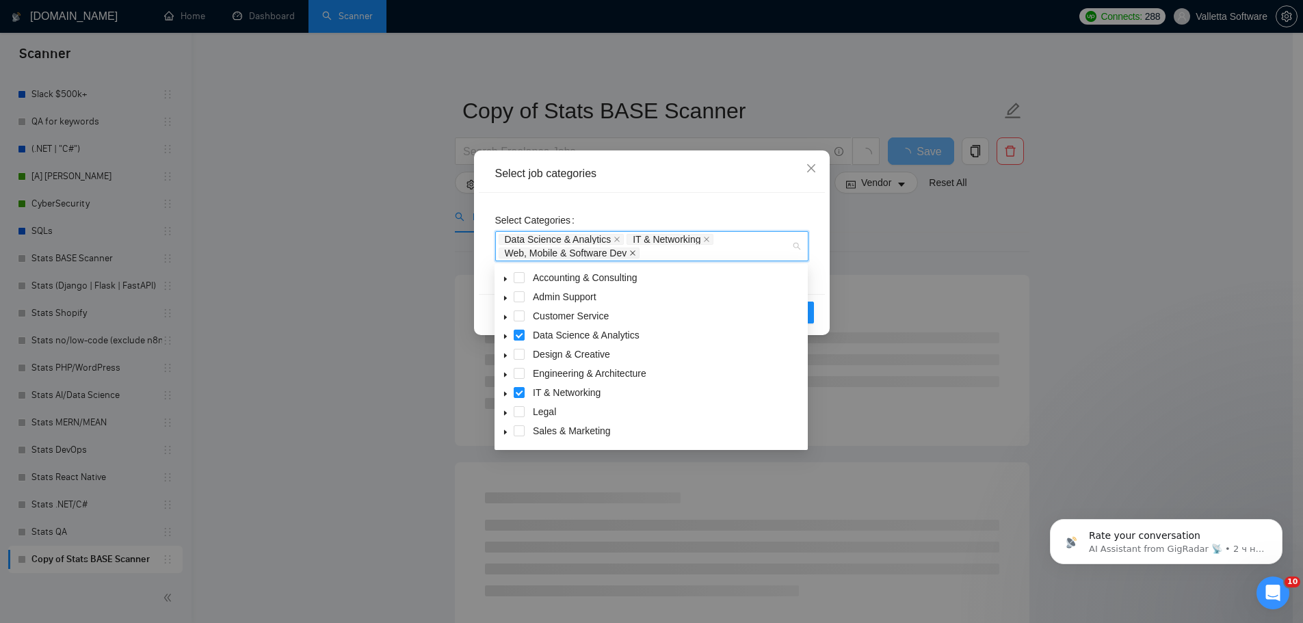
click at [634, 251] on icon "close" at bounding box center [632, 253] width 7 height 7
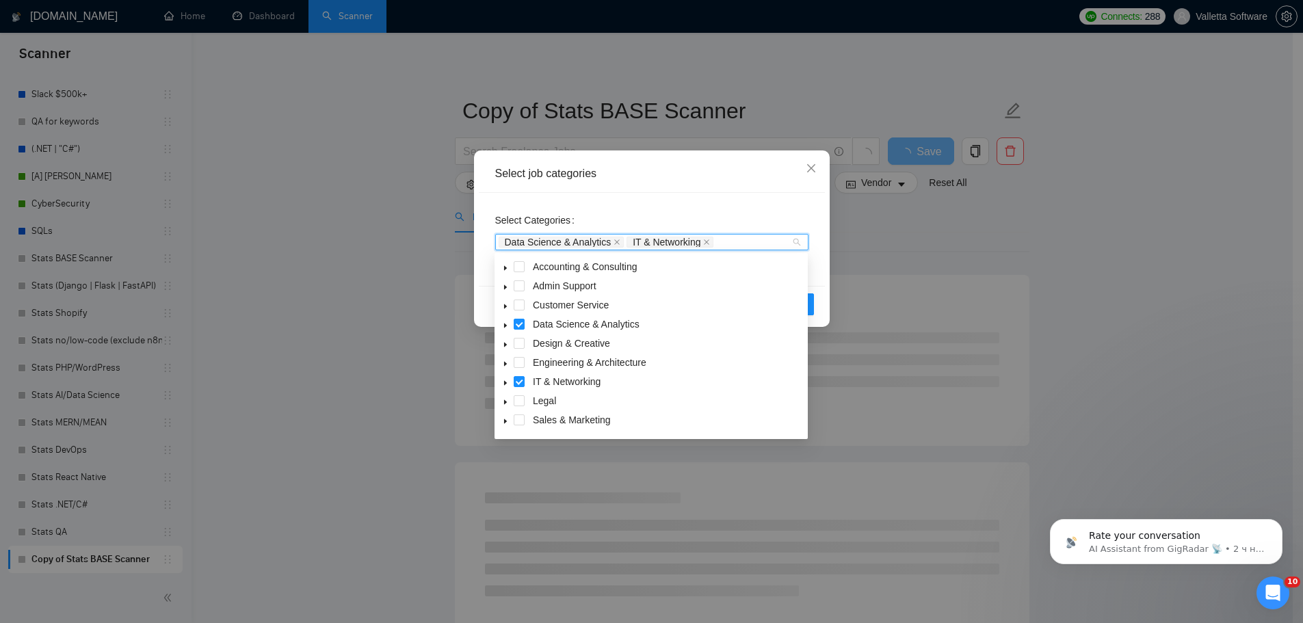
click at [613, 240] on icon "close" at bounding box center [616, 242] width 7 height 7
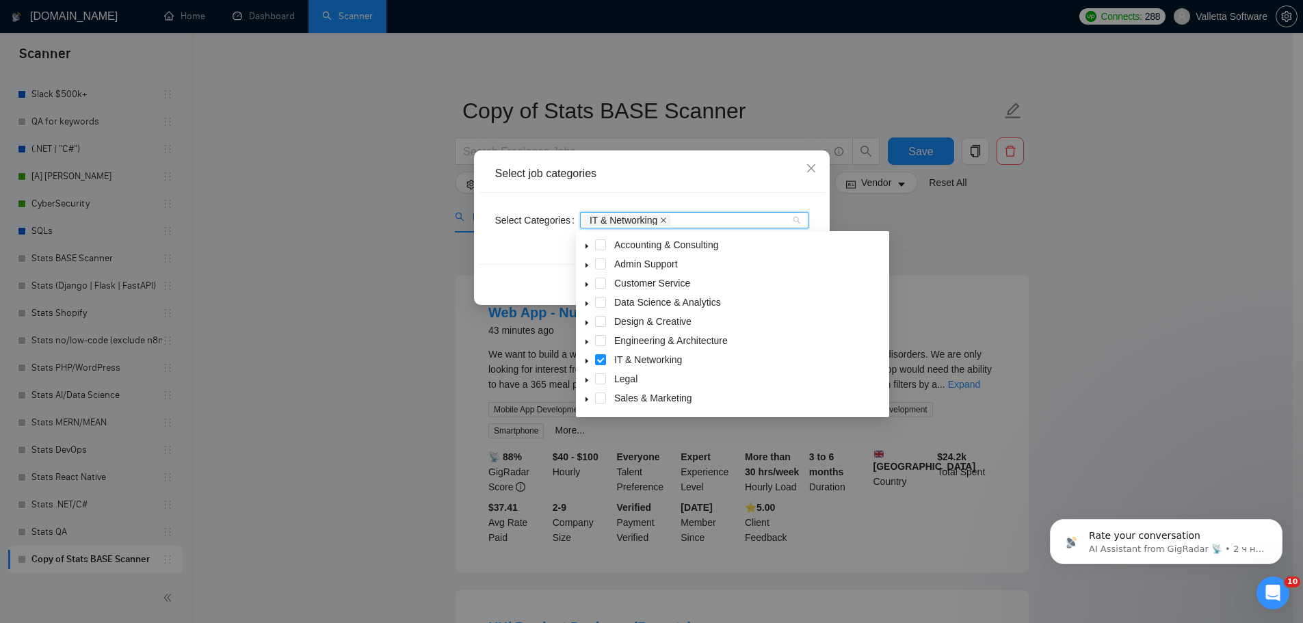
click at [660, 217] on icon "close" at bounding box center [663, 220] width 7 height 7
click at [670, 224] on div at bounding box center [687, 220] width 208 height 11
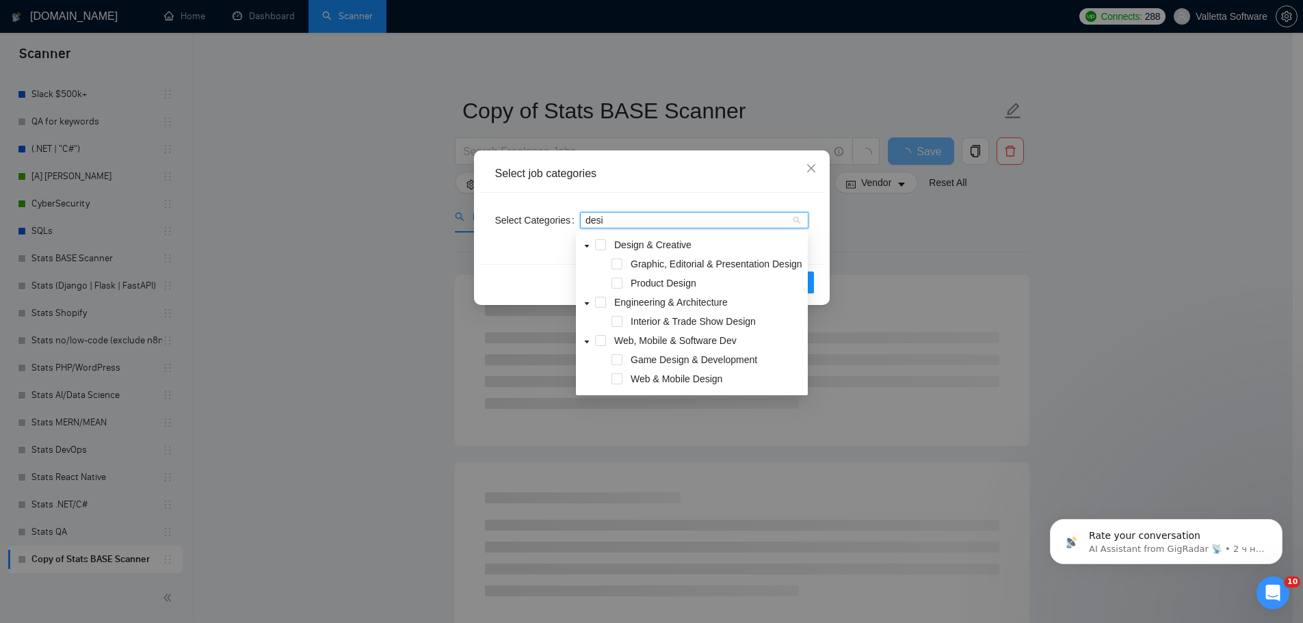
type input "desig"
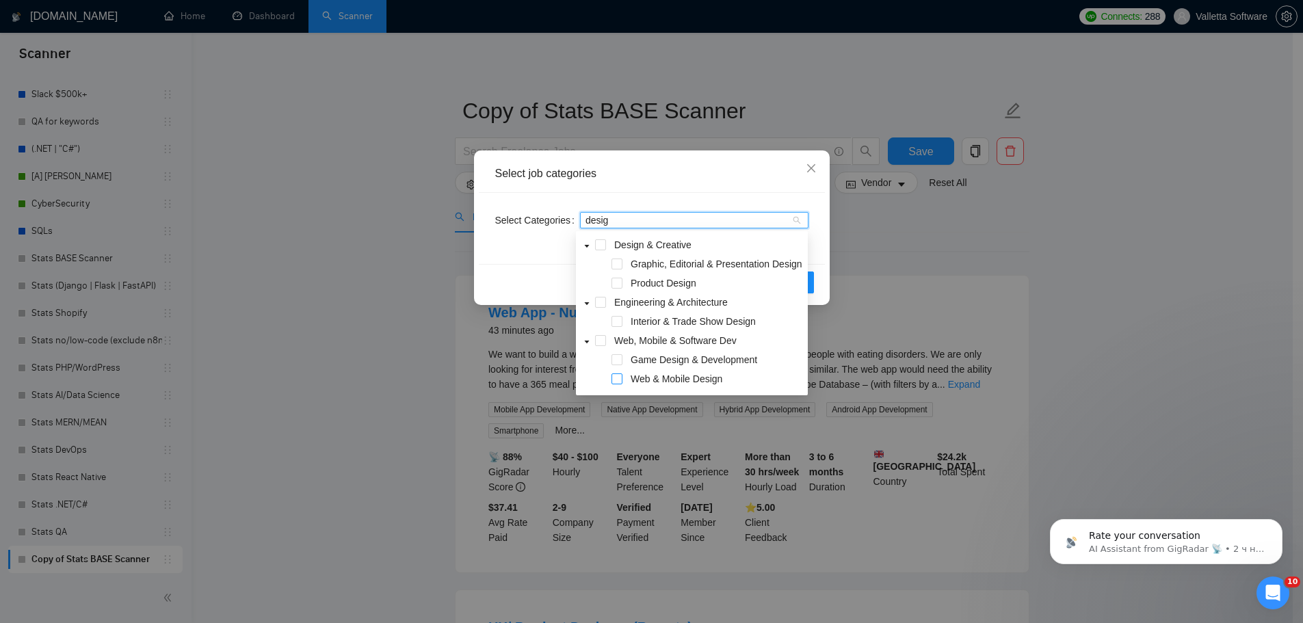
click at [620, 384] on span at bounding box center [616, 378] width 11 height 11
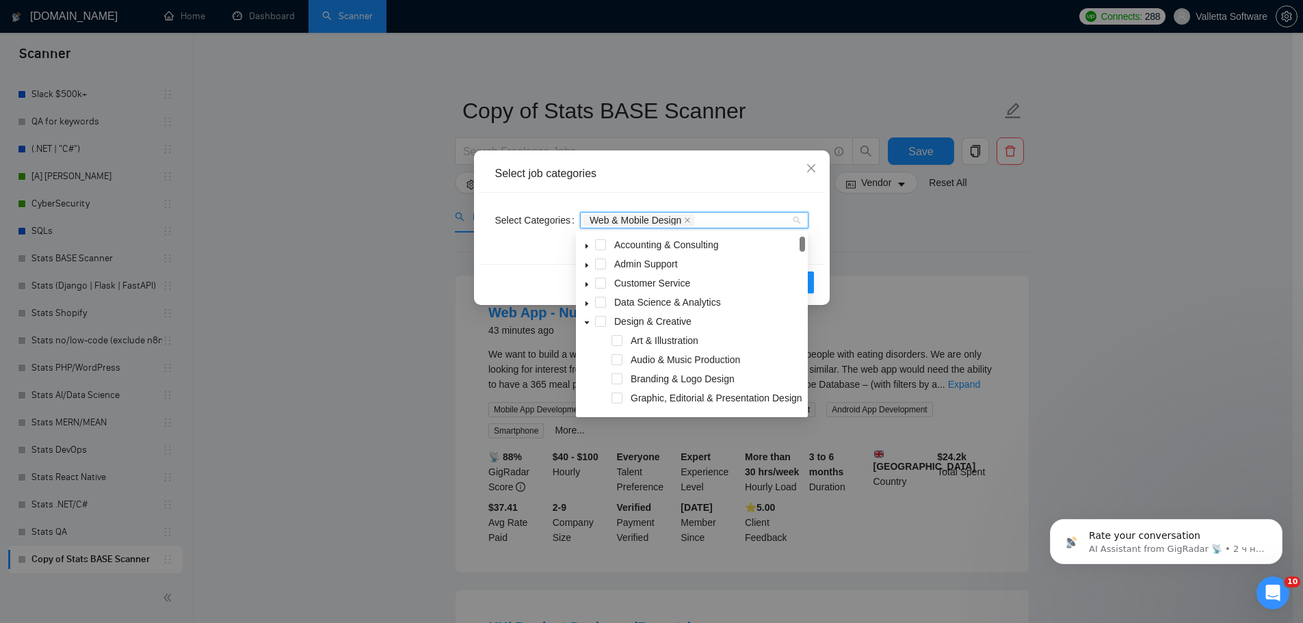
click at [568, 175] on div "Select job categories" at bounding box center [651, 173] width 313 height 15
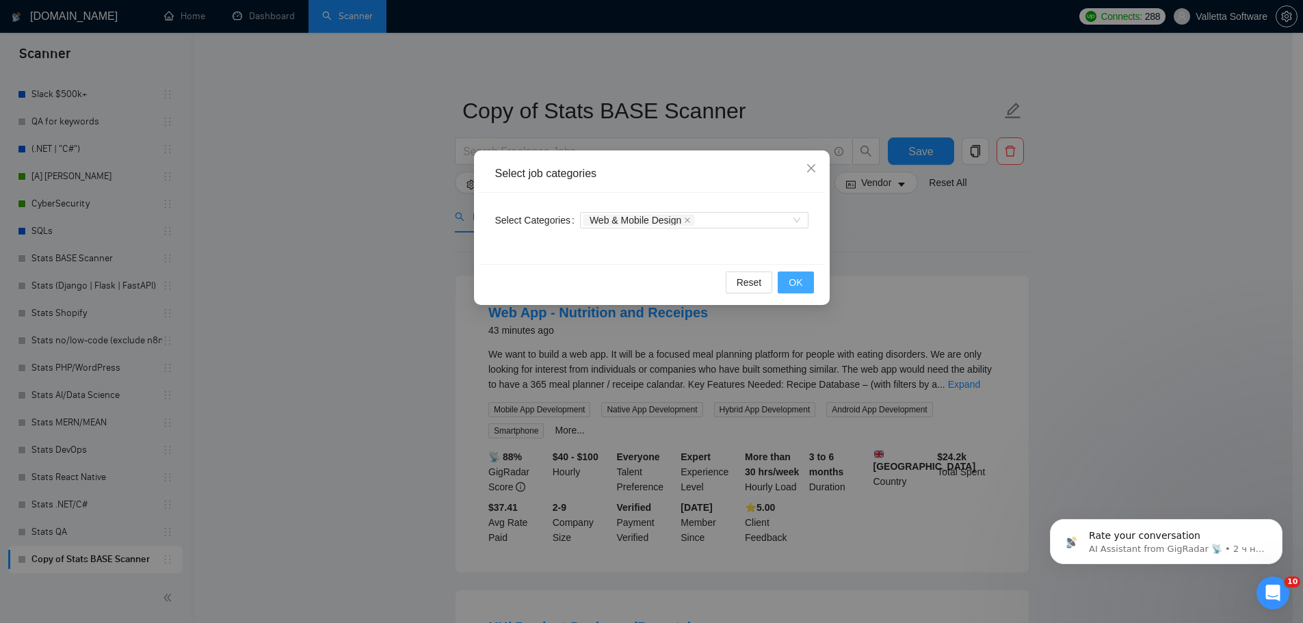
click at [796, 285] on span "OK" at bounding box center [796, 282] width 14 height 15
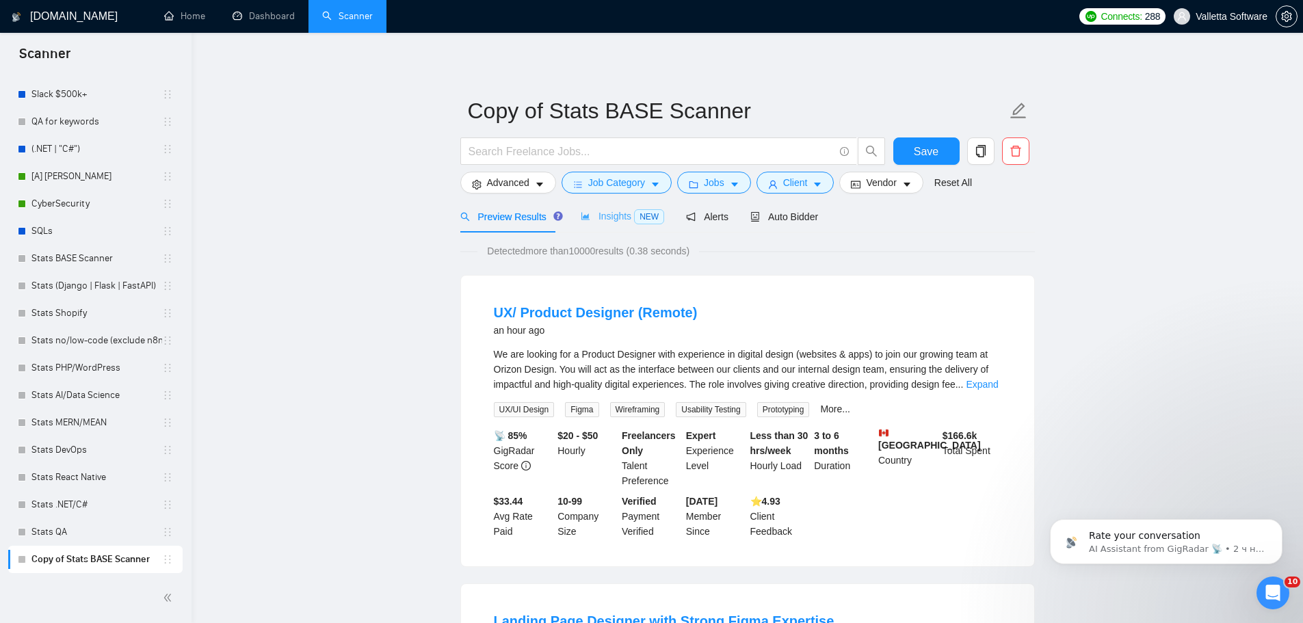
click at [612, 226] on div "Insights NEW" at bounding box center [622, 216] width 83 height 32
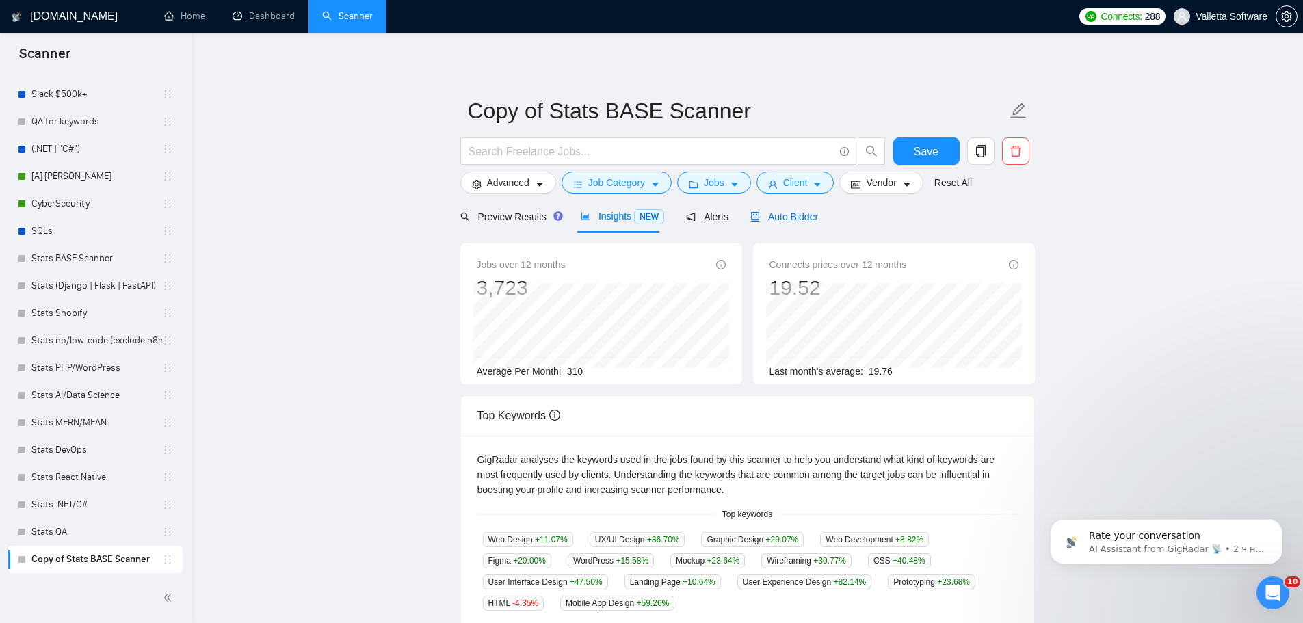
click at [812, 213] on span "Auto Bidder" at bounding box center [784, 216] width 68 height 11
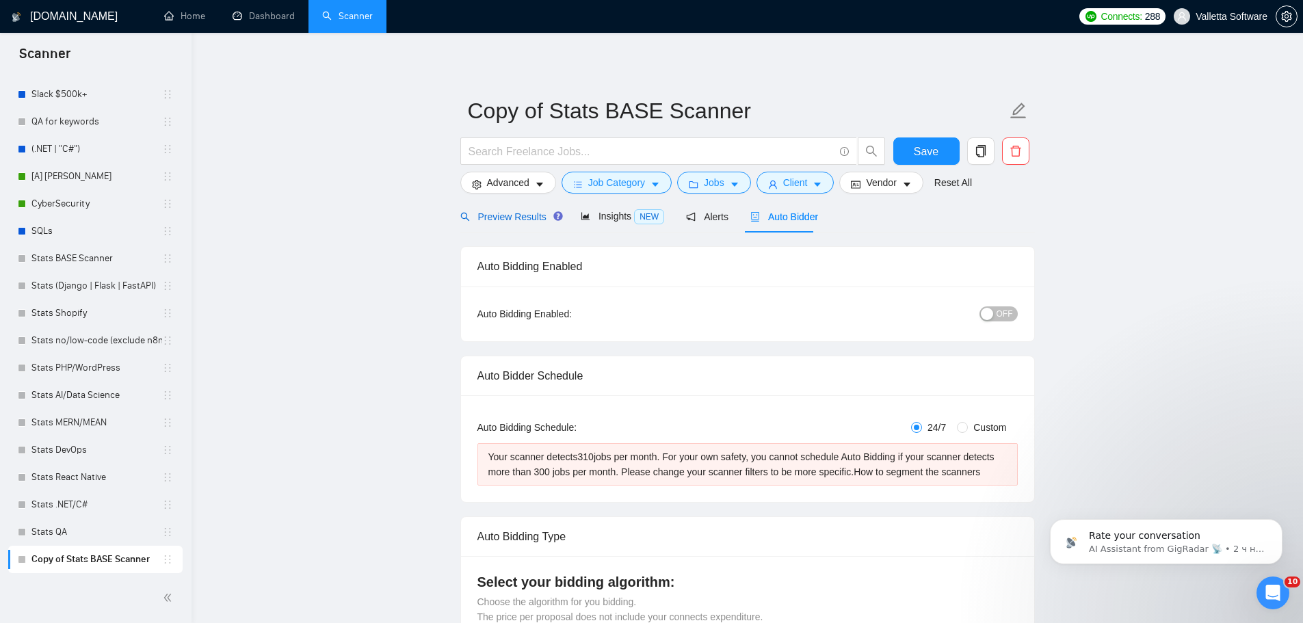
click at [520, 213] on span "Preview Results" at bounding box center [509, 216] width 98 height 11
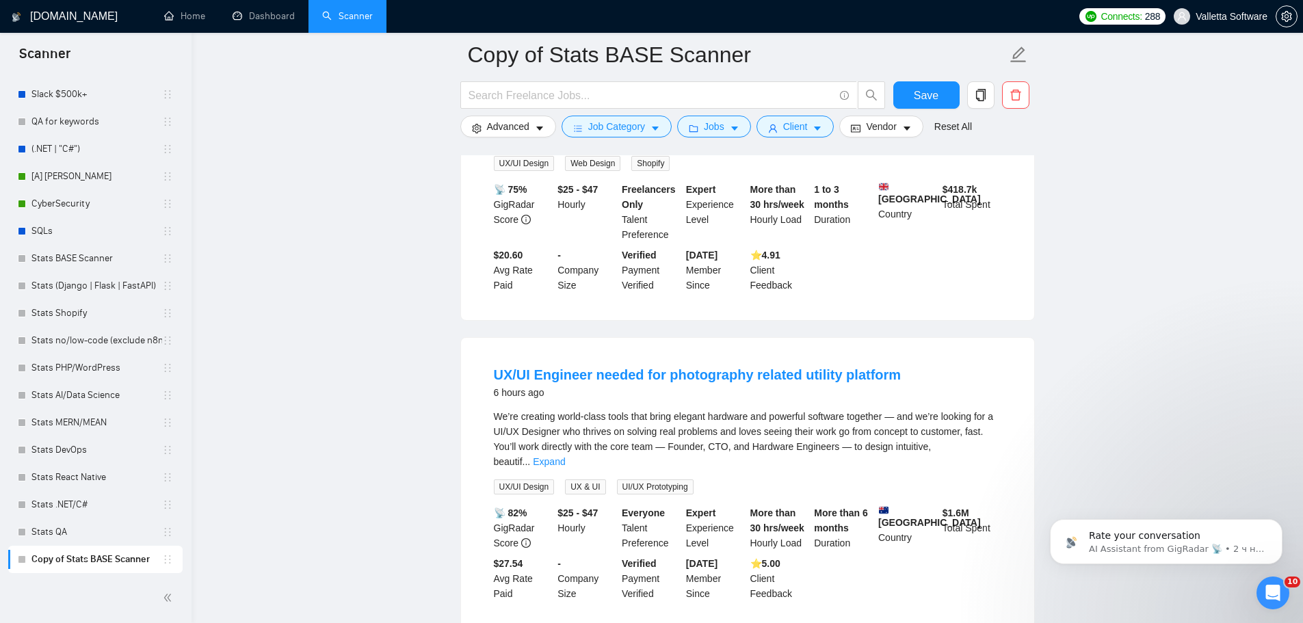
scroll to position [476, 0]
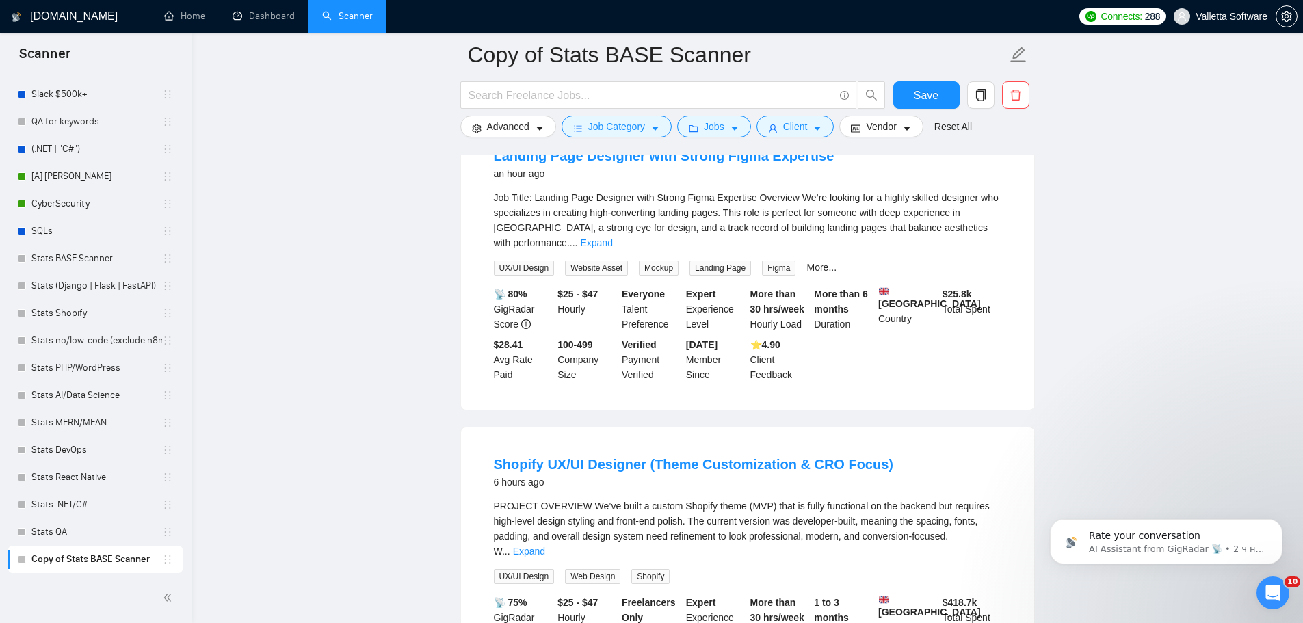
drag, startPoint x: 912, startPoint y: 523, endPoint x: 833, endPoint y: 237, distance: 296.7
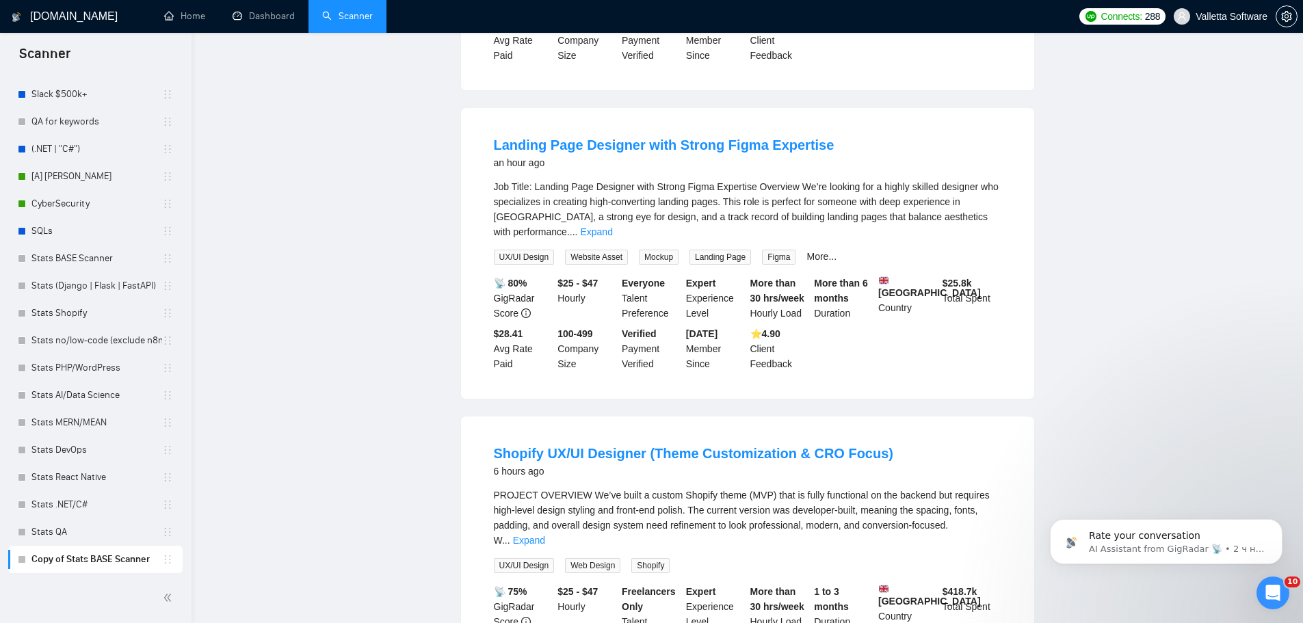
scroll to position [0, 0]
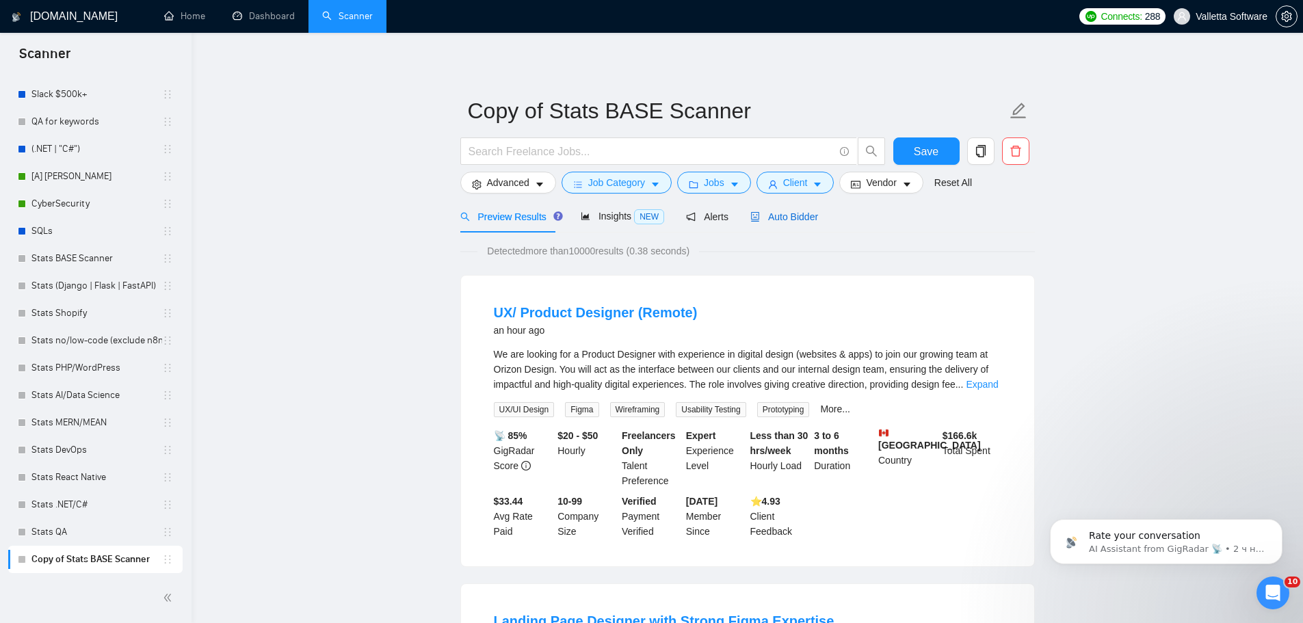
click at [799, 220] on span "Auto Bidder" at bounding box center [784, 216] width 68 height 11
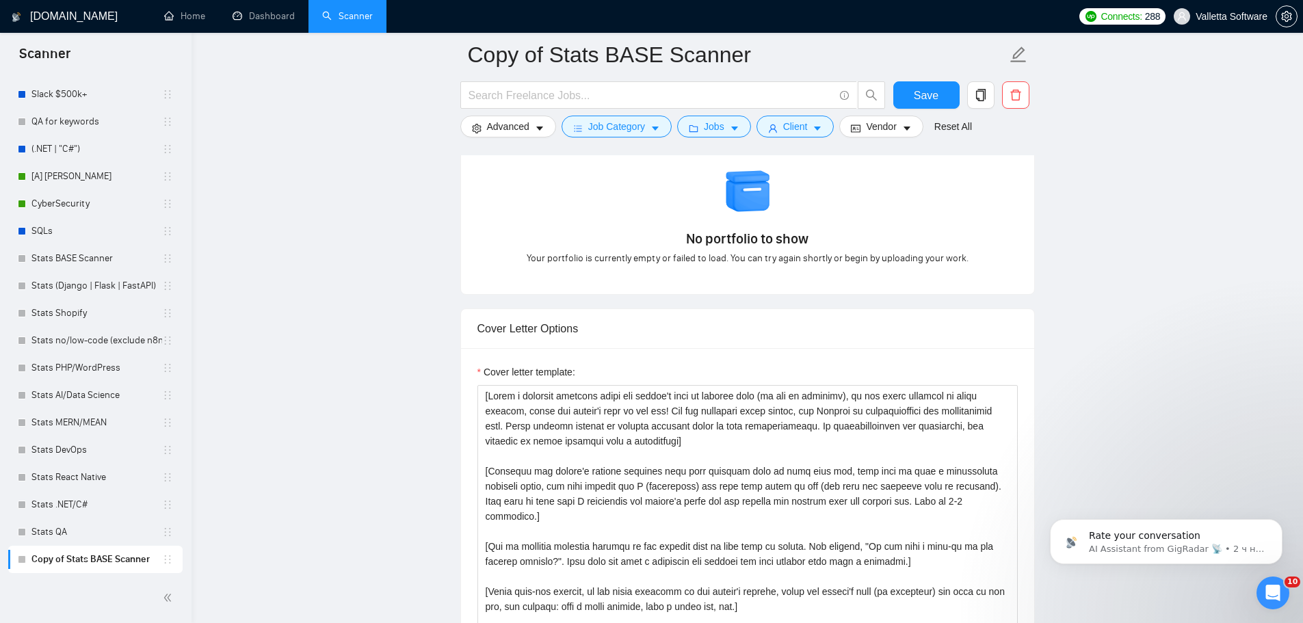
scroll to position [1299, 0]
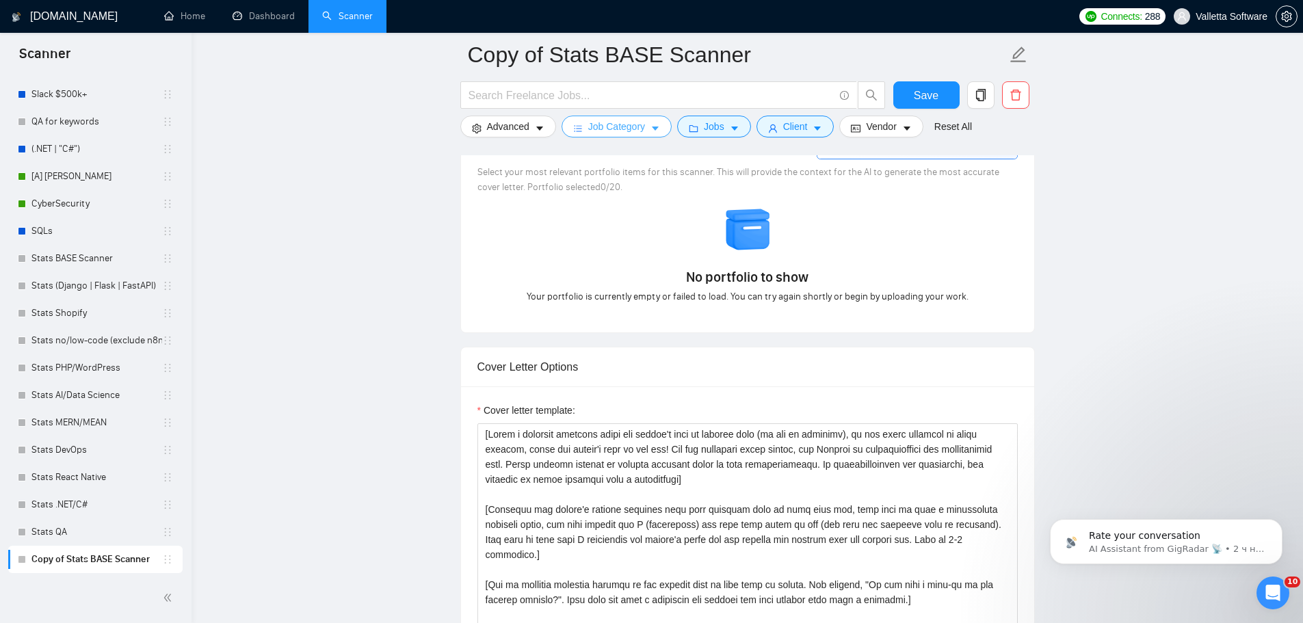
click at [626, 130] on span "Job Category" at bounding box center [616, 126] width 57 height 15
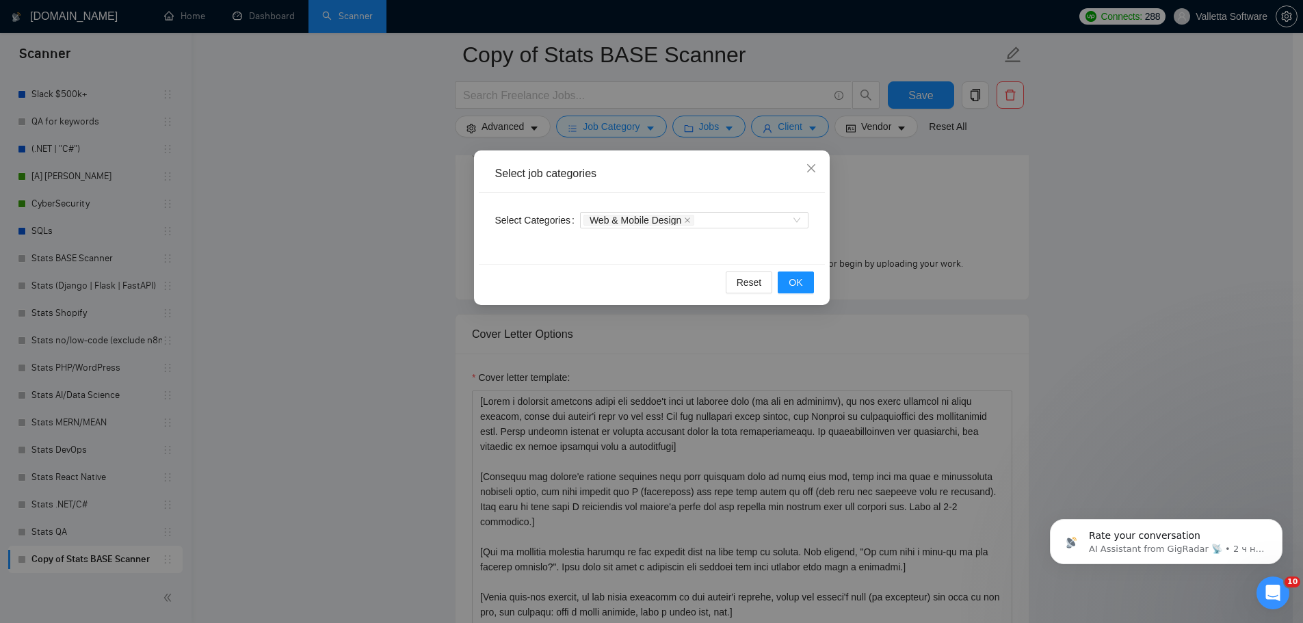
scroll to position [1436, 0]
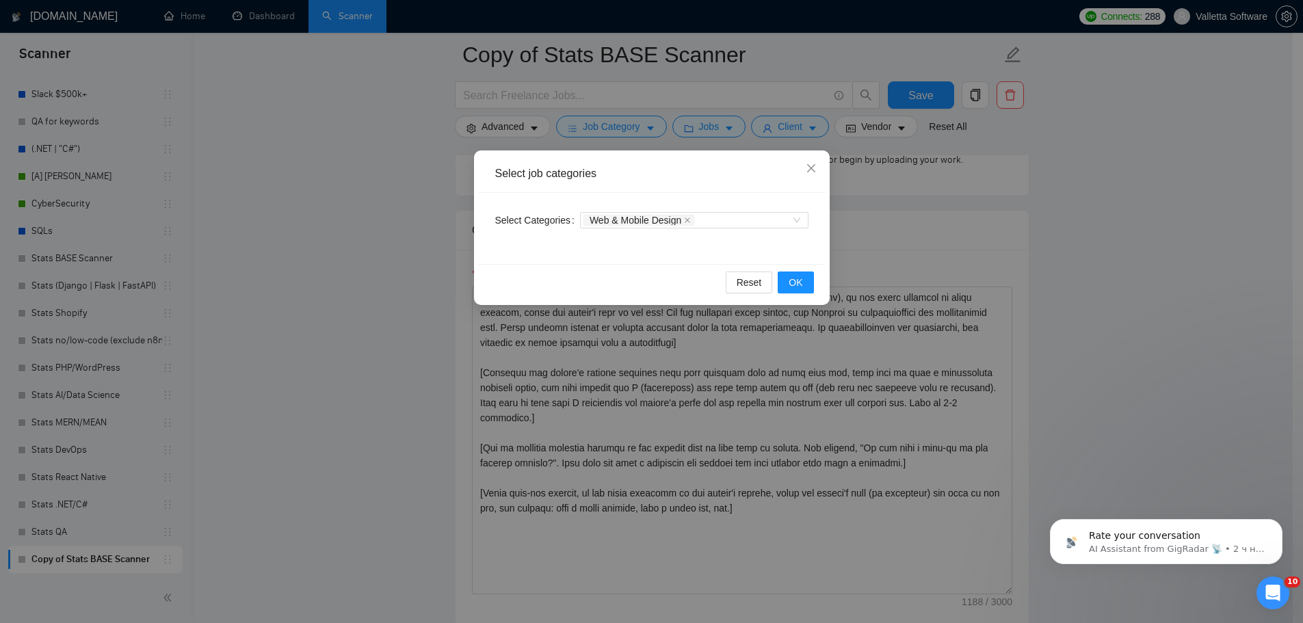
click at [351, 233] on div "Select job categories Select Categories Web & Mobile Design Reset OK" at bounding box center [651, 311] width 1303 height 623
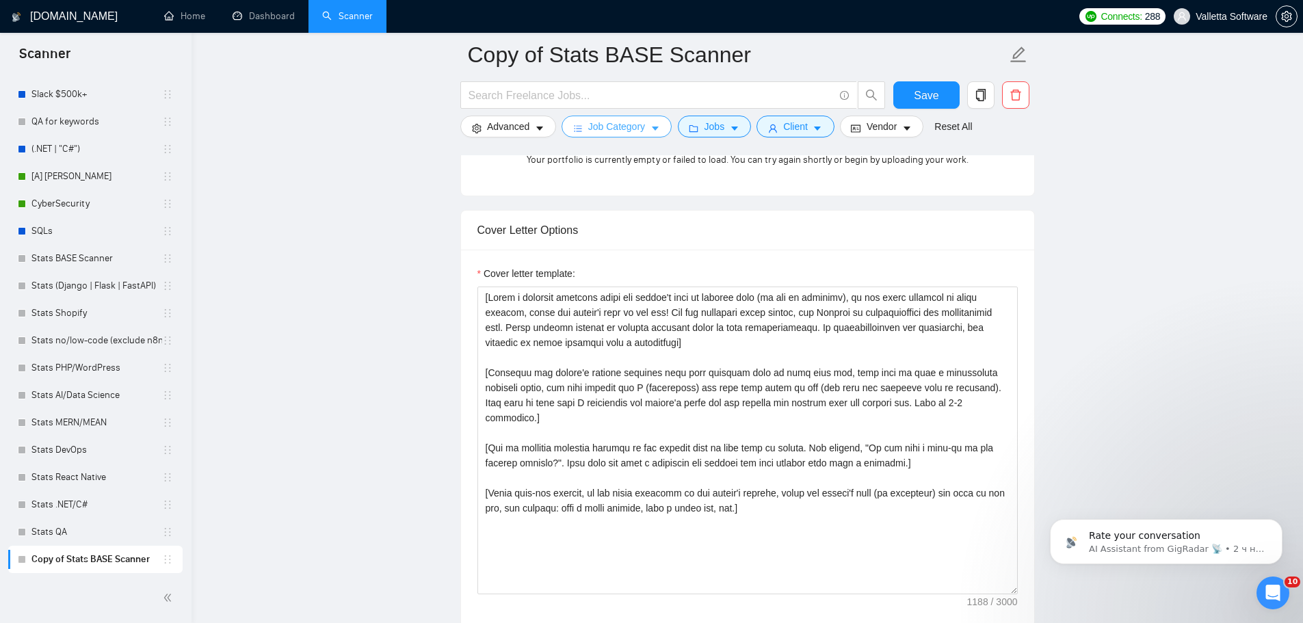
click at [638, 122] on span "Job Category" at bounding box center [616, 126] width 57 height 15
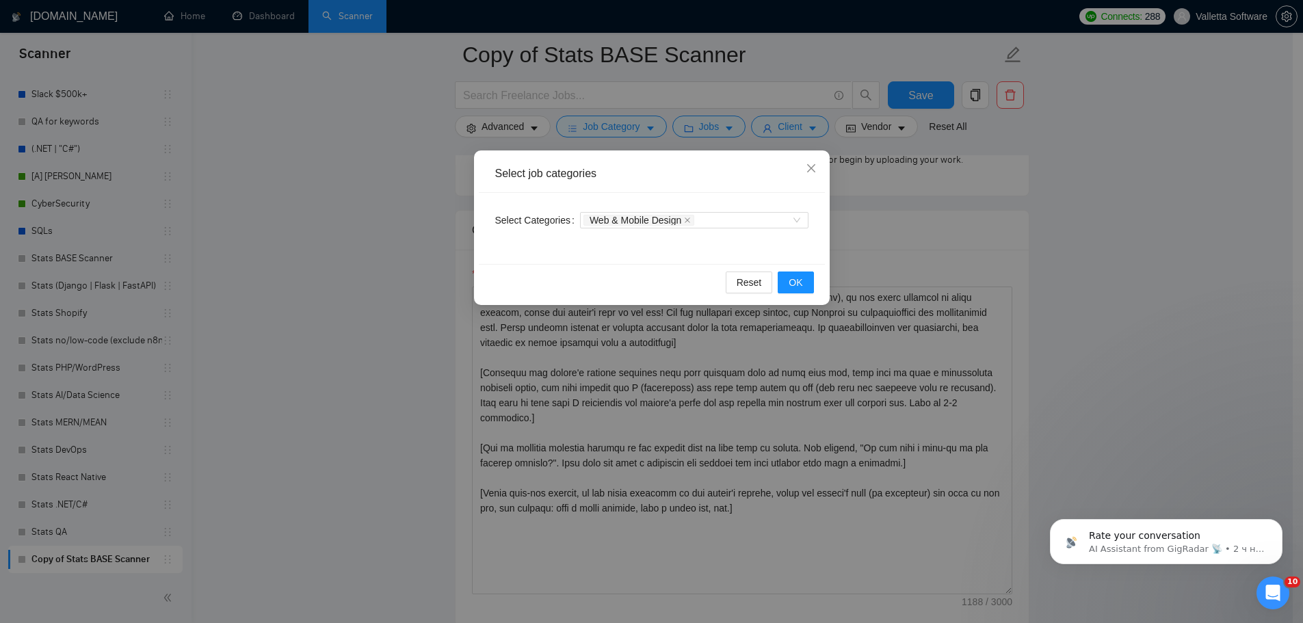
click at [385, 213] on div "Select job categories Select Categories Web & Mobile Design Reset OK" at bounding box center [651, 311] width 1303 height 623
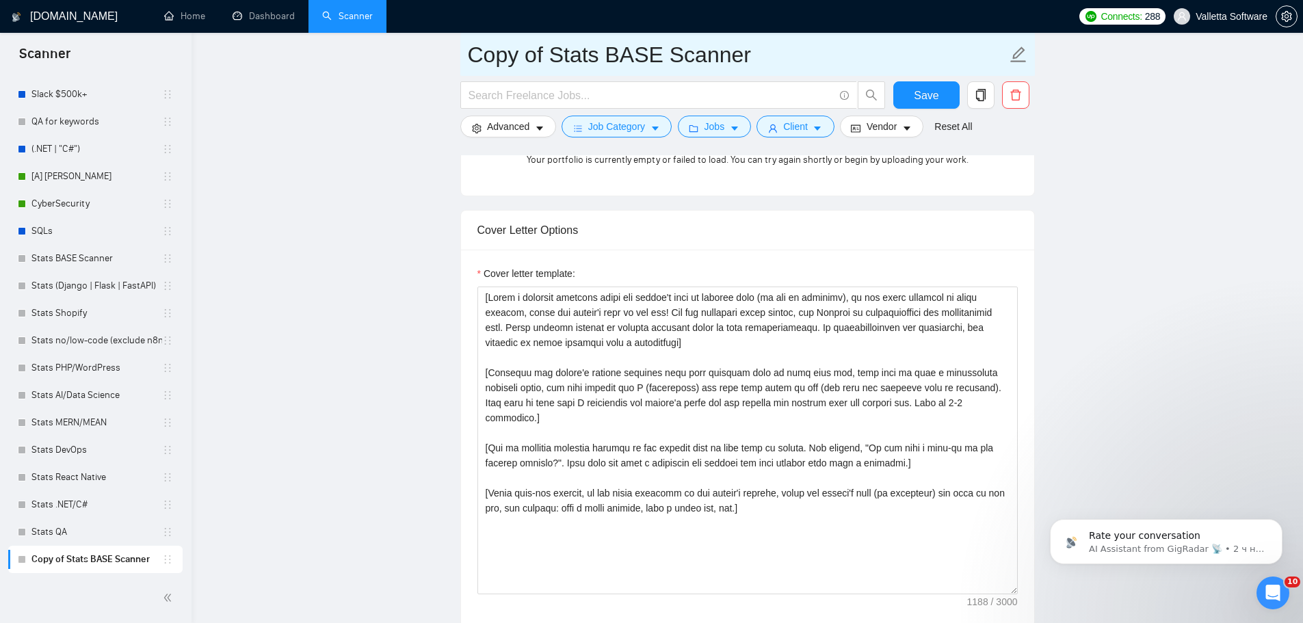
drag, startPoint x: 731, startPoint y: 58, endPoint x: 610, endPoint y: 53, distance: 121.1
click at [610, 53] on input "Copy of Stats BASE Scanner" at bounding box center [737, 55] width 539 height 34
drag, startPoint x: 553, startPoint y: 51, endPoint x: 401, endPoint y: 51, distance: 151.8
click at [406, 51] on main "Copy of Stats Design Save Advanced Job Category Jobs Client Vendor Reset All Pr…" at bounding box center [747, 464] width 1068 height 3690
type input "Stats Design"
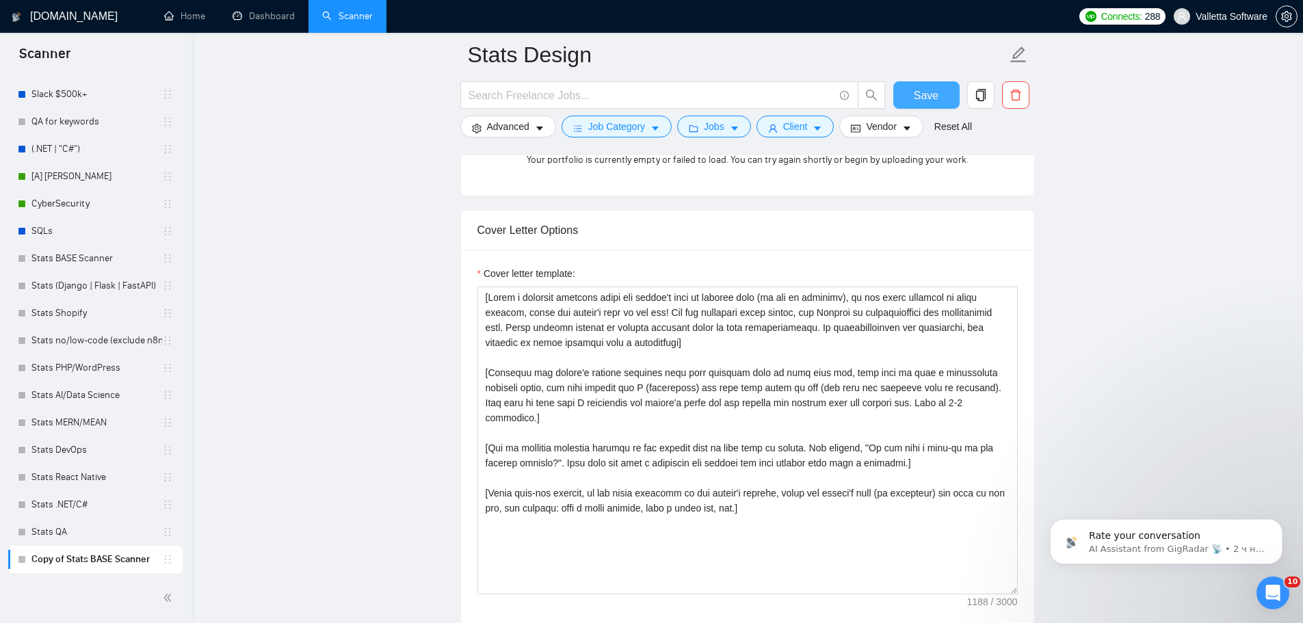
click at [913, 97] on button "Save" at bounding box center [926, 94] width 66 height 27
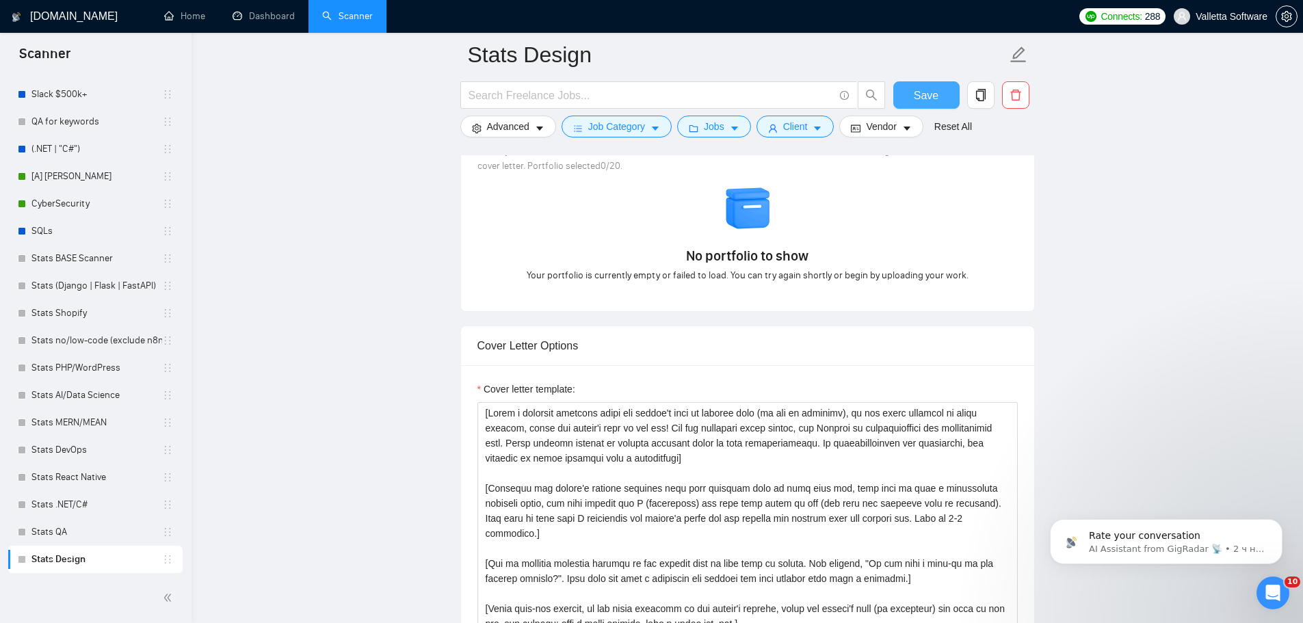
scroll to position [1299, 0]
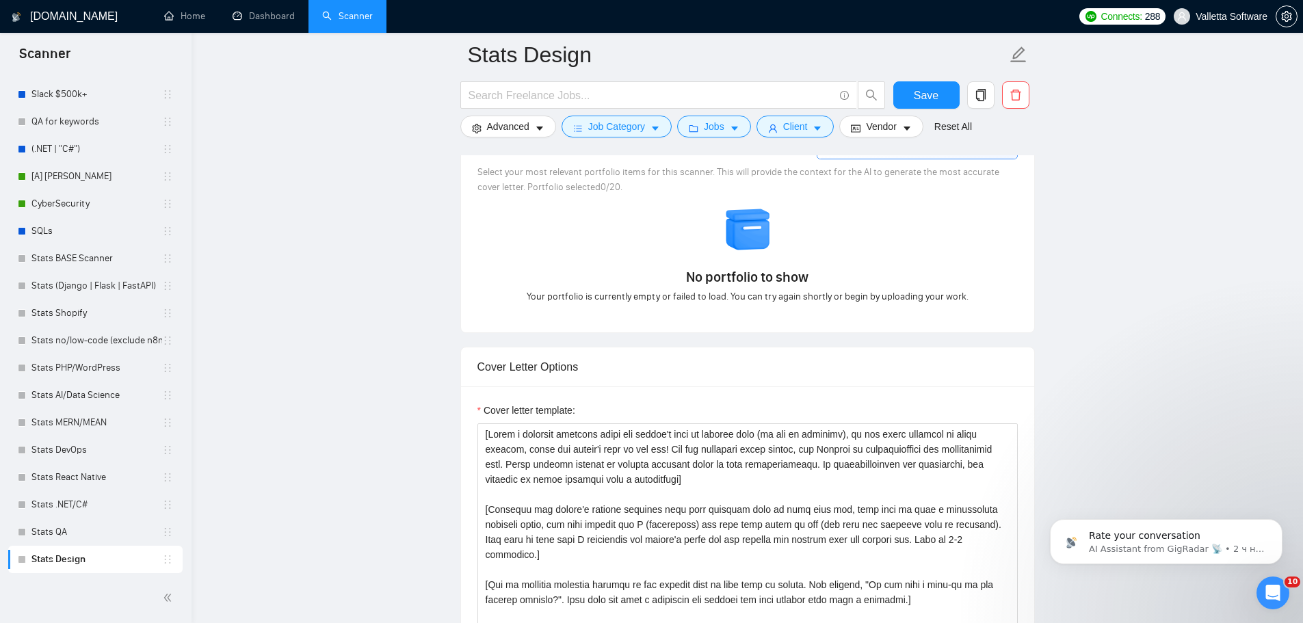
drag, startPoint x: 62, startPoint y: 253, endPoint x: 339, endPoint y: 220, distance: 279.6
click at [62, 253] on link "Stats BASE Scanner" at bounding box center [96, 258] width 131 height 27
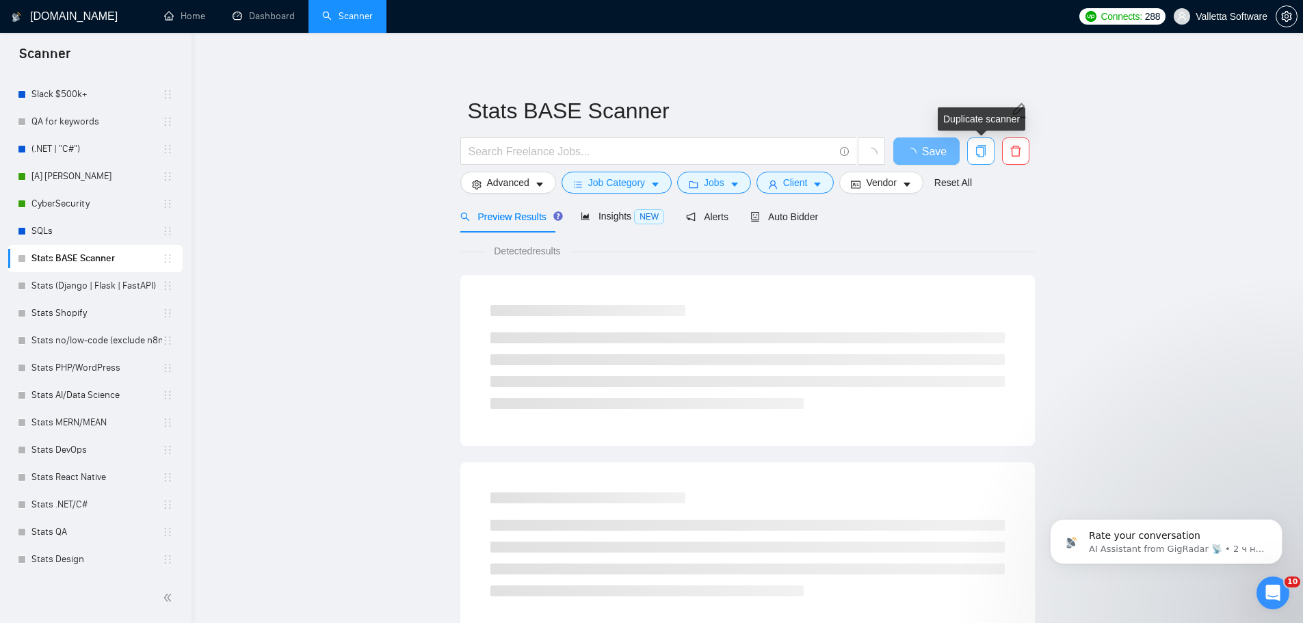
click at [985, 148] on icon "copy" at bounding box center [981, 151] width 12 height 12
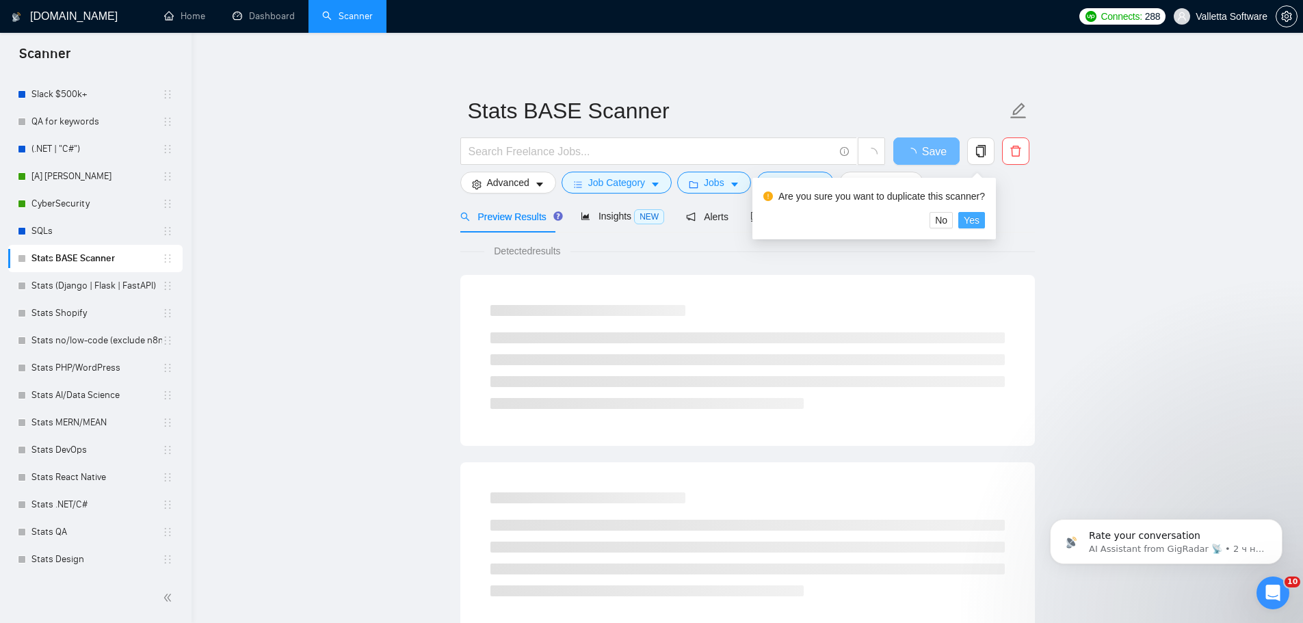
click at [972, 219] on span "Yes" at bounding box center [972, 220] width 16 height 15
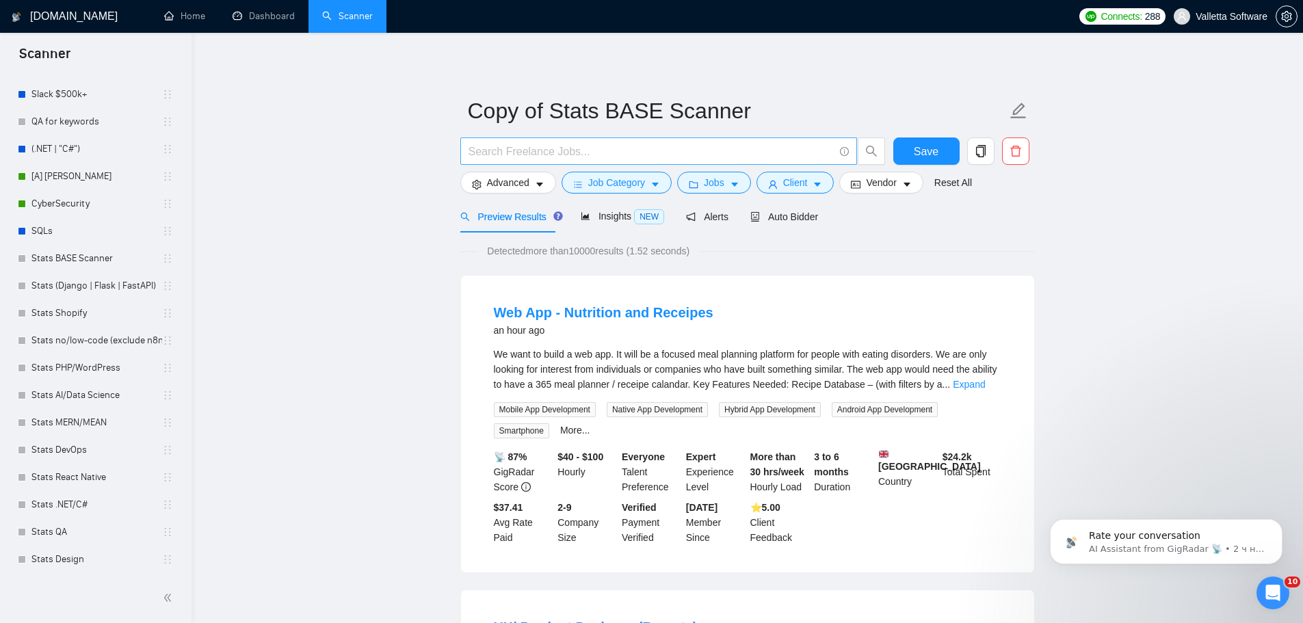
click at [561, 144] on input "text" at bounding box center [650, 151] width 365 height 17
paste input "Ruby on Rails | Rails | RoR | Ruby"
click at [471, 152] on input "Ruby on Rails | Rails | RoR | Ruby)" at bounding box center [650, 151] width 365 height 17
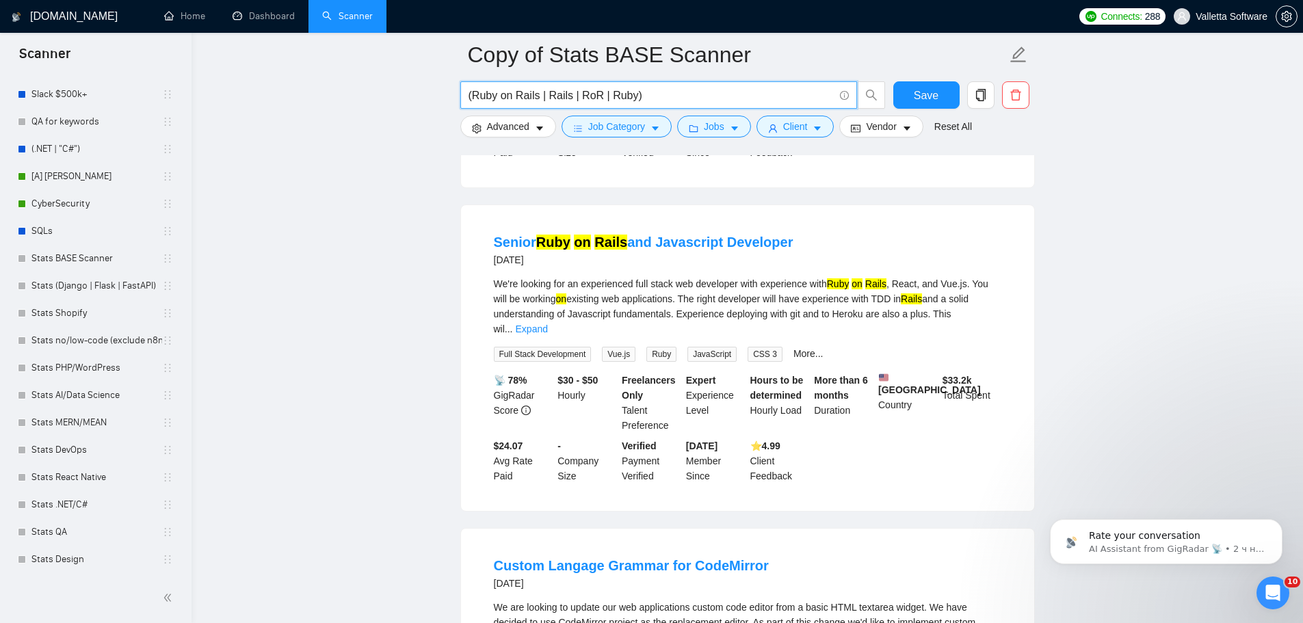
scroll to position [957, 0]
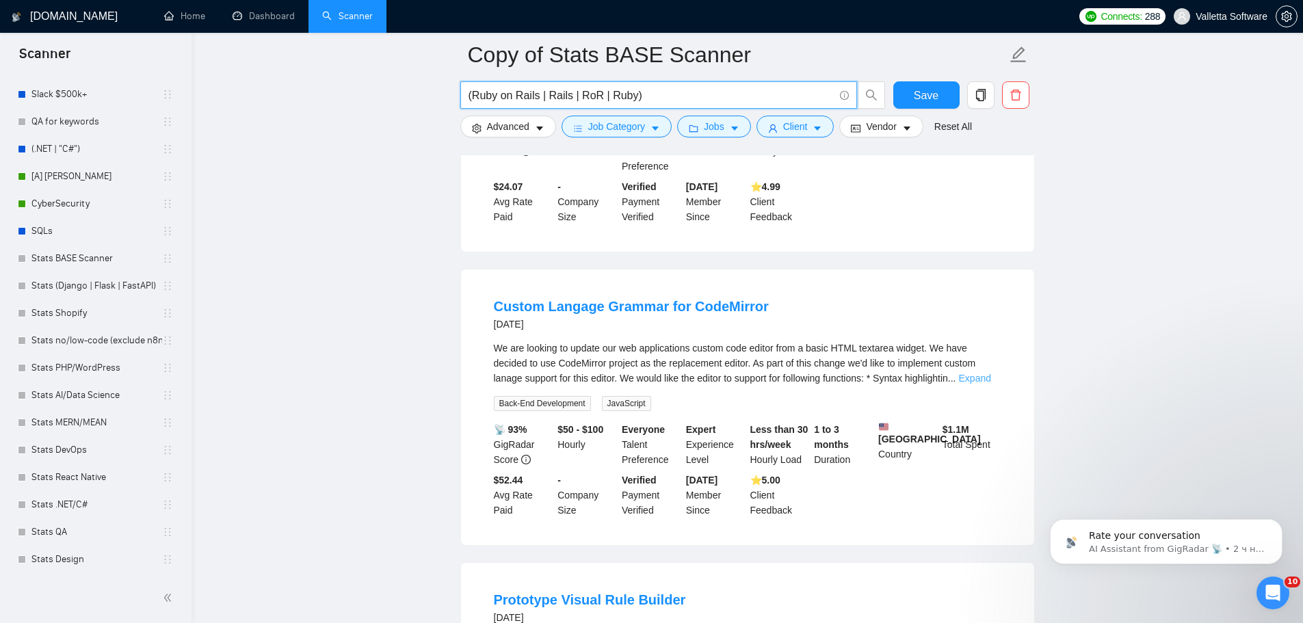
click at [987, 373] on link "Expand" at bounding box center [975, 378] width 32 height 11
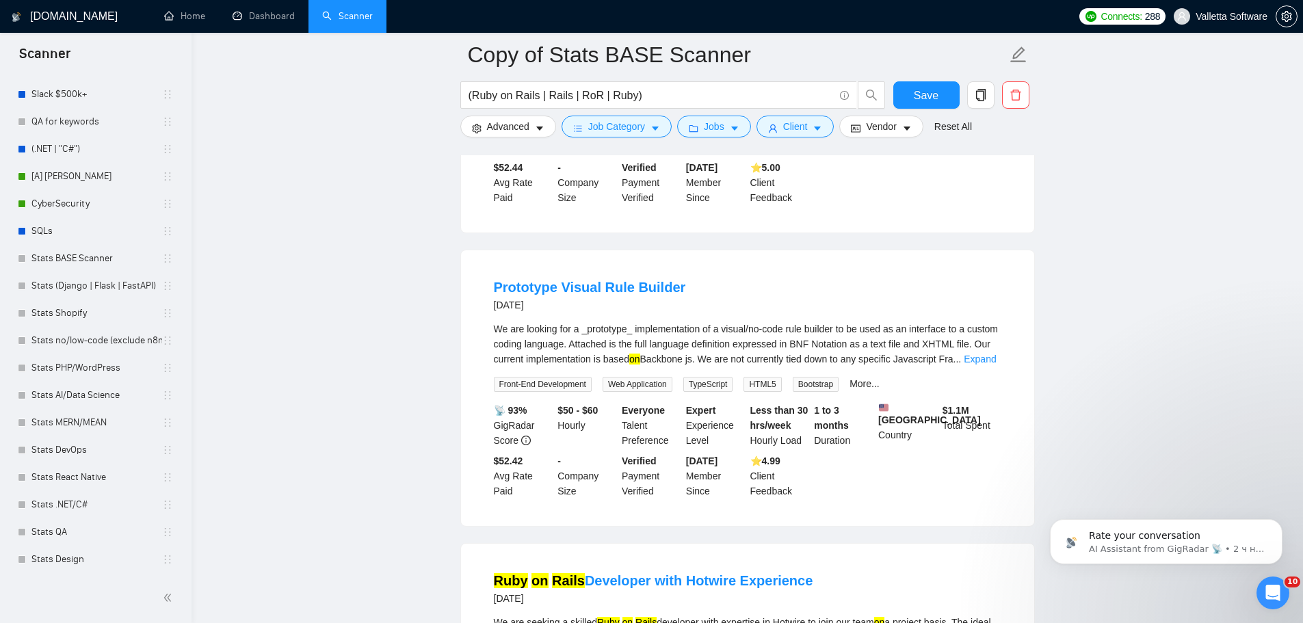
scroll to position [1436, 0]
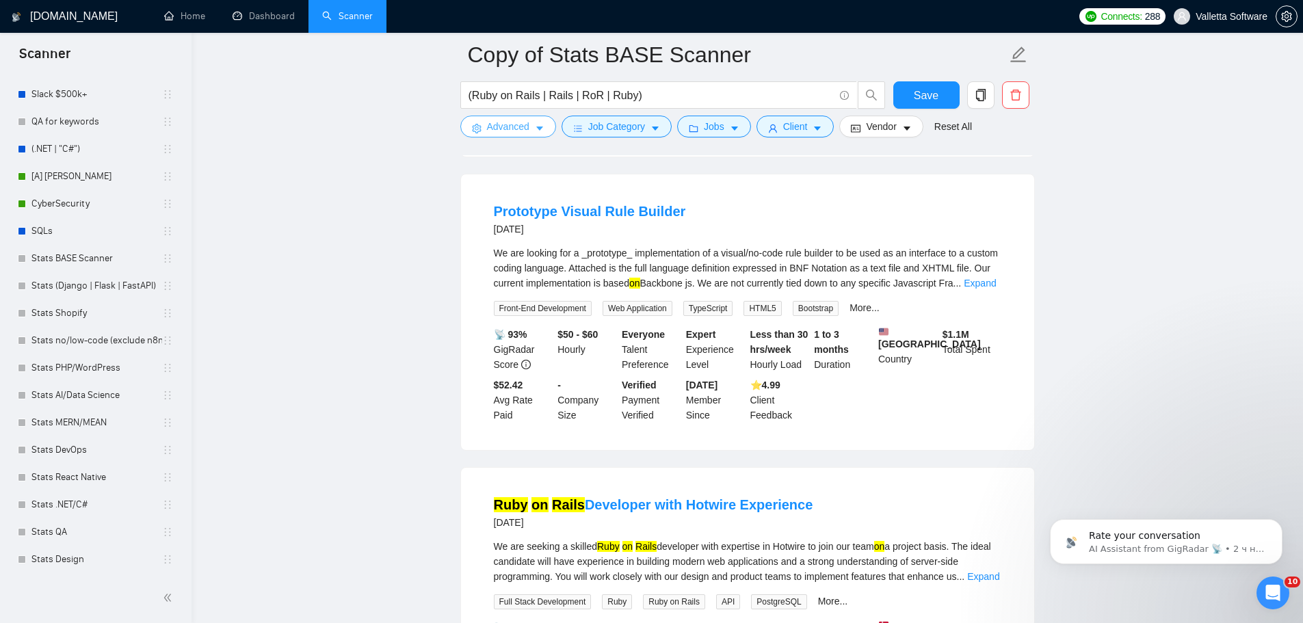
click at [510, 116] on button "Advanced" at bounding box center [508, 127] width 96 height 22
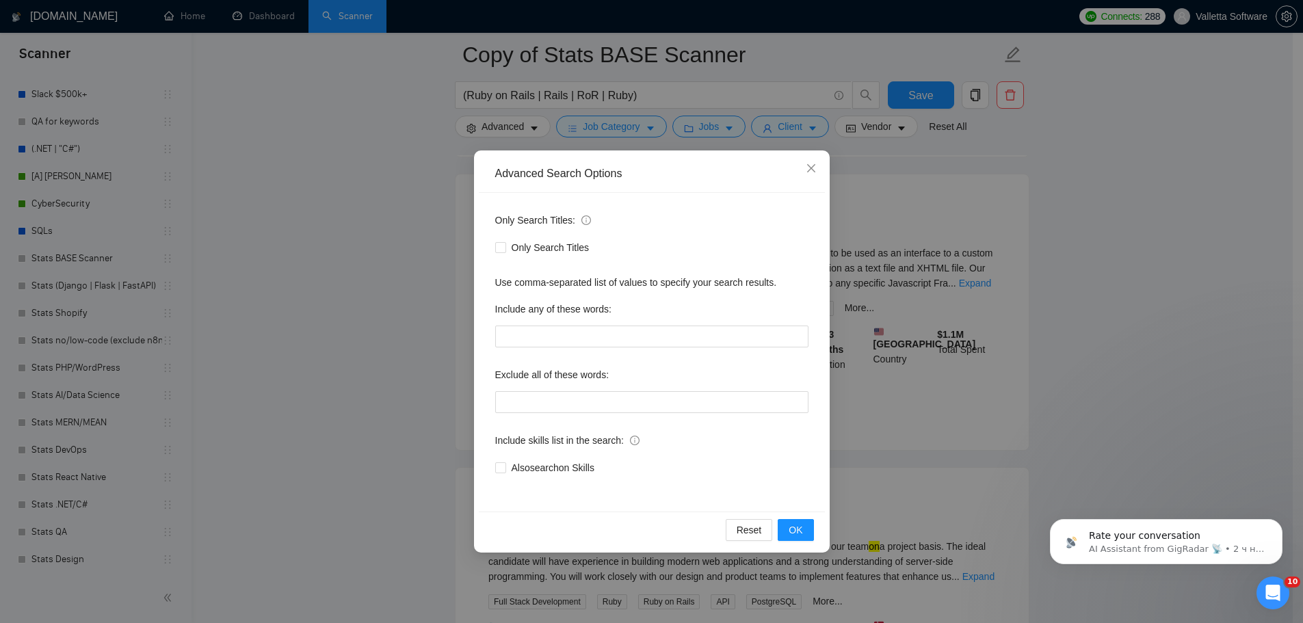
click at [1063, 272] on div "Advanced Search Options Only Search Titles: Only Search Titles Use comma-separa…" at bounding box center [651, 311] width 1303 height 623
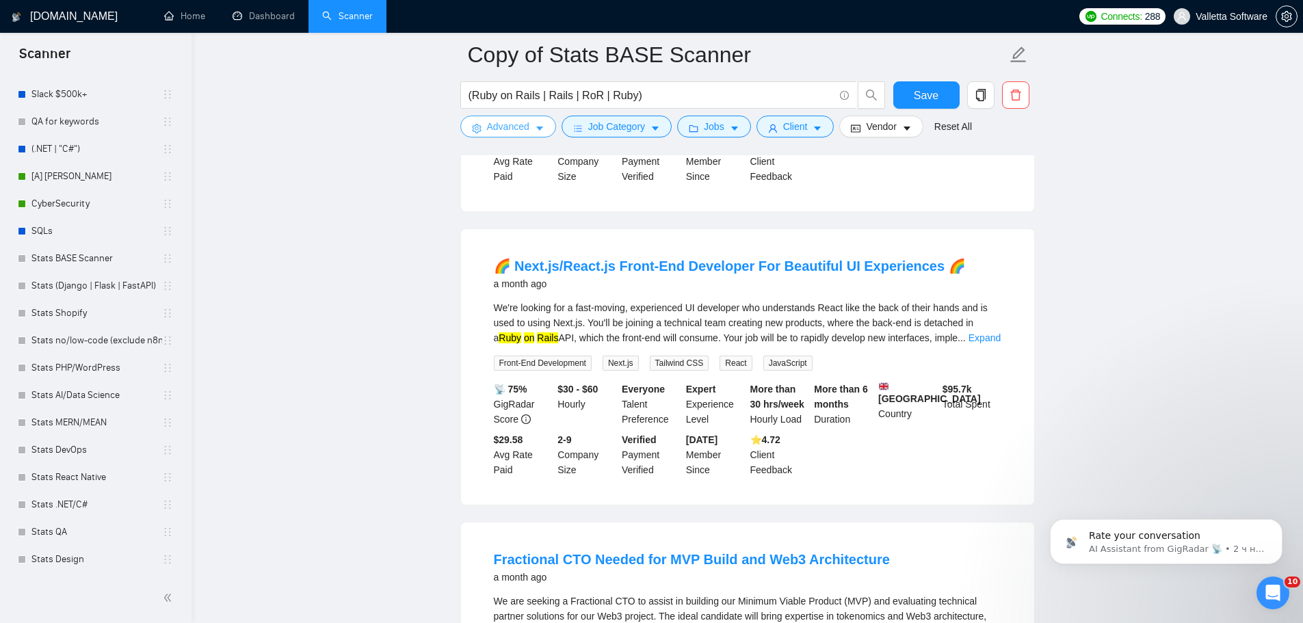
scroll to position [2599, 0]
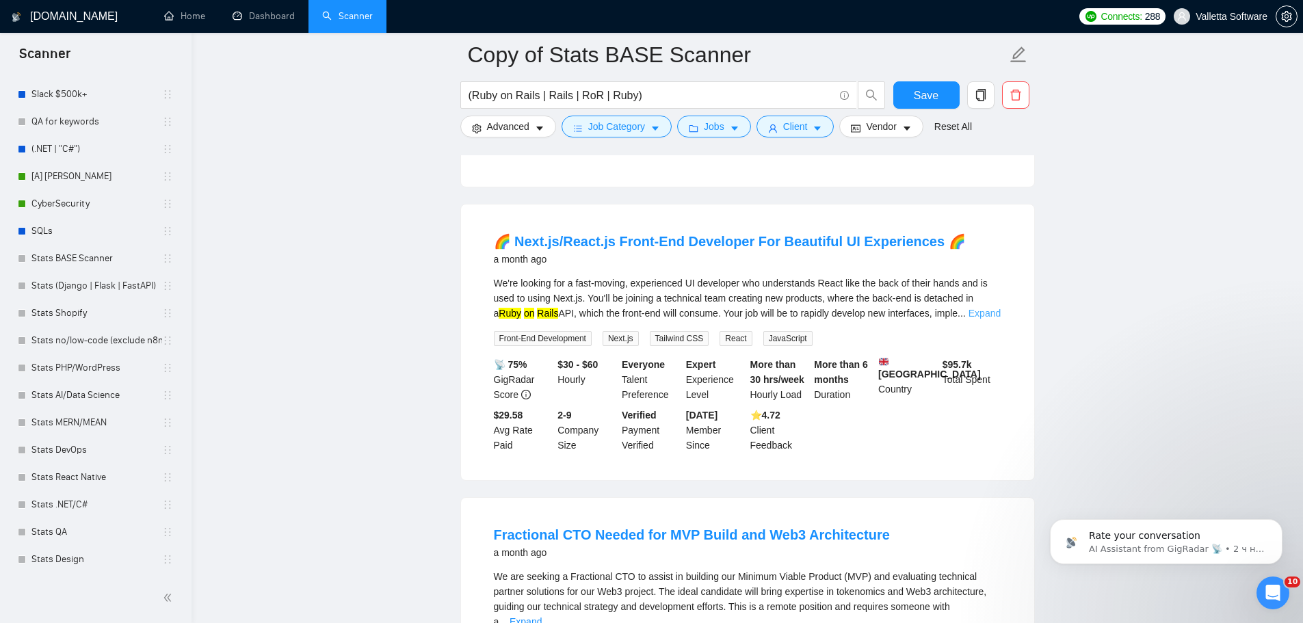
click at [988, 310] on link "Expand" at bounding box center [984, 313] width 32 height 11
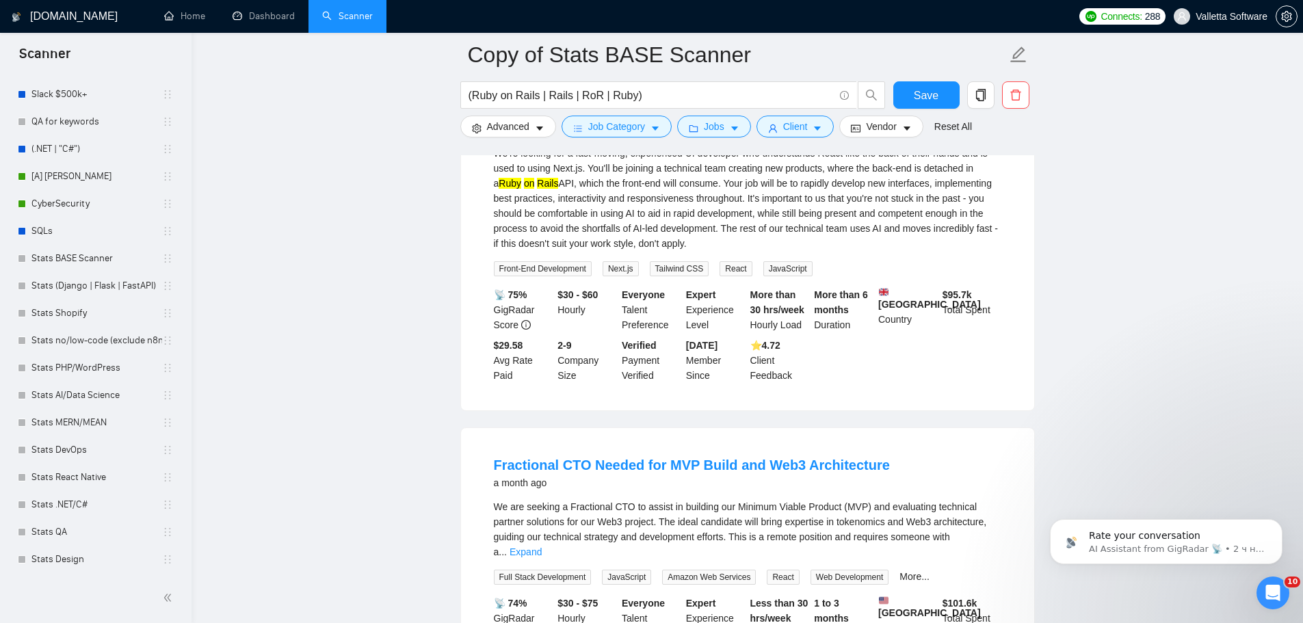
scroll to position [2963, 0]
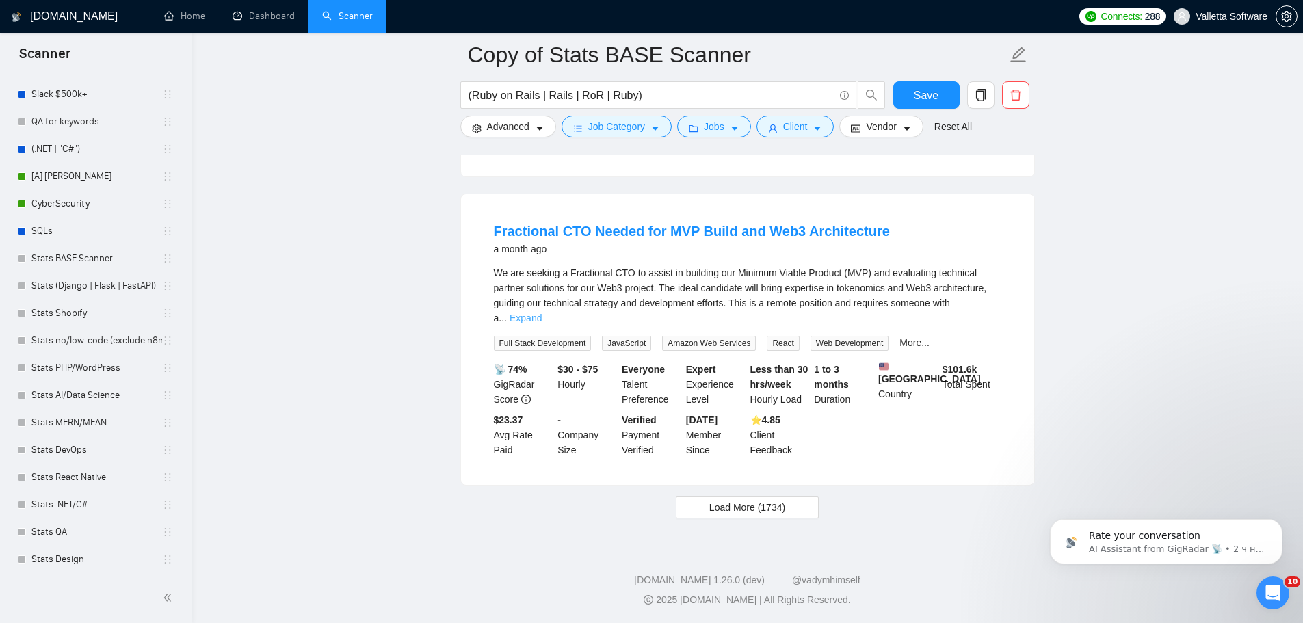
click at [542, 313] on link "Expand" at bounding box center [526, 318] width 32 height 11
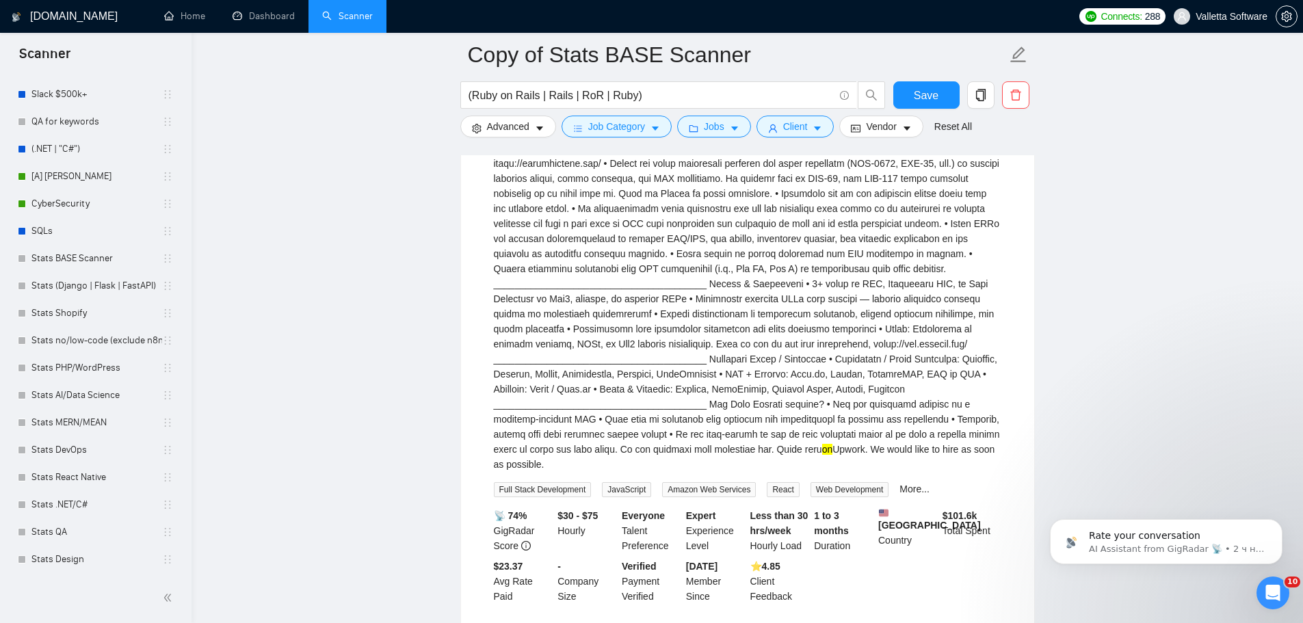
scroll to position [3510, 0]
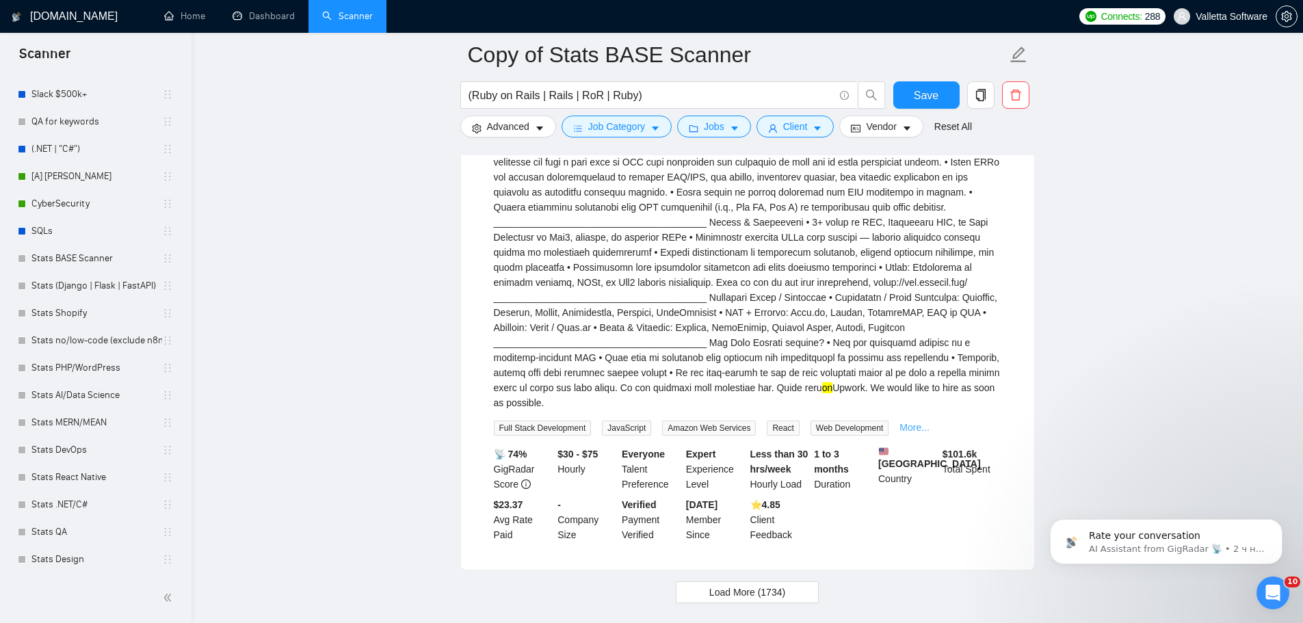
click at [901, 422] on link "More..." at bounding box center [914, 427] width 30 height 11
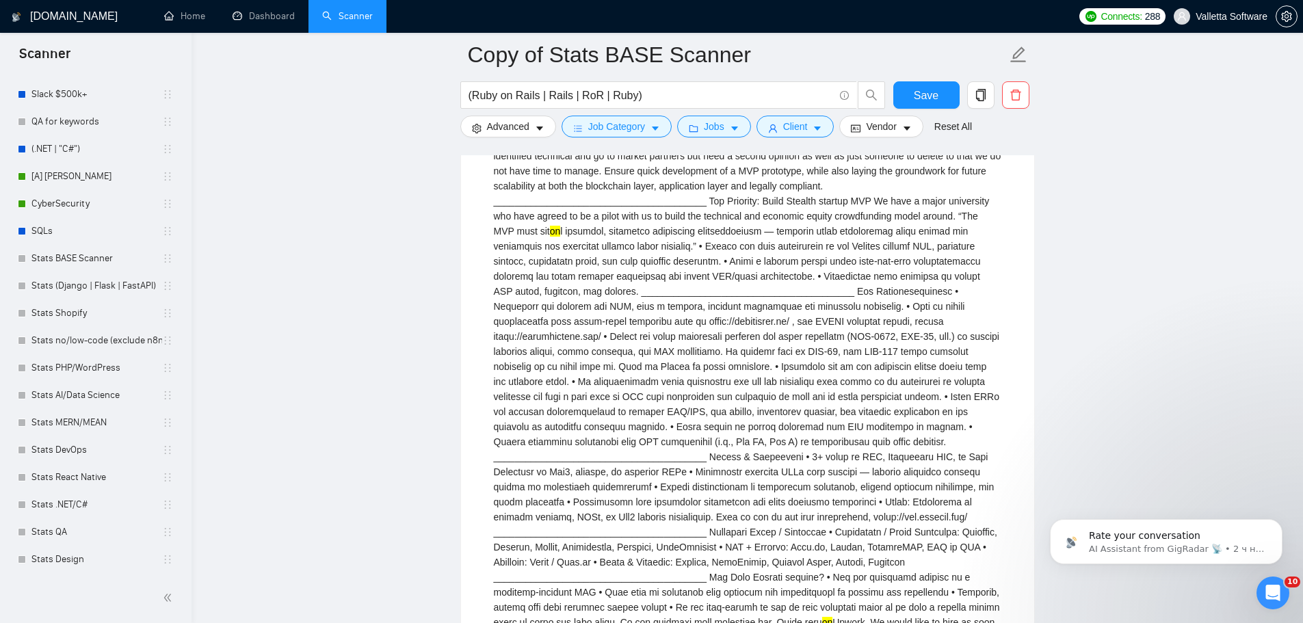
scroll to position [3236, 0]
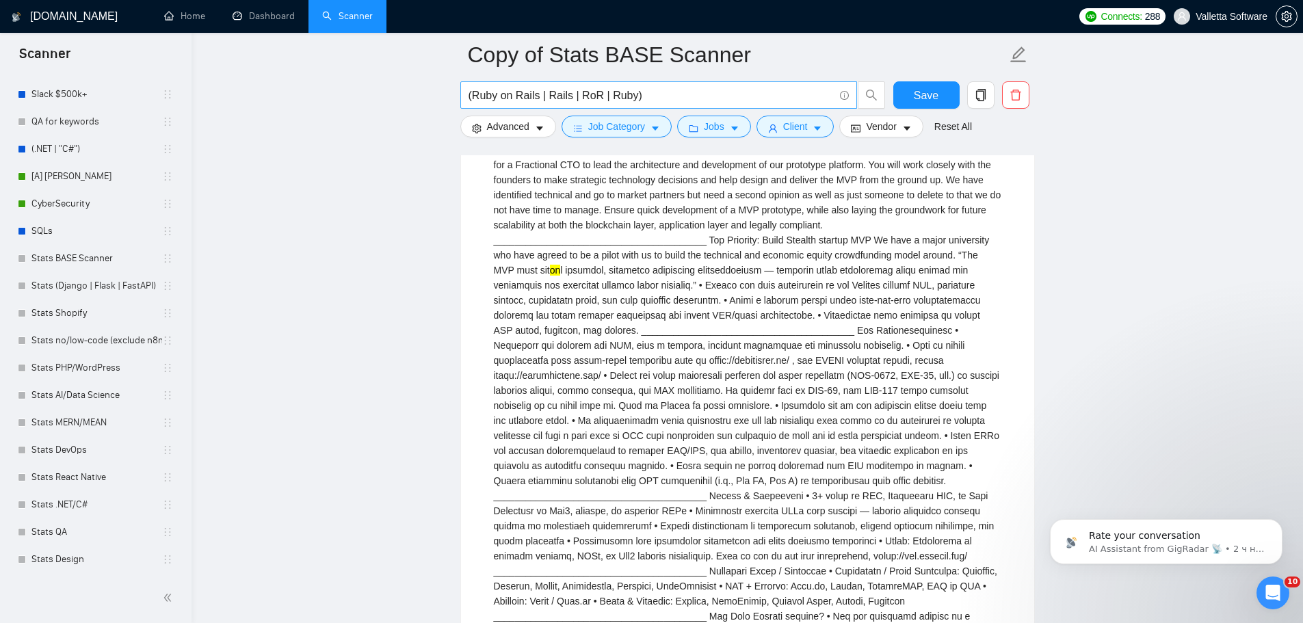
click at [555, 94] on input "(Ruby on Rails | Rails | RoR | Ruby)" at bounding box center [650, 95] width 365 height 17
click at [871, 95] on icon "search" at bounding box center [871, 95] width 12 height 12
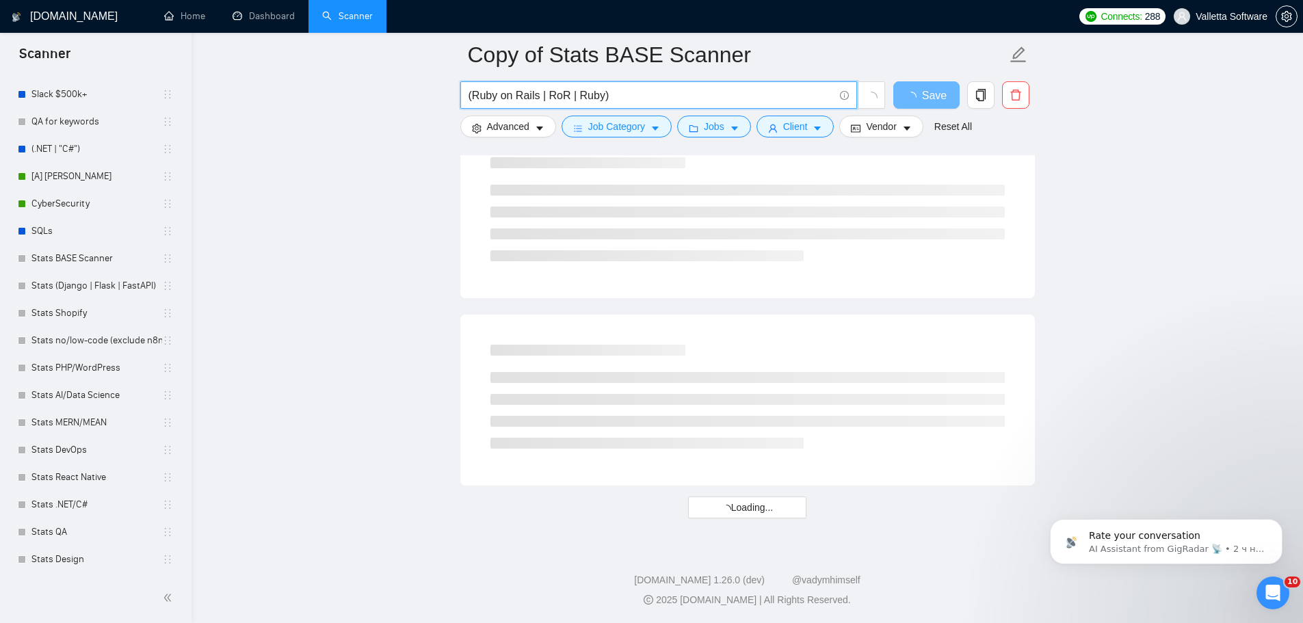
type input "(Ruby on Rails | RoR | Ruby)"
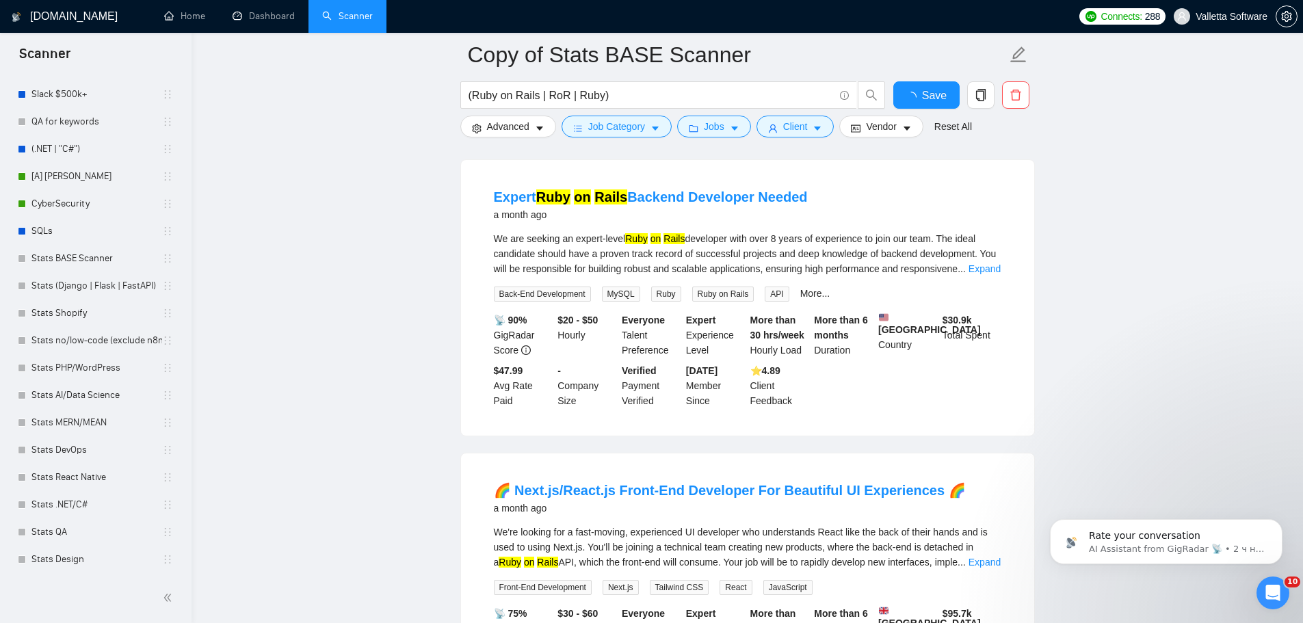
scroll to position [2827, 0]
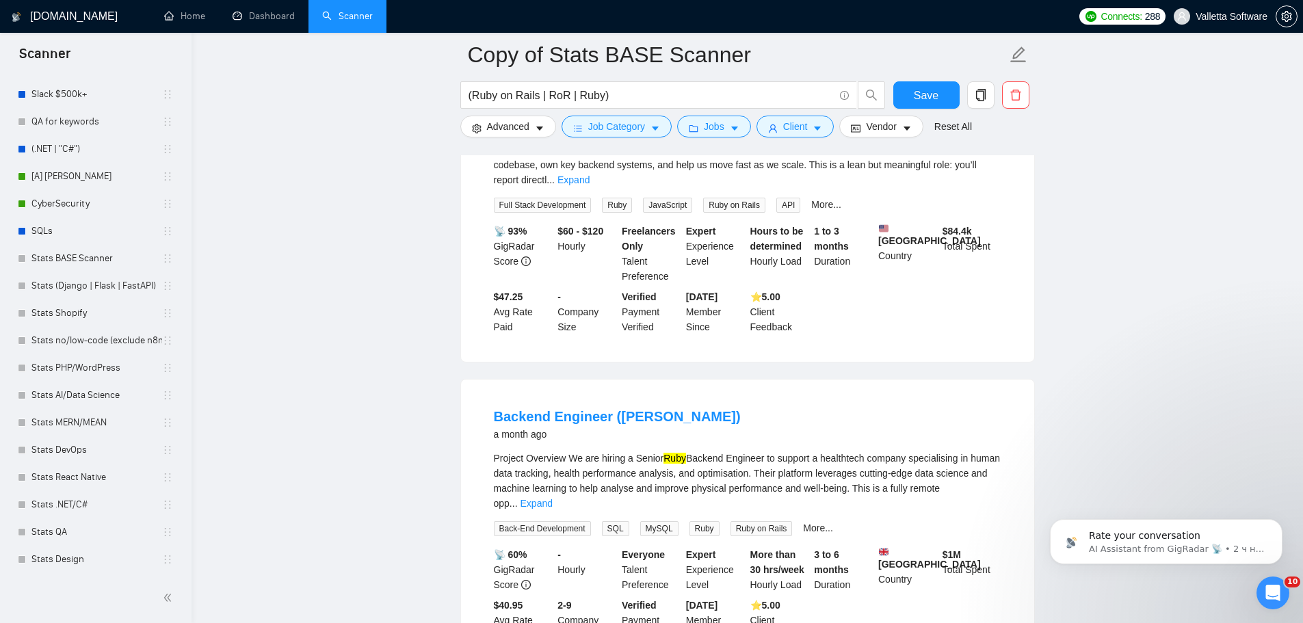
drag, startPoint x: 1162, startPoint y: 343, endPoint x: 1063, endPoint y: 102, distance: 260.4
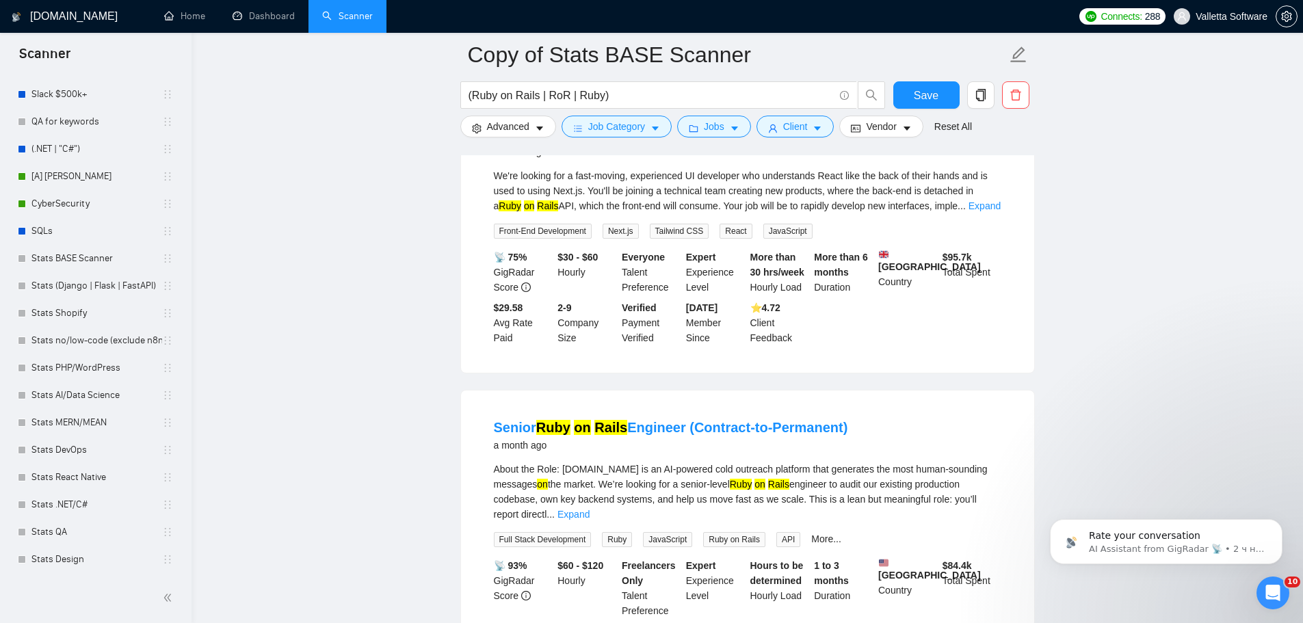
drag, startPoint x: 1063, startPoint y: 102, endPoint x: 1050, endPoint y: 66, distance: 37.9
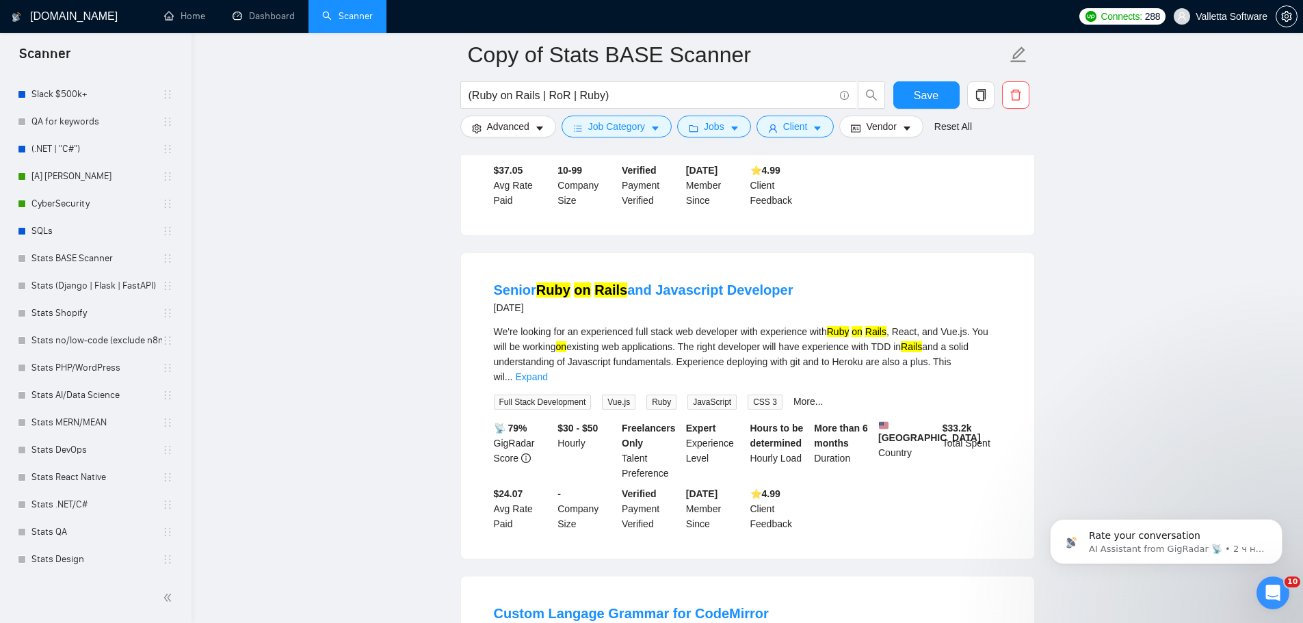
scroll to position [218, 0]
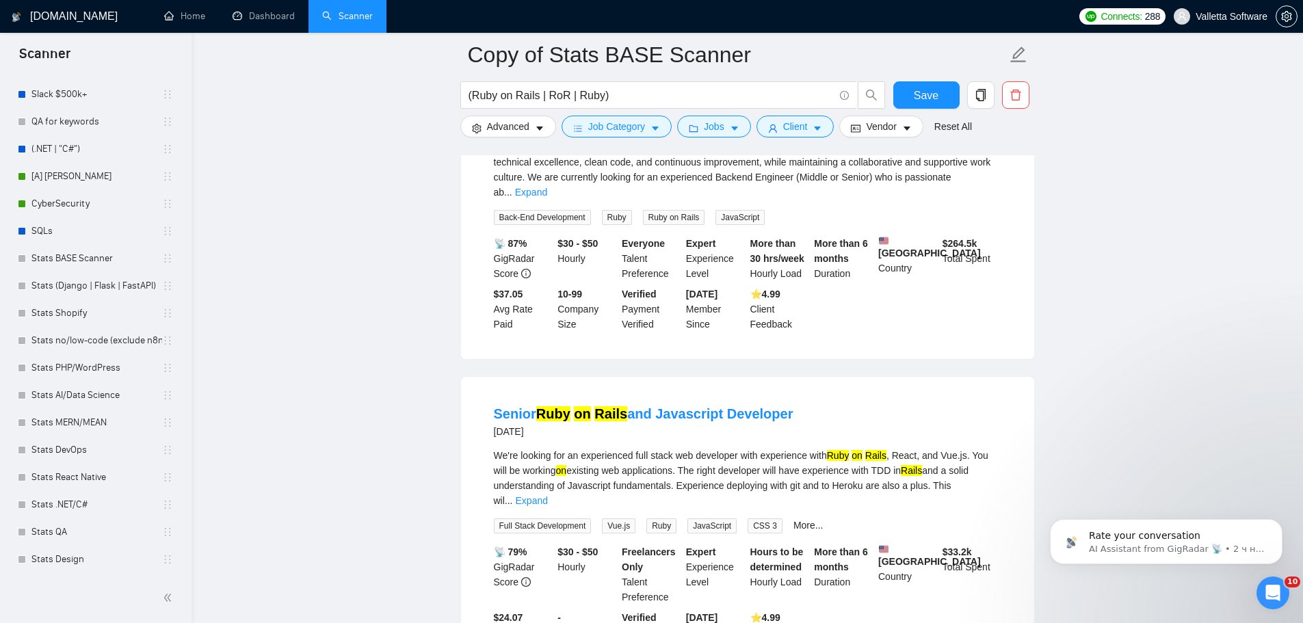
drag, startPoint x: 1137, startPoint y: 341, endPoint x: 1096, endPoint y: 60, distance: 283.4
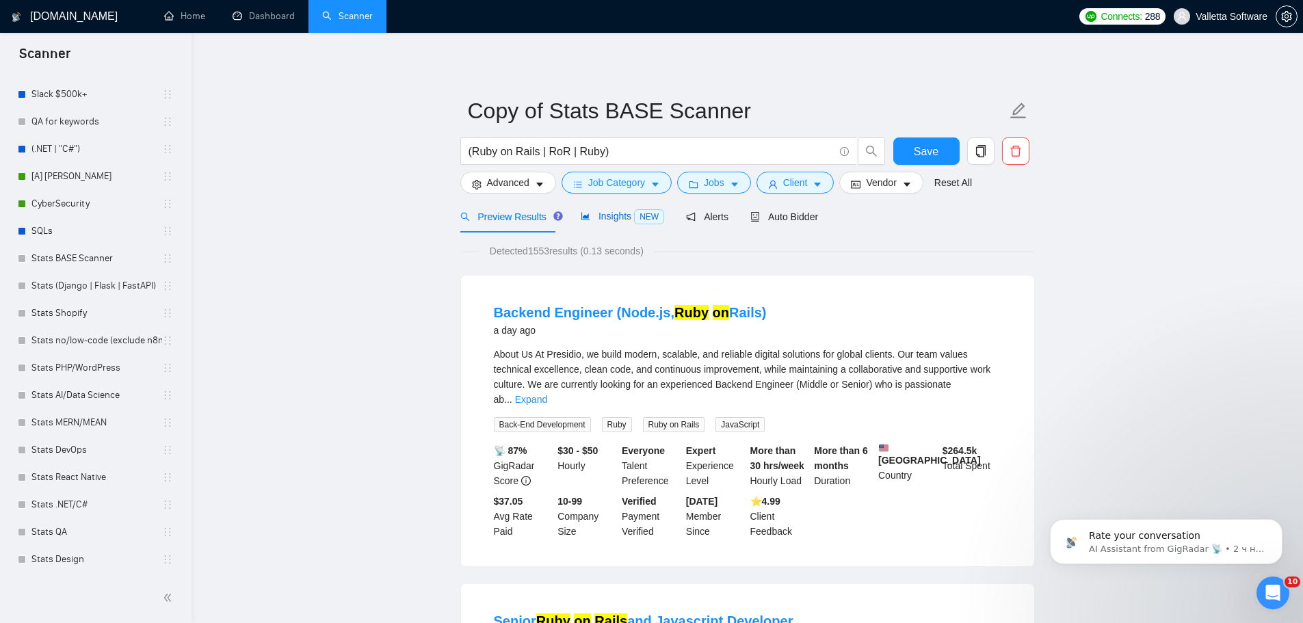
click at [596, 216] on span "Insights NEW" at bounding box center [622, 216] width 83 height 11
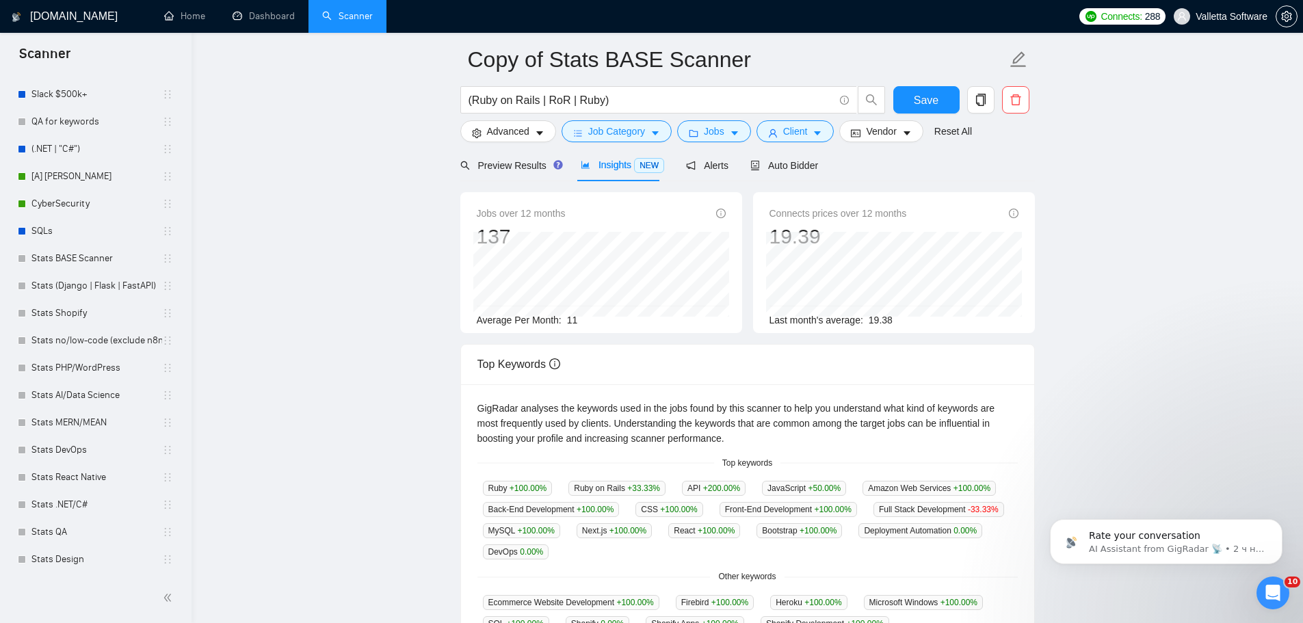
scroll to position [70, 0]
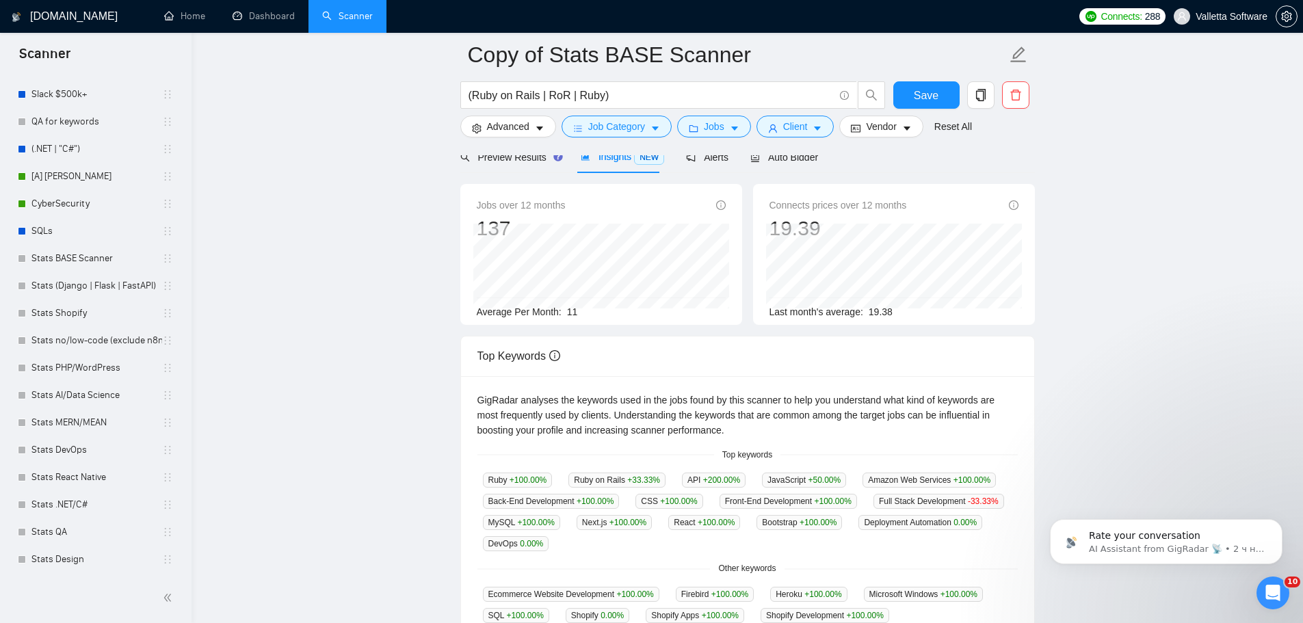
click at [787, 152] on div at bounding box center [747, 149] width 574 height 11
click at [780, 159] on span "Auto Bidder" at bounding box center [784, 157] width 68 height 11
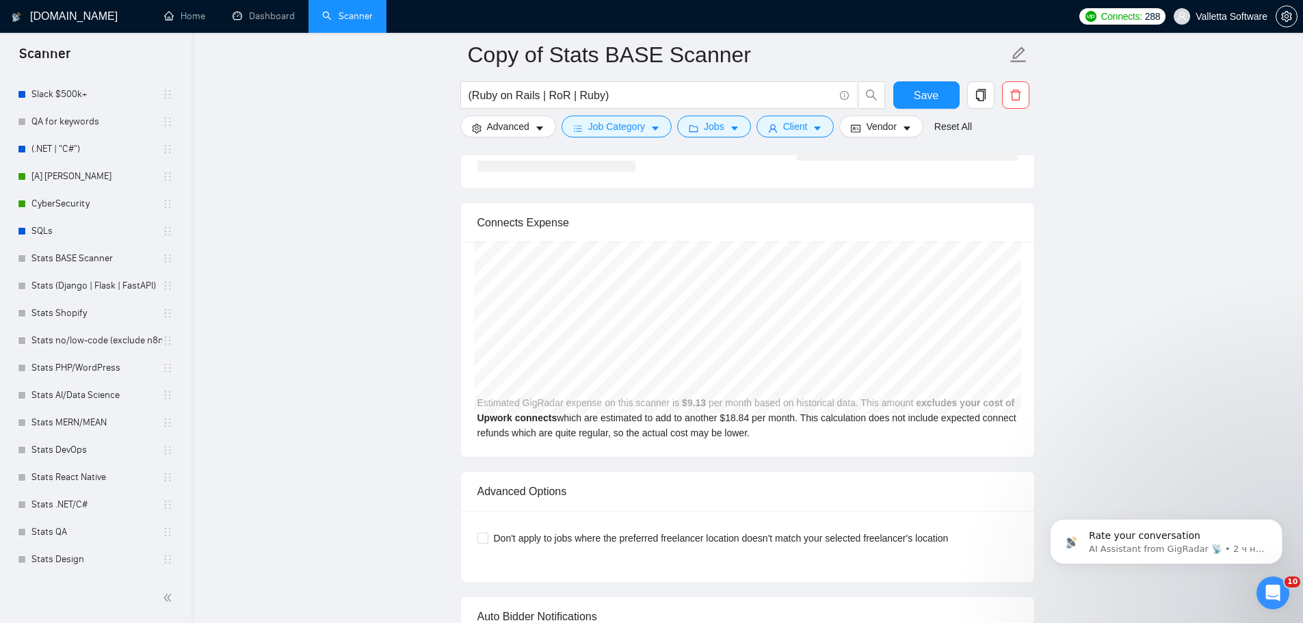
scroll to position [2738, 0]
click at [57, 254] on link "Stats BASE Scanner" at bounding box center [96, 258] width 131 height 27
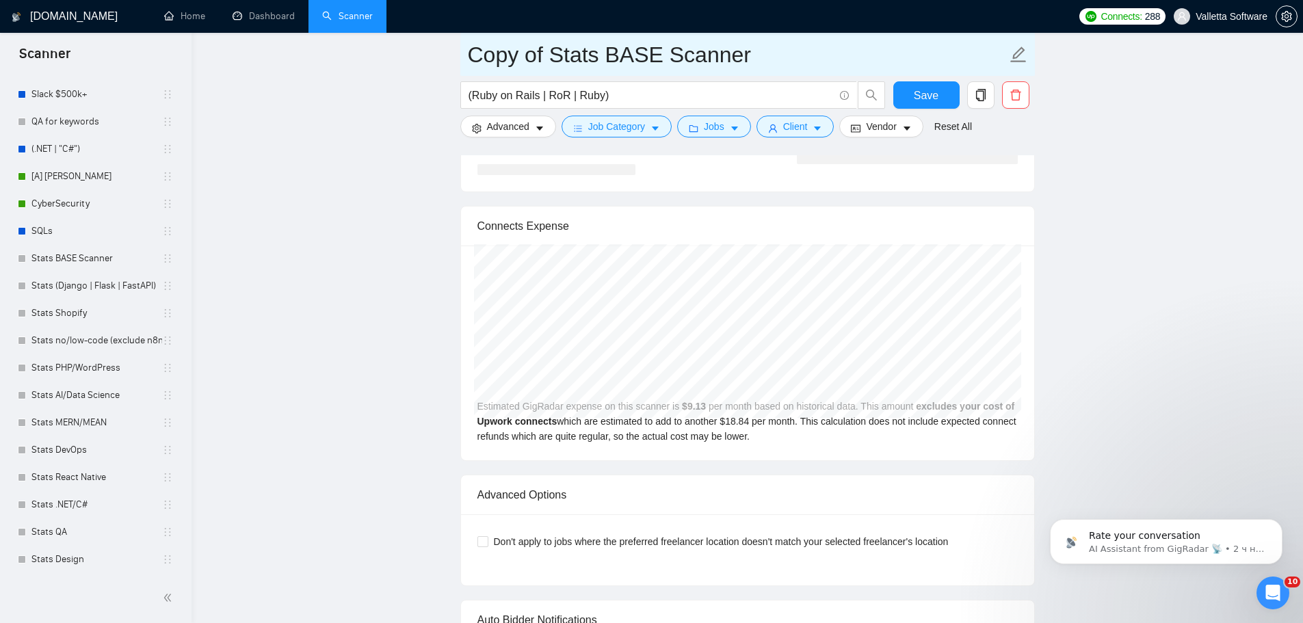
drag, startPoint x: 788, startPoint y: 59, endPoint x: 607, endPoint y: 58, distance: 180.6
click at [607, 58] on input "Copy of Stats BASE Scanner" at bounding box center [737, 55] width 539 height 34
drag, startPoint x: 557, startPoint y: 43, endPoint x: 488, endPoint y: 45, distance: 69.1
click at [567, 51] on input "Copy of Stats Ruby On Rails" at bounding box center [737, 55] width 539 height 34
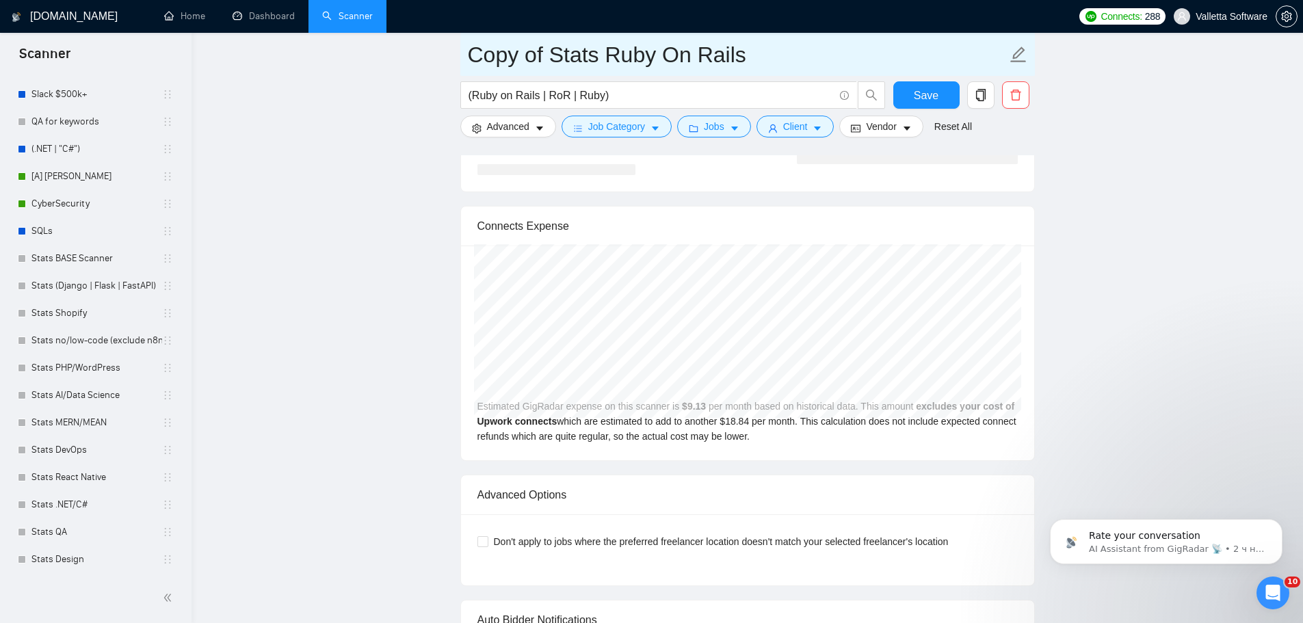
drag, startPoint x: 520, startPoint y: 51, endPoint x: 397, endPoint y: 42, distance: 122.7
type input "Stats Ruby On Rails"
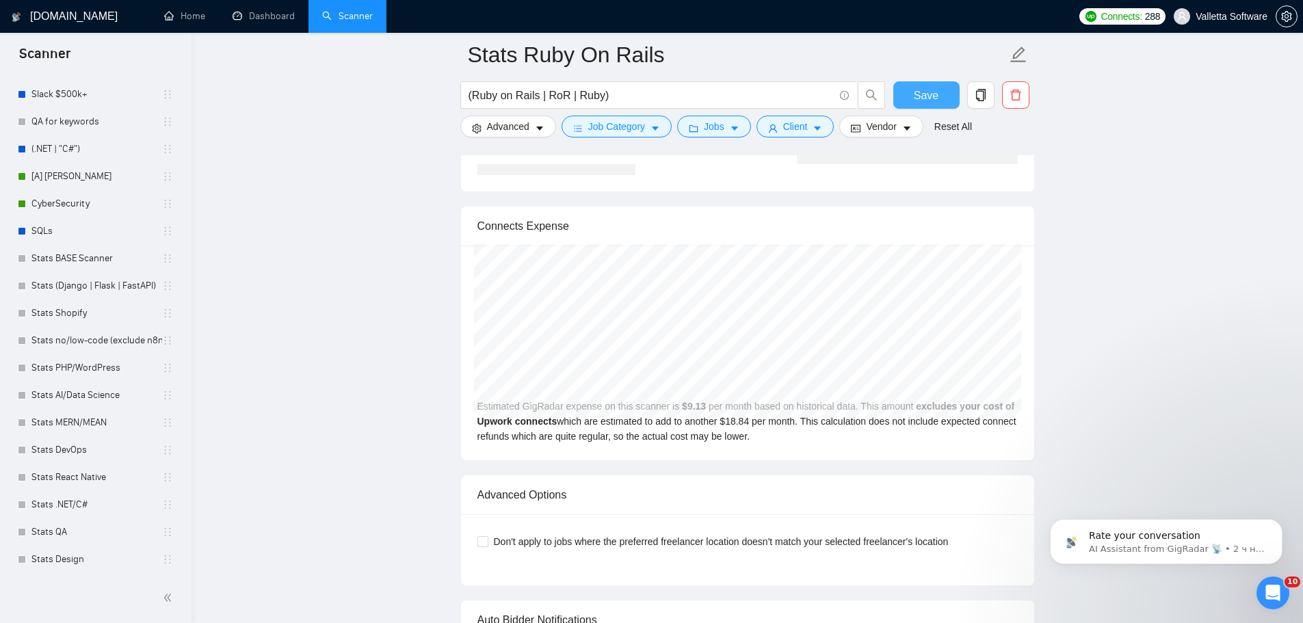
drag, startPoint x: 927, startPoint y: 95, endPoint x: 1148, endPoint y: 148, distance: 226.6
click at [927, 95] on span "Save" at bounding box center [926, 95] width 25 height 17
click at [101, 251] on link "Stats BASE Scanner" at bounding box center [96, 258] width 131 height 27
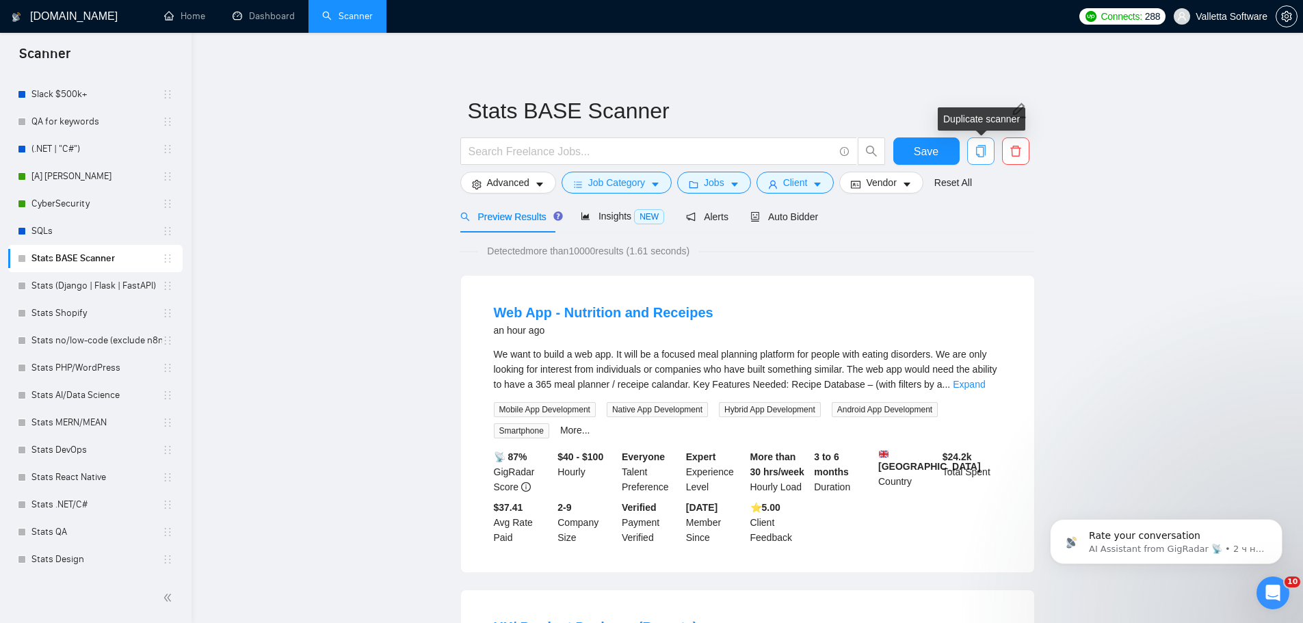
click at [982, 153] on icon "copy" at bounding box center [981, 151] width 12 height 12
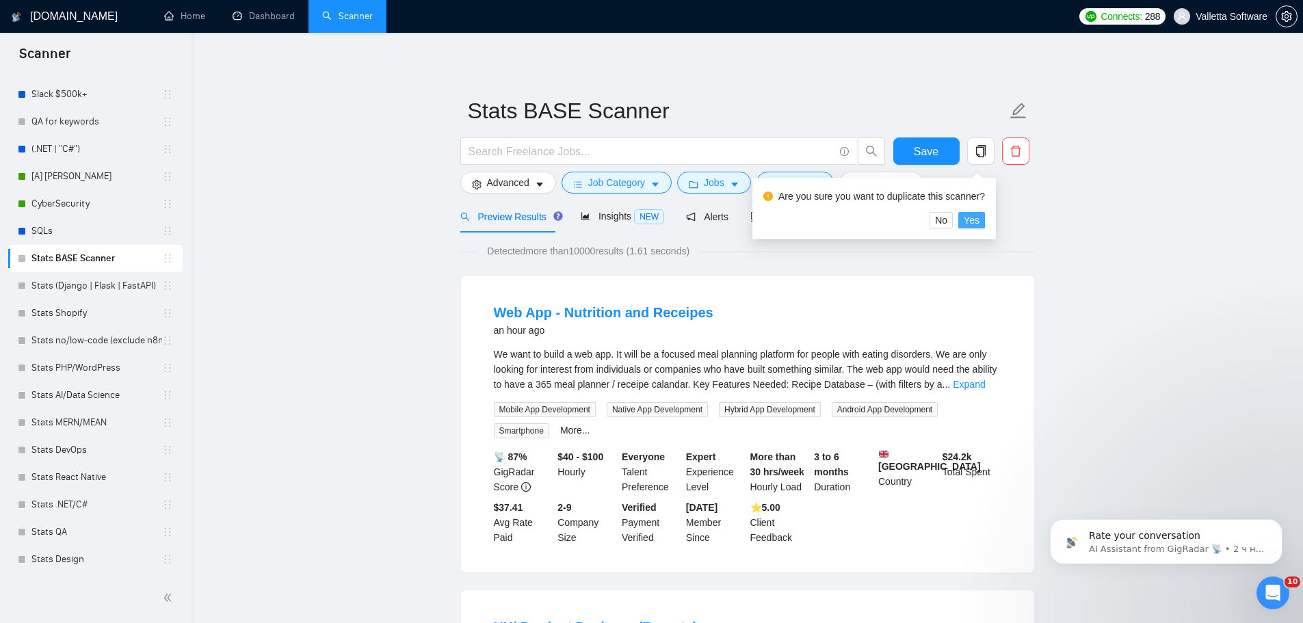
drag, startPoint x: 972, startPoint y: 220, endPoint x: 1310, endPoint y: 231, distance: 338.7
click at [973, 220] on span "Yes" at bounding box center [972, 220] width 16 height 15
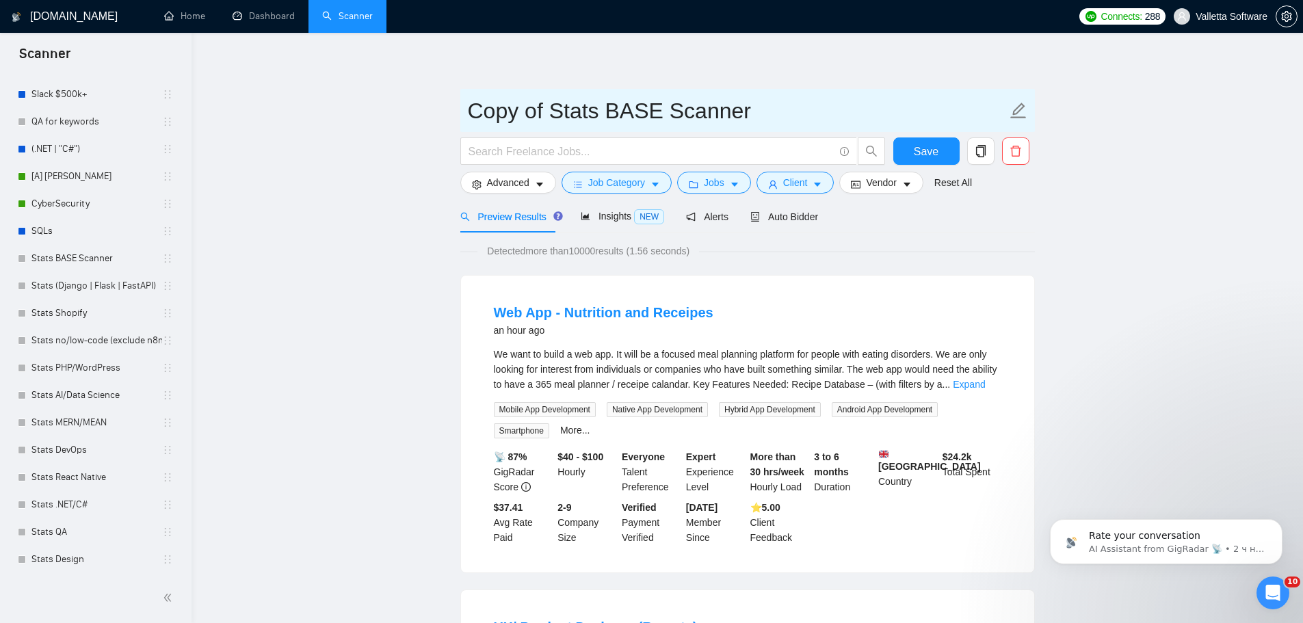
drag, startPoint x: 527, startPoint y: 107, endPoint x: 420, endPoint y: 109, distance: 106.7
drag, startPoint x: 525, startPoint y: 108, endPoint x: 720, endPoint y: 111, distance: 195.6
click at [720, 111] on input "Stats BASE Scanner" at bounding box center [737, 111] width 539 height 34
type input "Stats Blockchain"
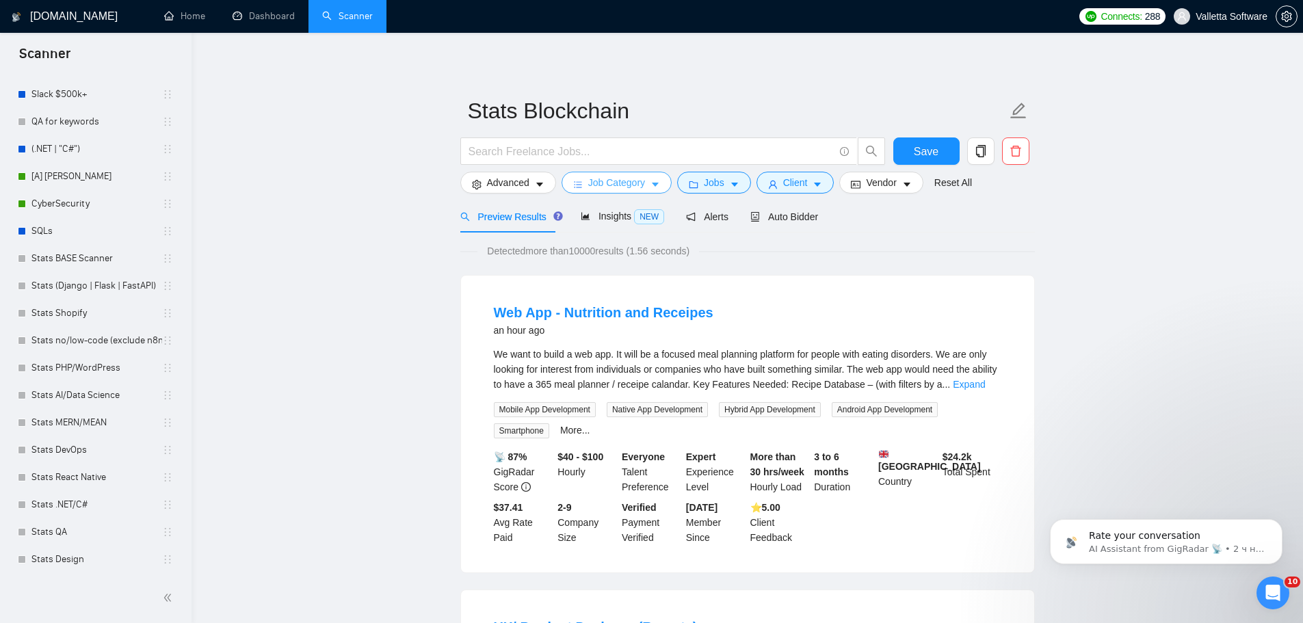
click at [626, 177] on span "Job Category" at bounding box center [616, 182] width 57 height 15
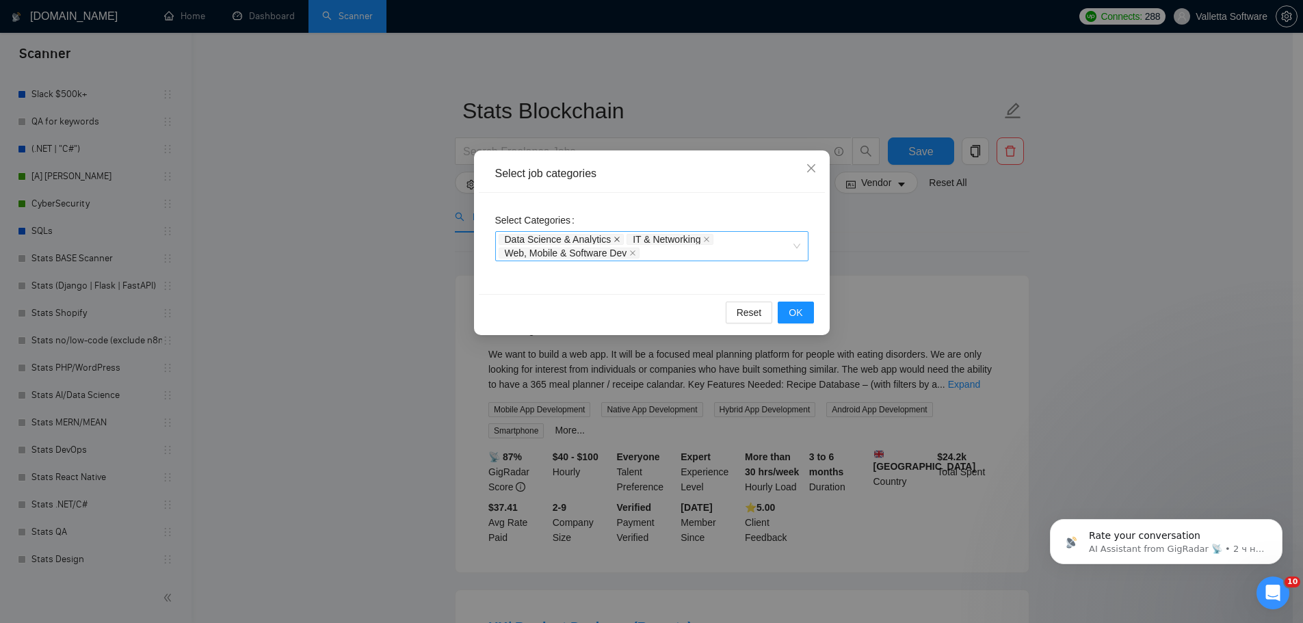
click at [613, 240] on icon "close" at bounding box center [616, 239] width 7 height 7
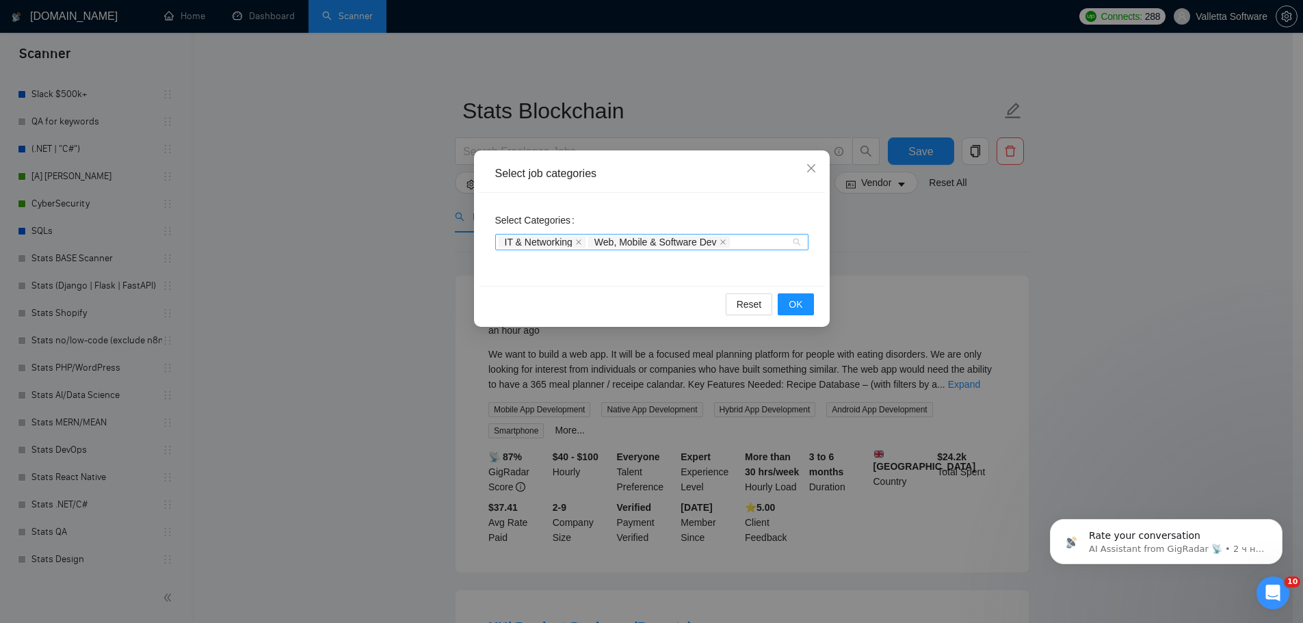
click at [585, 241] on span "IT & Networking" at bounding box center [542, 242] width 87 height 11
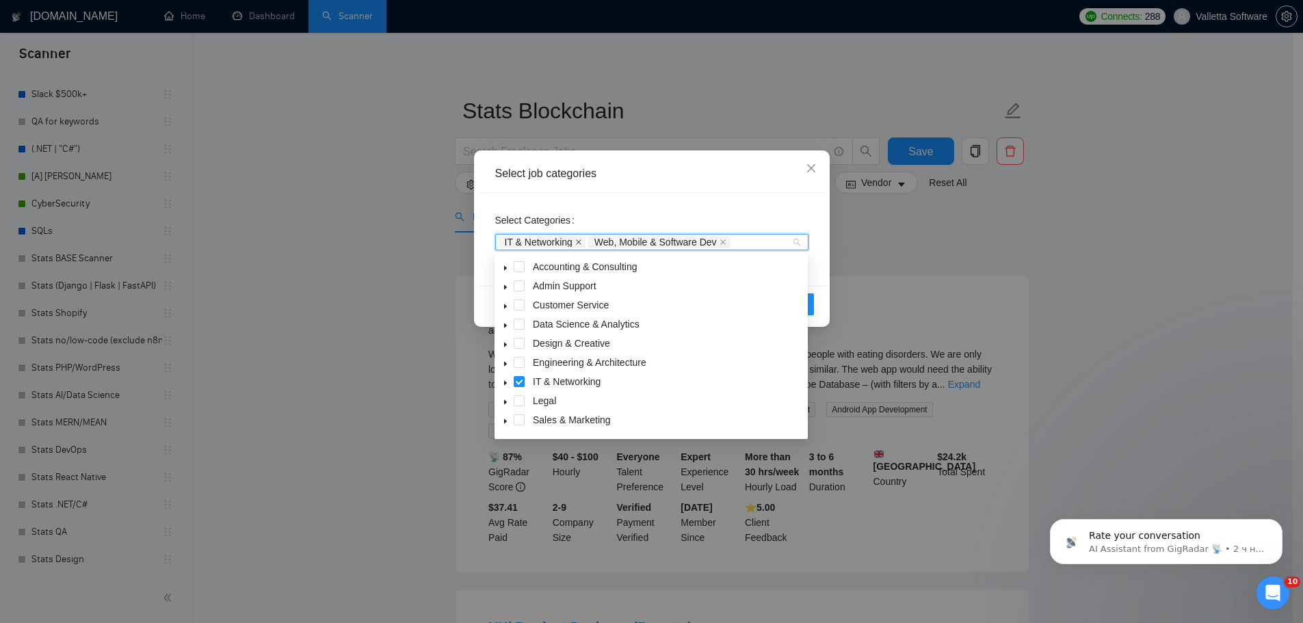
click at [579, 243] on icon "close" at bounding box center [578, 242] width 7 height 7
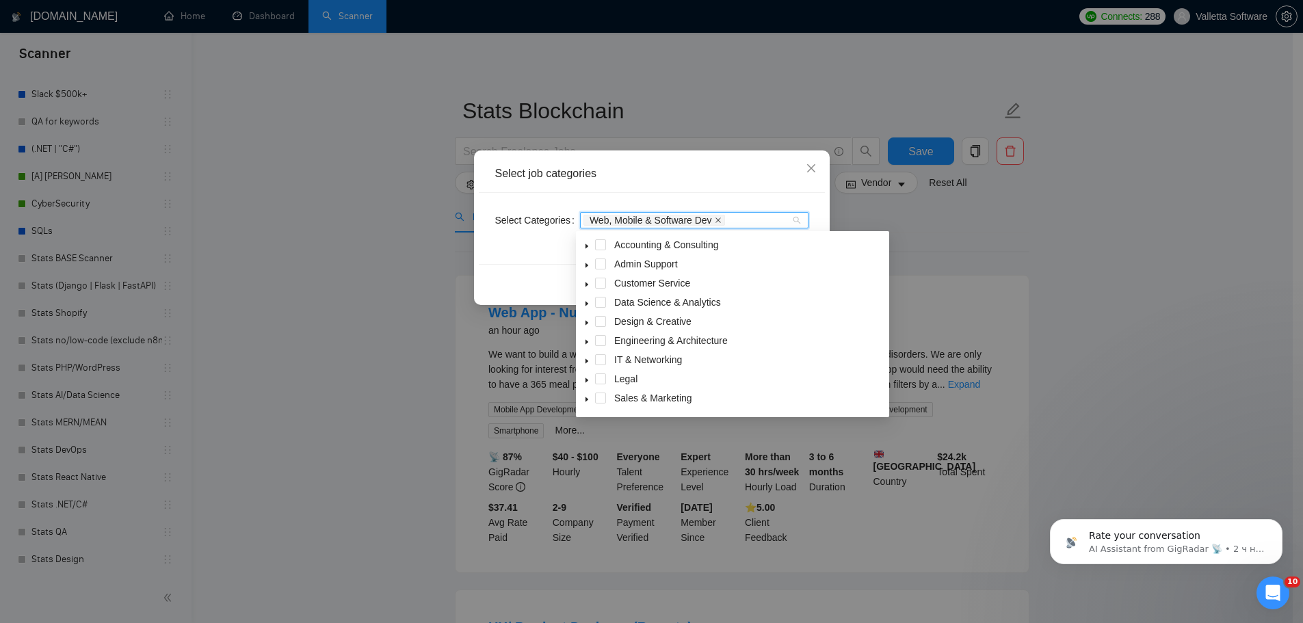
click at [715, 222] on icon "close" at bounding box center [718, 220] width 7 height 7
click at [712, 222] on div at bounding box center [687, 220] width 208 height 11
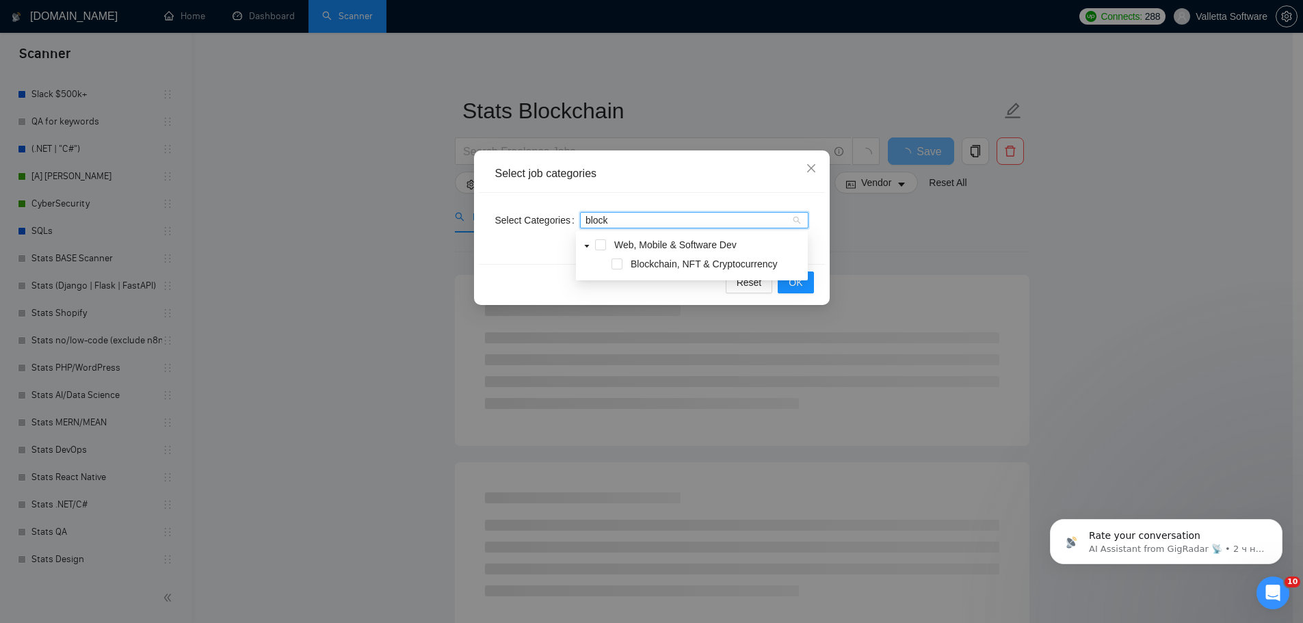
type input "blockc"
click at [618, 269] on span at bounding box center [616, 264] width 11 height 11
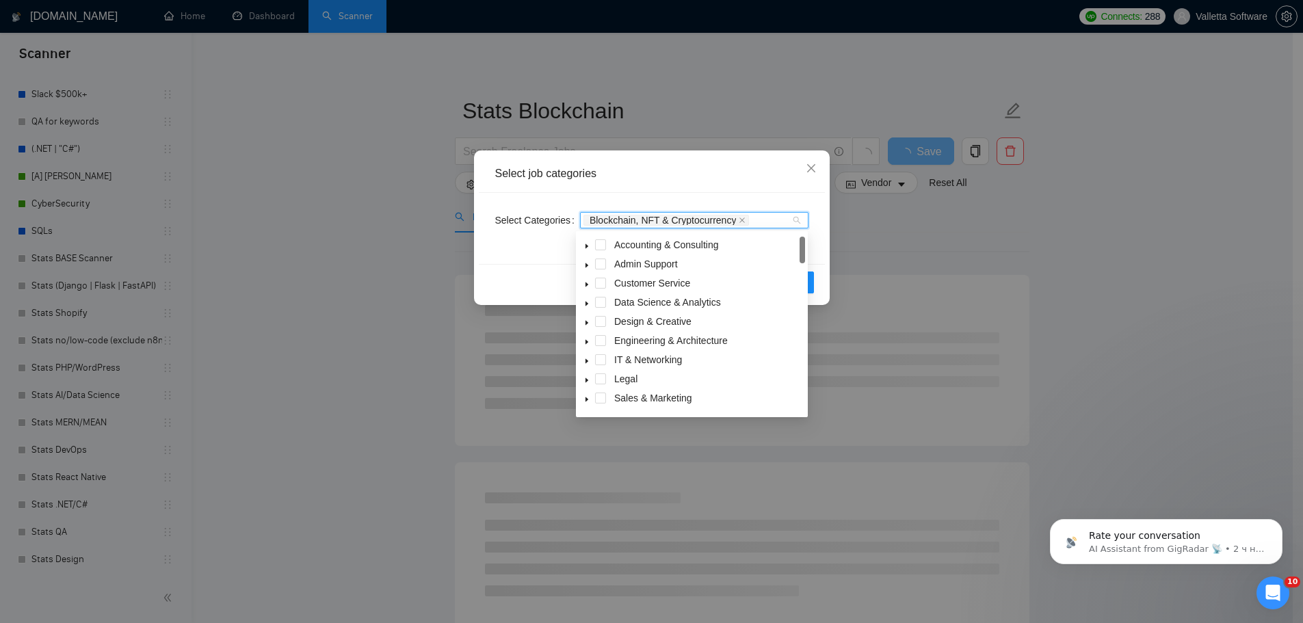
click at [582, 185] on div "Select job categories" at bounding box center [652, 174] width 346 height 38
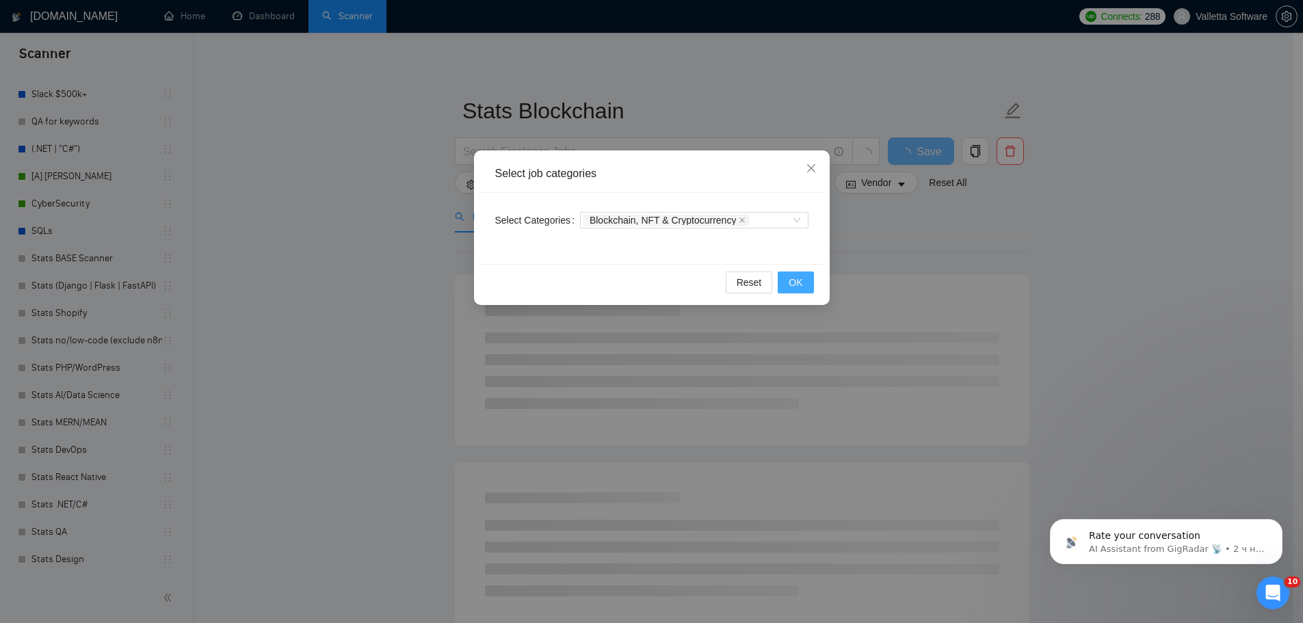
click at [784, 282] on button "OK" at bounding box center [796, 283] width 36 height 22
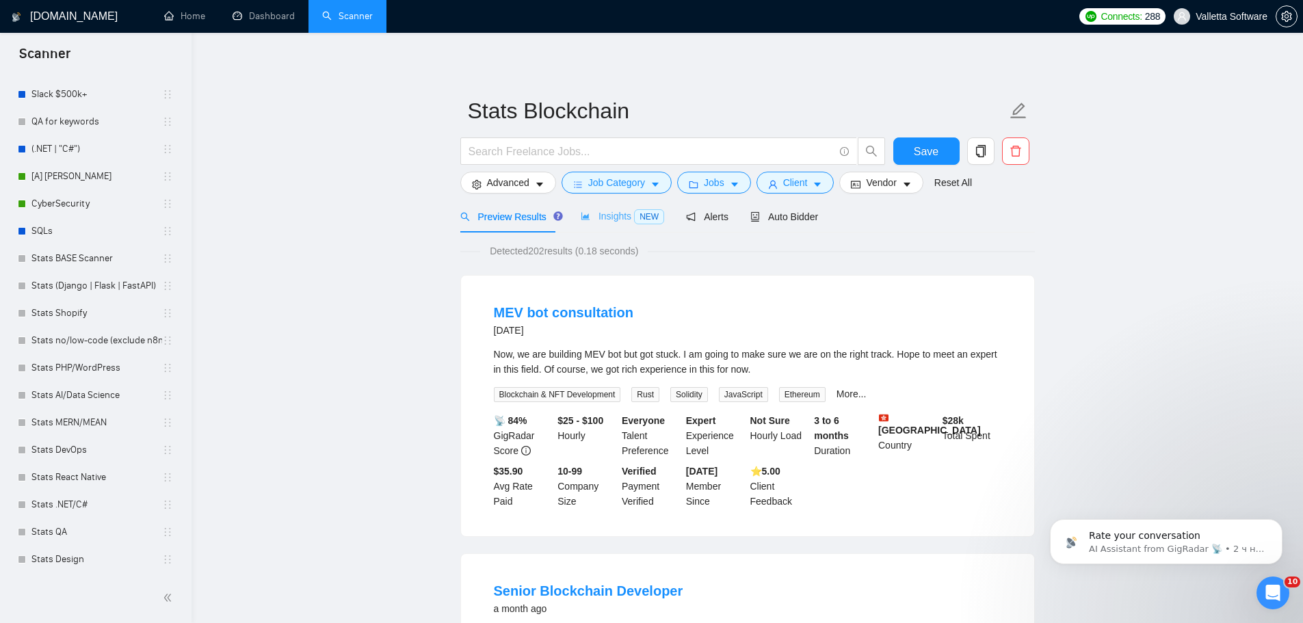
click at [590, 224] on div "Insights NEW" at bounding box center [622, 216] width 83 height 32
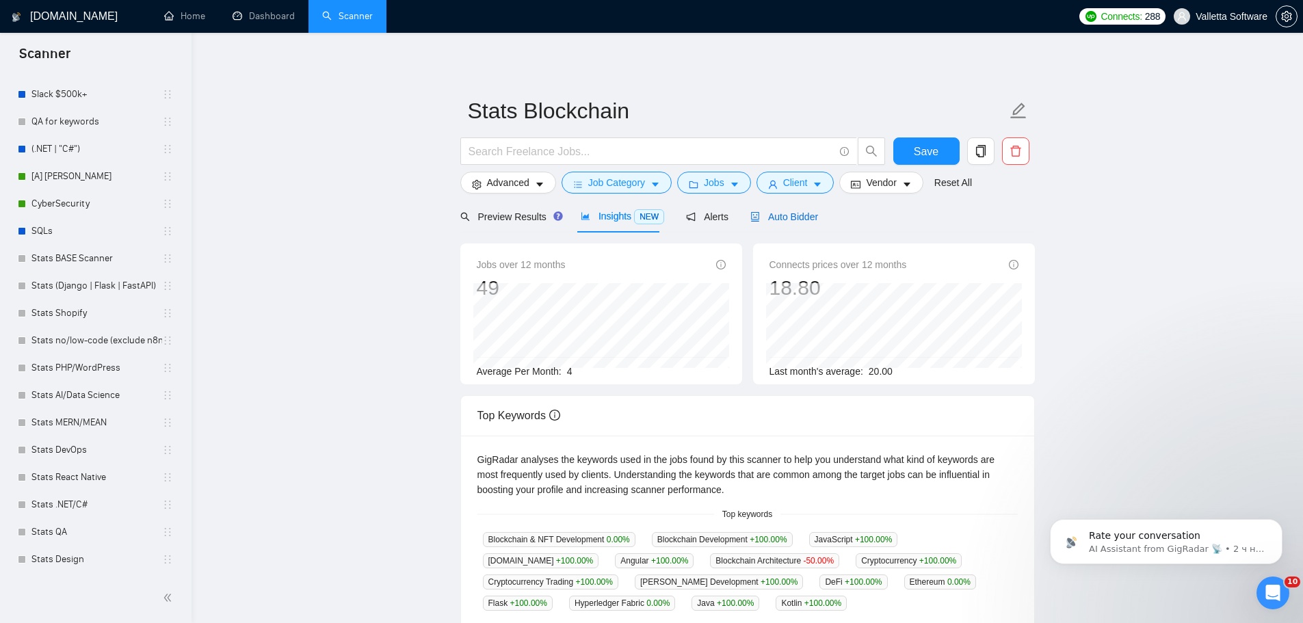
click at [806, 222] on span "Auto Bidder" at bounding box center [784, 216] width 68 height 11
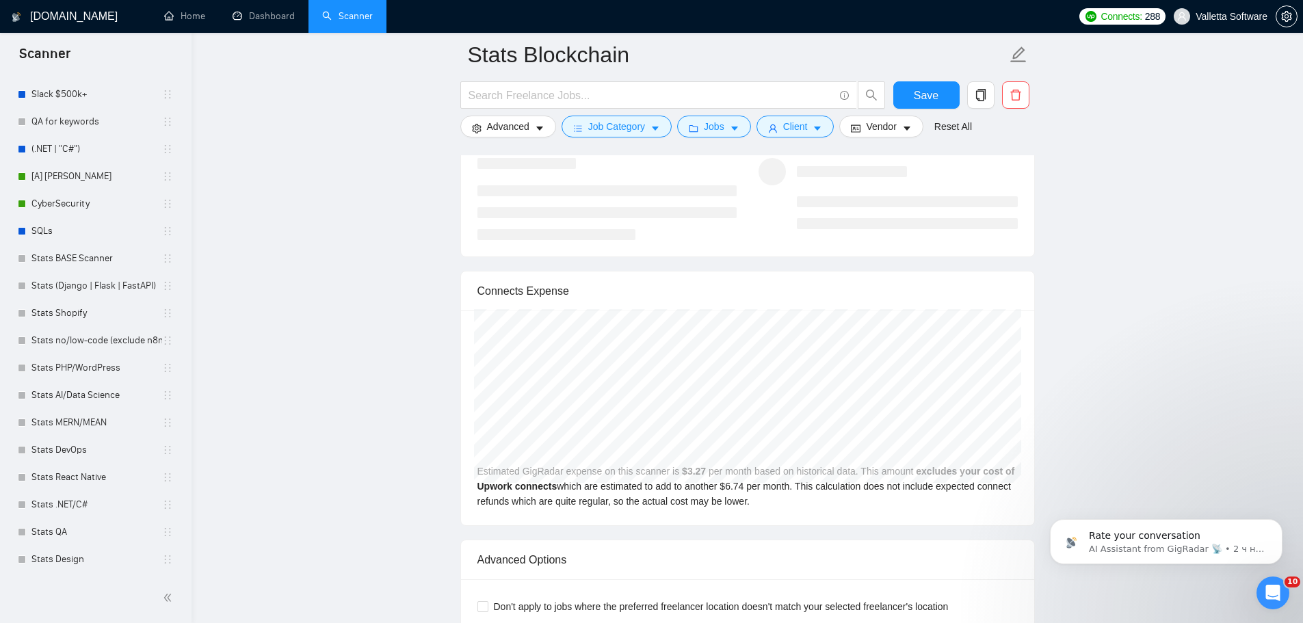
scroll to position [2667, 0]
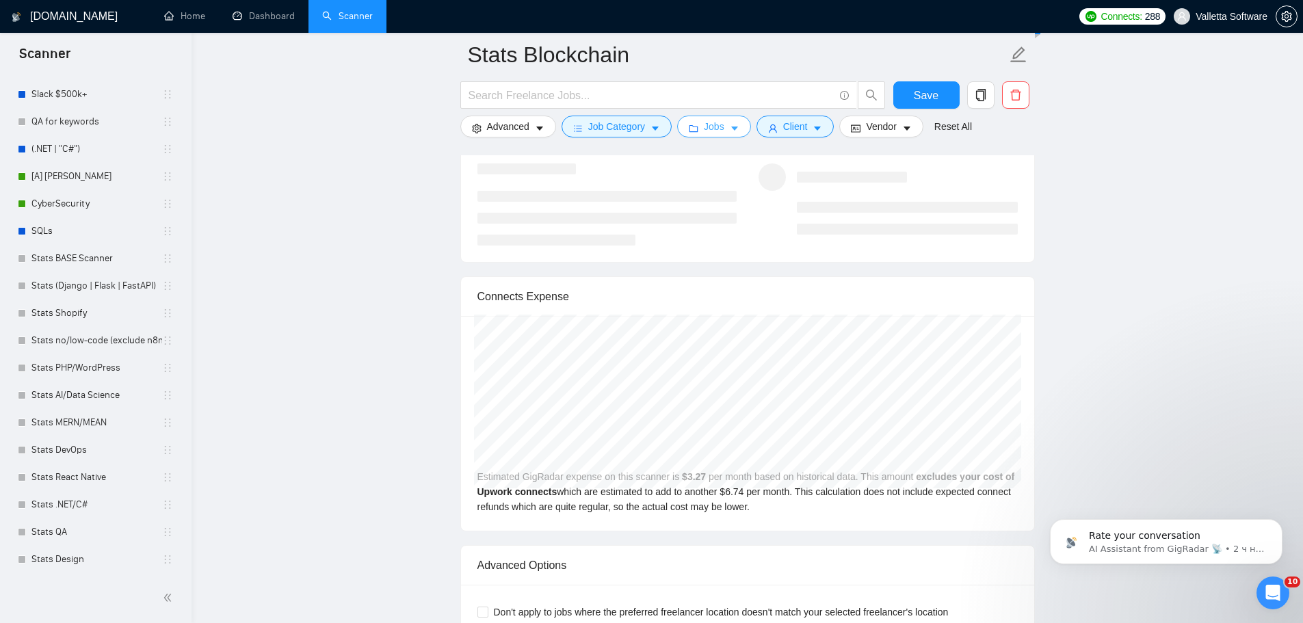
click at [739, 130] on button "Jobs" at bounding box center [714, 127] width 74 height 22
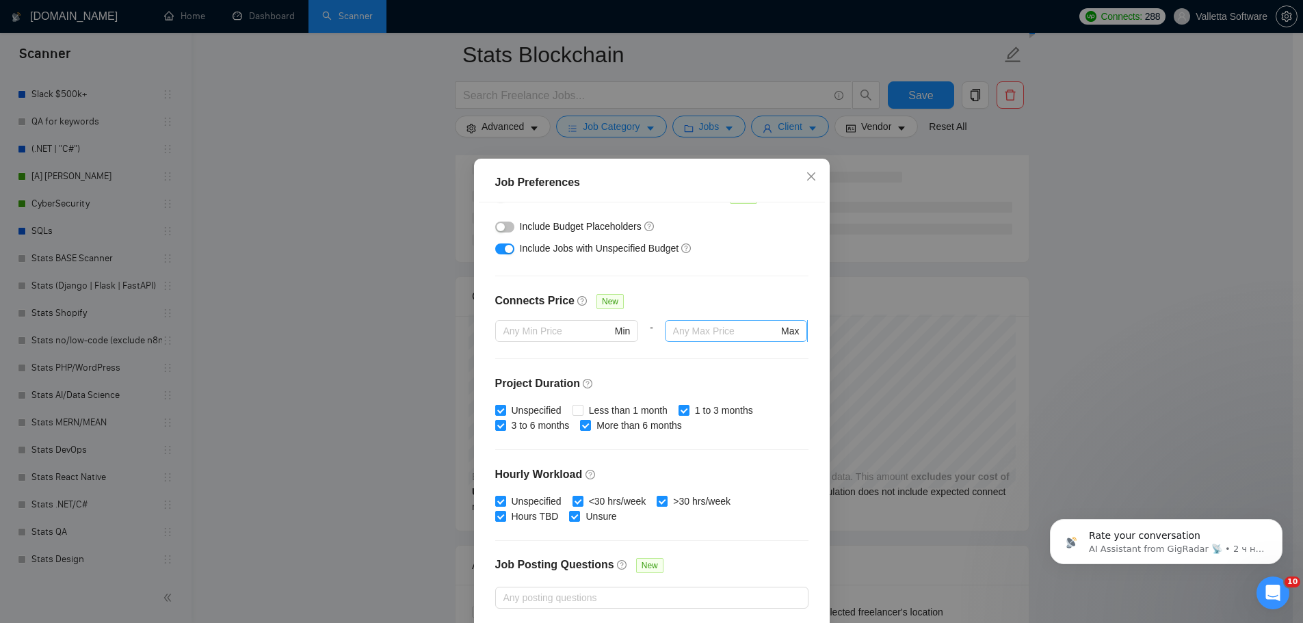
scroll to position [274, 0]
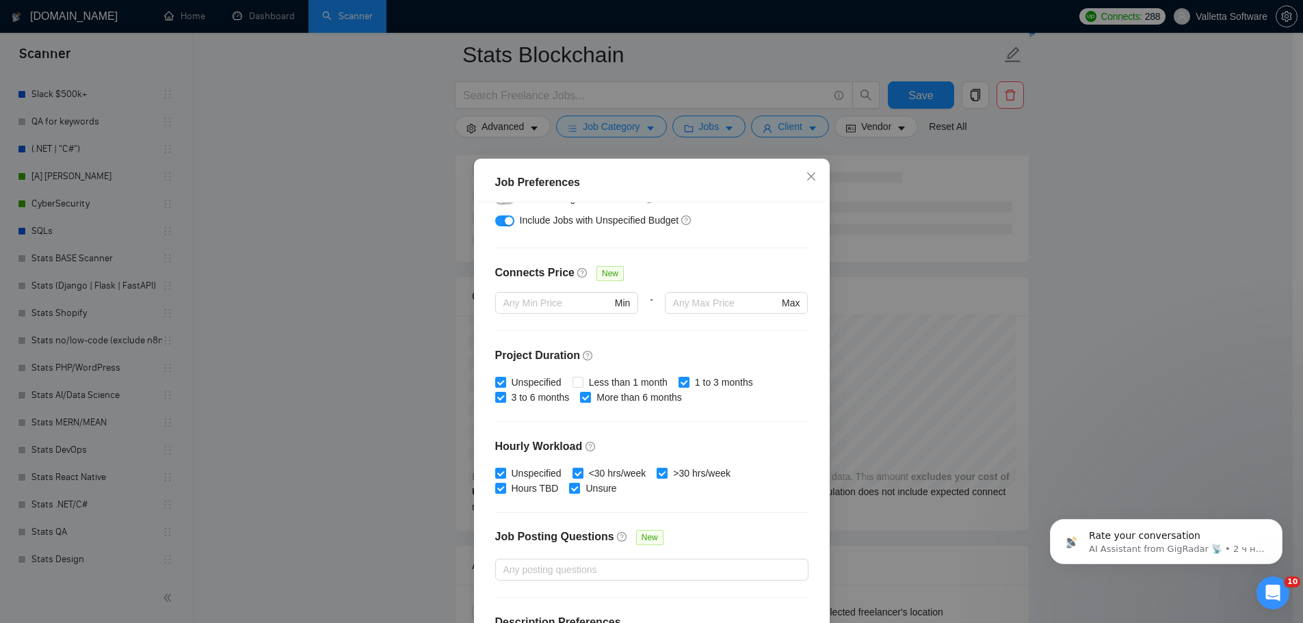
click at [985, 317] on div "Job Preferences Budget Project Type All Fixed Price Hourly Rate Fixed Price Bud…" at bounding box center [651, 311] width 1303 height 623
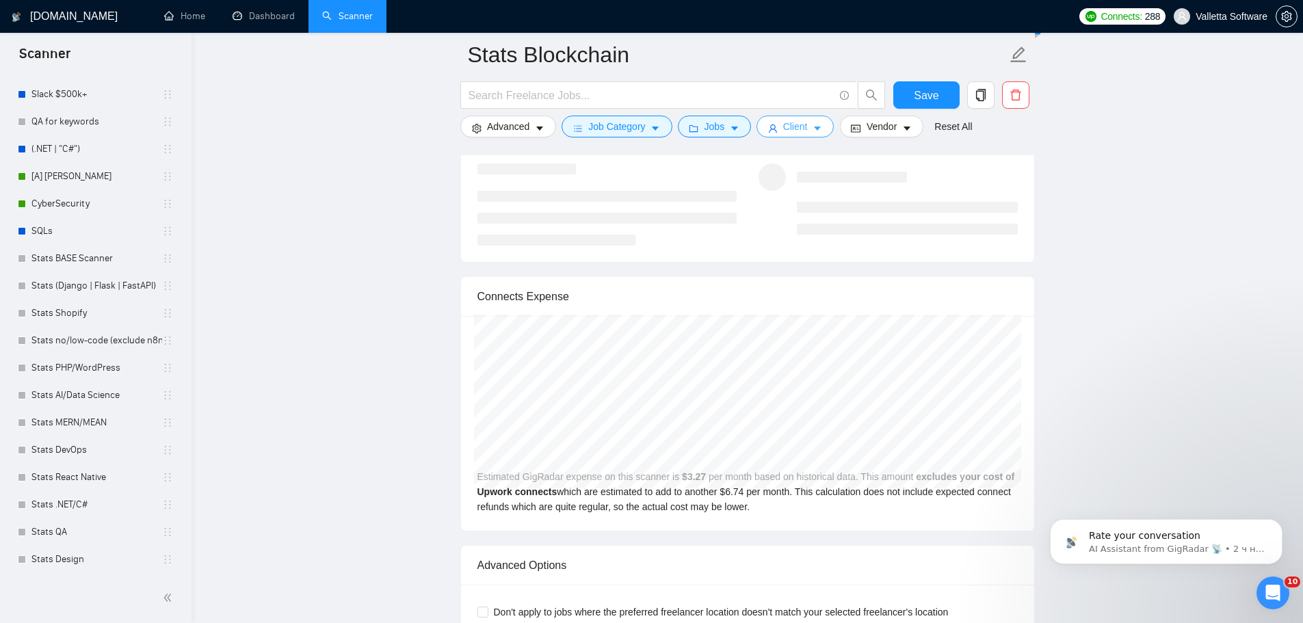
click at [793, 128] on span "Client" at bounding box center [795, 126] width 25 height 15
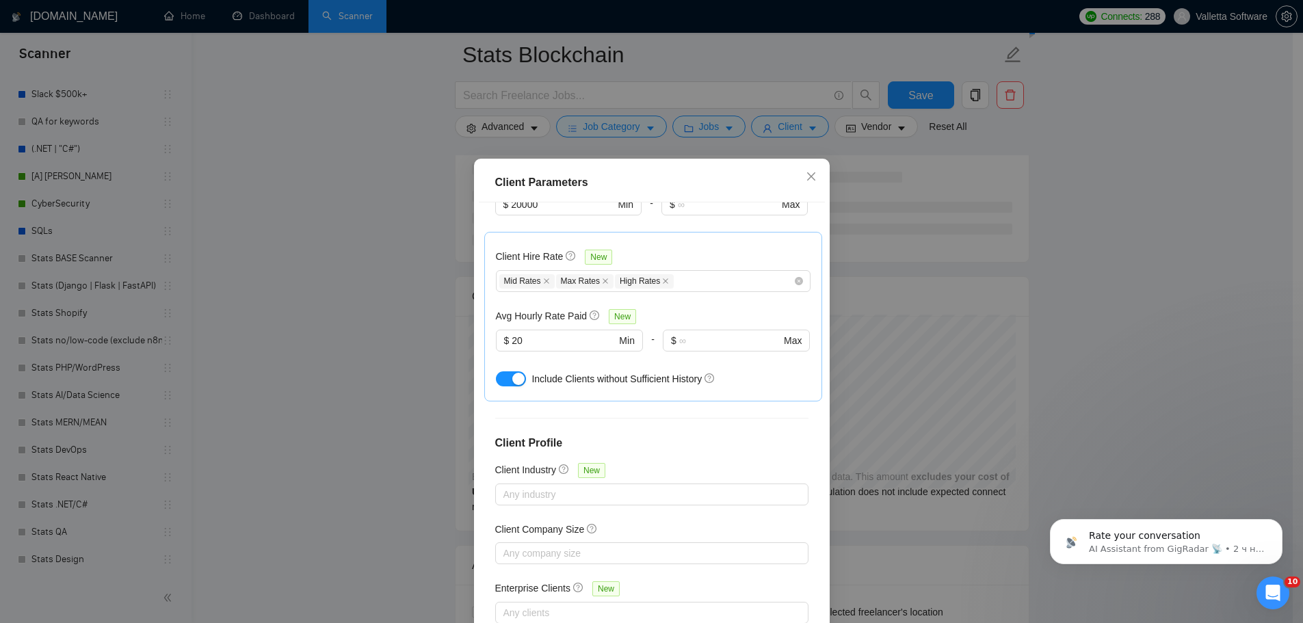
scroll to position [414, 0]
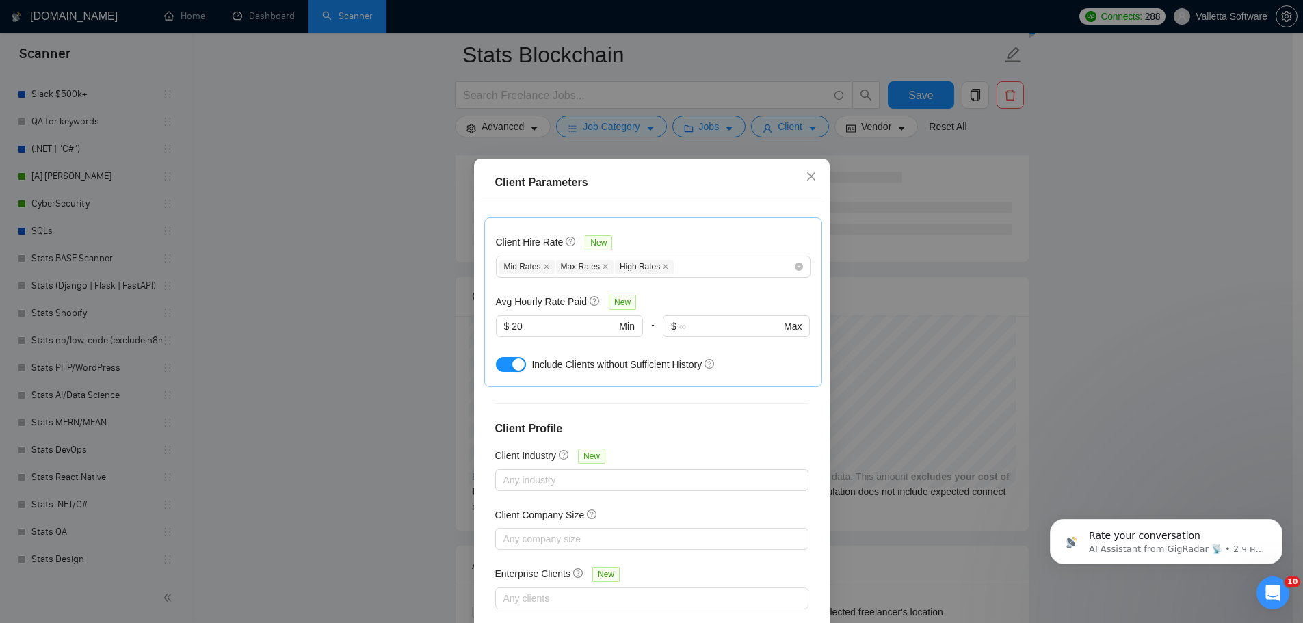
click at [918, 285] on div "Client Parameters Client Location Include Client Countries Select Exclude Clien…" at bounding box center [651, 311] width 1303 height 623
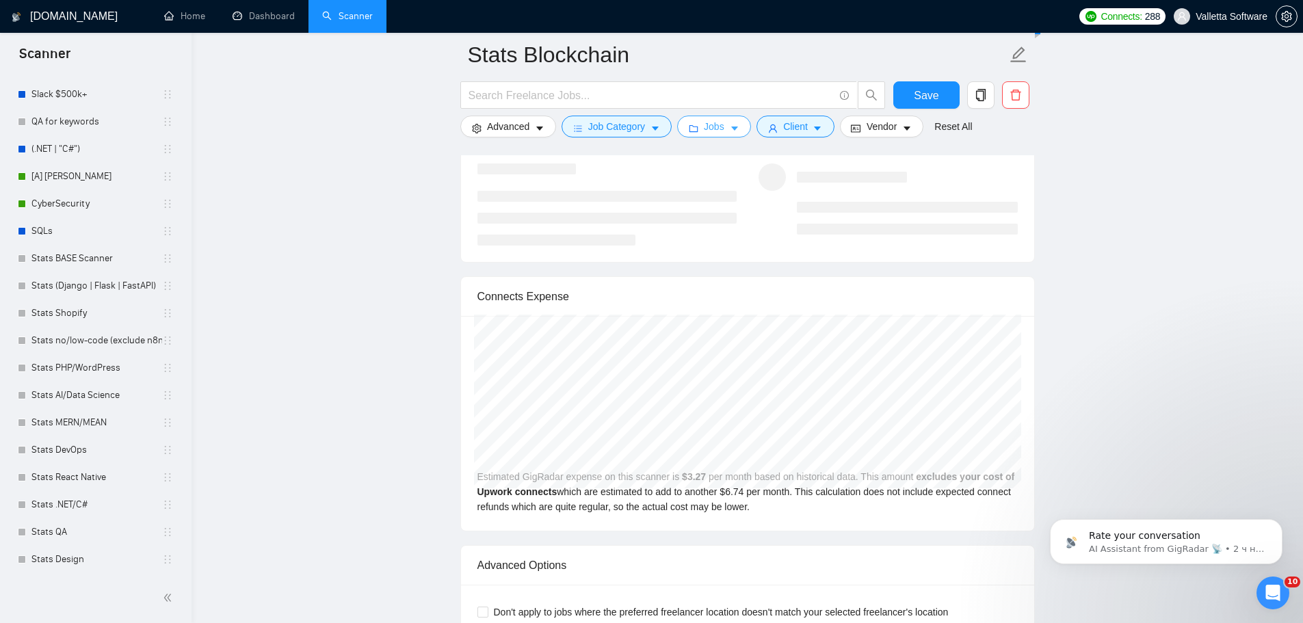
click at [713, 131] on span "Jobs" at bounding box center [714, 126] width 21 height 15
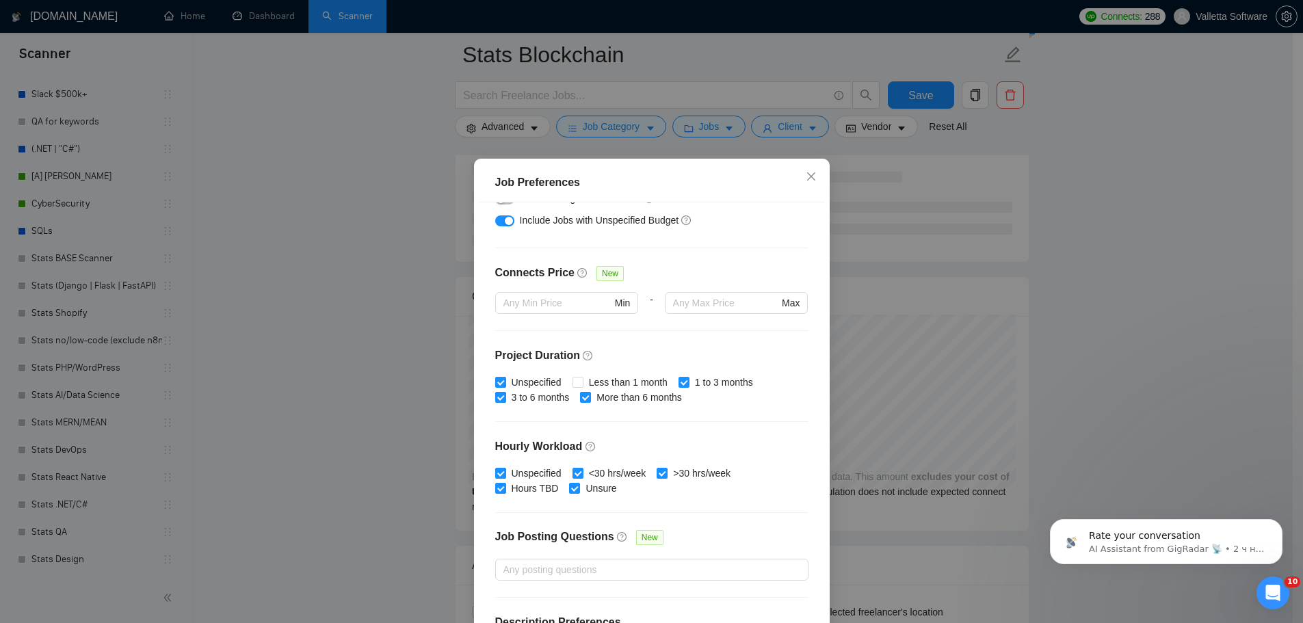
click at [966, 209] on div "Job Preferences Budget Project Type All Fixed Price Hourly Rate Fixed Price Bud…" at bounding box center [651, 311] width 1303 height 623
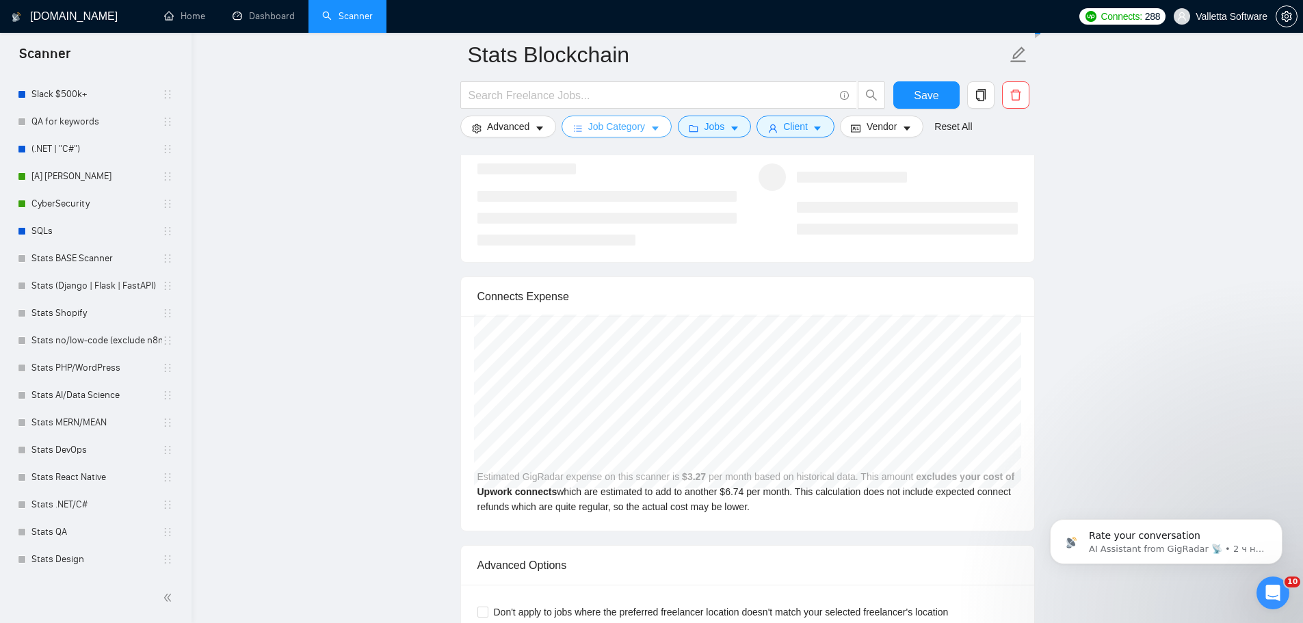
click at [639, 126] on span "Job Category" at bounding box center [616, 126] width 57 height 15
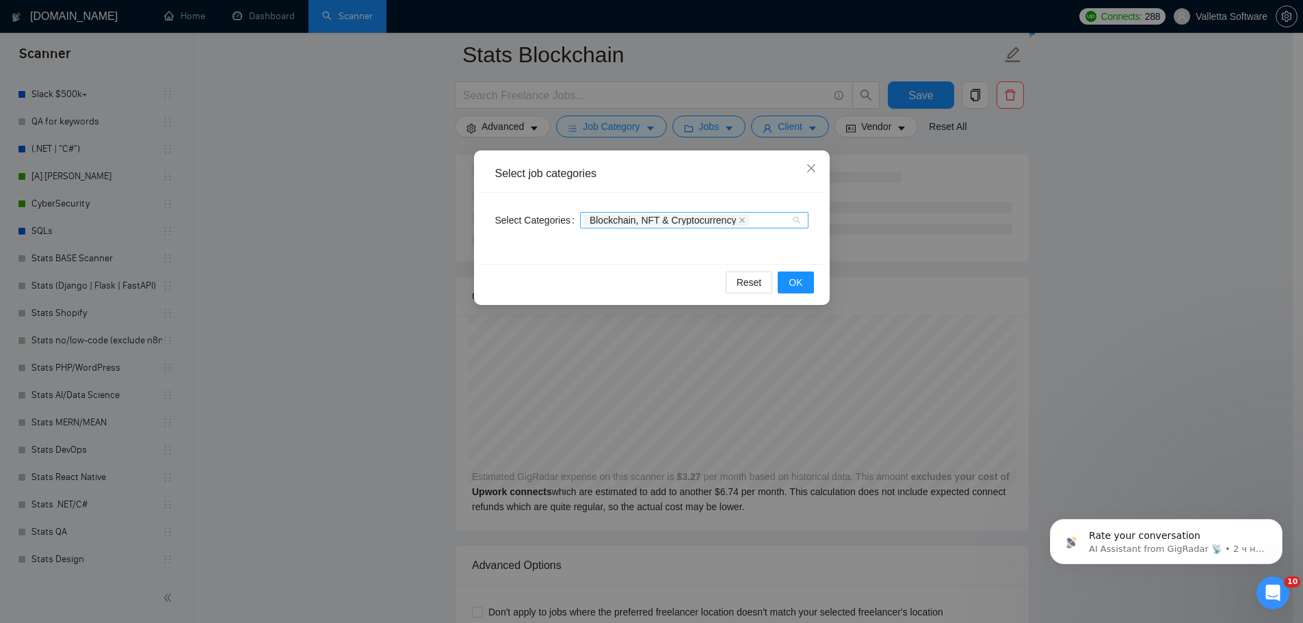
click at [765, 213] on div "Blockchain, NFT & Cryptocurrency" at bounding box center [694, 220] width 228 height 16
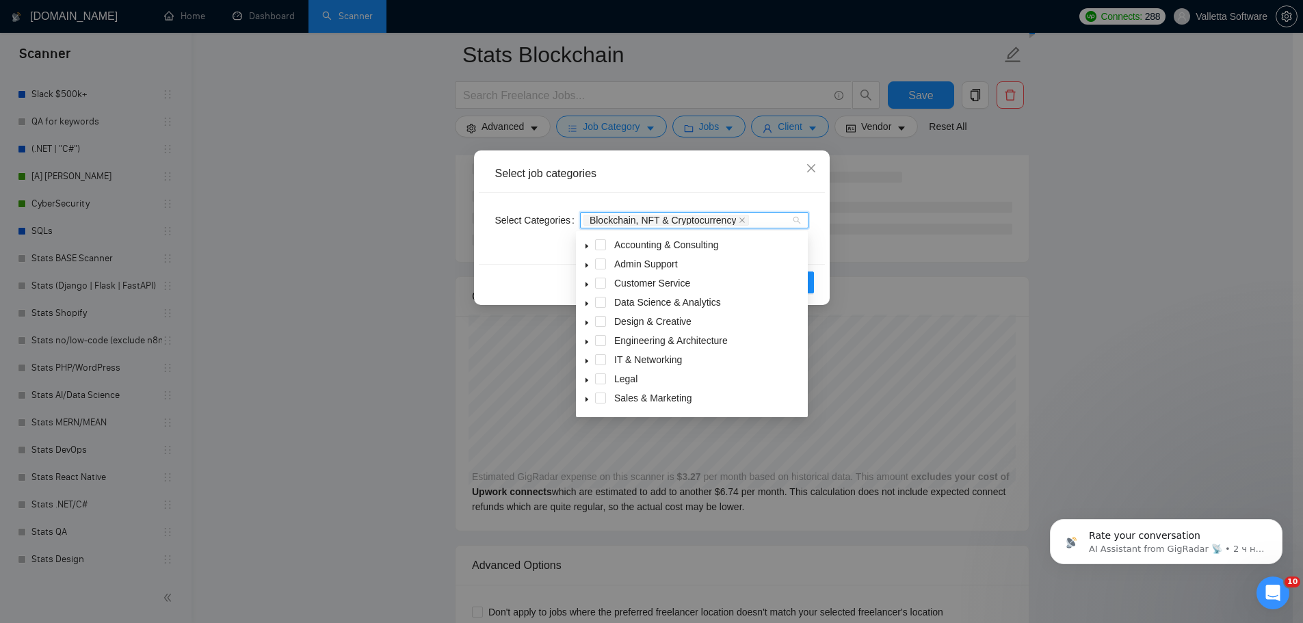
click at [930, 309] on div "Select job categories Select Categories Blockchain, NFT & Cryptocurrency Reset …" at bounding box center [651, 311] width 1303 height 623
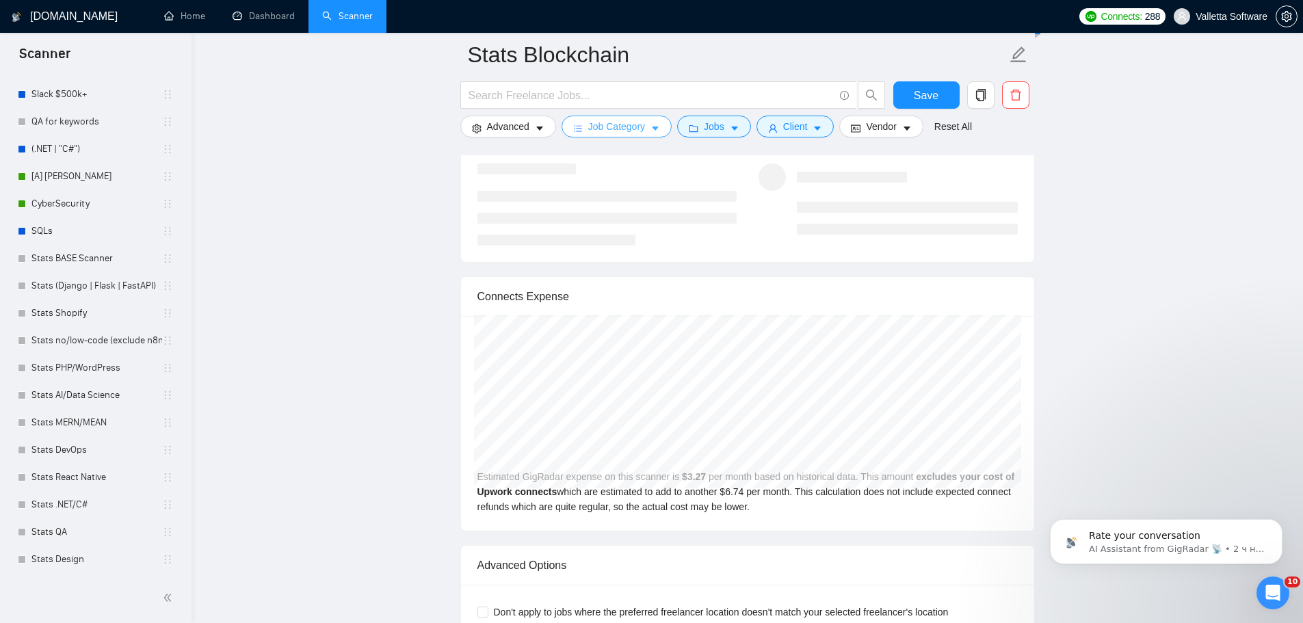
click at [657, 122] on button "Job Category" at bounding box center [616, 127] width 110 height 22
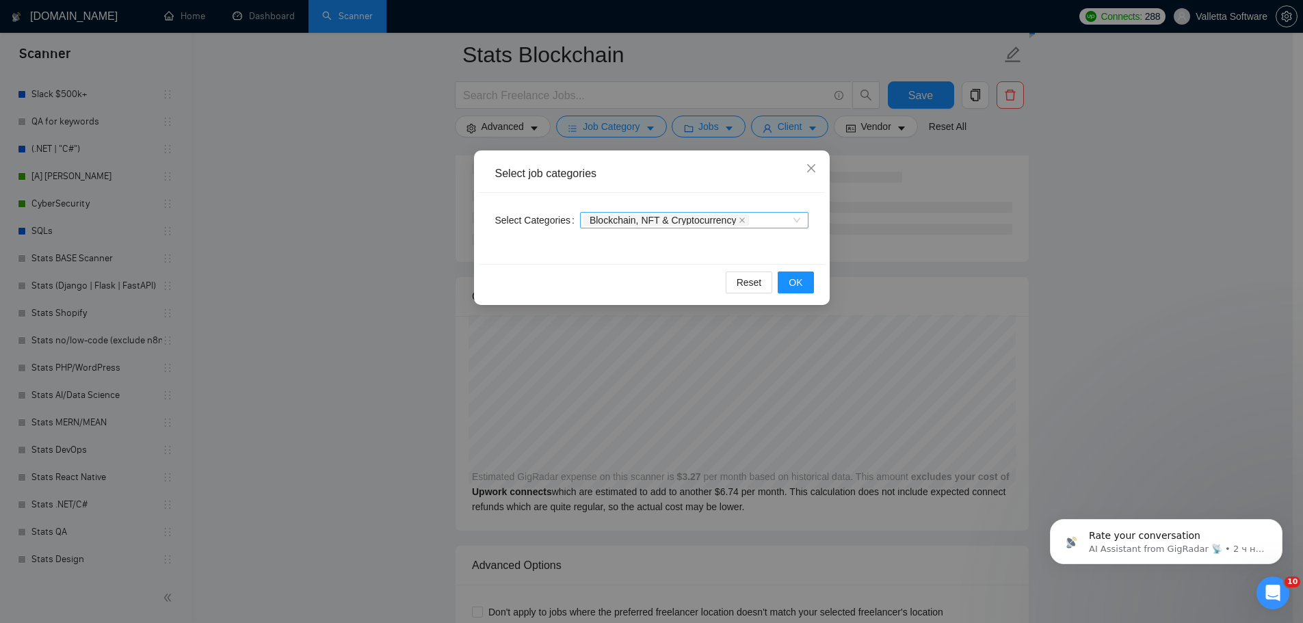
click at [772, 222] on div "Blockchain, NFT & Cryptocurrency" at bounding box center [687, 220] width 208 height 14
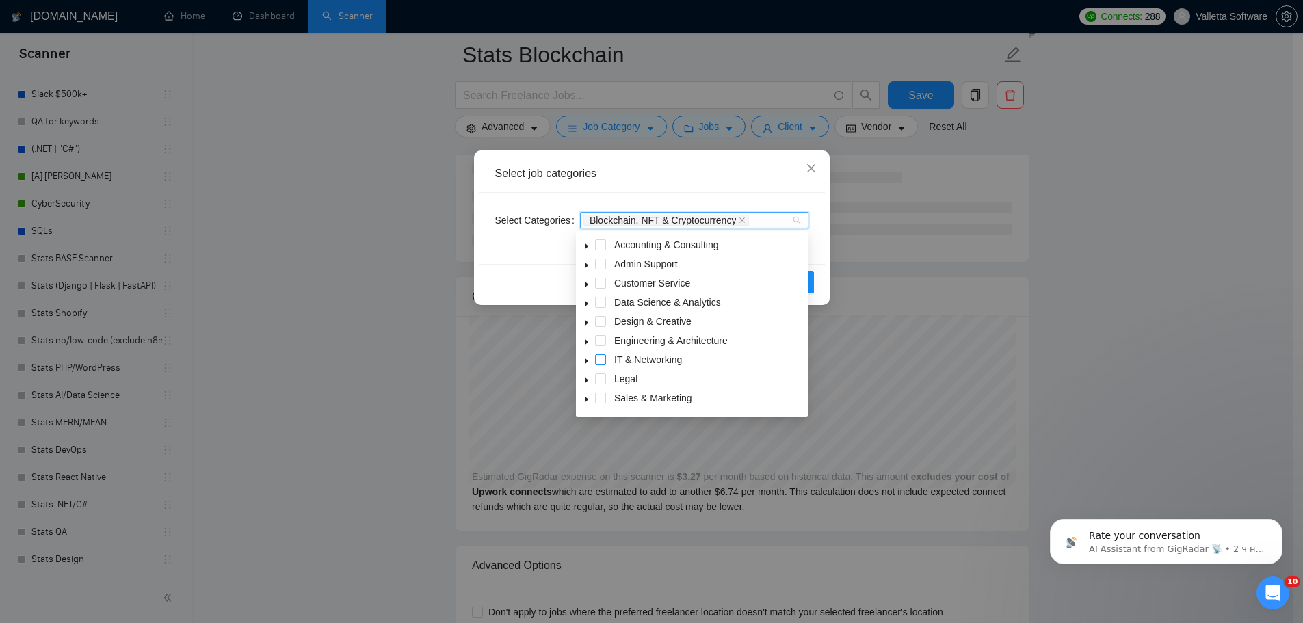
click at [602, 358] on span at bounding box center [600, 359] width 11 height 11
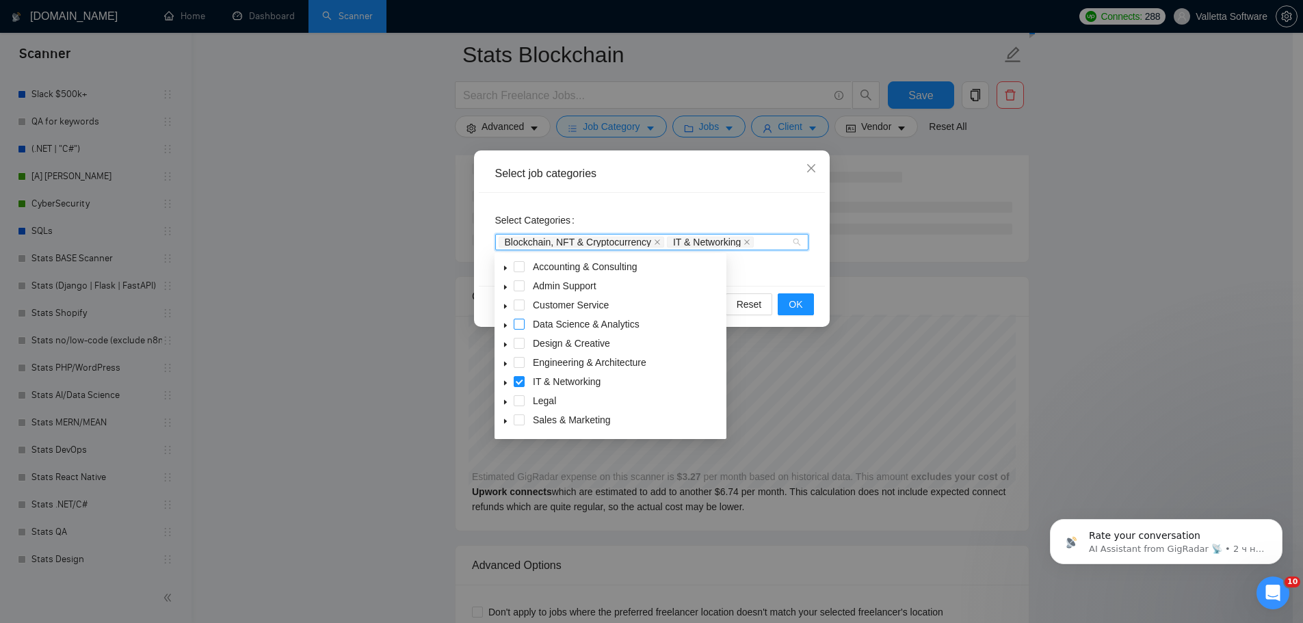
click at [522, 321] on span at bounding box center [519, 324] width 11 height 11
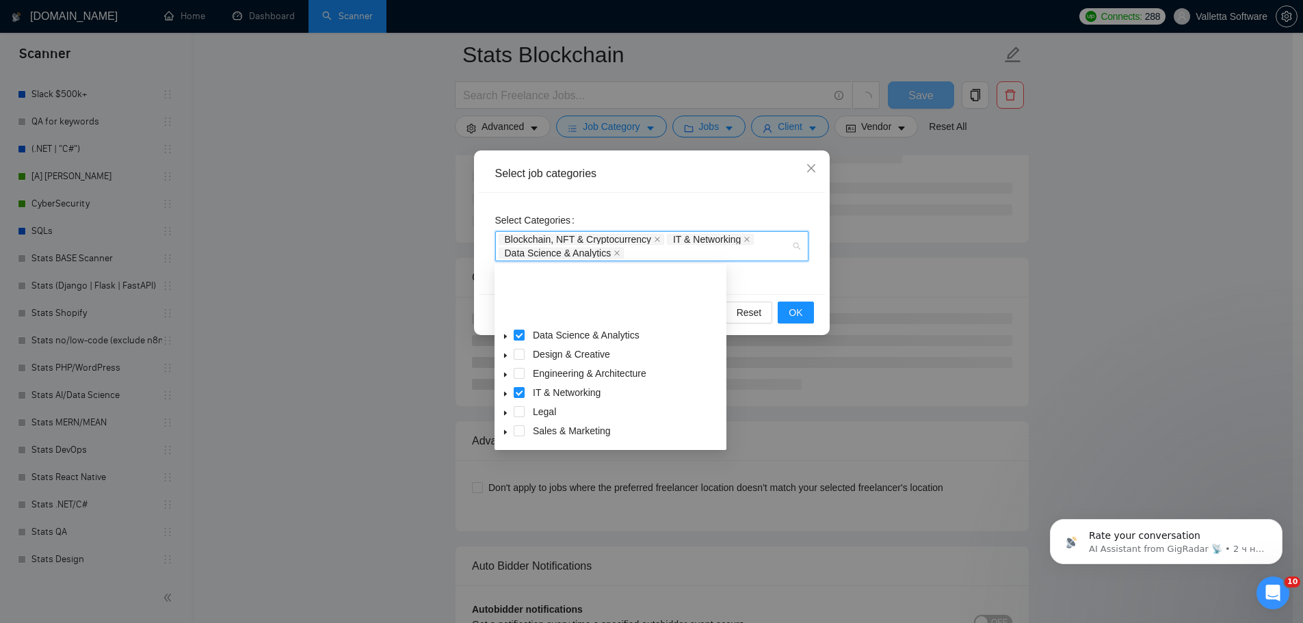
scroll to position [68, 0]
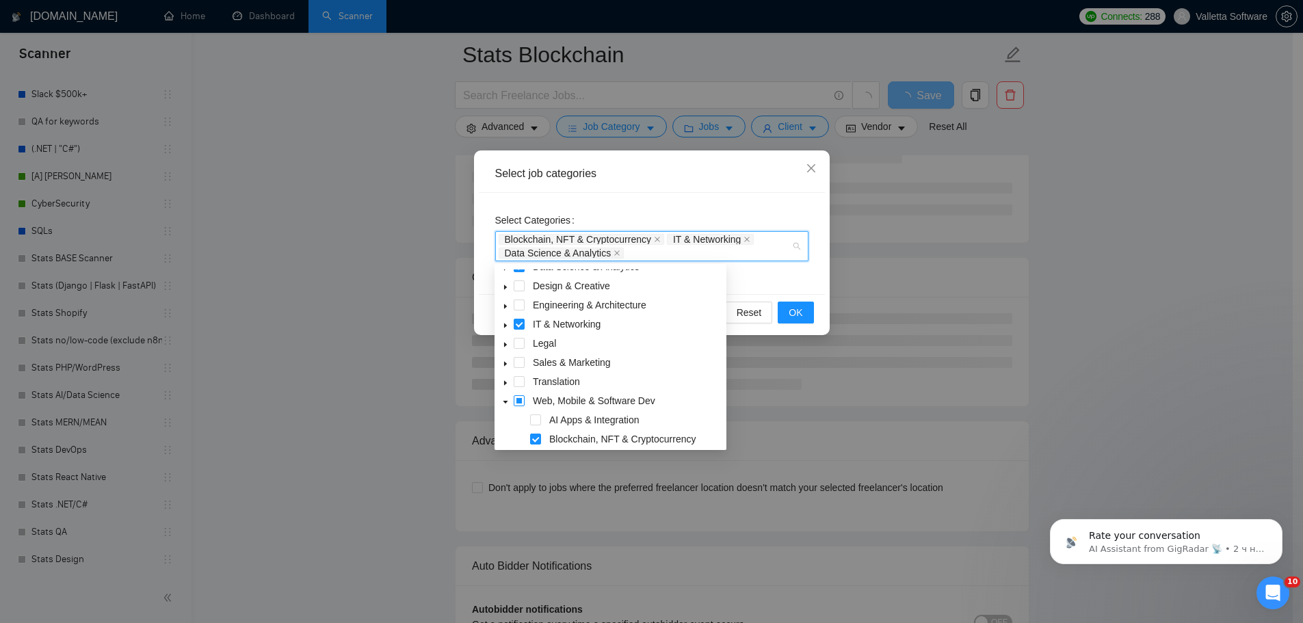
click at [520, 402] on span at bounding box center [519, 400] width 11 height 11
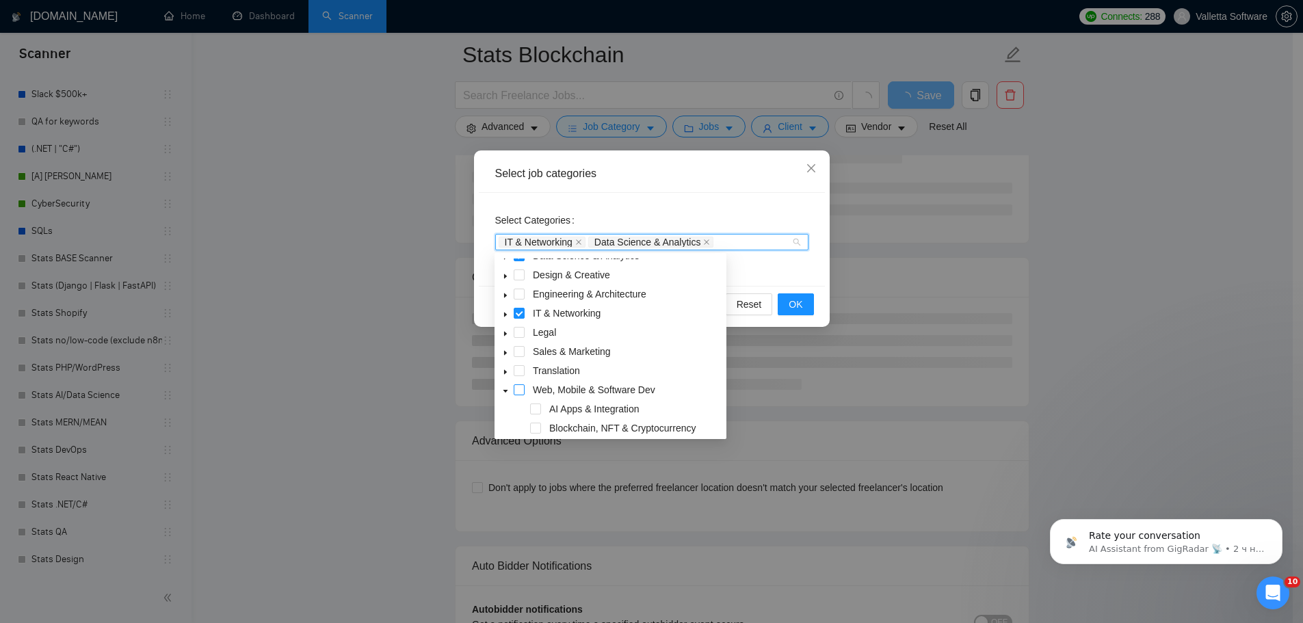
click at [520, 391] on span at bounding box center [519, 389] width 11 height 11
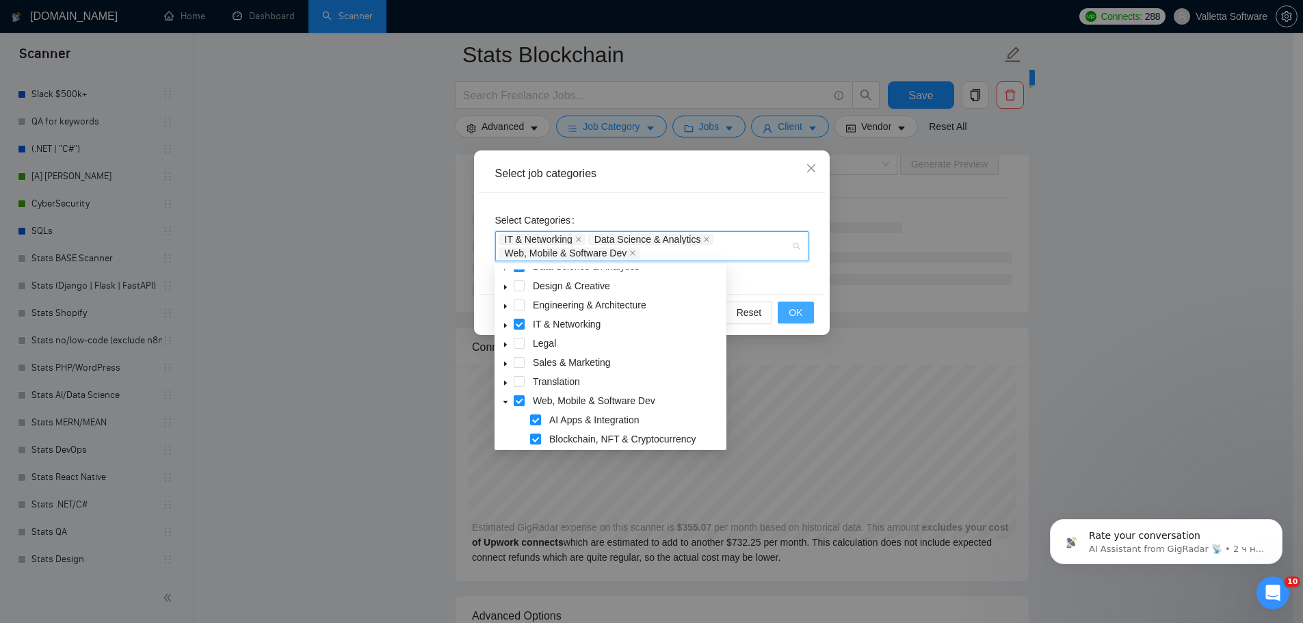
click at [793, 311] on span "OK" at bounding box center [796, 312] width 14 height 15
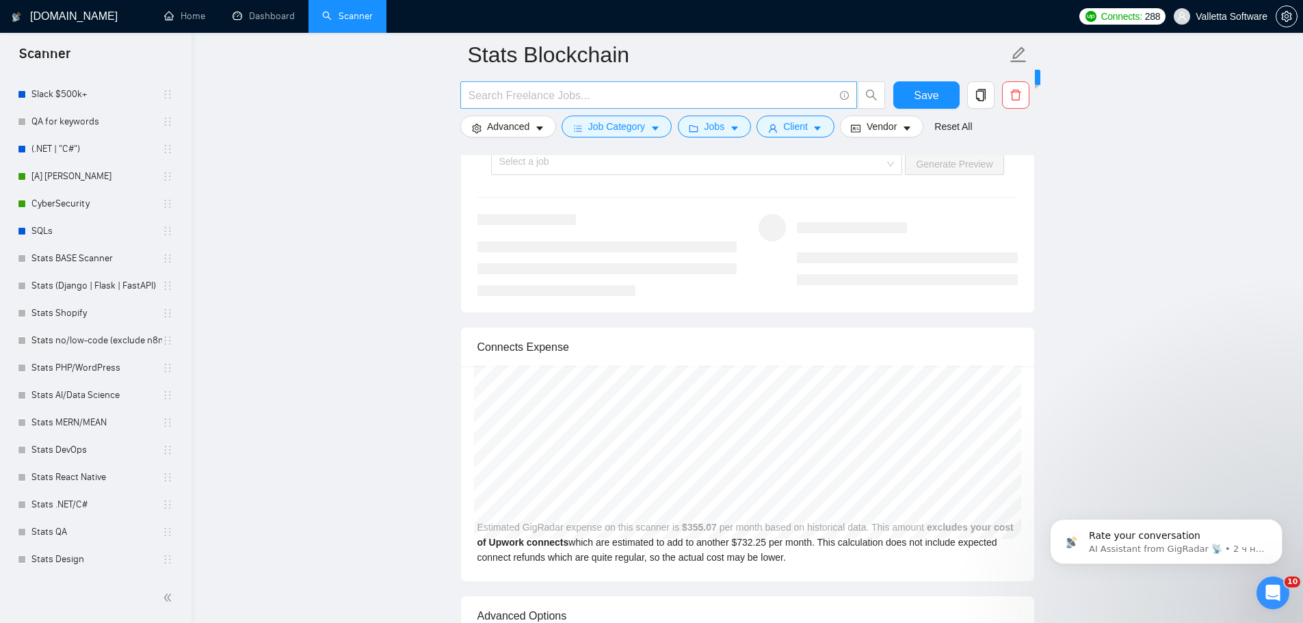
click at [559, 92] on input "text" at bounding box center [650, 95] width 365 height 17
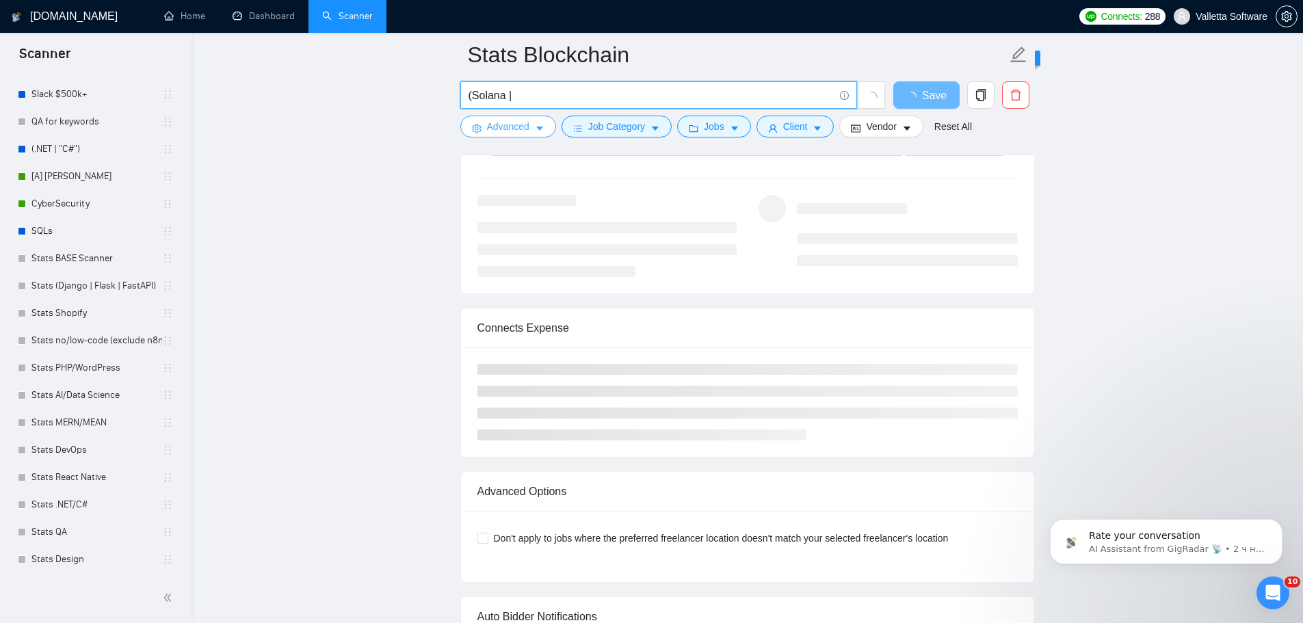
type input "(Solana |"
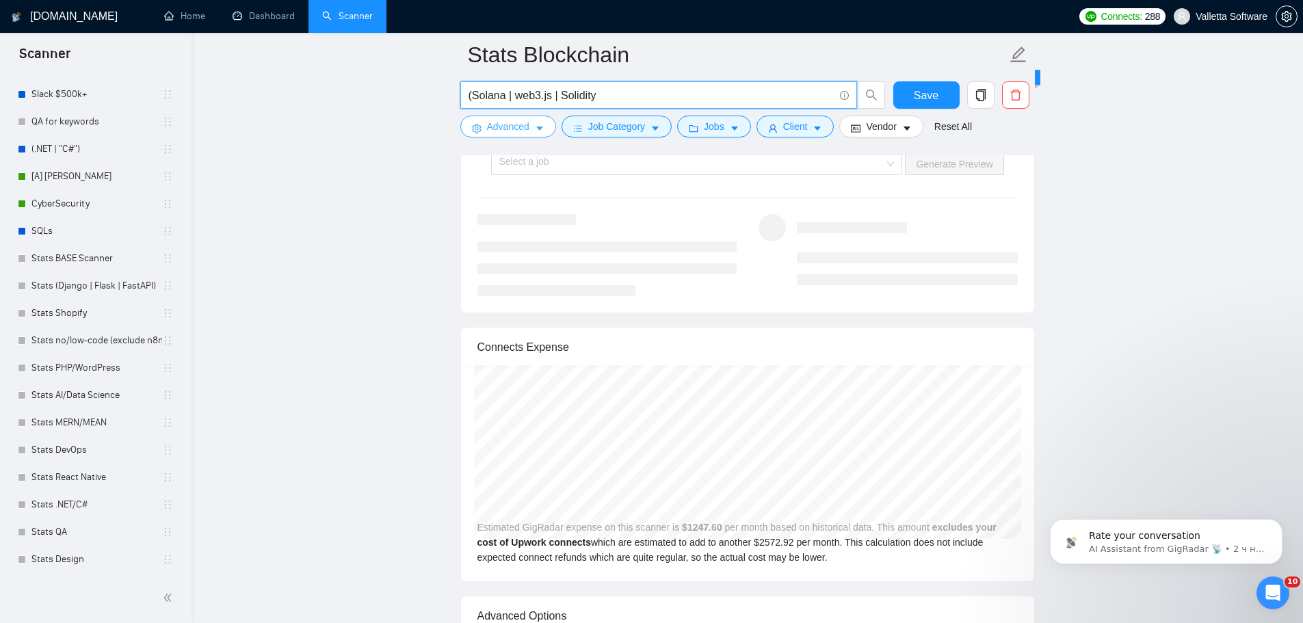
type input "(Solana | web3.js | Solidity)"
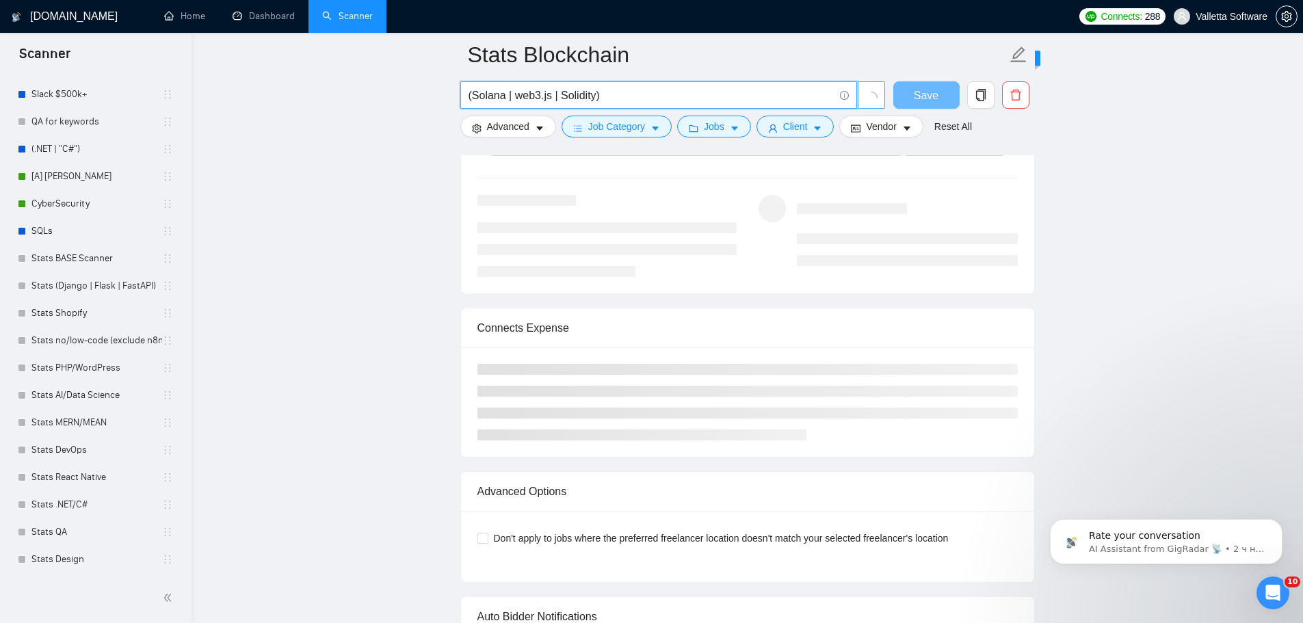
click at [875, 96] on icon "loading" at bounding box center [871, 98] width 12 height 12
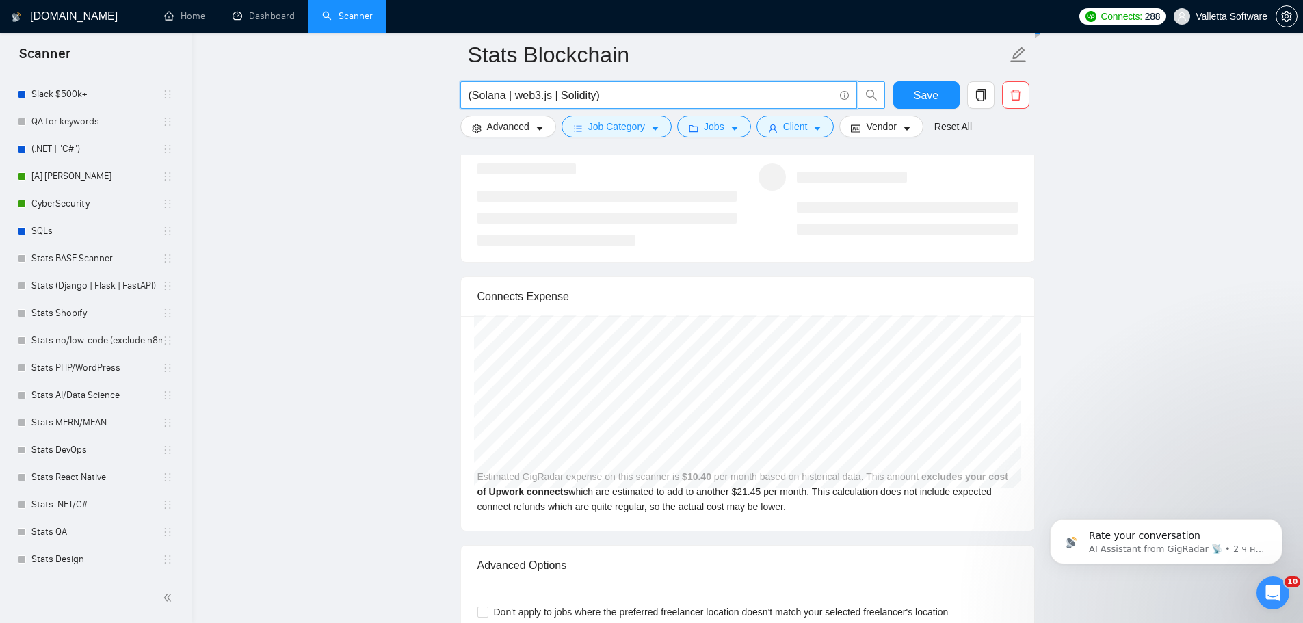
drag, startPoint x: 614, startPoint y: 94, endPoint x: 398, endPoint y: 101, distance: 216.2
click at [607, 123] on span "Job Category" at bounding box center [616, 126] width 57 height 15
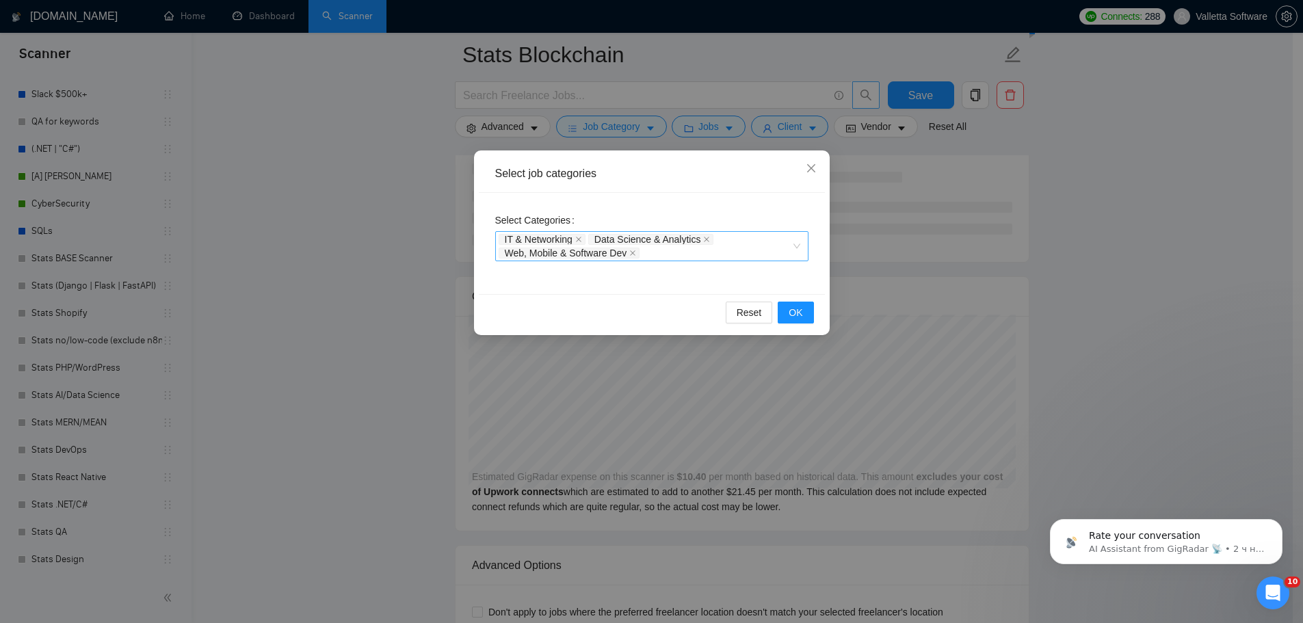
click at [703, 244] on span "Data Science & Analytics" at bounding box center [651, 239] width 126 height 11
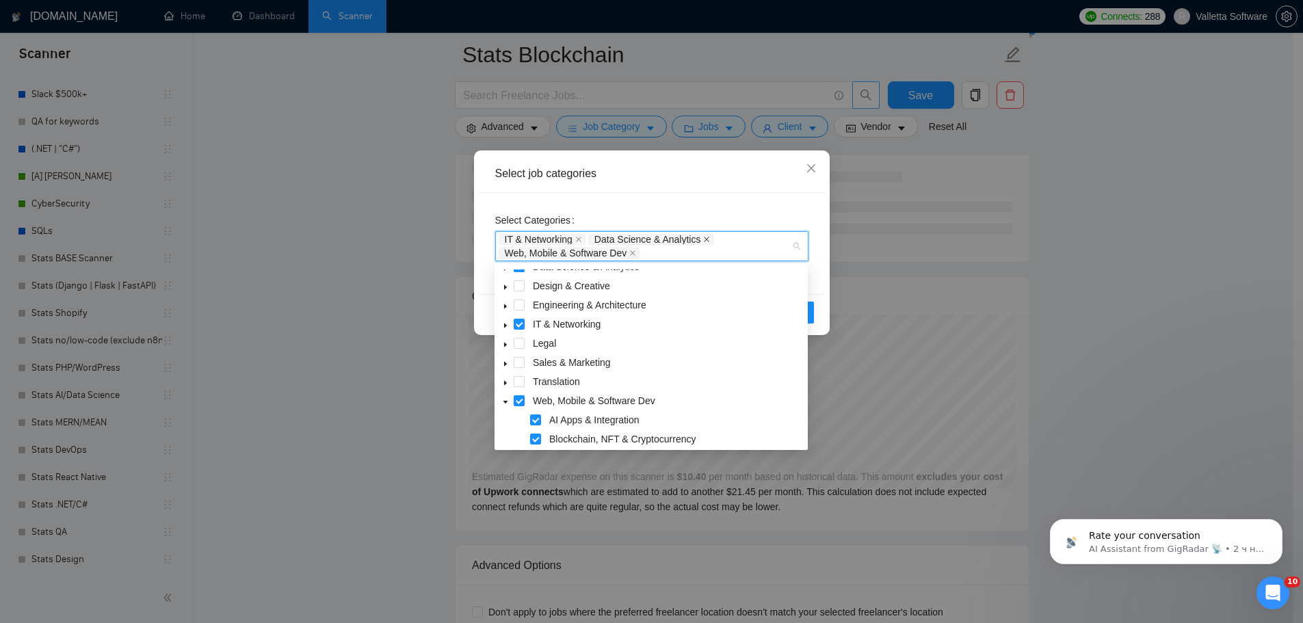
click at [704, 241] on icon "close" at bounding box center [706, 239] width 7 height 7
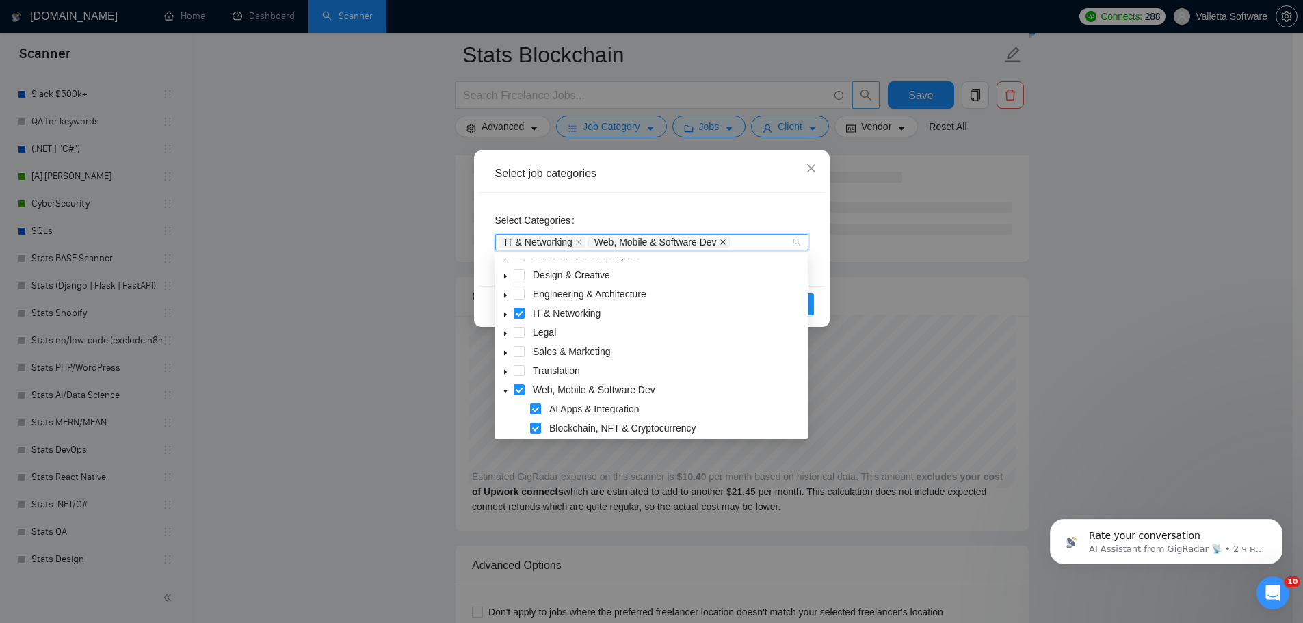
click at [725, 239] on icon "close" at bounding box center [722, 242] width 7 height 7
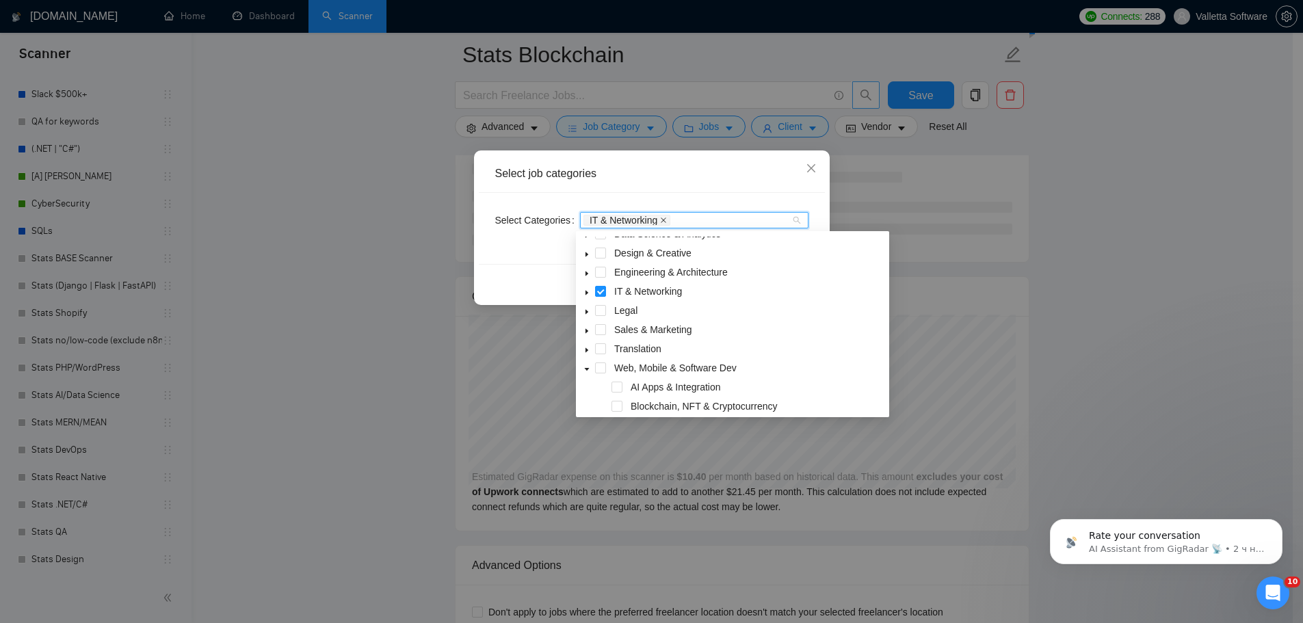
click at [663, 220] on icon "close" at bounding box center [663, 219] width 5 height 5
click at [665, 220] on div "IT & Networking" at bounding box center [687, 220] width 208 height 14
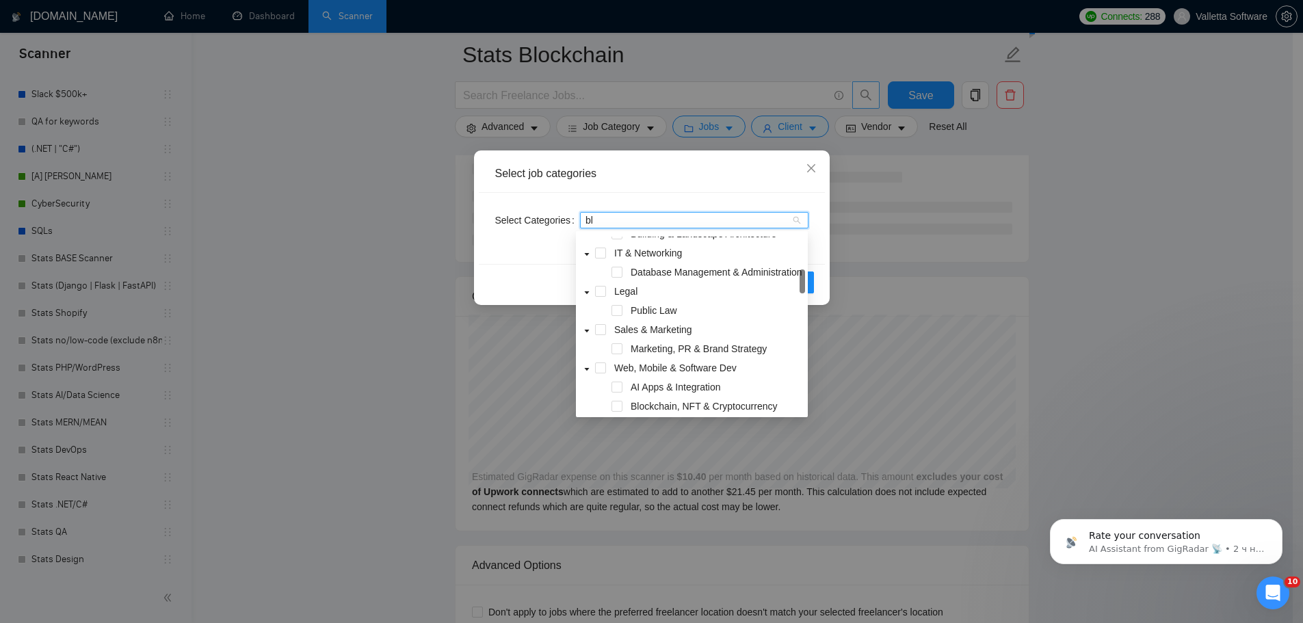
scroll to position [0, 0]
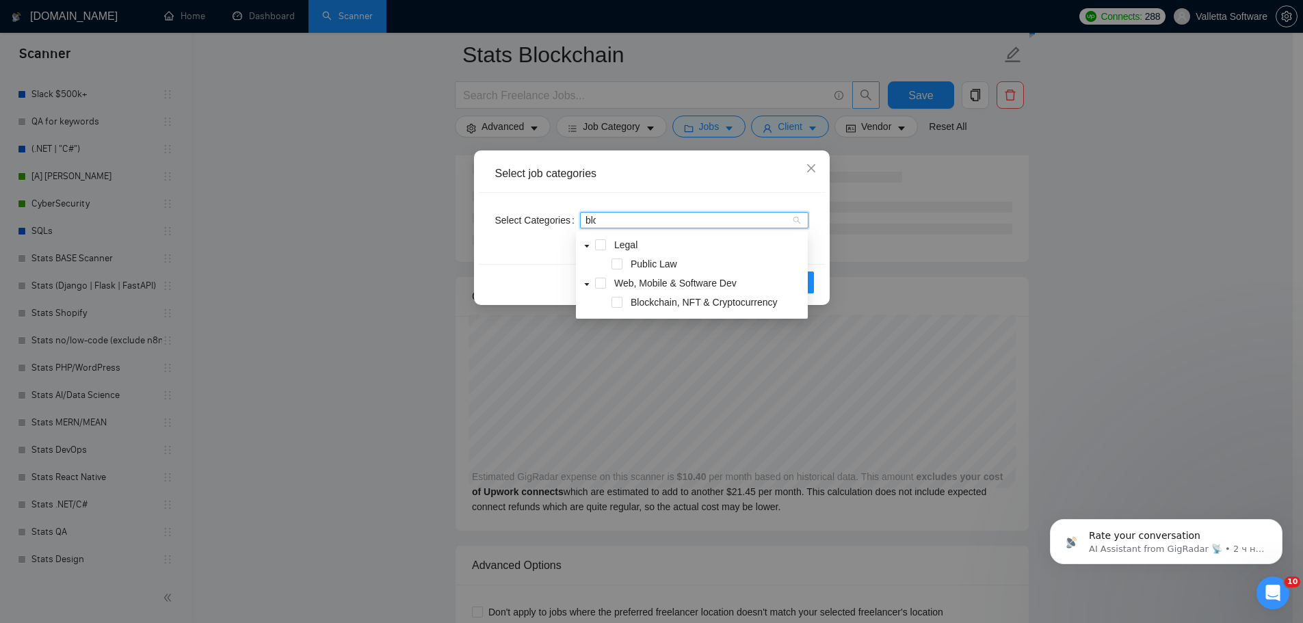
type input "block"
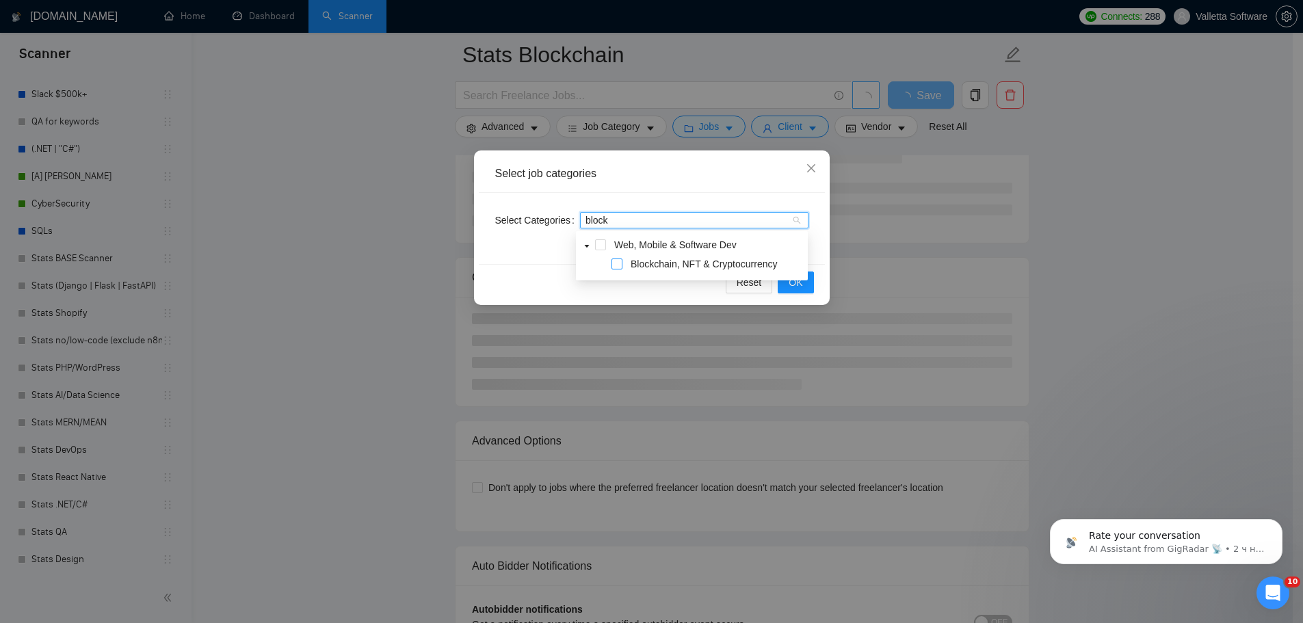
click at [616, 265] on span at bounding box center [616, 264] width 11 height 11
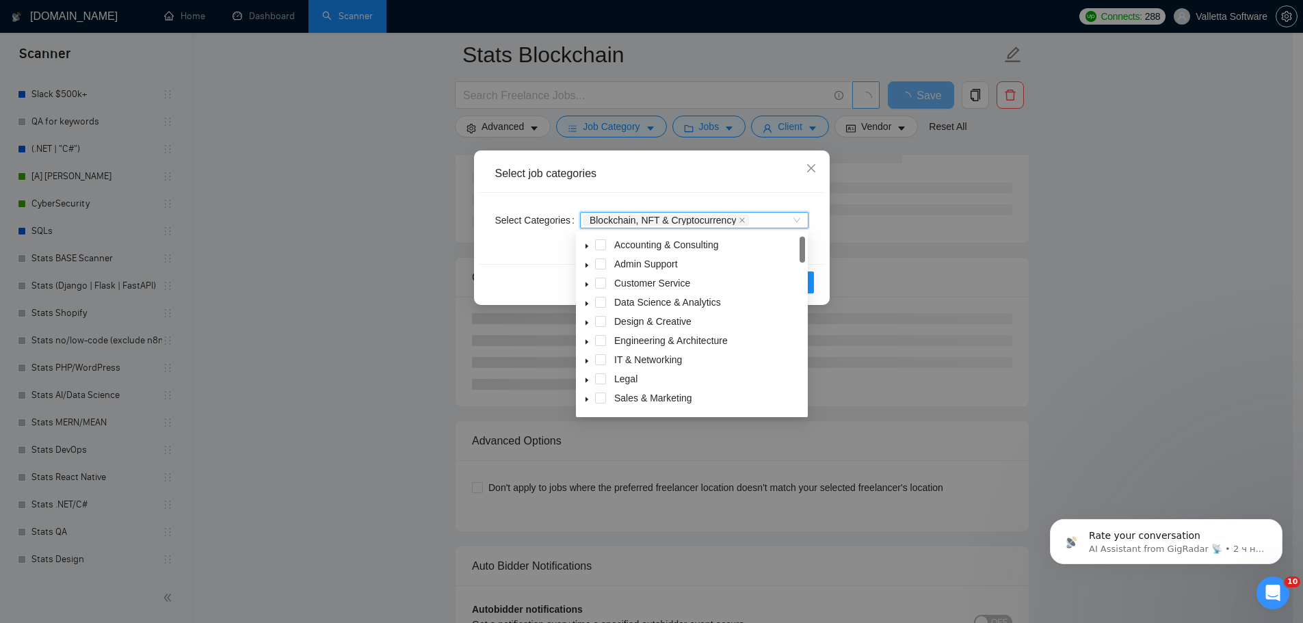
click at [701, 189] on div "Select job categories" at bounding box center [652, 174] width 346 height 38
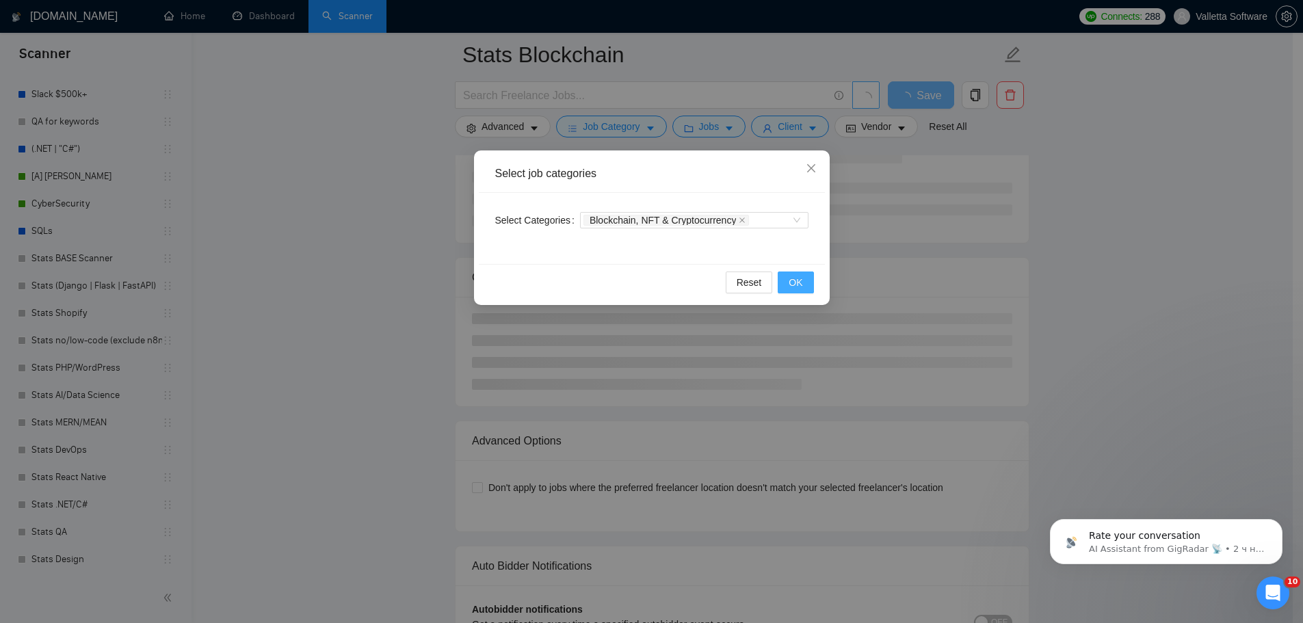
click at [799, 282] on span "OK" at bounding box center [796, 282] width 14 height 15
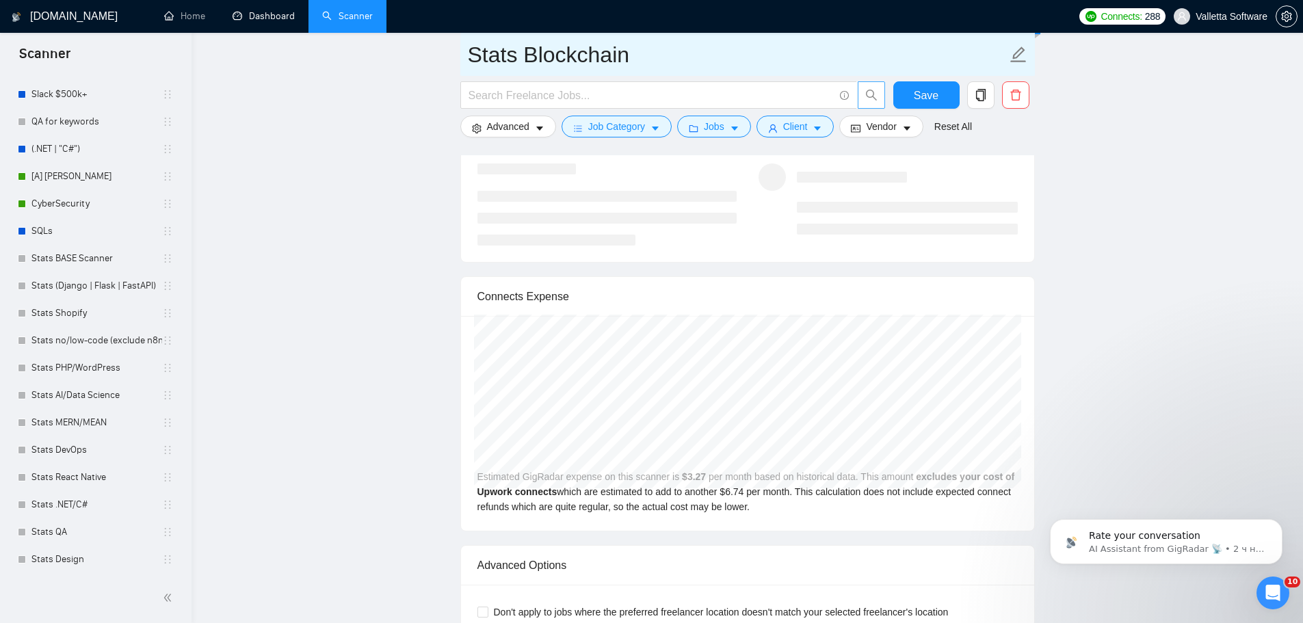
drag, startPoint x: 282, startPoint y: 14, endPoint x: 799, endPoint y: 66, distance: 520.2
click at [282, 14] on link "Dashboard" at bounding box center [264, 16] width 62 height 12
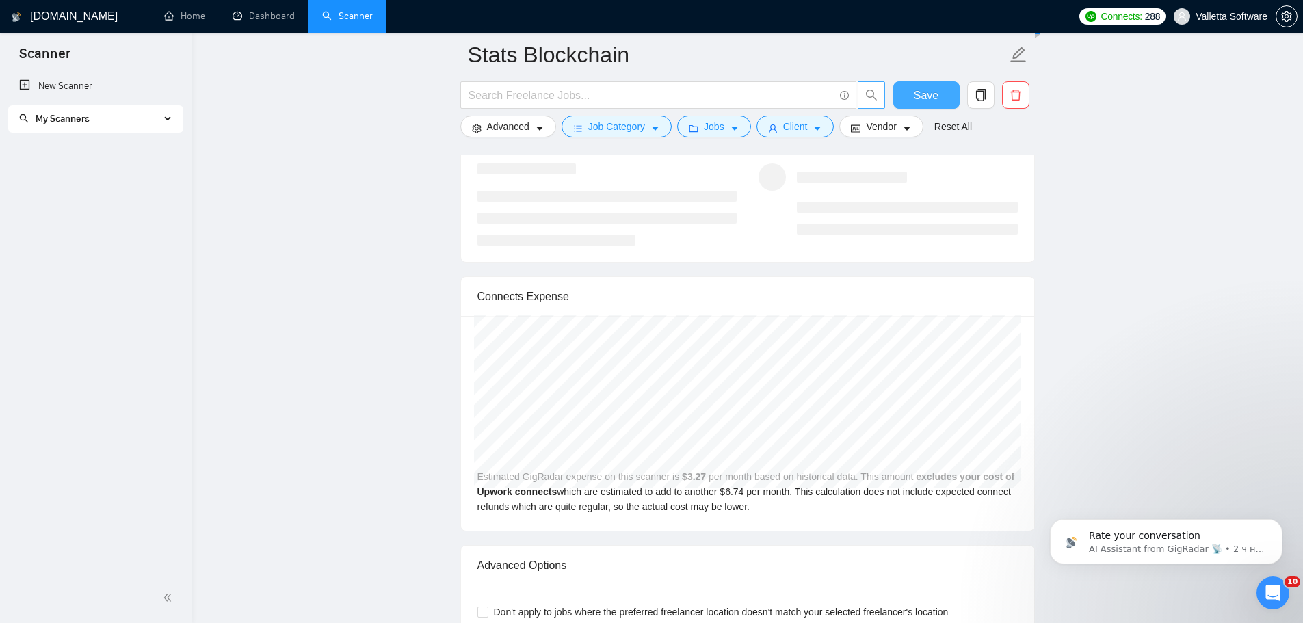
click at [931, 98] on span "Save" at bounding box center [926, 95] width 25 height 17
click at [166, 114] on div "My Scanners" at bounding box center [95, 118] width 175 height 27
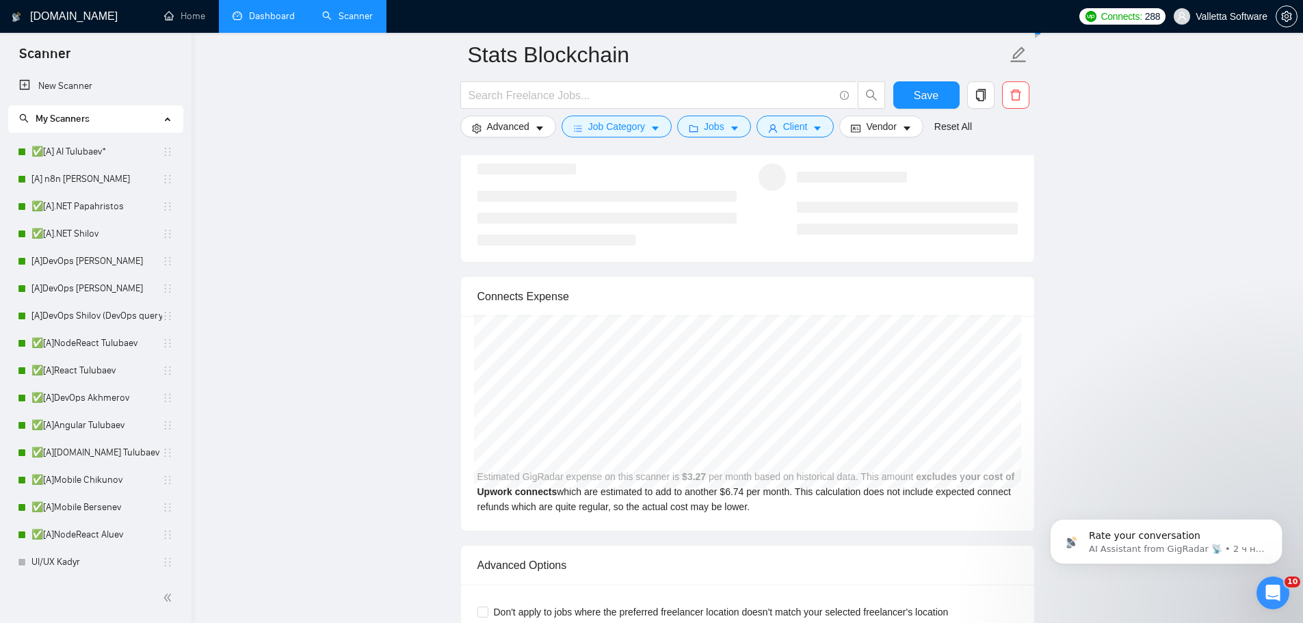
click at [267, 22] on link "Dashboard" at bounding box center [264, 16] width 62 height 12
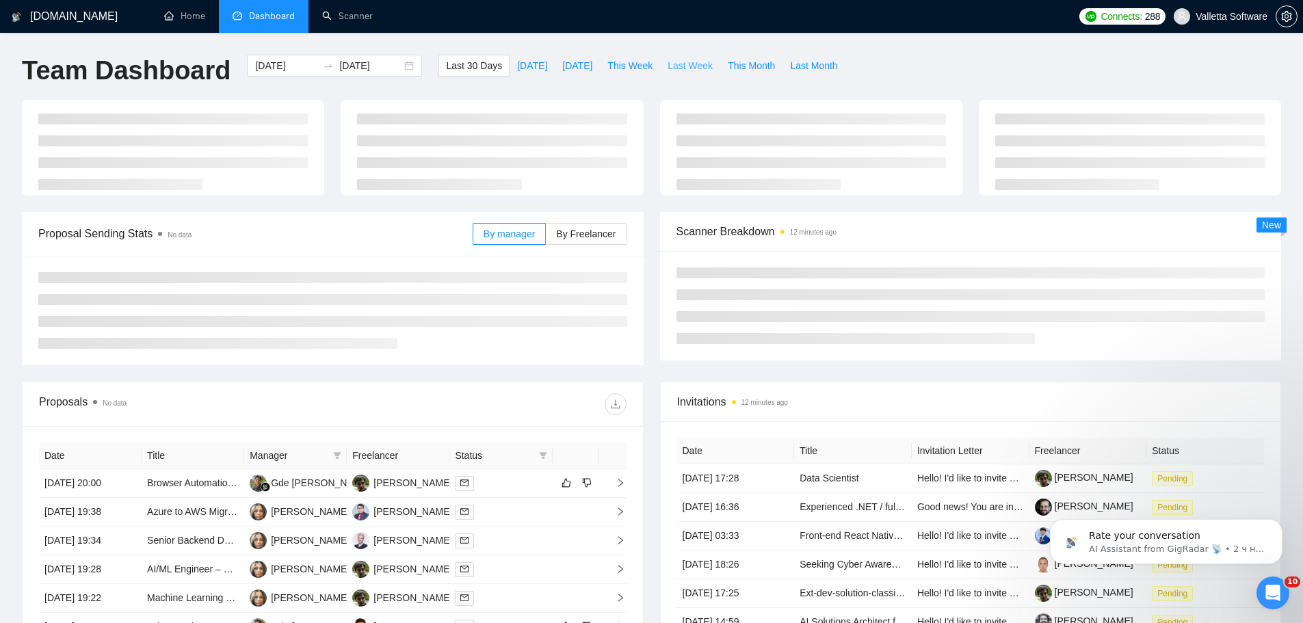
click at [677, 65] on span "Last Week" at bounding box center [689, 65] width 45 height 15
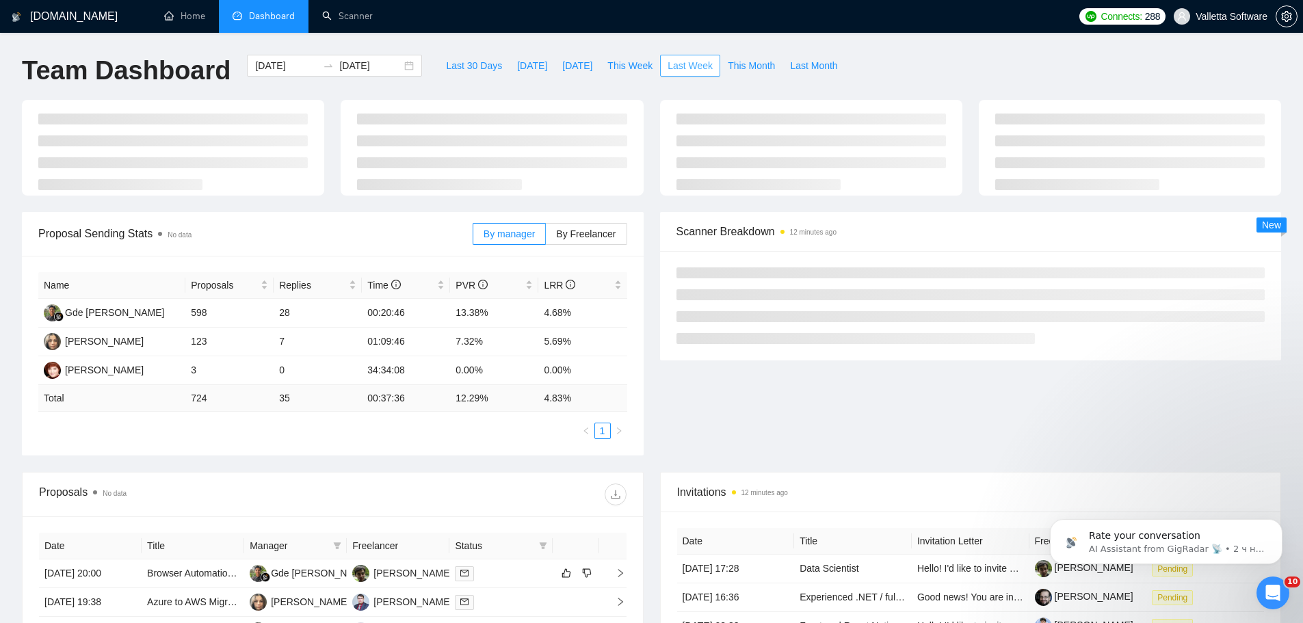
type input "2025-08-11"
type input "2025-08-17"
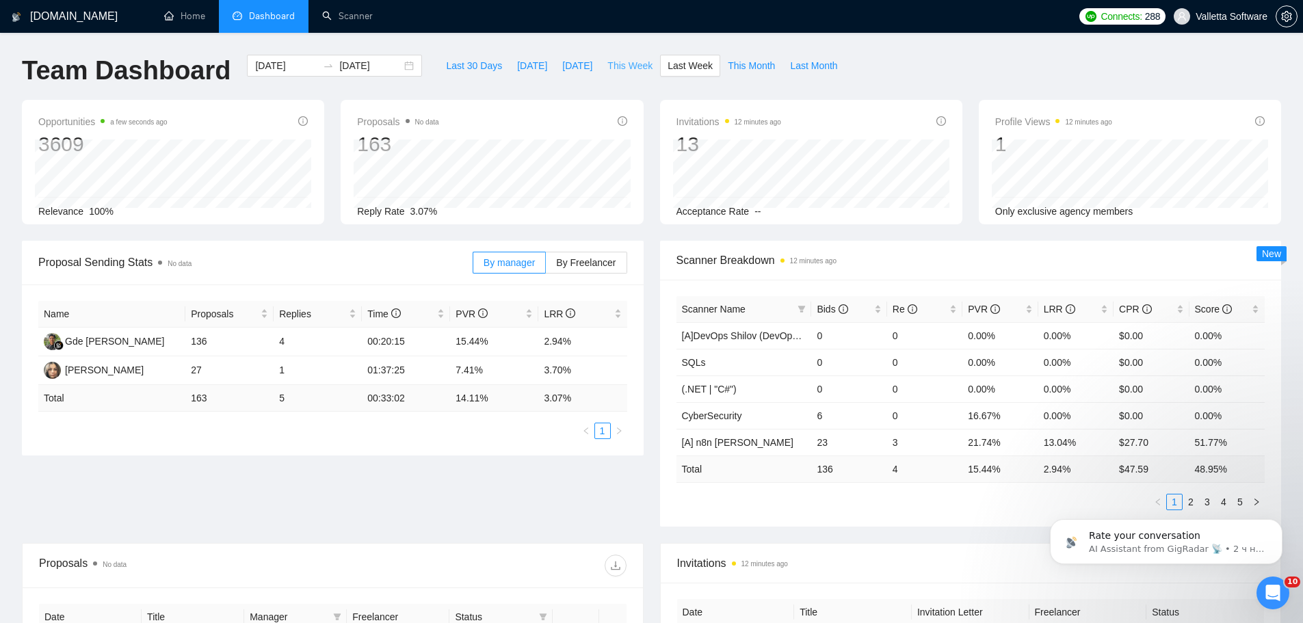
click at [632, 63] on span "This Week" at bounding box center [629, 65] width 45 height 15
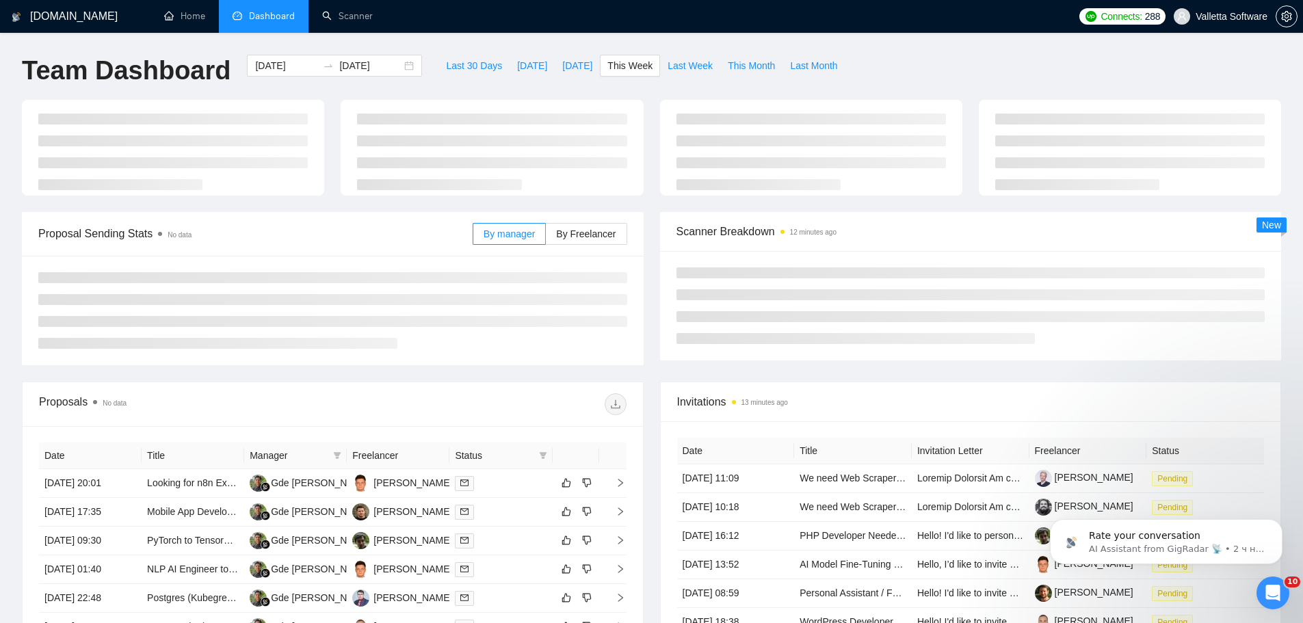
type input "2025-08-18"
type input "2025-08-24"
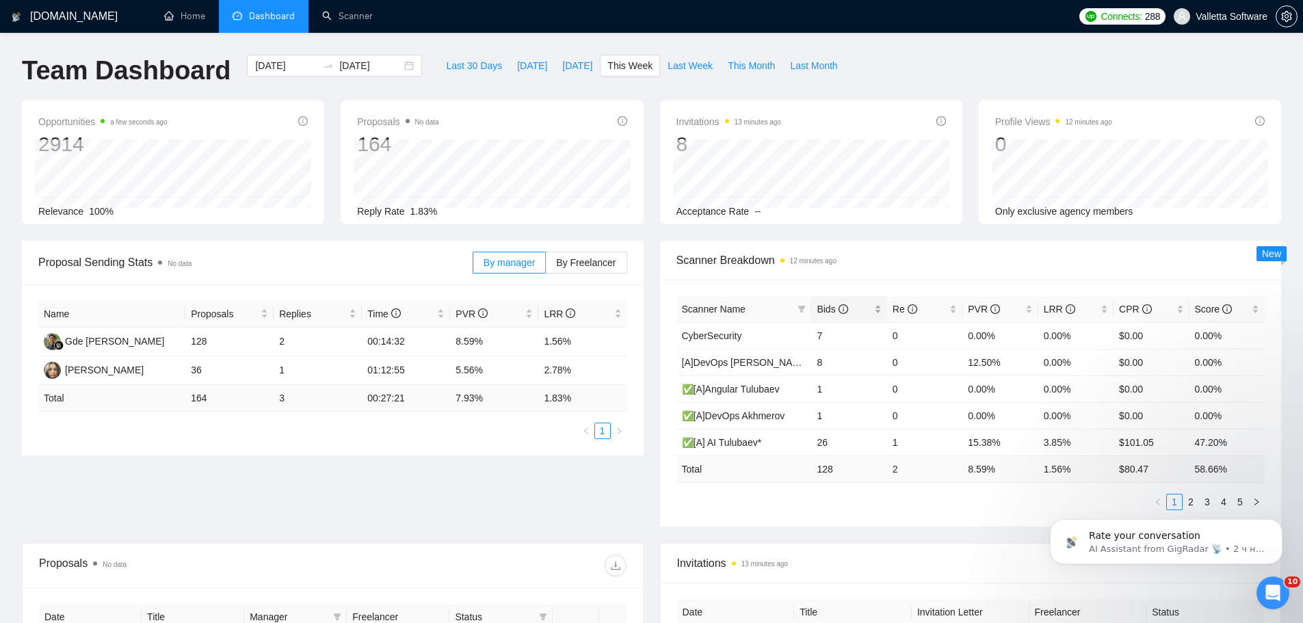
click at [859, 304] on span "Bids" at bounding box center [844, 309] width 54 height 15
